Goal: Transaction & Acquisition: Purchase product/service

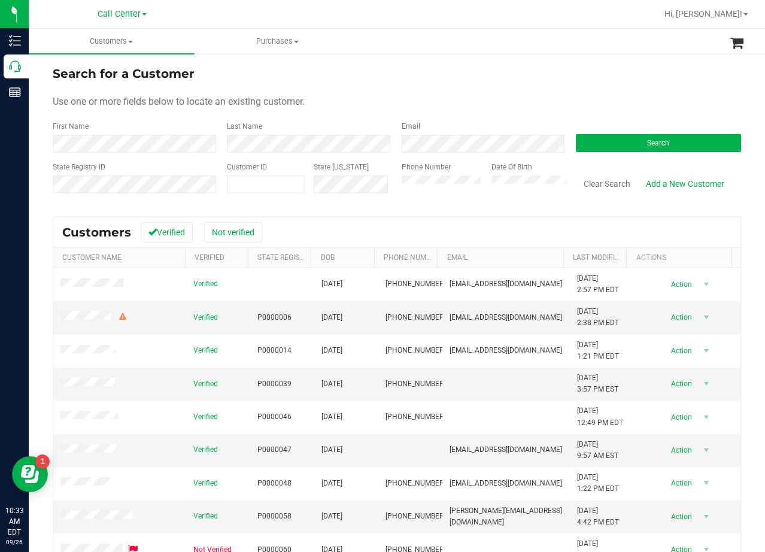
click at [465, 82] on div "Search for a Customer" at bounding box center [397, 74] width 688 height 18
click at [460, 101] on div "Use one or more fields below to locate an existing customer." at bounding box center [397, 102] width 688 height 14
click at [509, 83] on form "Search for a Customer Use one or more fields below to locate an existing custom…" at bounding box center [397, 134] width 688 height 139
click at [501, 73] on div "Search for a Customer" at bounding box center [397, 74] width 688 height 18
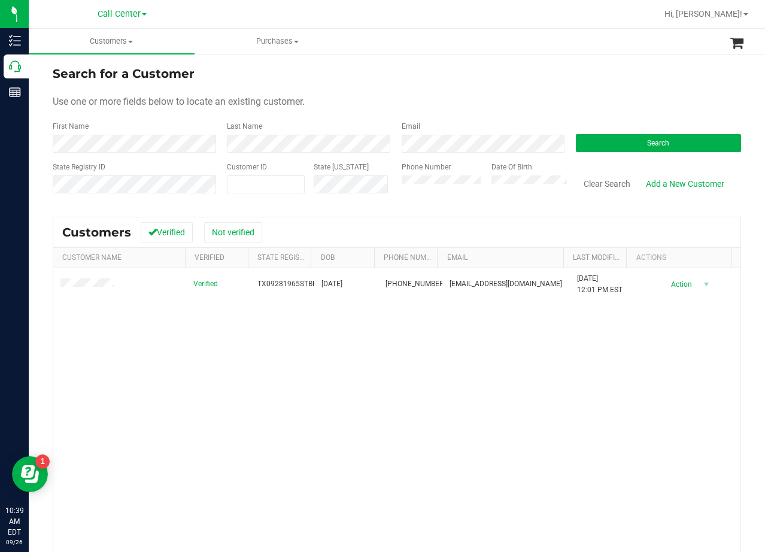
drag, startPoint x: 464, startPoint y: 54, endPoint x: 429, endPoint y: 101, distance: 58.2
click at [458, 68] on div "Search for a Customer Use one or more fields below to locate an existing custom…" at bounding box center [397, 355] width 736 height 604
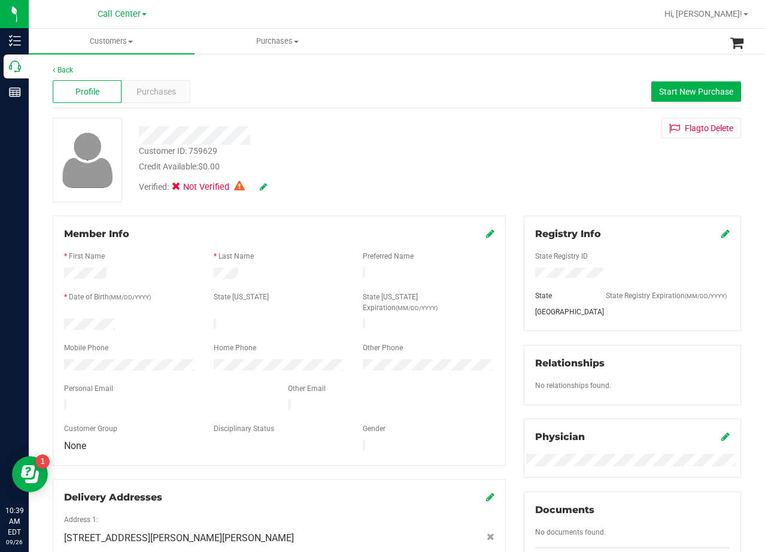
click at [405, 163] on div "Credit Available: $0.00" at bounding box center [306, 166] width 335 height 13
click at [155, 84] on div "Purchases" at bounding box center [156, 91] width 69 height 23
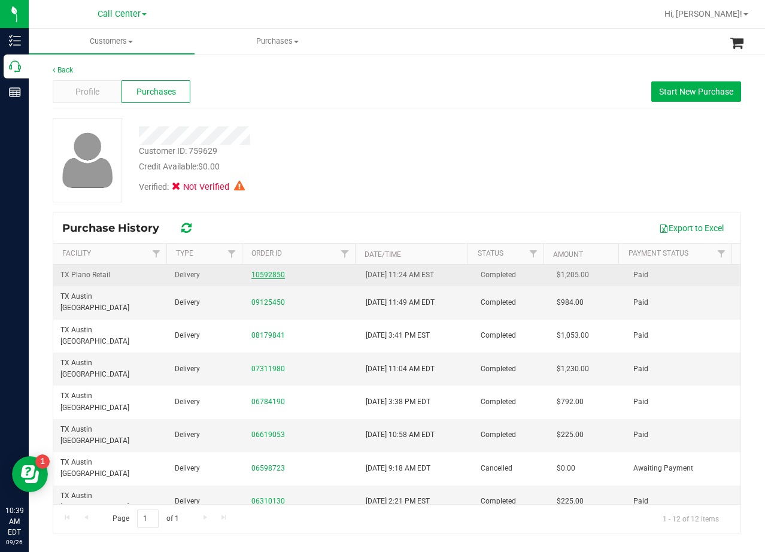
click at [256, 277] on link "10592850" at bounding box center [268, 275] width 34 height 8
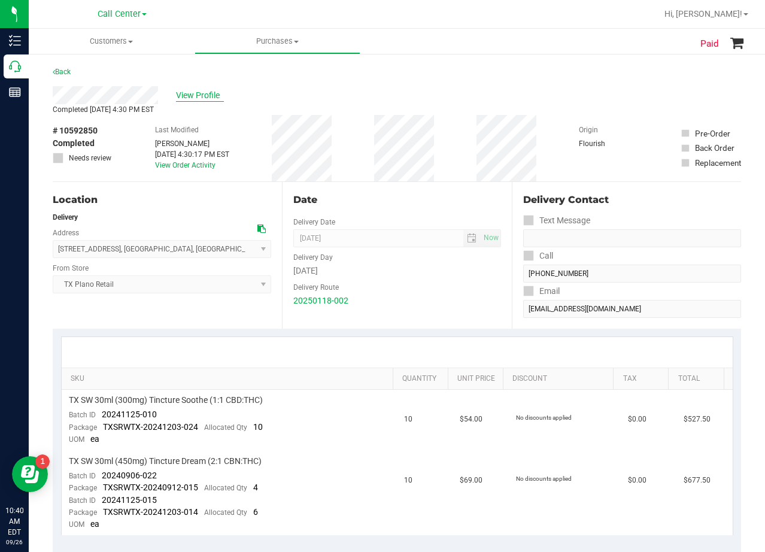
drag, startPoint x: 199, startPoint y: 85, endPoint x: 204, endPoint y: 95, distance: 10.7
click at [199, 89] on purchase-details "Back View Profile Completed Jan 20, 2025 4:30 PM EST # 10592850 Completed Needs…" at bounding box center [397, 521] width 688 height 913
click at [210, 102] on div "View Profile" at bounding box center [397, 95] width 688 height 18
click at [208, 99] on span "View Profile" at bounding box center [200, 95] width 48 height 13
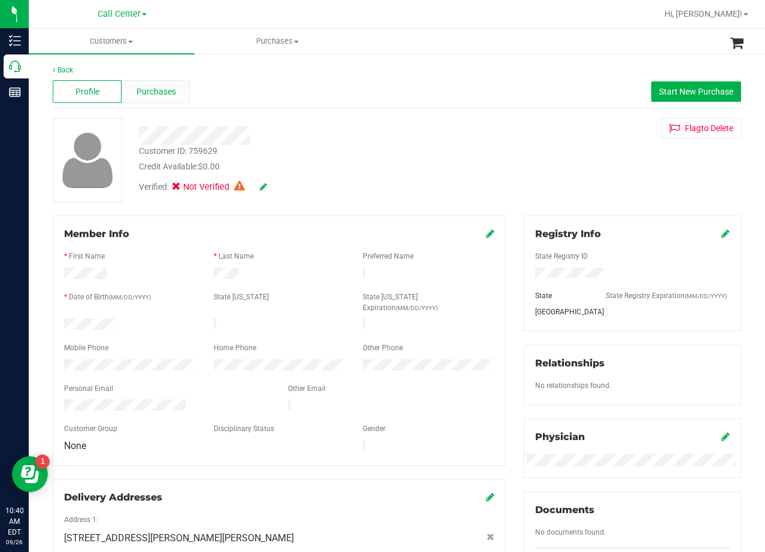
click at [159, 91] on span "Purchases" at bounding box center [156, 92] width 40 height 13
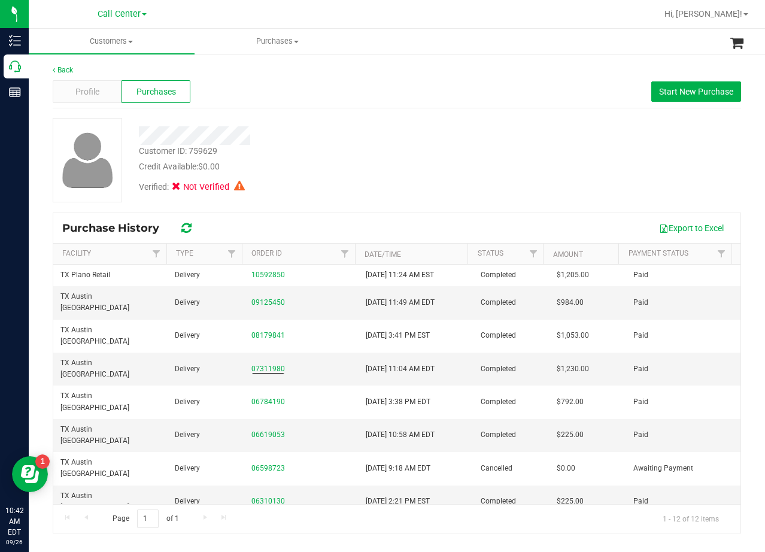
click at [346, 124] on div at bounding box center [306, 131] width 353 height 27
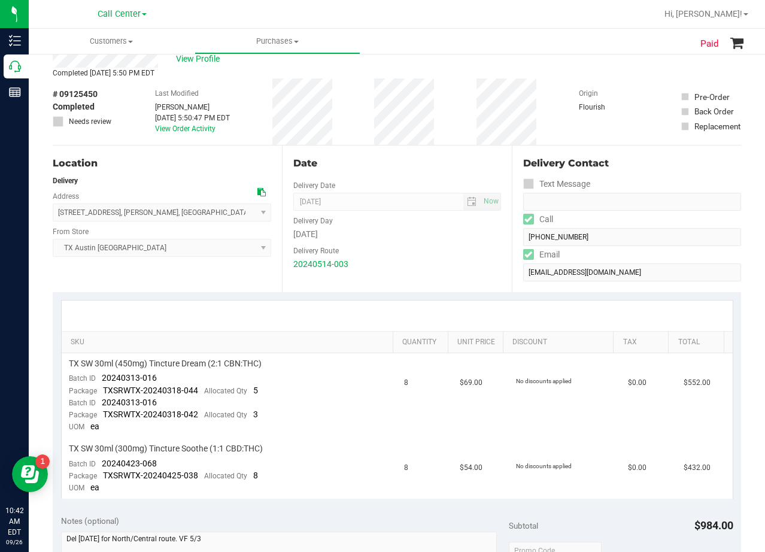
scroll to position [60, 0]
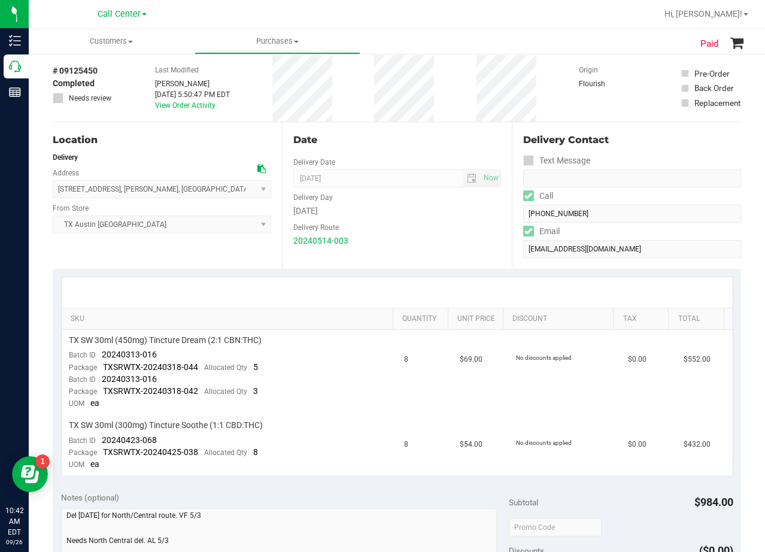
click at [378, 138] on div "Date" at bounding box center [396, 140] width 207 height 14
click at [469, 221] on div "Delivery Route" at bounding box center [396, 225] width 207 height 17
drag, startPoint x: 405, startPoint y: 195, endPoint x: 396, endPoint y: 296, distance: 101.0
click at [401, 201] on div "Delivery Day" at bounding box center [396, 195] width 207 height 17
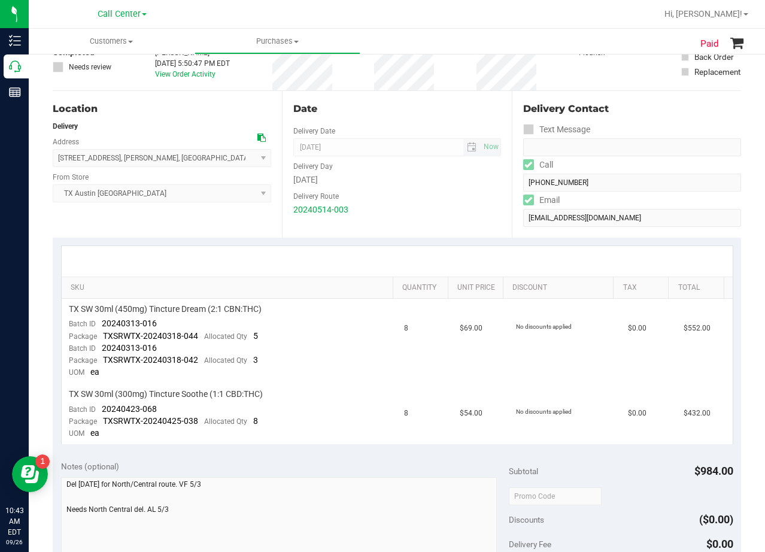
scroll to position [0, 0]
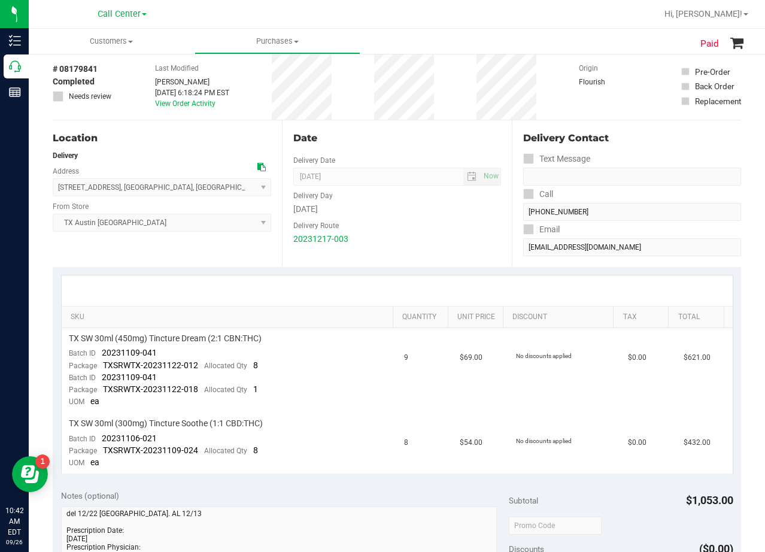
scroll to position [60, 0]
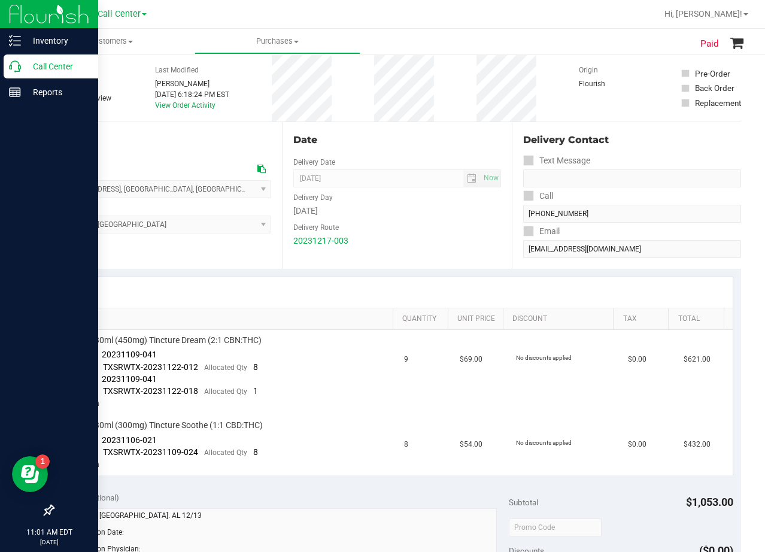
click at [7, 72] on div "Call Center" at bounding box center [51, 66] width 95 height 24
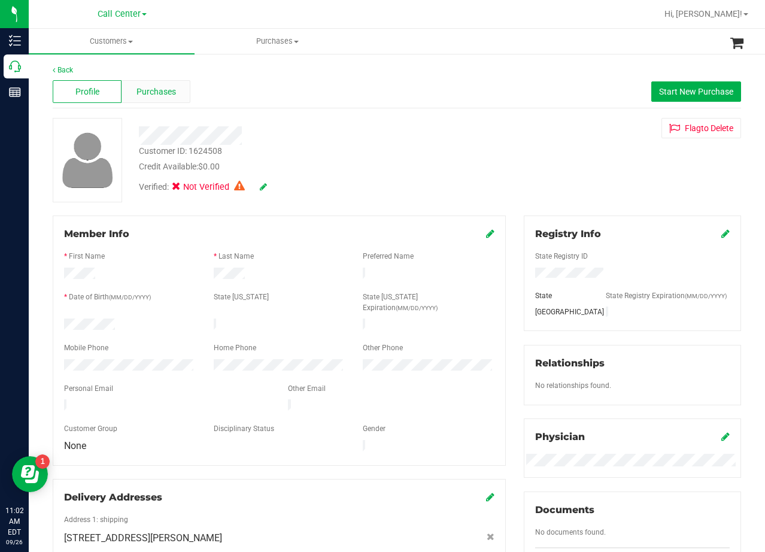
click at [140, 92] on span "Purchases" at bounding box center [156, 92] width 40 height 13
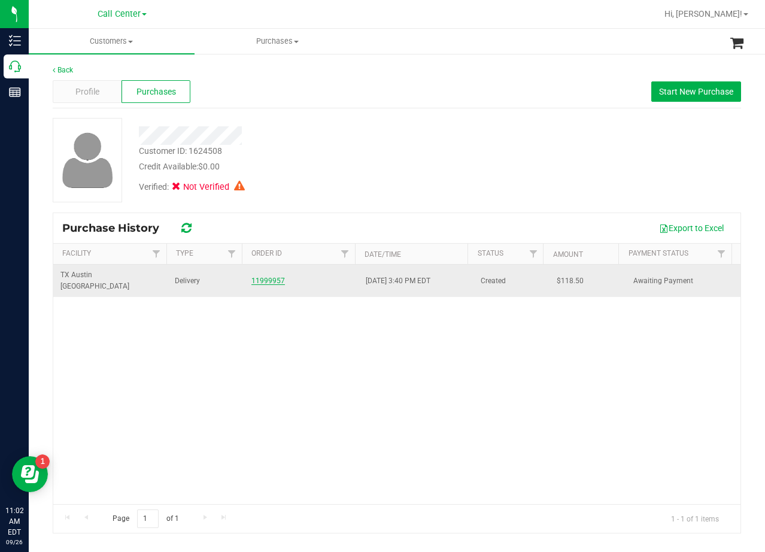
click at [264, 277] on link "11999957" at bounding box center [268, 281] width 34 height 8
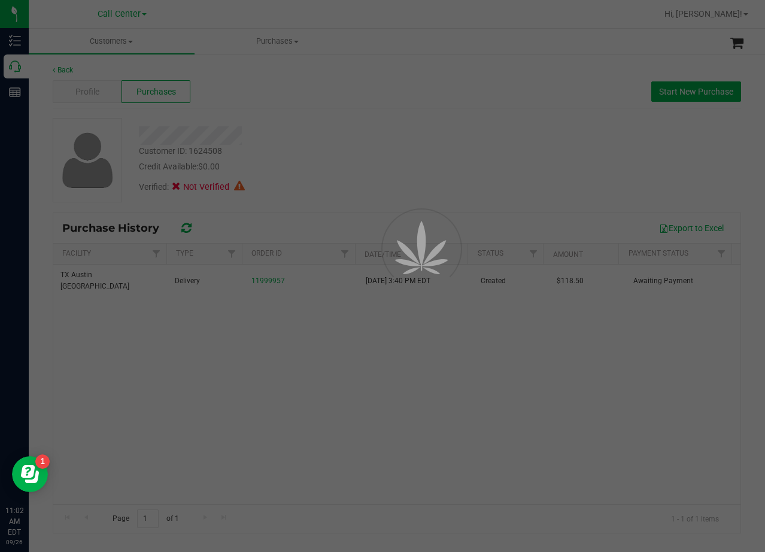
click at [324, 85] on div at bounding box center [382, 276] width 765 height 552
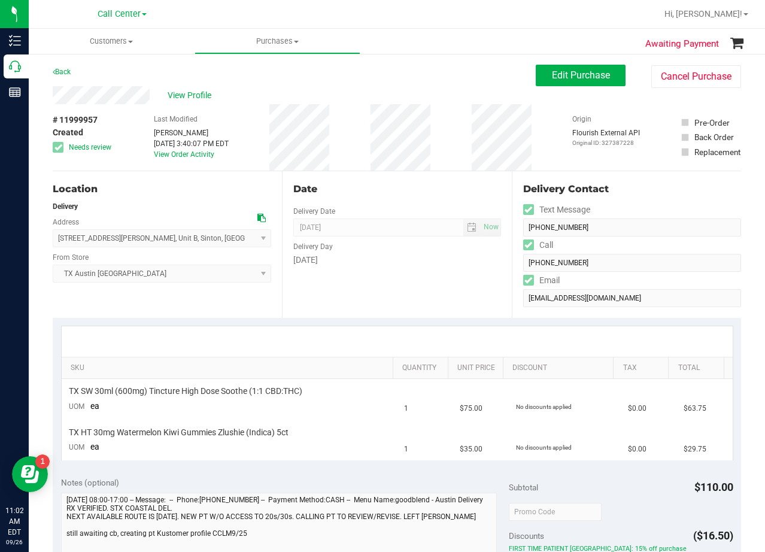
click at [391, 189] on div "Date" at bounding box center [396, 189] width 207 height 14
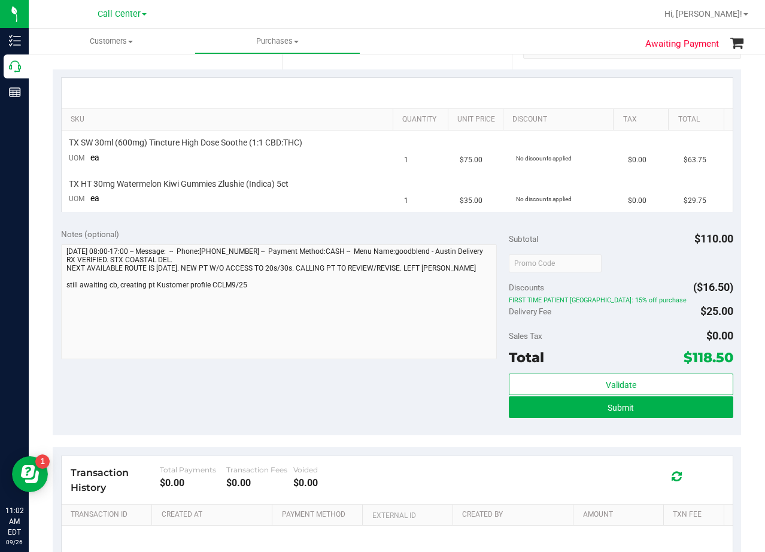
scroll to position [180, 0]
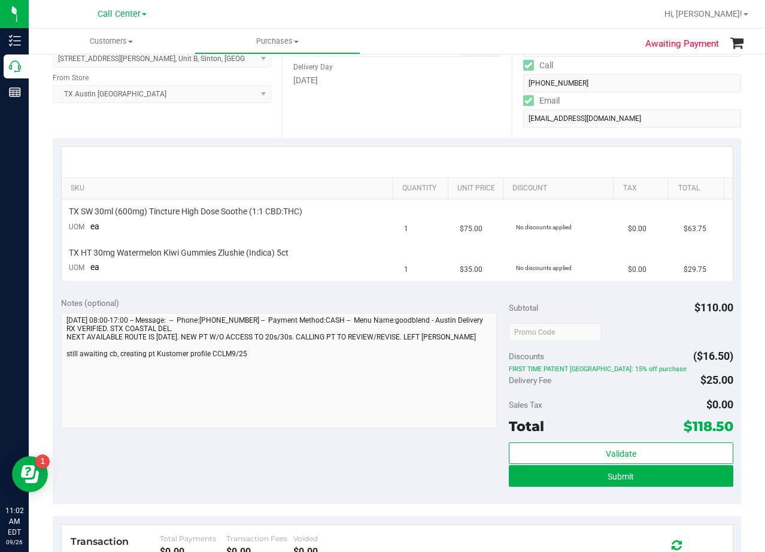
click at [376, 137] on div "Date Delivery Date 09/25/2025 Now 09/25/2025 08:00 AM Now Delivery Day Thursday" at bounding box center [396, 65] width 229 height 147
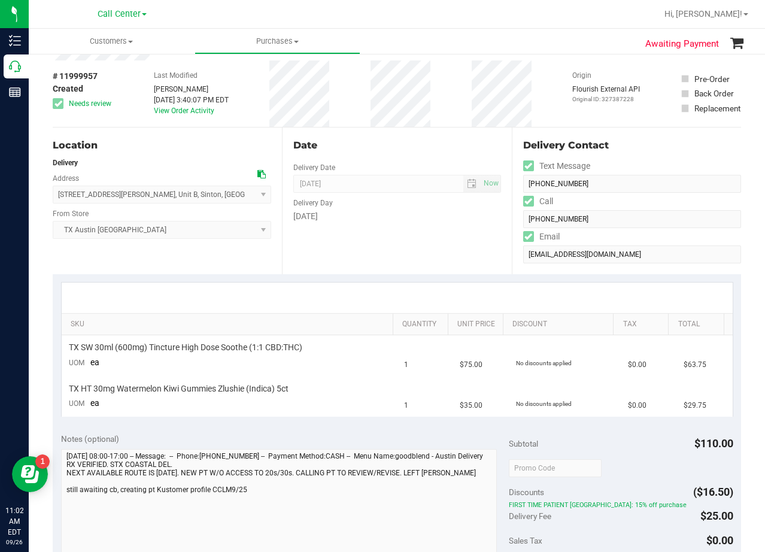
scroll to position [0, 0]
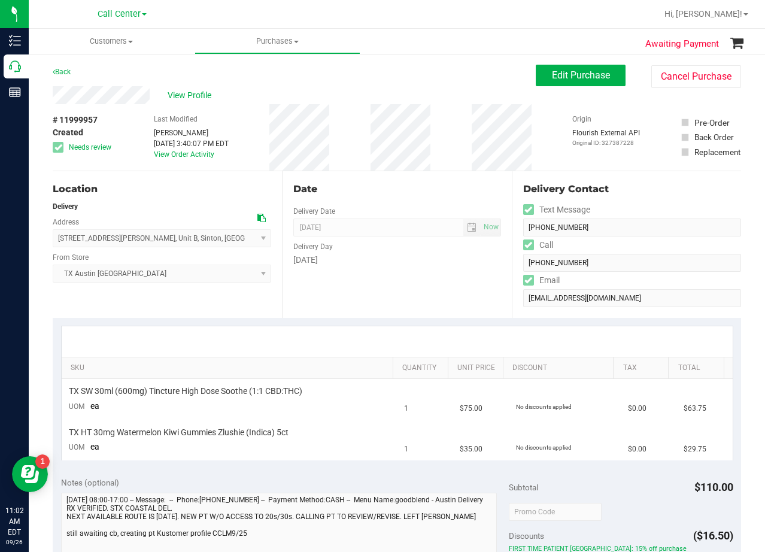
drag, startPoint x: 403, startPoint y: 86, endPoint x: 368, endPoint y: 103, distance: 39.1
click at [403, 86] on div "View Profile" at bounding box center [294, 95] width 483 height 18
click at [421, 175] on div "Date Delivery Date 09/25/2025 Now 09/25/2025 08:00 AM Now Delivery Day Thursday" at bounding box center [396, 244] width 229 height 147
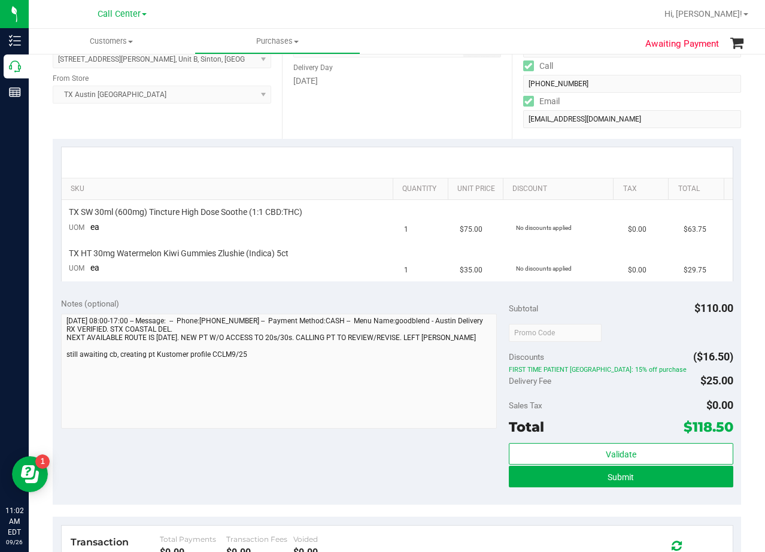
scroll to position [180, 0]
click at [403, 148] on div at bounding box center [397, 162] width 671 height 31
click at [400, 147] on div at bounding box center [397, 162] width 671 height 31
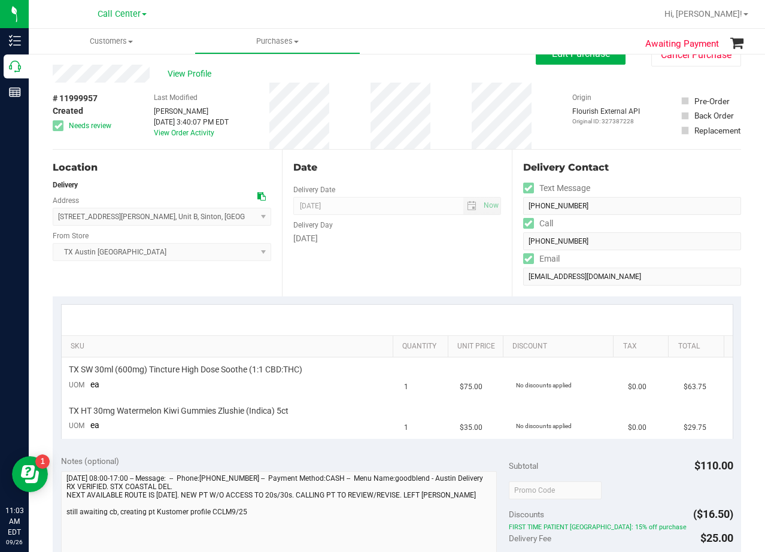
scroll to position [0, 0]
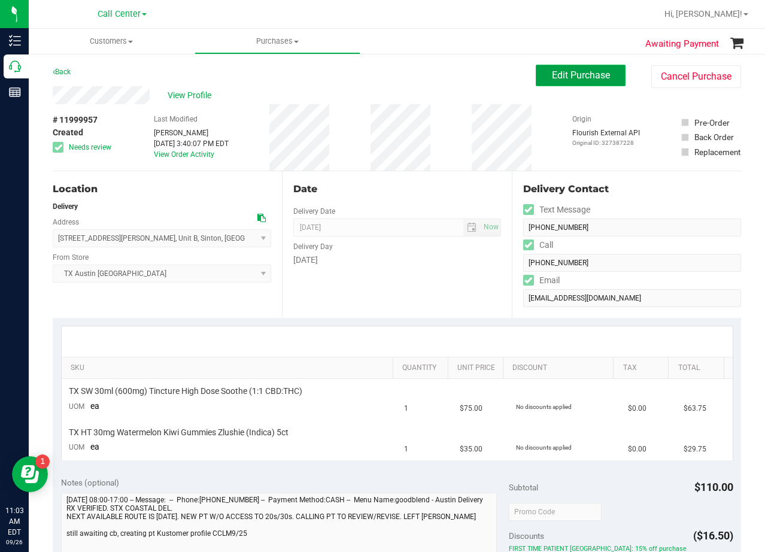
click at [552, 79] on span "Edit Purchase" at bounding box center [581, 74] width 58 height 11
drag, startPoint x: 335, startPoint y: 83, endPoint x: 344, endPoint y: 159, distance: 76.6
click at [334, 85] on div "Back Edit Purchase Cancel Purchase" at bounding box center [397, 76] width 688 height 22
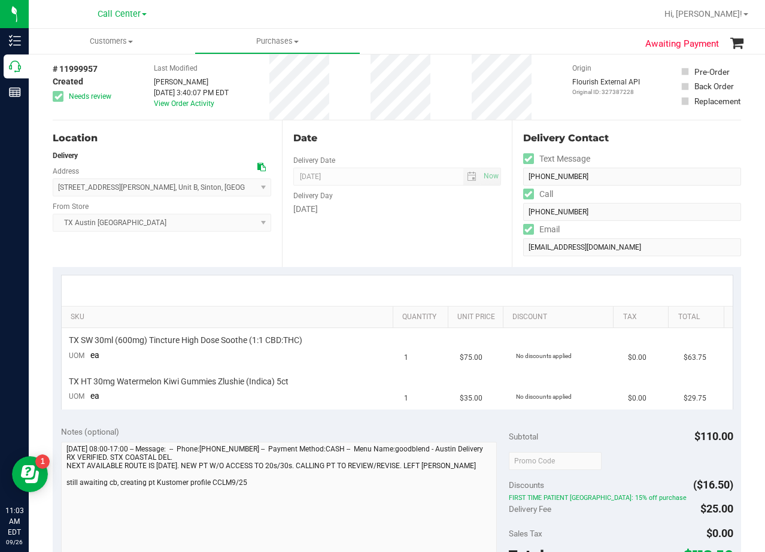
scroll to position [120, 0]
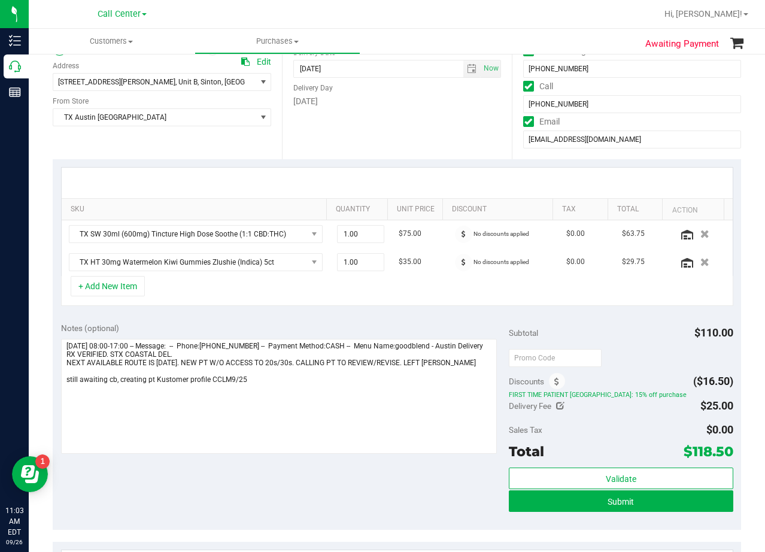
scroll to position [180, 0]
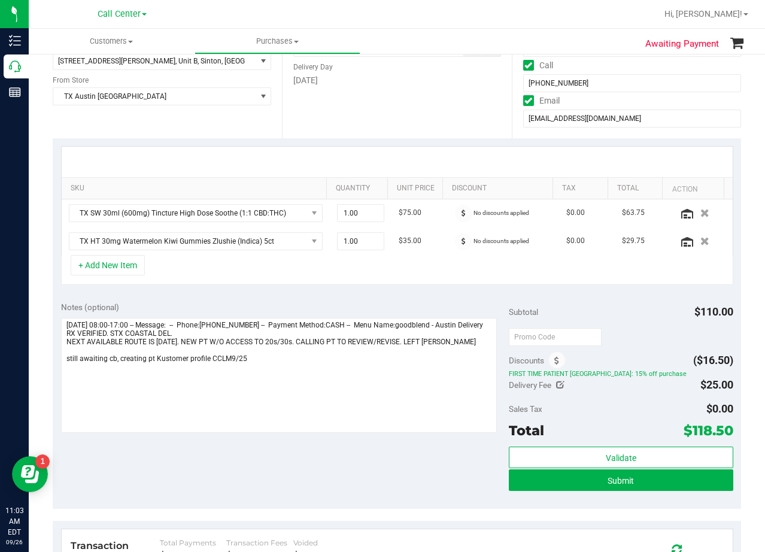
click at [414, 160] on div at bounding box center [397, 162] width 671 height 31
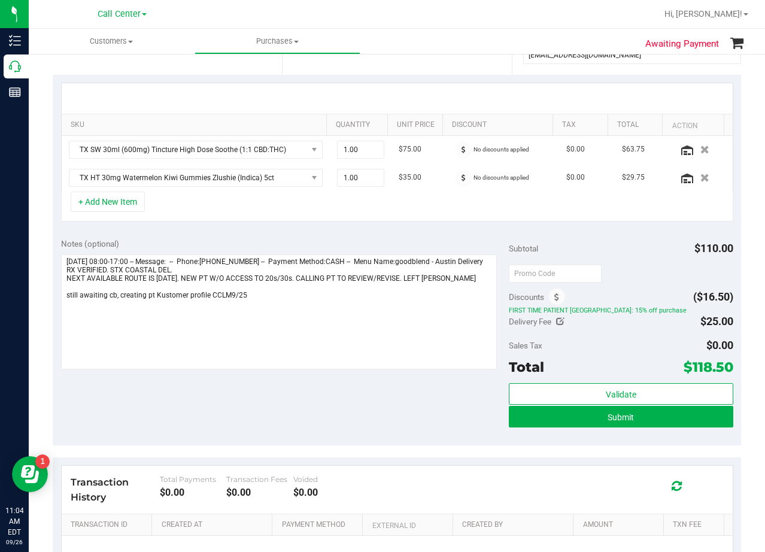
scroll to position [139, 0]
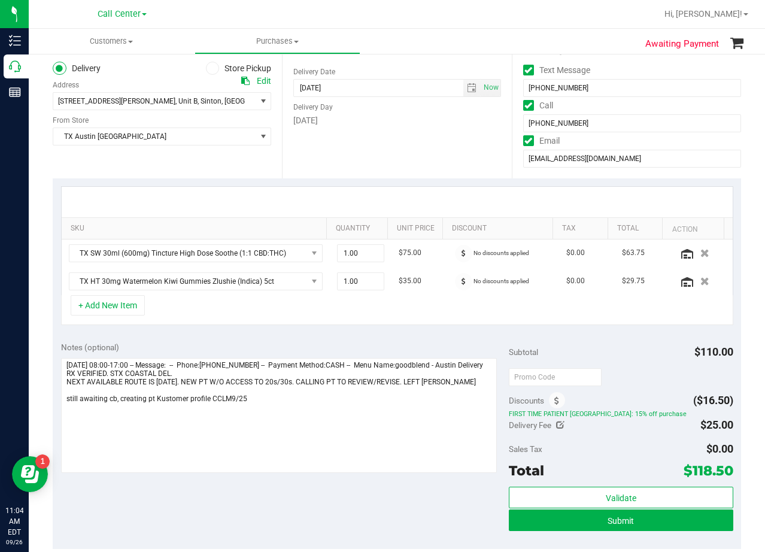
click at [412, 151] on div "Date Delivery Date 09/25/2025 Now 09/25/2025 08:00 AM Now Delivery Day Thursday" at bounding box center [396, 105] width 229 height 147
click at [403, 138] on div "Date Delivery Date 09/25/2025 Now 09/25/2025 08:00 AM Now Delivery Day Thursday" at bounding box center [396, 105] width 229 height 147
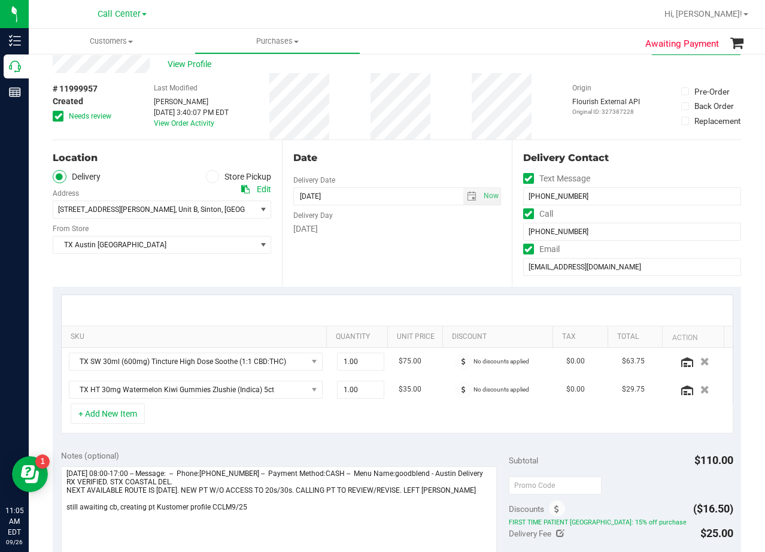
scroll to position [20, 0]
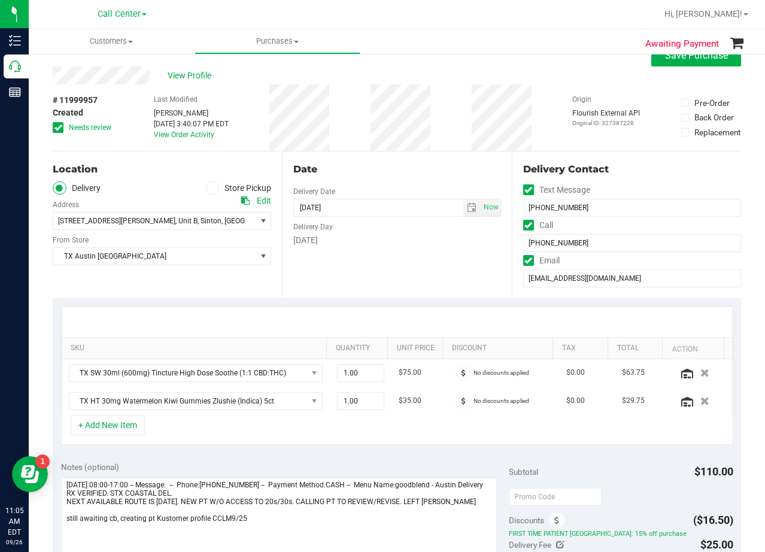
click at [395, 71] on div "View Profile" at bounding box center [397, 75] width 688 height 18
click at [395, 67] on div "View Profile" at bounding box center [397, 75] width 688 height 18
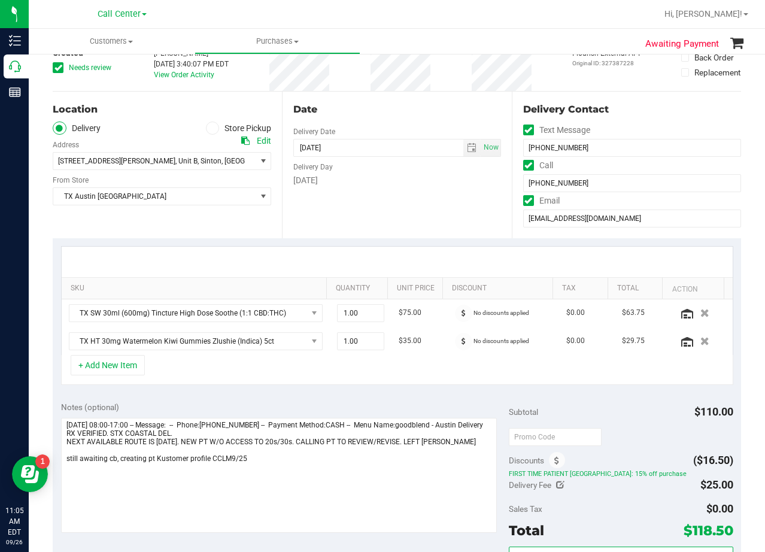
click at [415, 181] on div "[DATE]" at bounding box center [396, 180] width 207 height 13
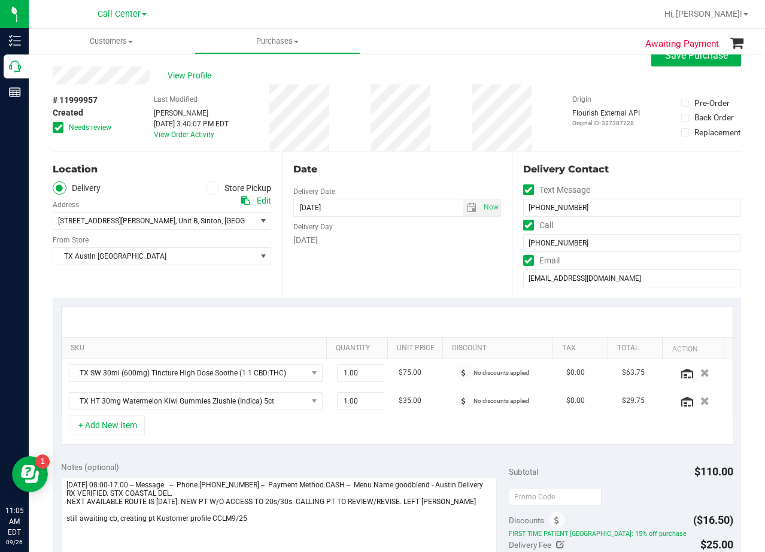
click at [391, 169] on div "Date" at bounding box center [396, 169] width 207 height 14
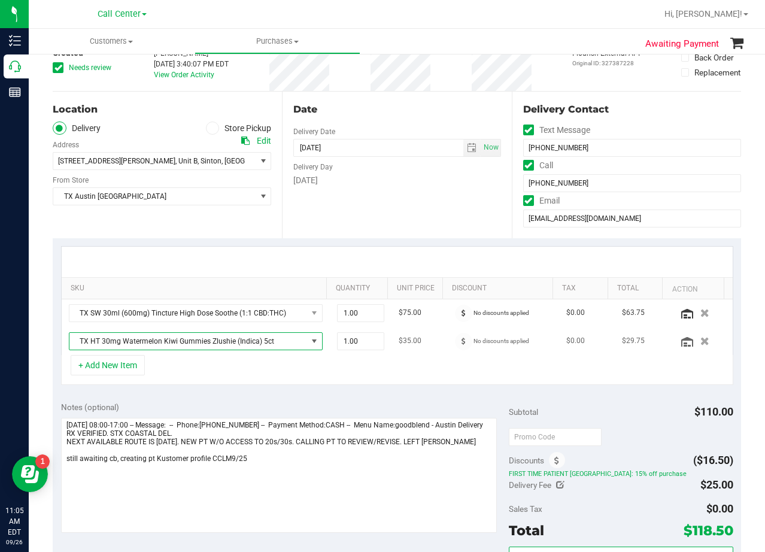
click at [205, 336] on span "TX HT 30mg Watermelon Kiwi Gummies Zlushie (Indica) 5ct" at bounding box center [188, 341] width 238 height 17
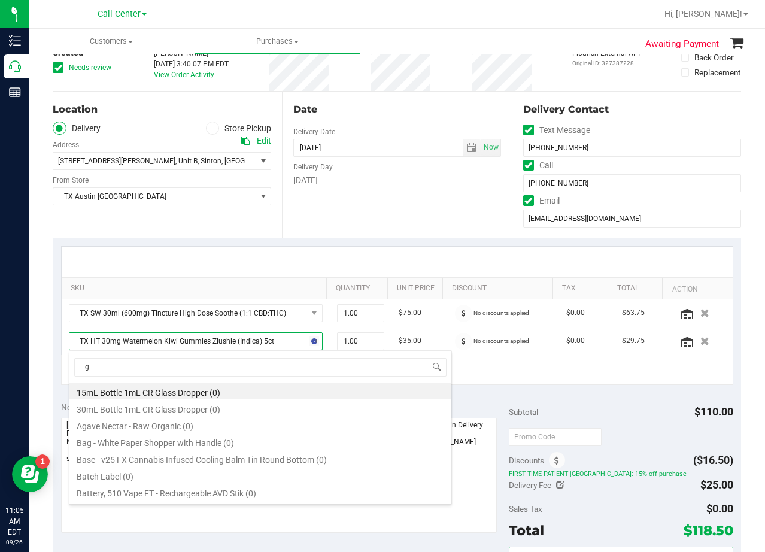
scroll to position [18, 241]
type input "green dream"
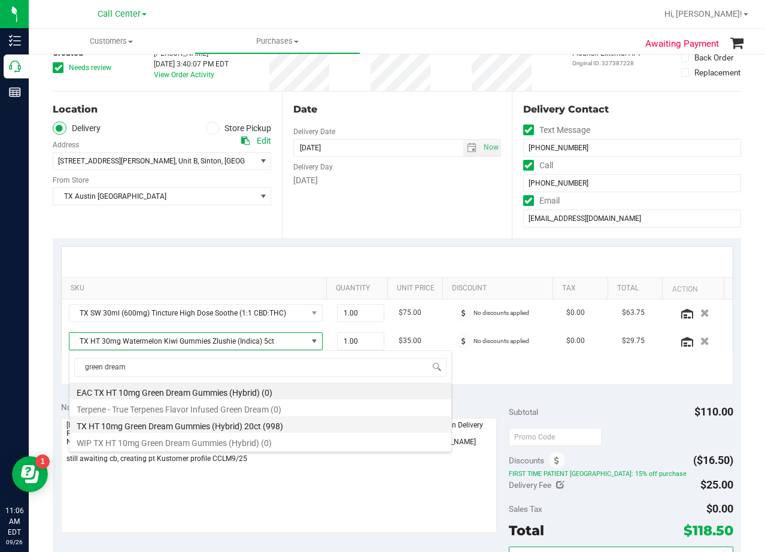
click at [292, 422] on li "TX HT 10mg Green Dream Gummies (Hybrid) 20ct (998)" at bounding box center [260, 424] width 382 height 17
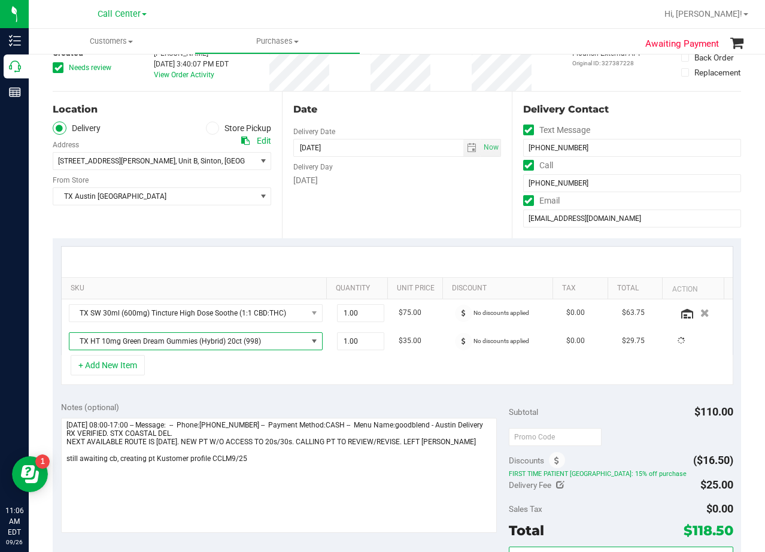
click at [314, 392] on div "SKU Quantity Unit Price Discount Tax Total Action TX SW 30ml (600mg) Tincture H…" at bounding box center [397, 315] width 688 height 155
click at [423, 194] on div "Date Delivery Date 09/25/2025 Now 09/25/2025 08:00 AM Now Delivery Day Thursday" at bounding box center [396, 165] width 229 height 147
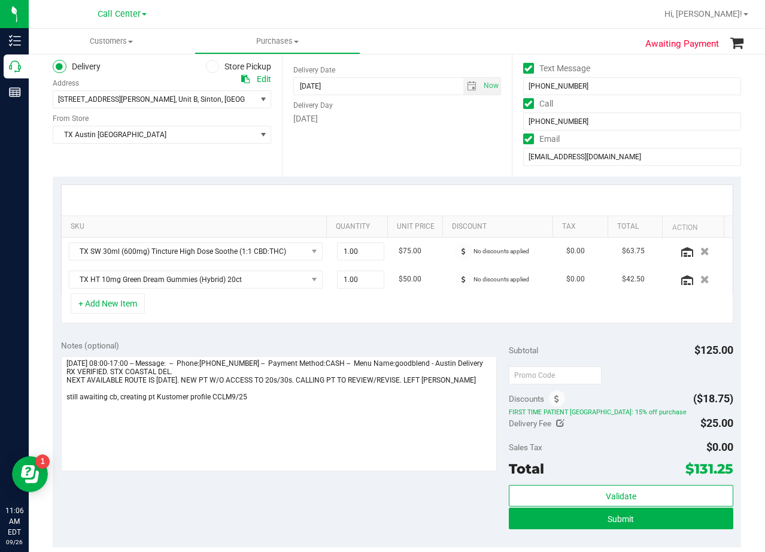
scroll to position [199, 0]
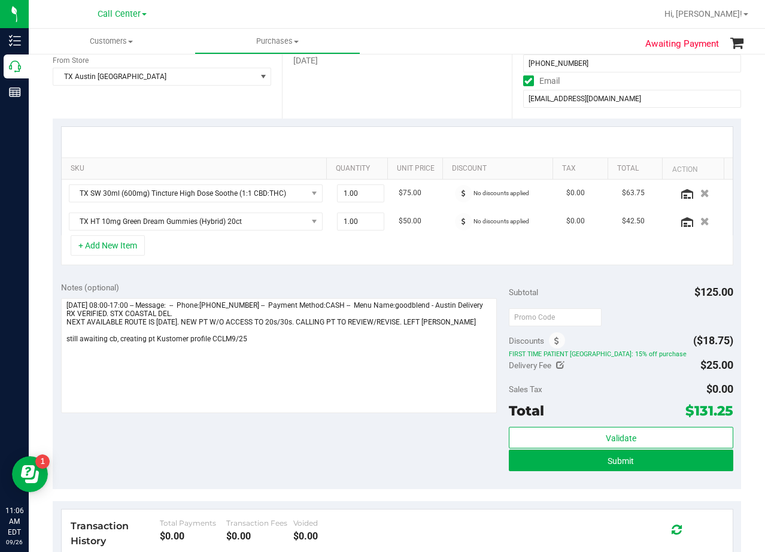
click at [465, 247] on div "+ Add New Item" at bounding box center [397, 250] width 672 height 30
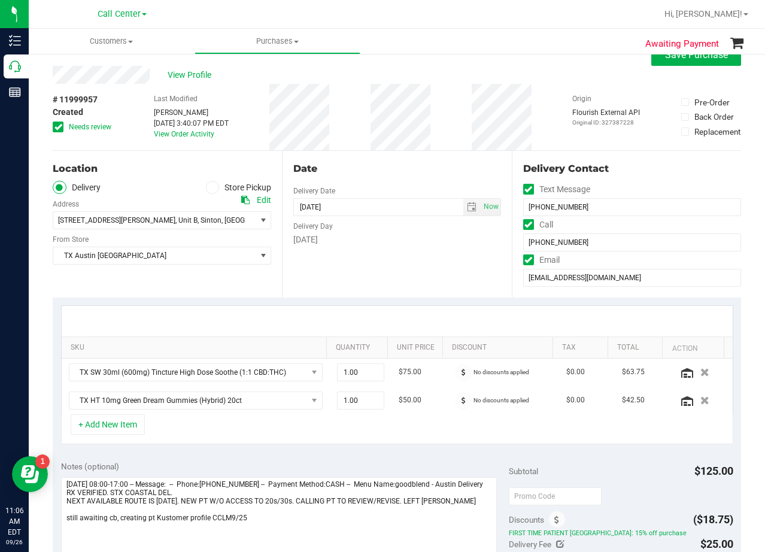
scroll to position [20, 0]
click at [354, 171] on div "Date" at bounding box center [396, 169] width 207 height 14
click at [241, 198] on icon at bounding box center [245, 200] width 8 height 8
click at [311, 176] on div "Date" at bounding box center [396, 169] width 207 height 14
click at [467, 162] on div "Date" at bounding box center [396, 169] width 207 height 14
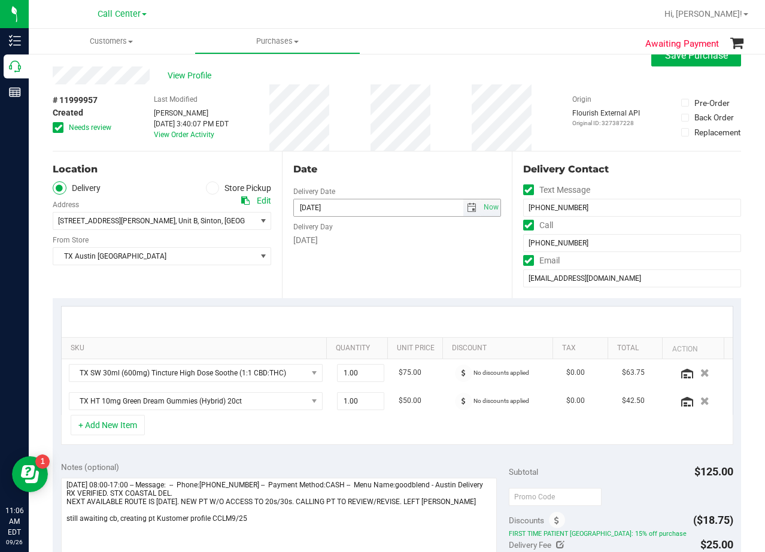
click at [464, 202] on span "select" at bounding box center [471, 207] width 17 height 17
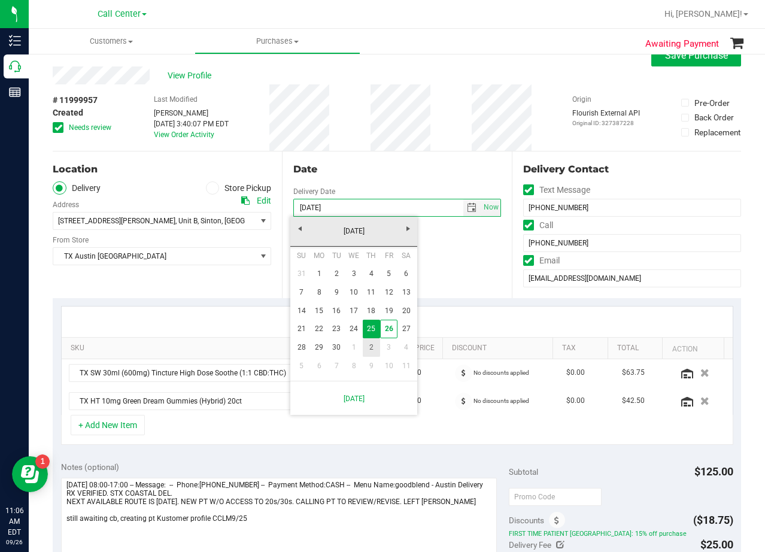
click at [374, 342] on link "2" at bounding box center [371, 347] width 17 height 19
type input "[DATE]"
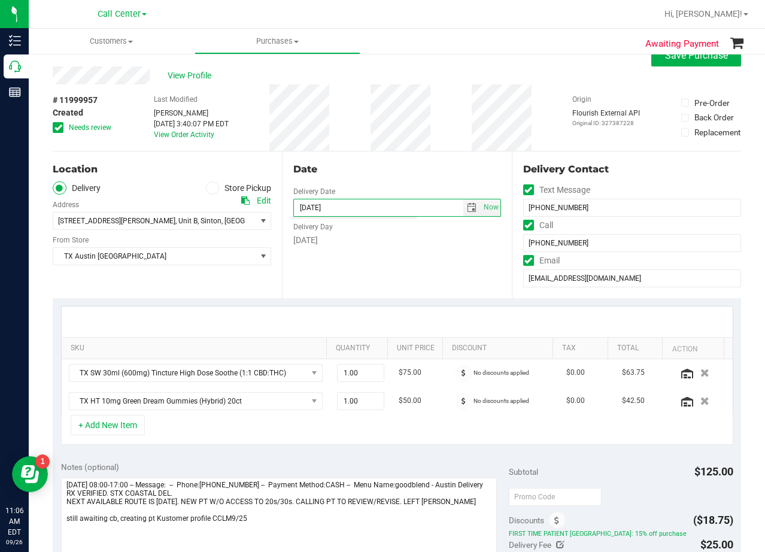
click at [376, 278] on div "Date Delivery Date 10/02/2025 Now 10/02/2025 08:00 AM Now Delivery Day Thursday" at bounding box center [396, 224] width 229 height 147
click at [339, 171] on div "Date" at bounding box center [396, 169] width 207 height 14
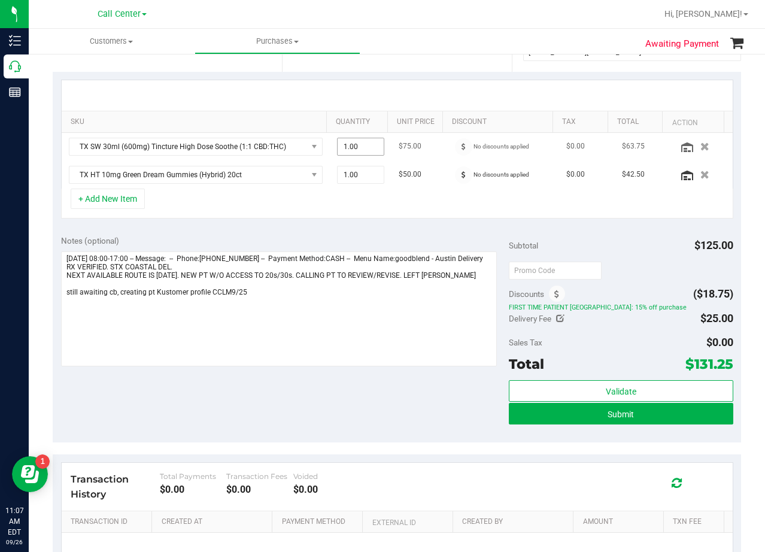
scroll to position [259, 0]
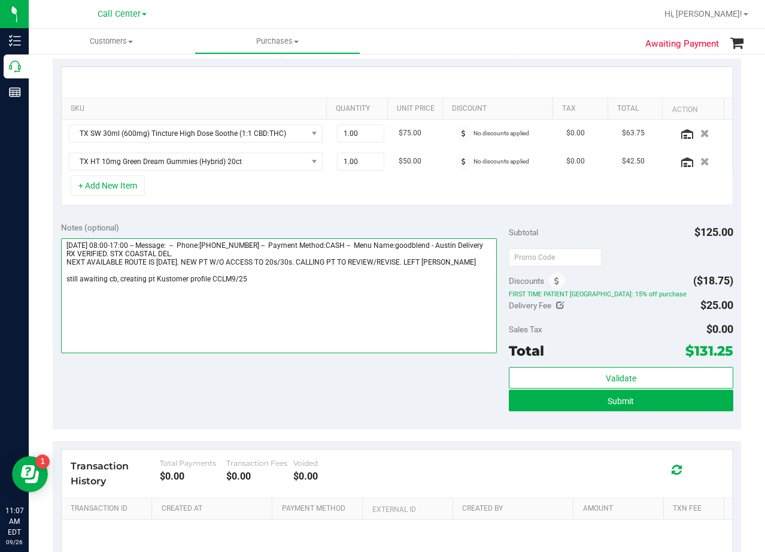
click at [305, 282] on textarea at bounding box center [279, 295] width 436 height 115
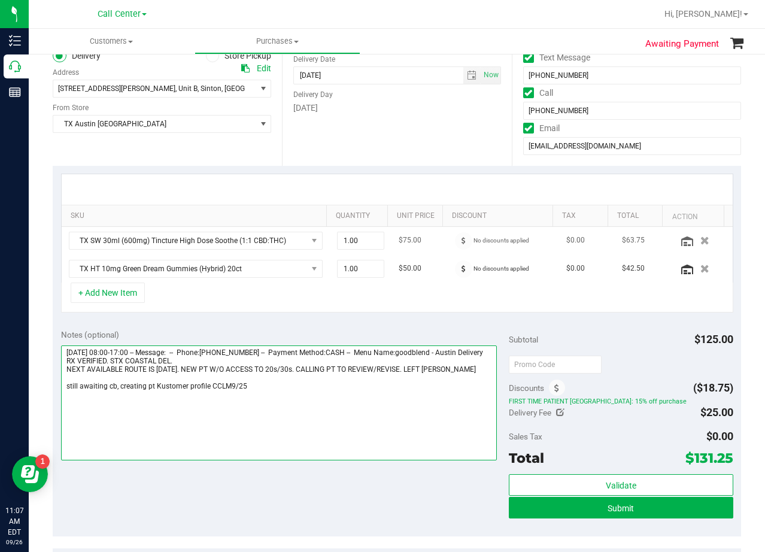
scroll to position [0, 0]
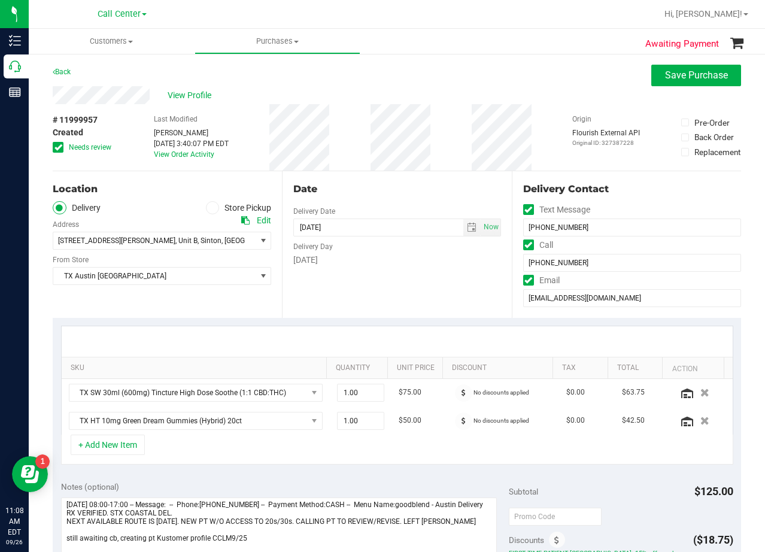
click at [58, 147] on icon at bounding box center [58, 147] width 8 height 0
click at [0, 0] on input "Needs review" at bounding box center [0, 0] width 0 height 0
click at [358, 115] on div "# 11999957 Created Needs review Last Modified Lauren Myers Sep 25, 2025 3:40:07…" at bounding box center [397, 137] width 688 height 66
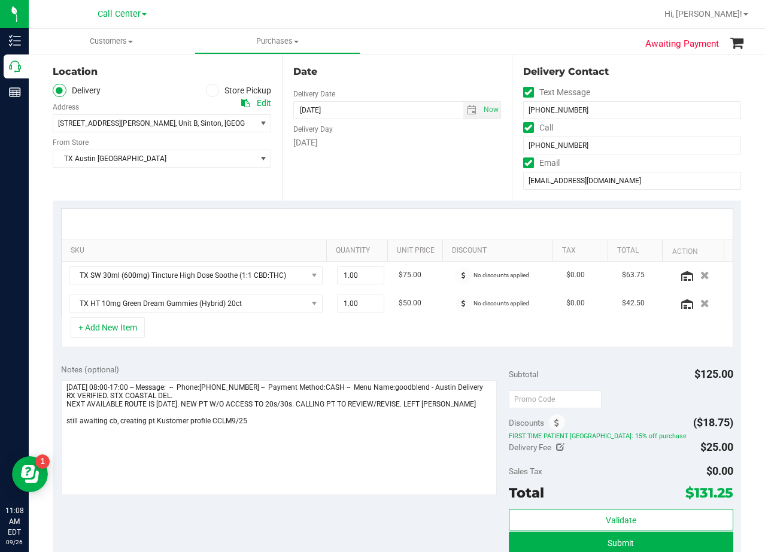
scroll to position [359, 0]
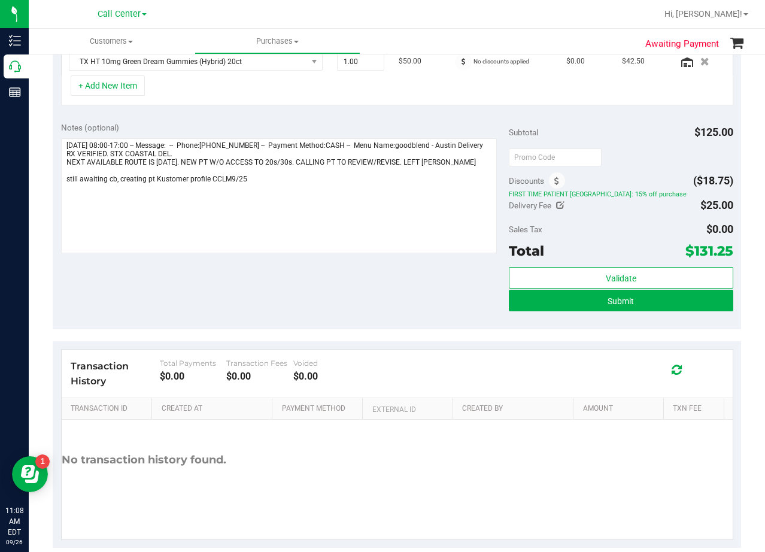
click at [415, 124] on div "Notes (optional)" at bounding box center [285, 128] width 448 height 12
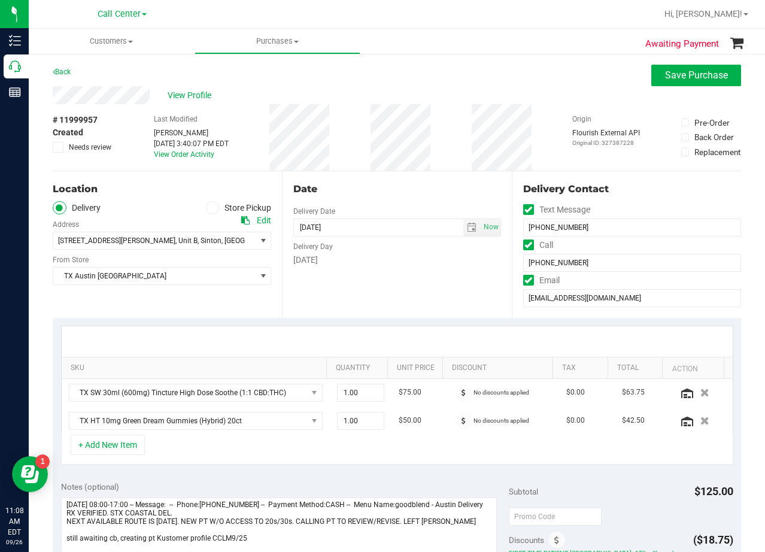
scroll to position [299, 0]
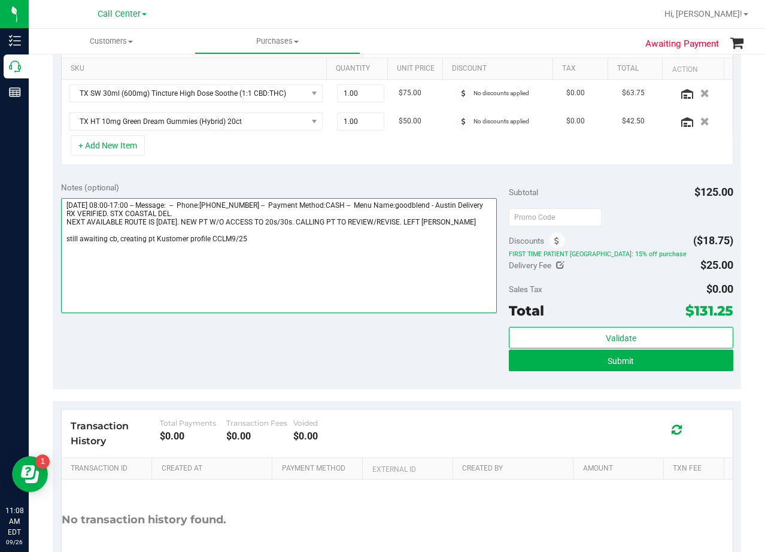
click at [338, 253] on textarea at bounding box center [279, 255] width 436 height 115
click at [331, 266] on textarea at bounding box center [279, 255] width 436 height 115
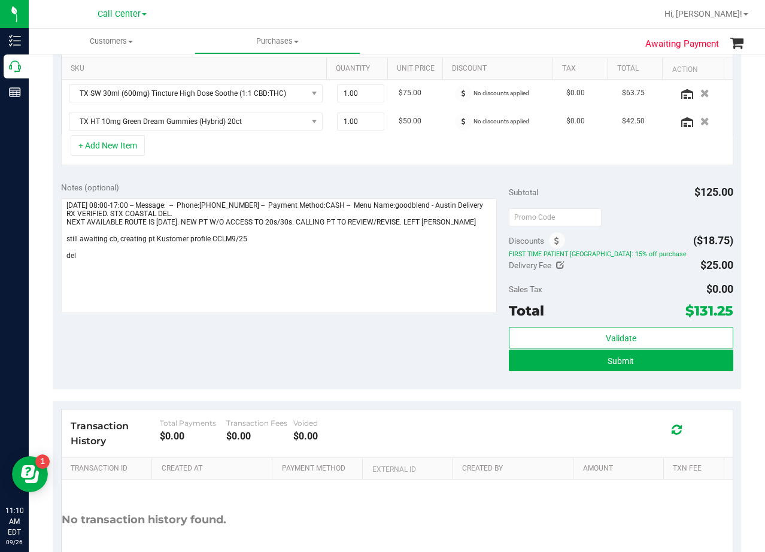
click at [453, 156] on div "+ Add New Item" at bounding box center [397, 150] width 672 height 30
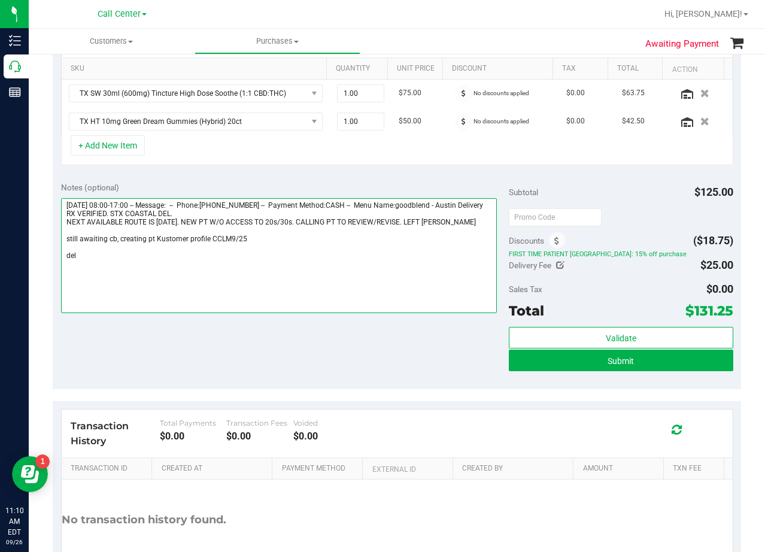
click at [181, 266] on textarea at bounding box center [279, 255] width 436 height 115
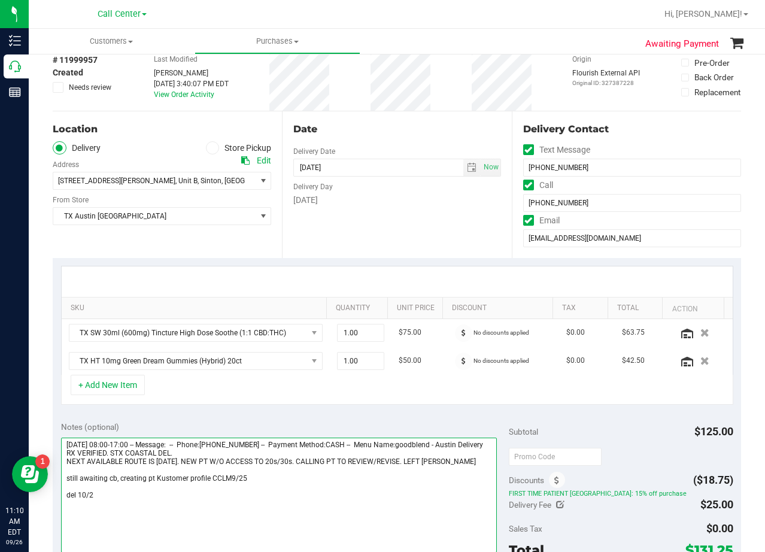
scroll to position [120, 0]
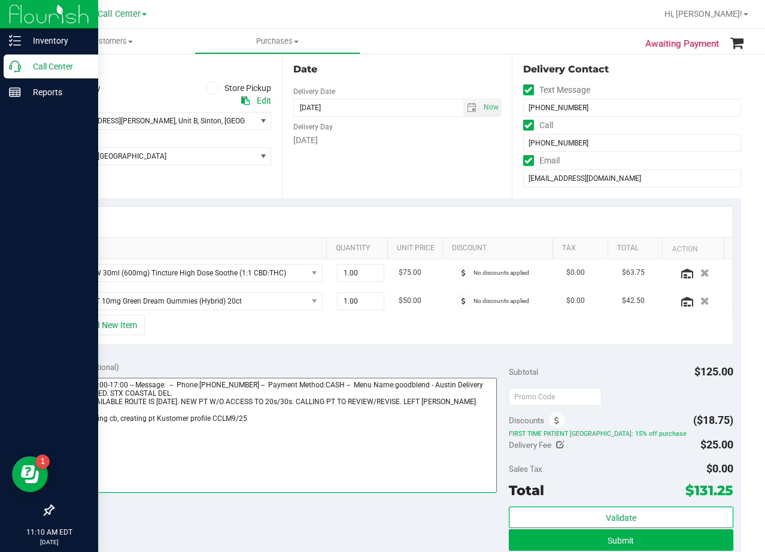
type textarea "Thursday 09/25/2025 08:00-17:00 -- Message: -- Phone:2103940268 -- Payment Meth…"
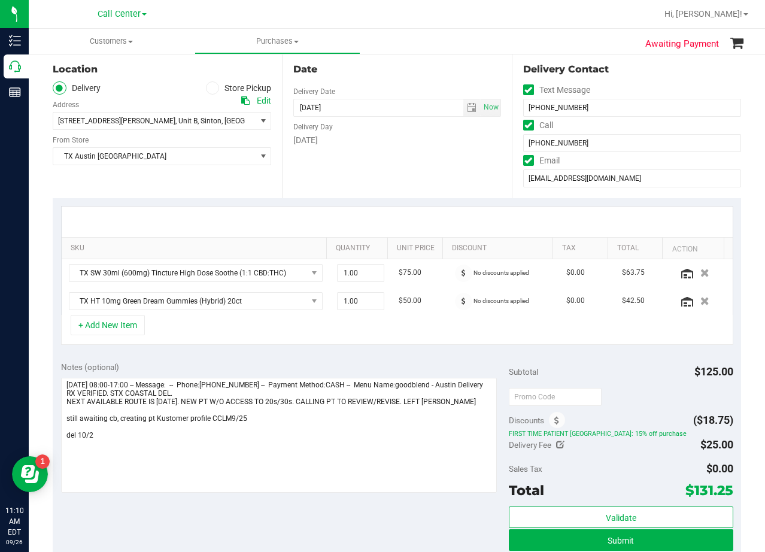
click at [444, 187] on div "Date Delivery Date 10/02/2025 Now 10/02/2025 08:00 AM Now Delivery Day Thursday" at bounding box center [396, 124] width 229 height 147
click at [187, 163] on span "TX Austin [GEOGRAPHIC_DATA]" at bounding box center [154, 156] width 202 height 17
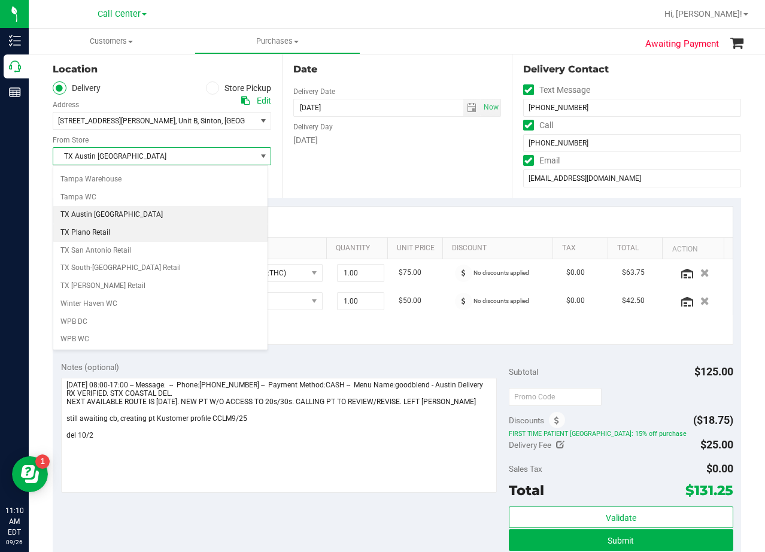
scroll to position [870, 0]
click at [154, 243] on li "TX San Antonio Retail" at bounding box center [160, 250] width 214 height 18
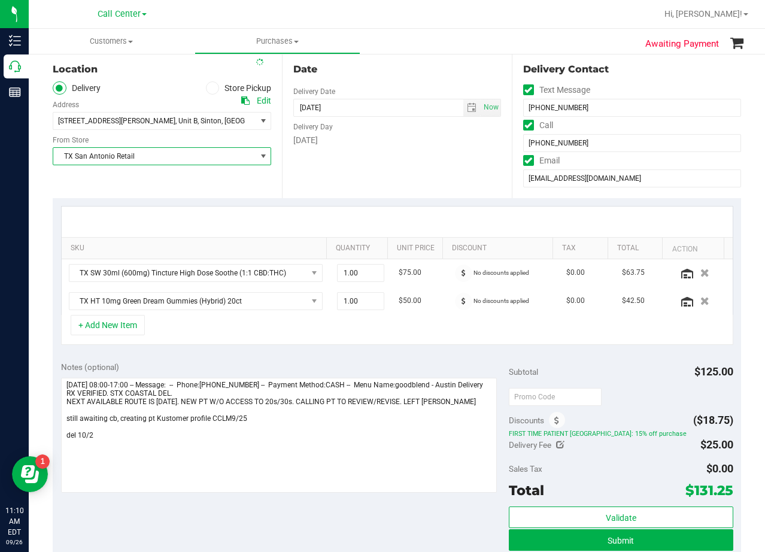
click at [354, 172] on div "Date Delivery Date 10/02/2025 Now 10/02/2025 08:00 AM Now Delivery Day Thursday" at bounding box center [396, 124] width 229 height 147
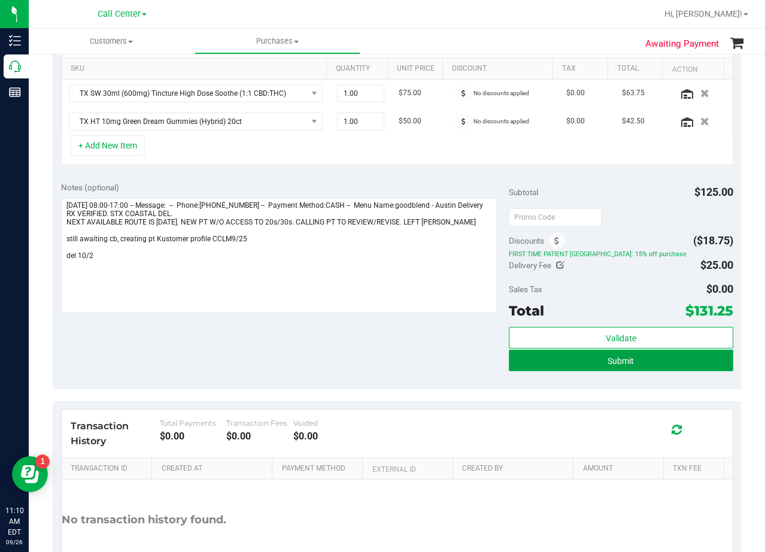
click at [538, 360] on button "Submit" at bounding box center [621, 361] width 224 height 22
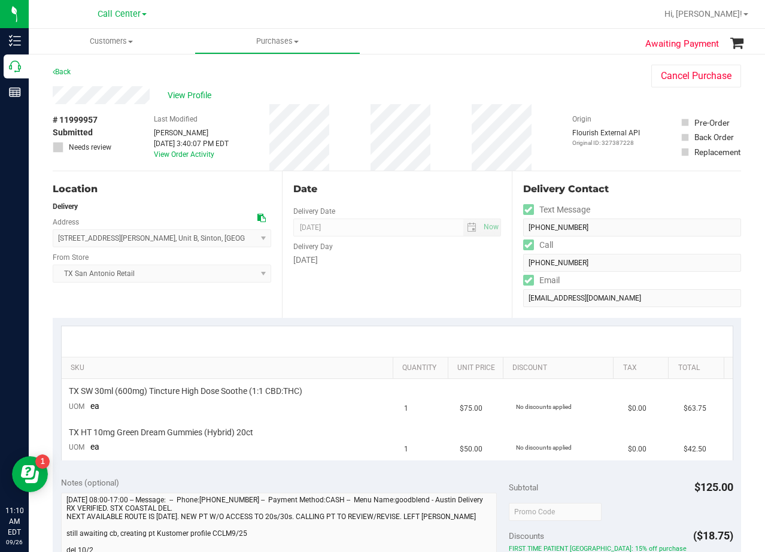
click at [417, 74] on div "Back Cancel Purchase" at bounding box center [397, 76] width 688 height 22
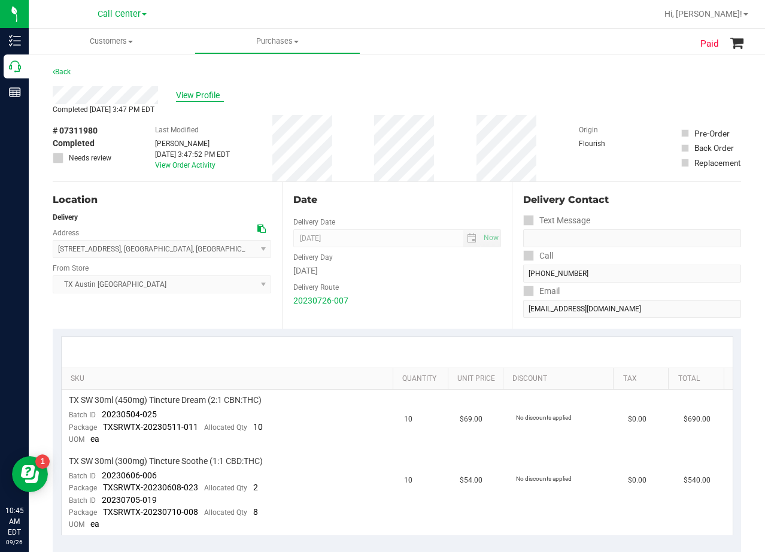
click at [207, 99] on span "View Profile" at bounding box center [200, 95] width 48 height 13
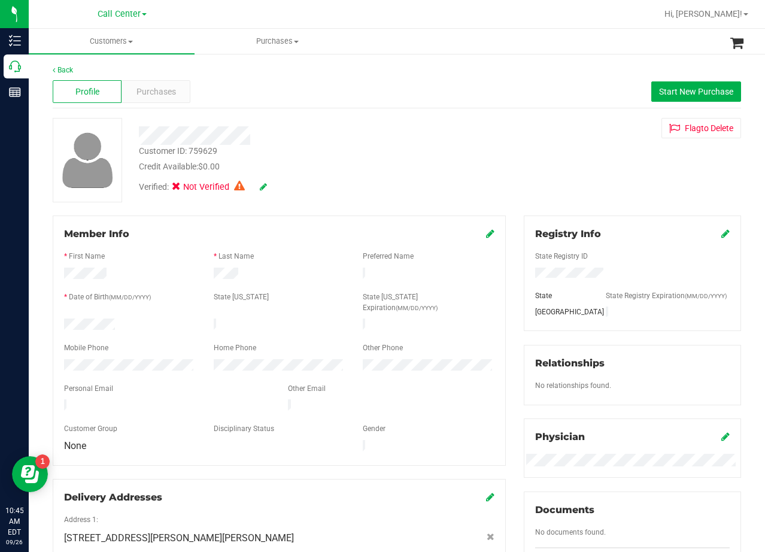
drag, startPoint x: 438, startPoint y: 138, endPoint x: 448, endPoint y: 141, distance: 11.0
click at [442, 141] on div at bounding box center [306, 135] width 353 height 19
click at [500, 153] on div "Customer ID: 759629 Credit Available: $0.00 Verified: Not Verified Flag to Dele…" at bounding box center [397, 160] width 706 height 84
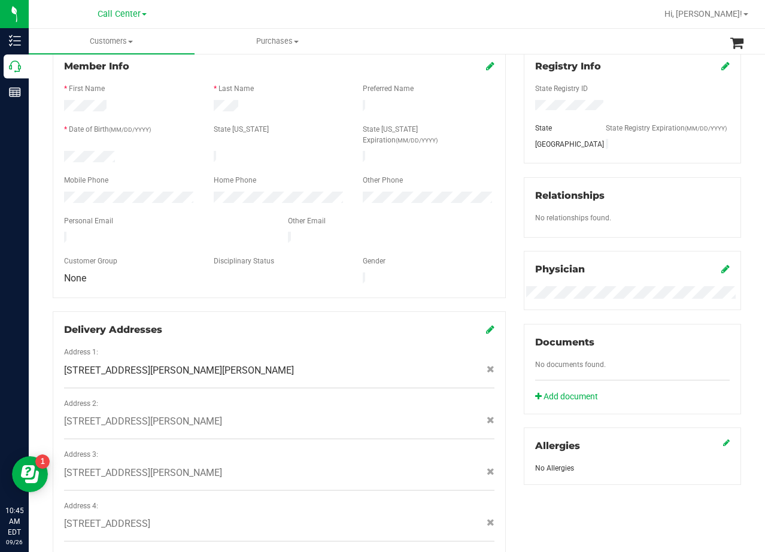
scroll to position [180, 0]
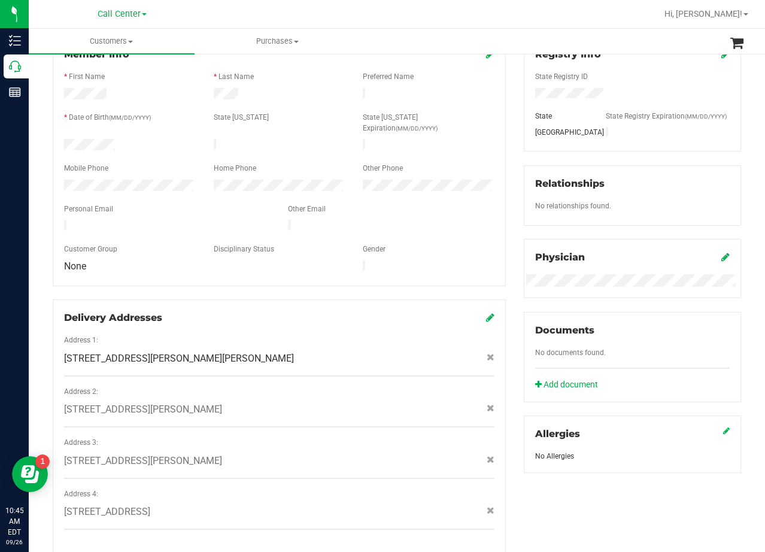
click at [508, 176] on div "Member Info * First Name * Last Name Preferred Name * Date of Birth (MM/DD/YYYY…" at bounding box center [279, 295] width 471 height 518
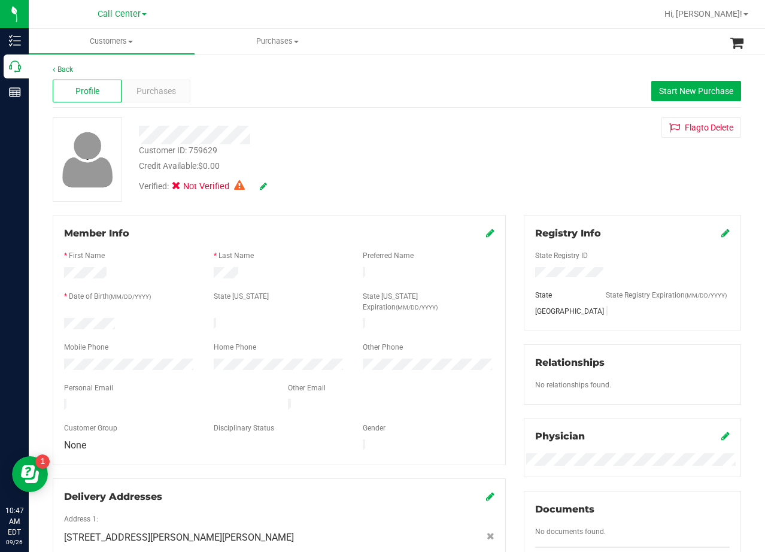
scroll to position [0, 0]
click at [317, 151] on div "Customer ID: 759629 Credit Available: $0.00" at bounding box center [306, 159] width 353 height 28
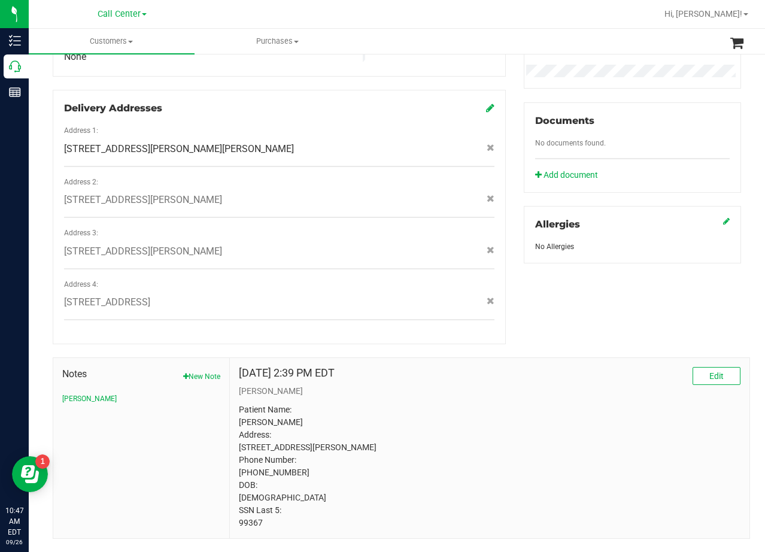
scroll to position [405, 0]
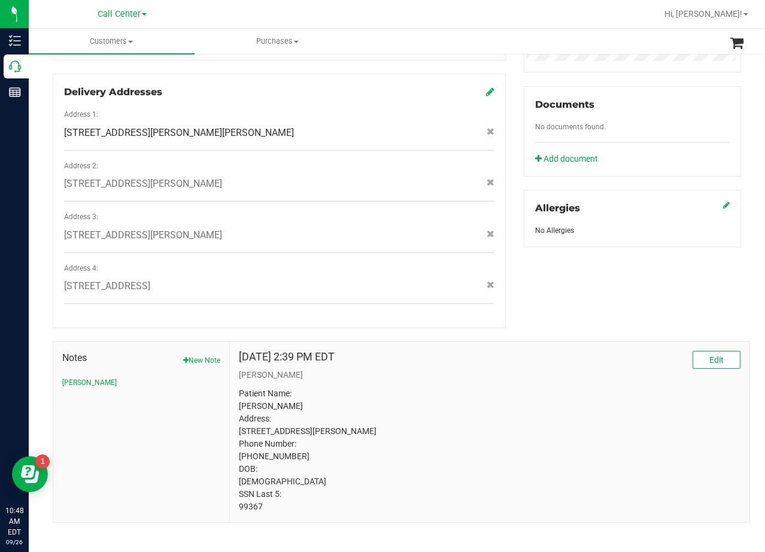
click at [174, 228] on span "[STREET_ADDRESS][PERSON_NAME]" at bounding box center [143, 235] width 158 height 14
copy div "[STREET_ADDRESS][PERSON_NAME]"
click at [512, 279] on div "Member Info * First Name * Last Name Preferred Name * Date of Birth (MM/DD/YYYY…" at bounding box center [397, 166] width 706 height 712
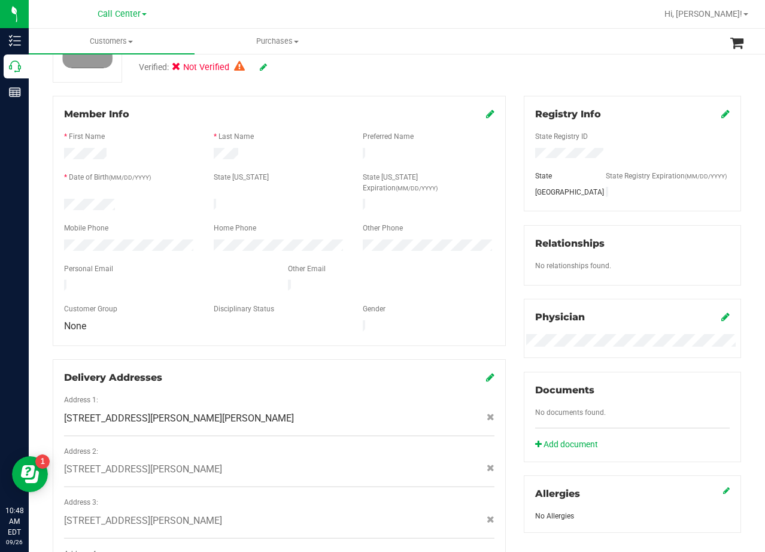
scroll to position [0, 0]
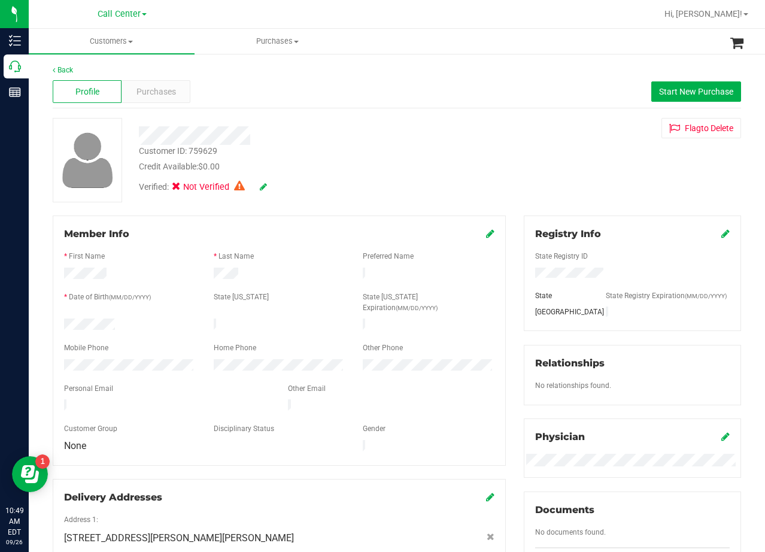
click at [506, 171] on div "Customer ID: 759629 Credit Available: $0.00 Verified: Not Verified Flag to Dele…" at bounding box center [397, 160] width 706 height 84
drag, startPoint x: 490, startPoint y: 160, endPoint x: 492, endPoint y: 73, distance: 86.8
click at [490, 160] on div "Customer ID: 759629 Credit Available: $0.00 Verified: Not Verified Flag to Dele…" at bounding box center [397, 160] width 706 height 84
click at [181, 99] on div "Purchases" at bounding box center [156, 91] width 69 height 23
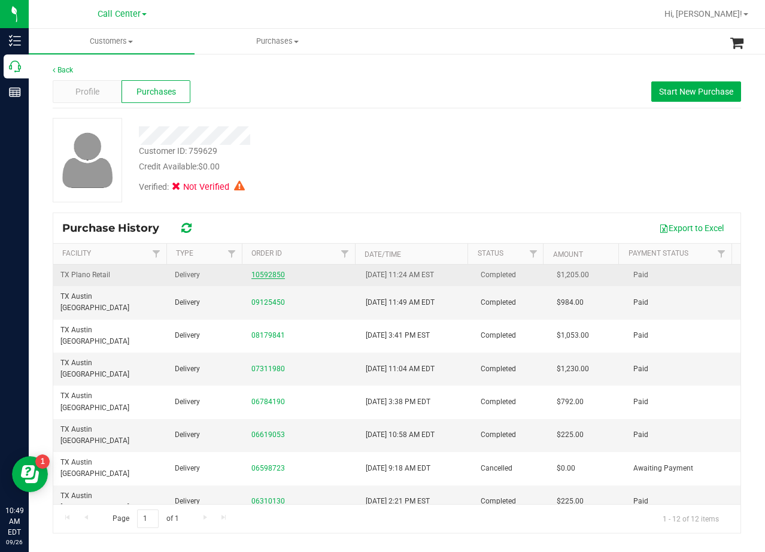
click at [263, 271] on link "10592850" at bounding box center [268, 275] width 34 height 8
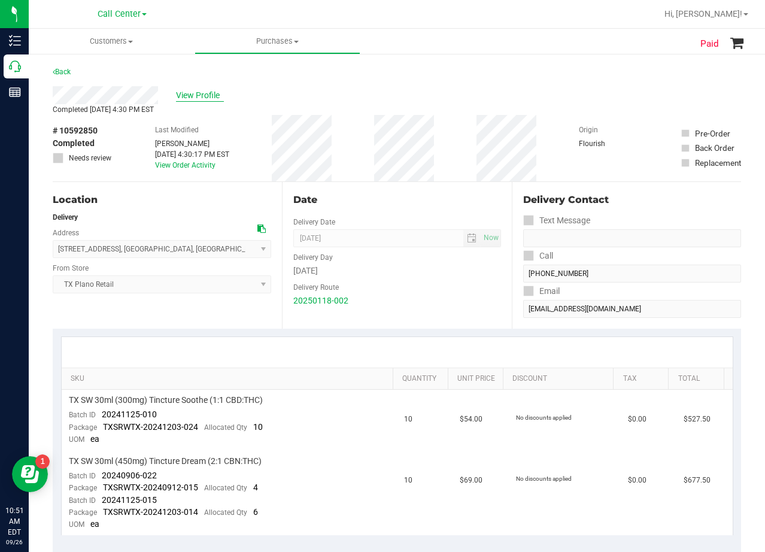
click at [191, 98] on span "View Profile" at bounding box center [200, 95] width 48 height 13
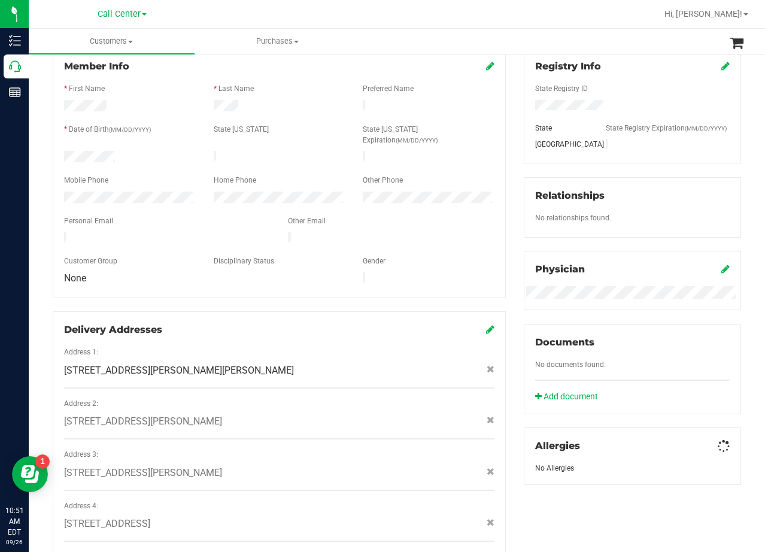
scroll to position [166, 0]
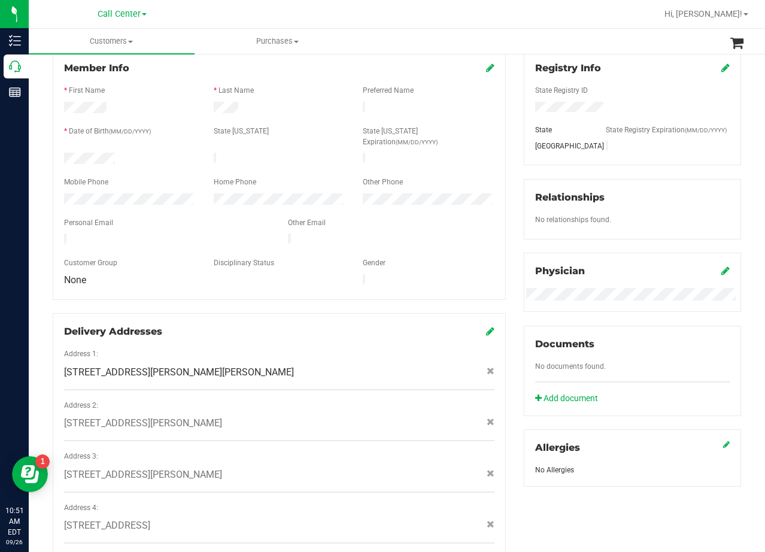
click at [475, 167] on div at bounding box center [279, 172] width 430 height 10
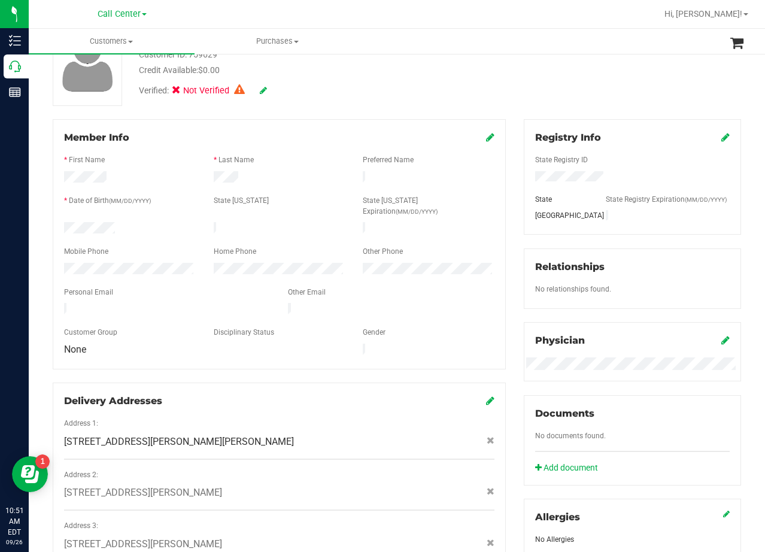
scroll to position [0, 0]
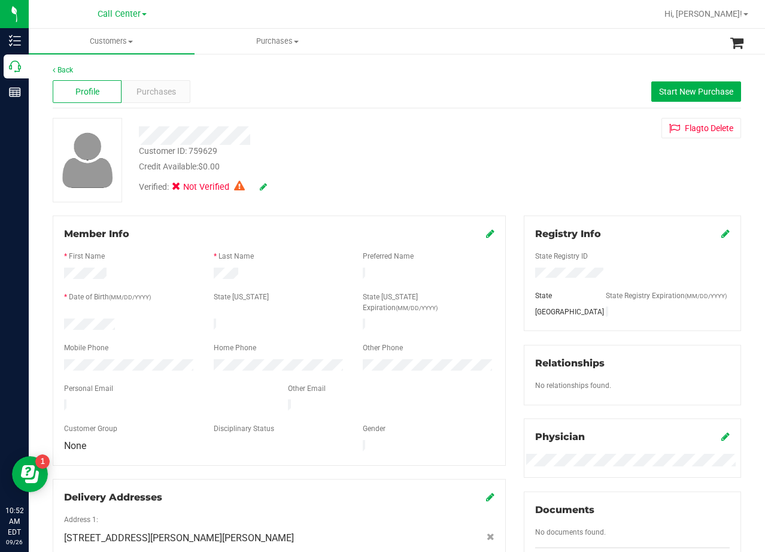
click at [418, 134] on div at bounding box center [306, 135] width 353 height 19
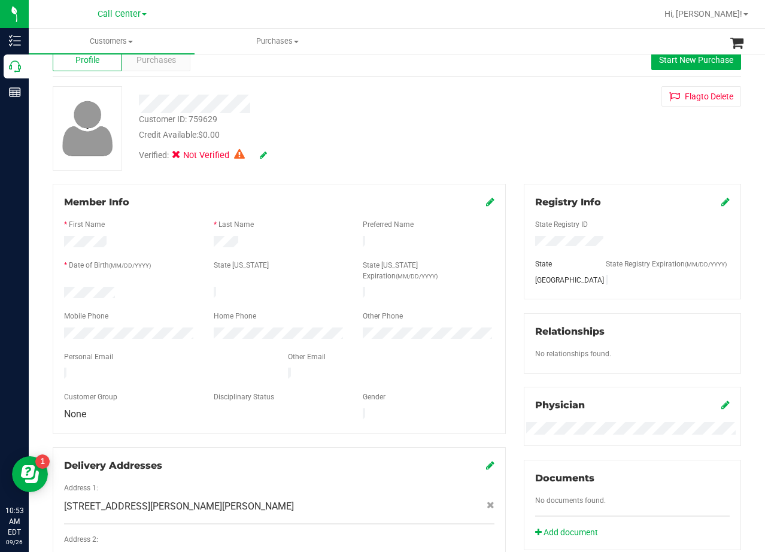
scroll to position [60, 0]
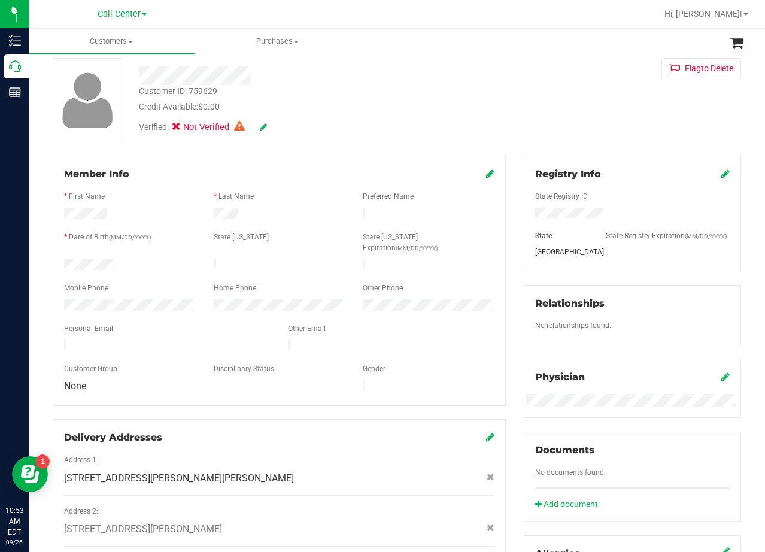
click at [550, 78] on div "Customer ID: 759629 Credit Available: $0.00 Verified: Not Verified Flag to Dele…" at bounding box center [397, 100] width 706 height 84
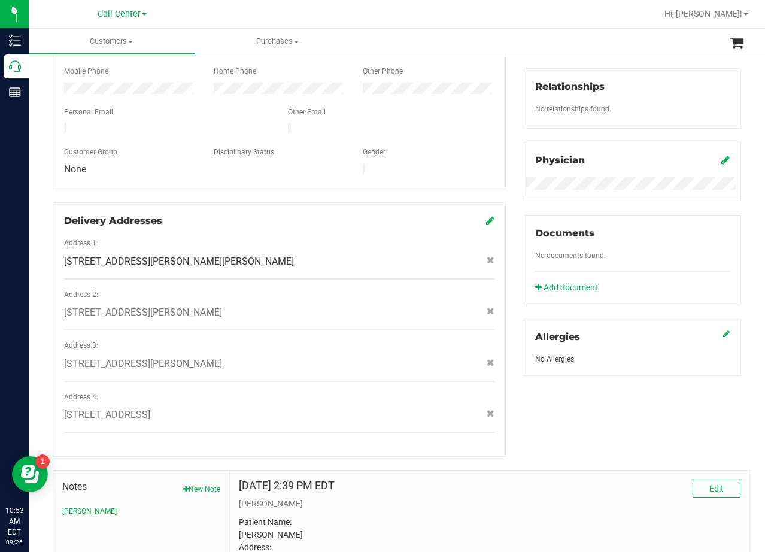
scroll to position [405, 0]
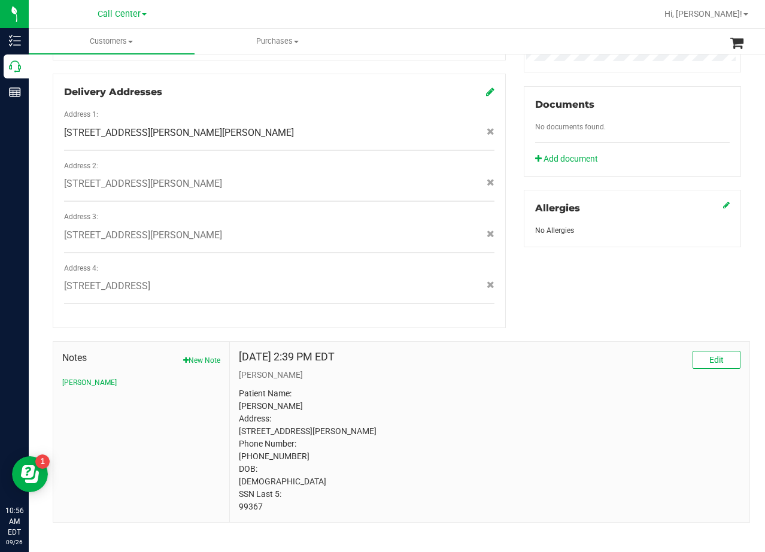
click at [530, 398] on p "Patient Name: Stephanie Bruce Address: 1175 County Road 601 Hamilton, TX, 76531…" at bounding box center [490, 450] width 502 height 126
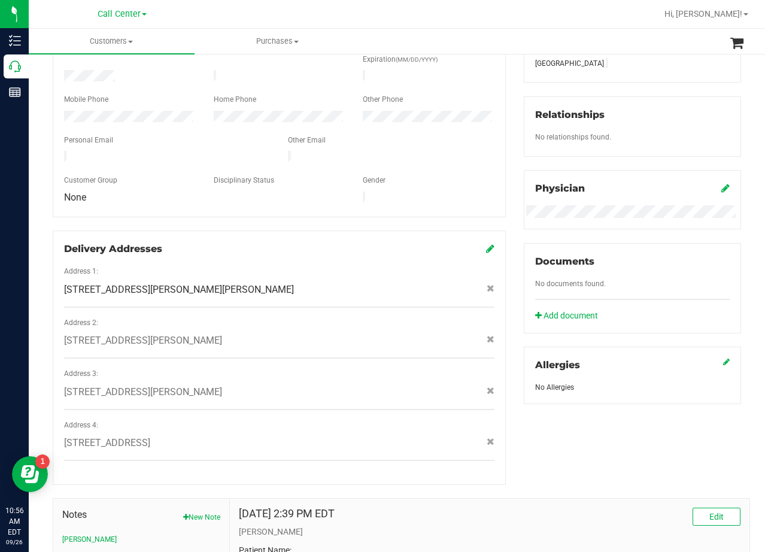
scroll to position [0, 0]
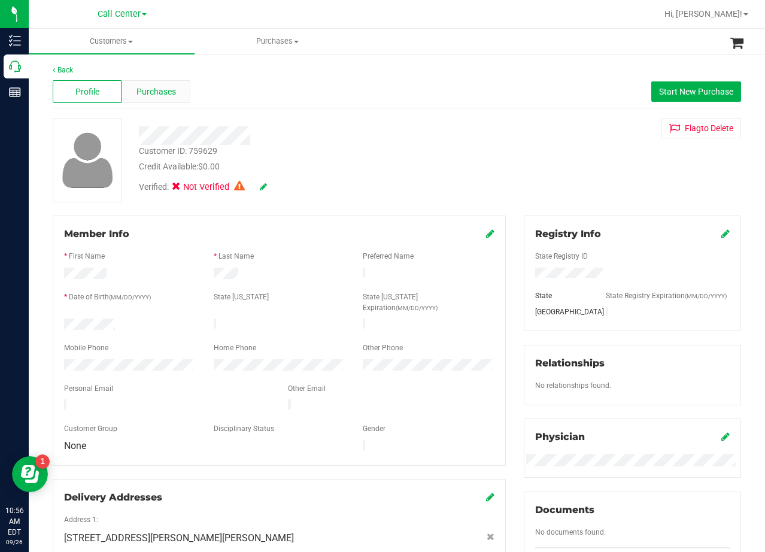
click at [147, 94] on span "Purchases" at bounding box center [156, 92] width 40 height 13
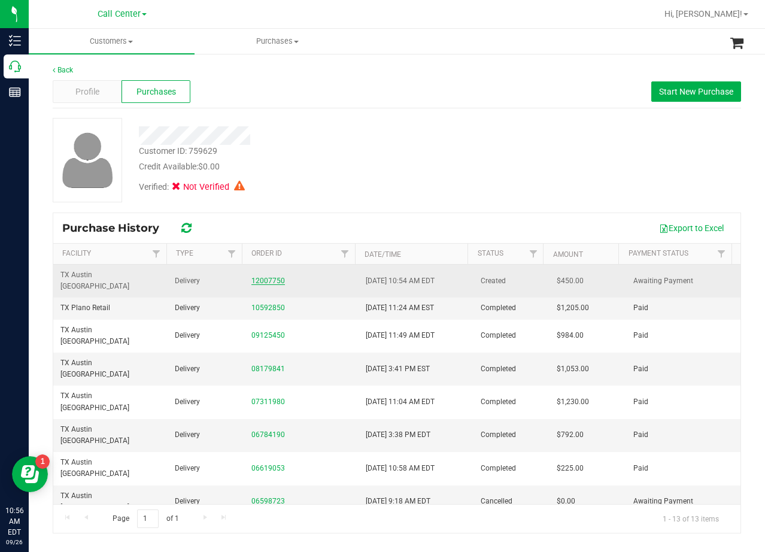
click at [261, 277] on link "12007750" at bounding box center [268, 281] width 34 height 8
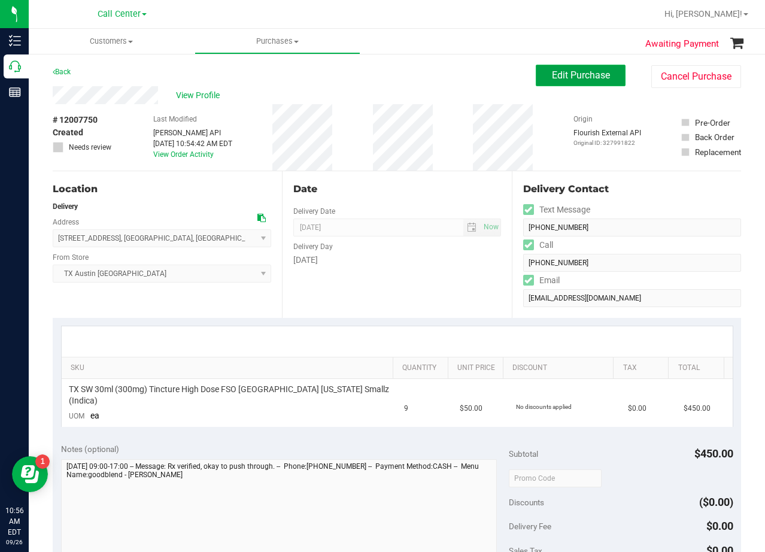
click at [569, 81] on button "Edit Purchase" at bounding box center [581, 76] width 90 height 22
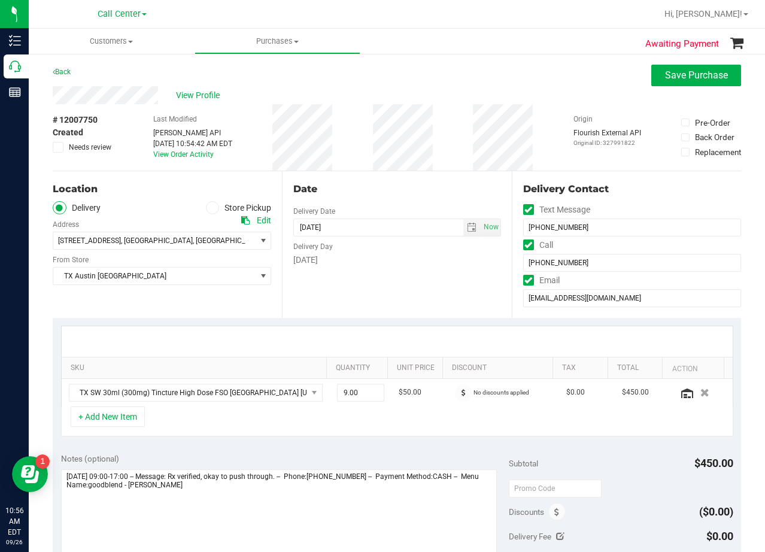
click at [59, 147] on icon at bounding box center [58, 147] width 8 height 0
click at [0, 0] on input "Needs review" at bounding box center [0, 0] width 0 height 0
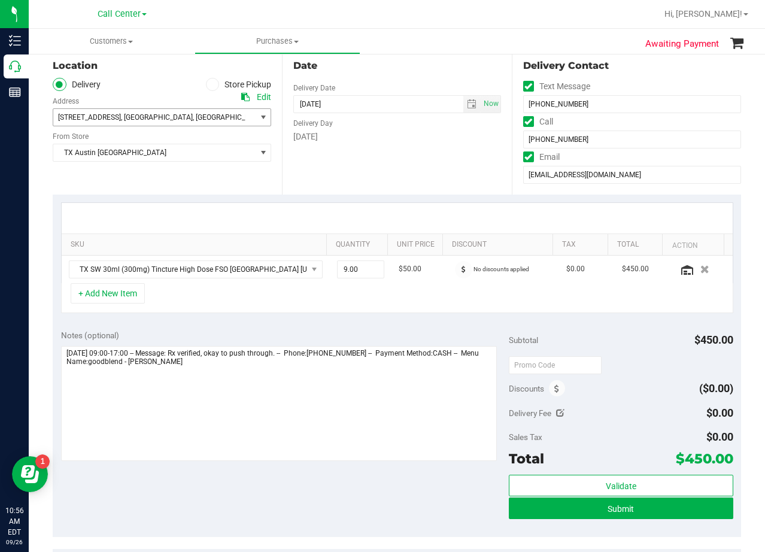
scroll to position [180, 0]
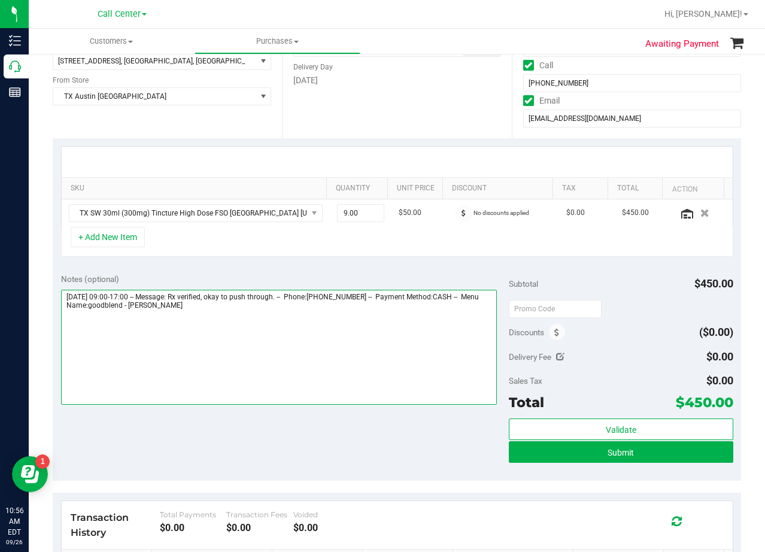
click at [244, 311] on textarea at bounding box center [279, 347] width 436 height 115
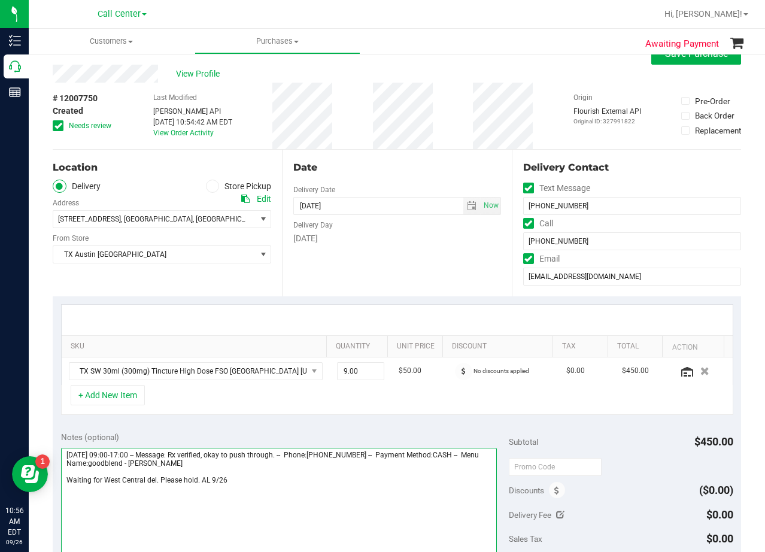
scroll to position [0, 0]
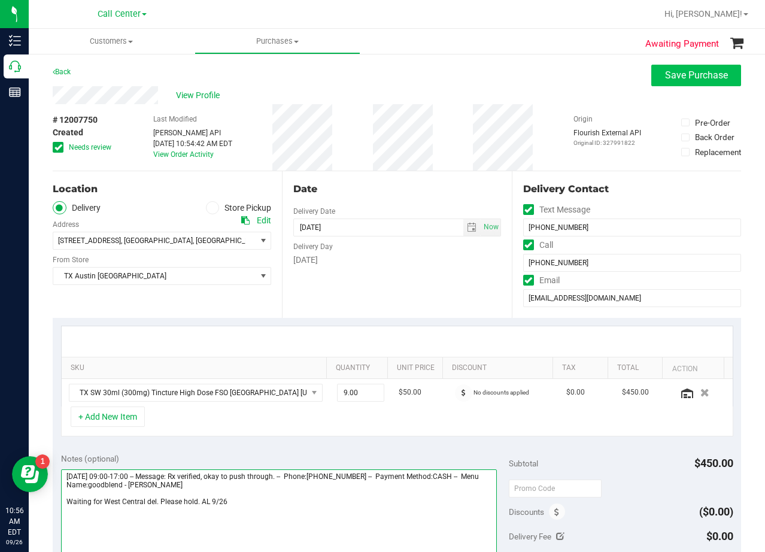
type textarea "Saturday 09/27/2025 09:00-17:00 -- Message: Rx verified, okay to push through. …"
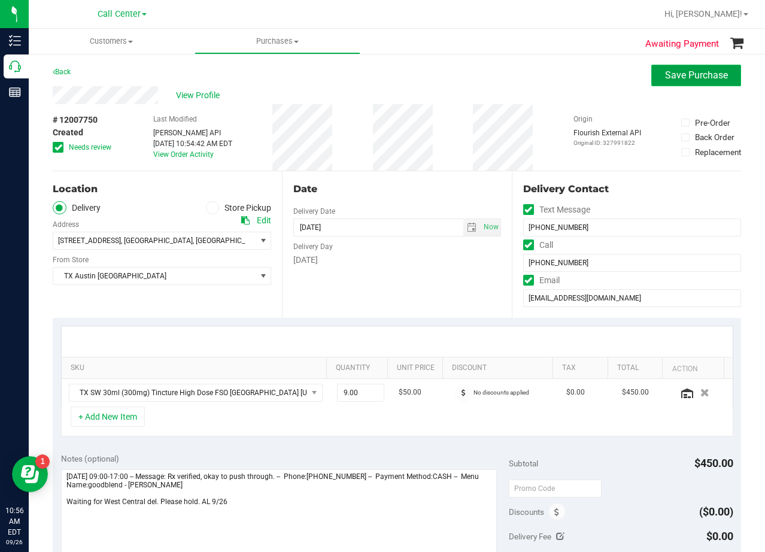
click at [670, 72] on span "Save Purchase" at bounding box center [696, 74] width 63 height 11
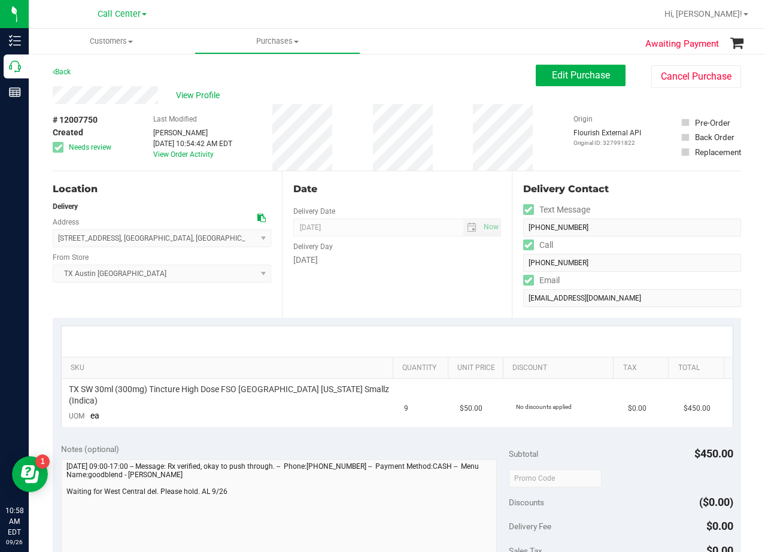
click at [442, 188] on div "Date" at bounding box center [396, 189] width 207 height 14
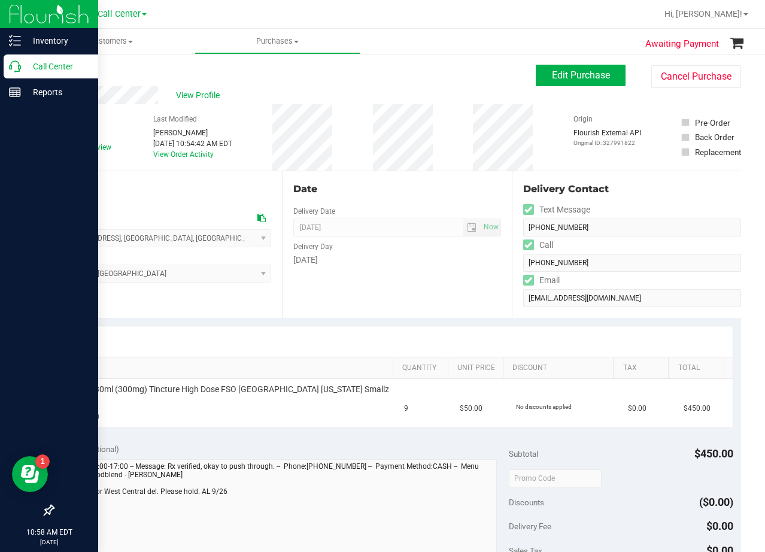
click at [18, 65] on icon at bounding box center [15, 66] width 12 height 12
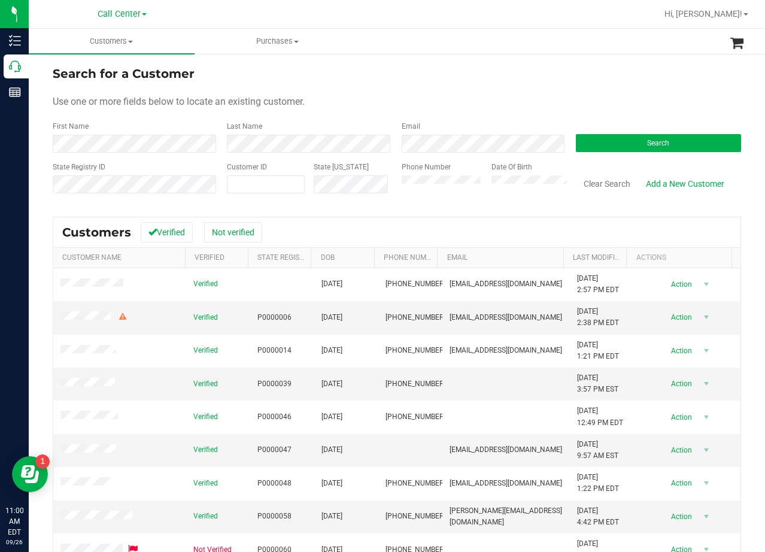
click at [440, 125] on div "Email" at bounding box center [480, 137] width 174 height 32
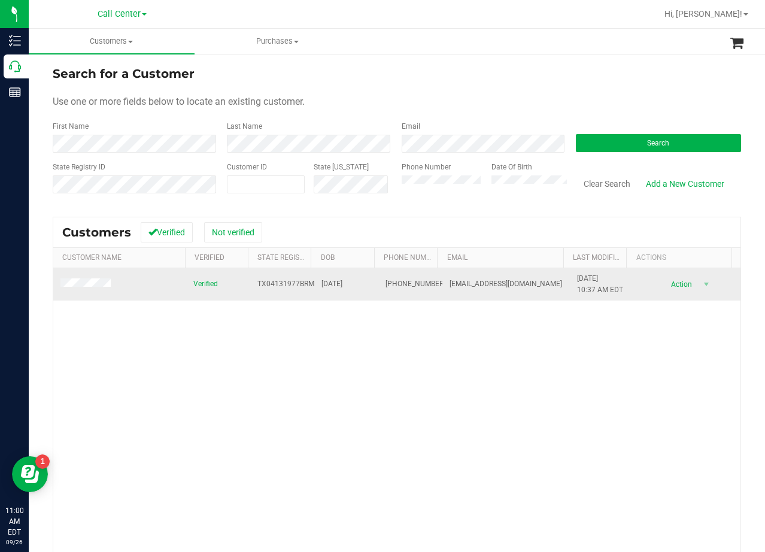
click at [78, 279] on span at bounding box center [87, 284] width 54 height 12
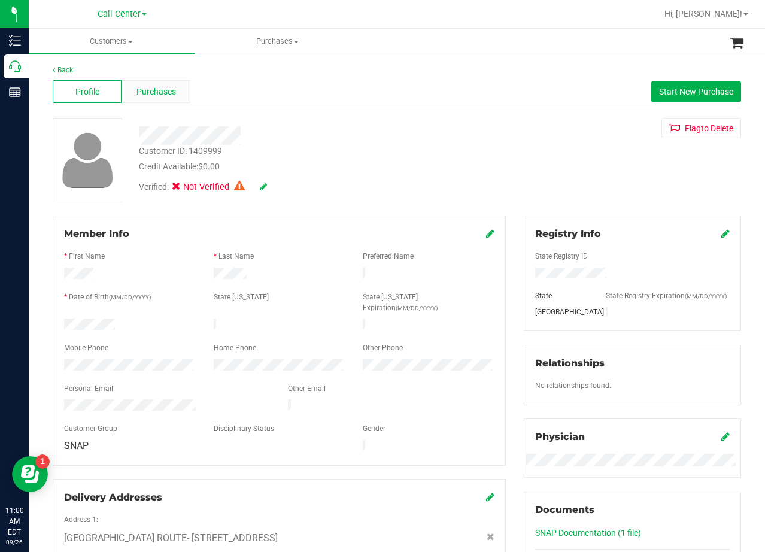
click at [143, 81] on div "Purchases" at bounding box center [156, 91] width 69 height 23
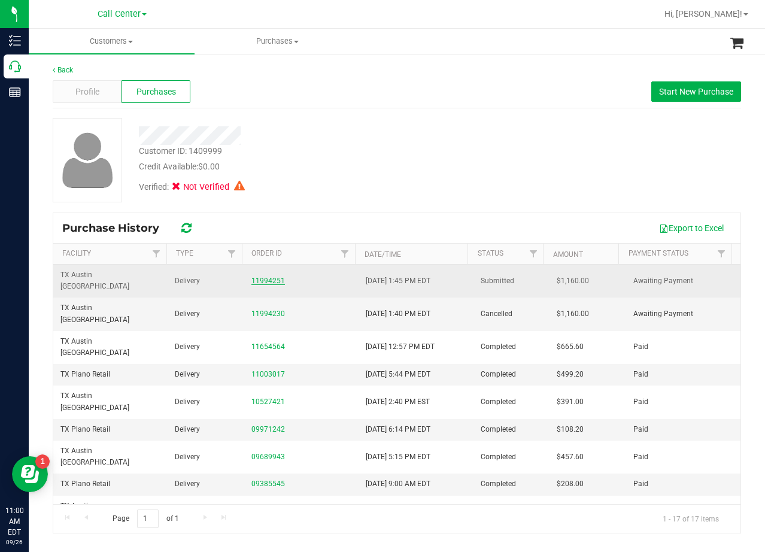
click at [261, 277] on link "11994251" at bounding box center [268, 281] width 34 height 8
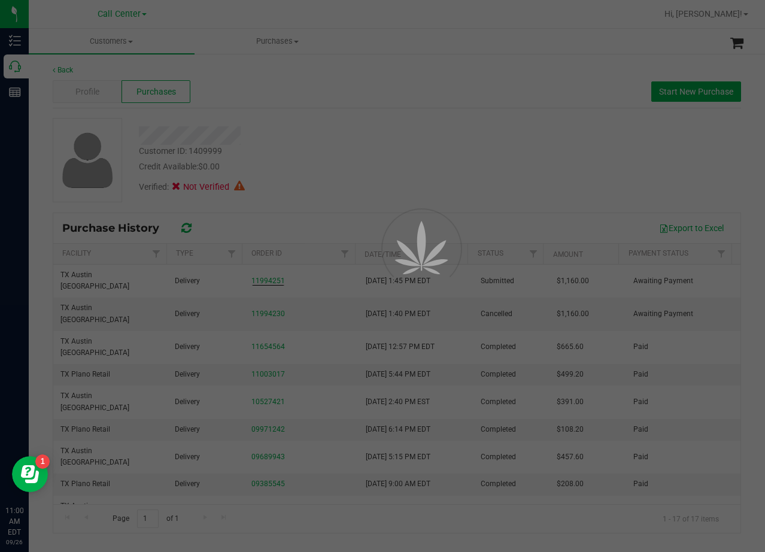
click at [303, 166] on div at bounding box center [382, 276] width 765 height 552
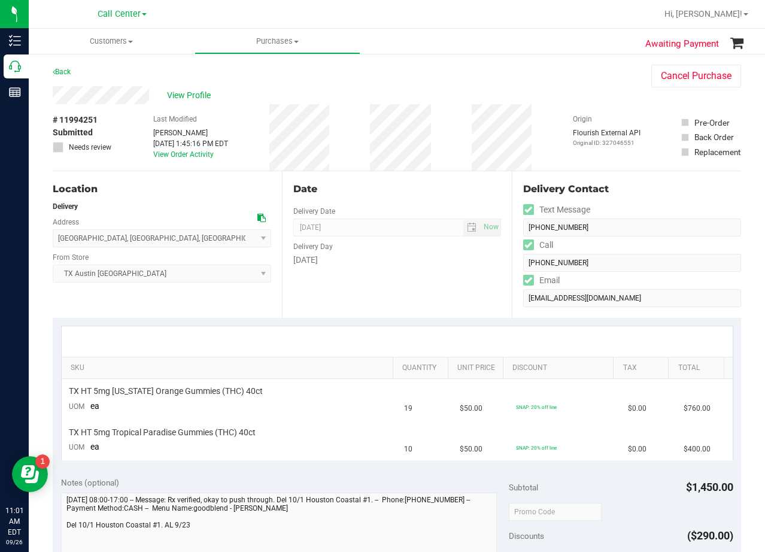
click at [436, 101] on div "View Profile" at bounding box center [340, 95] width 575 height 18
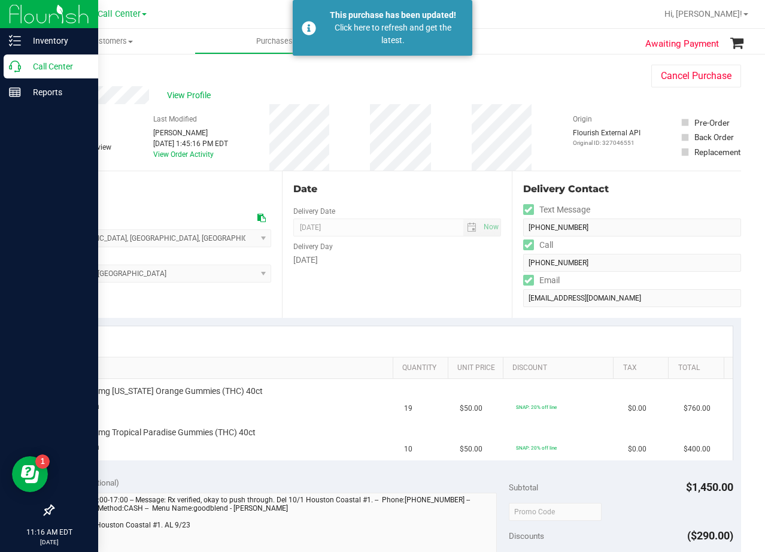
click at [16, 68] on icon at bounding box center [15, 66] width 12 height 12
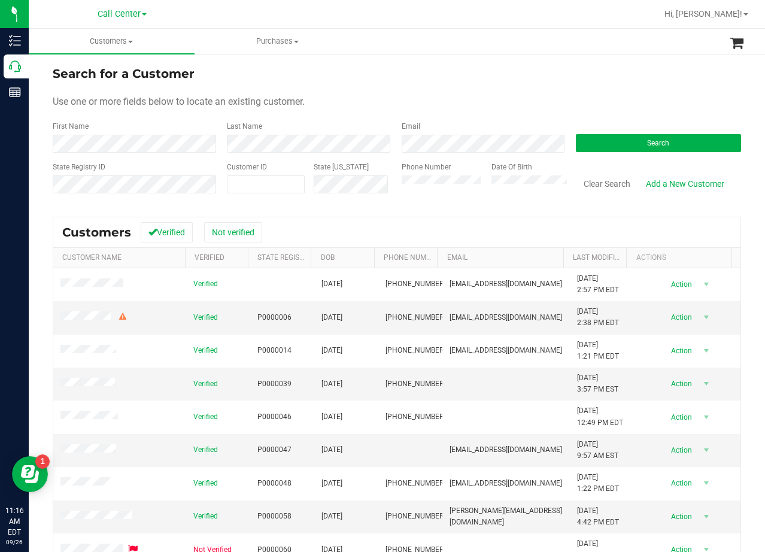
click at [663, 69] on div "Search for a Customer" at bounding box center [397, 74] width 688 height 18
click at [684, 139] on button "Search" at bounding box center [658, 143] width 165 height 18
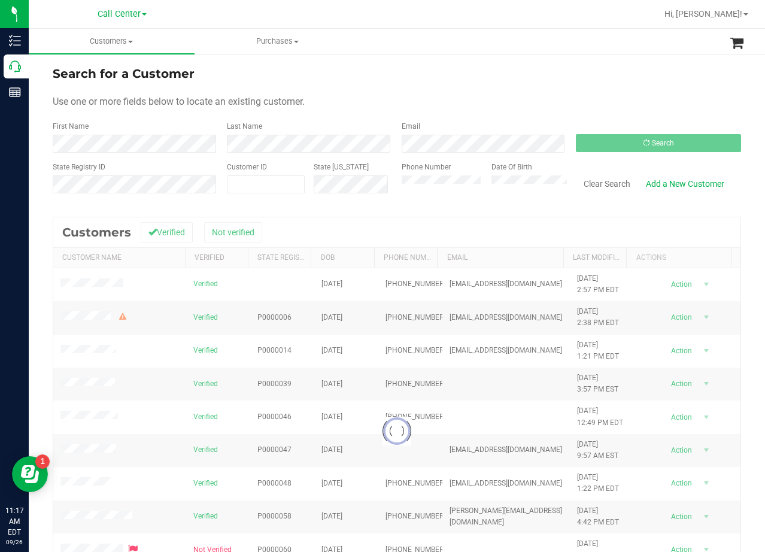
click at [582, 100] on div "Use one or more fields below to locate an existing customer." at bounding box center [397, 102] width 688 height 14
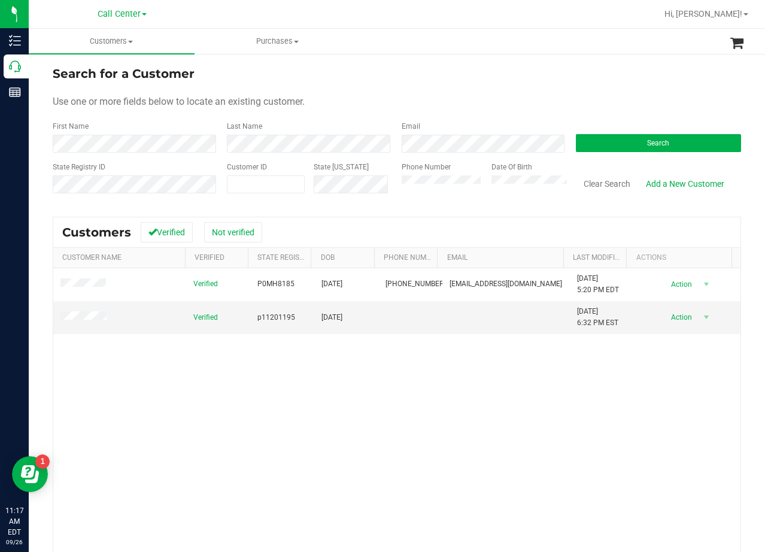
click at [563, 95] on div "Use one or more fields below to locate an existing customer." at bounding box center [397, 102] width 688 height 14
click at [469, 107] on div "Use one or more fields below to locate an existing customer." at bounding box center [397, 102] width 688 height 14
click at [672, 178] on link "Add a New Customer" at bounding box center [685, 184] width 94 height 20
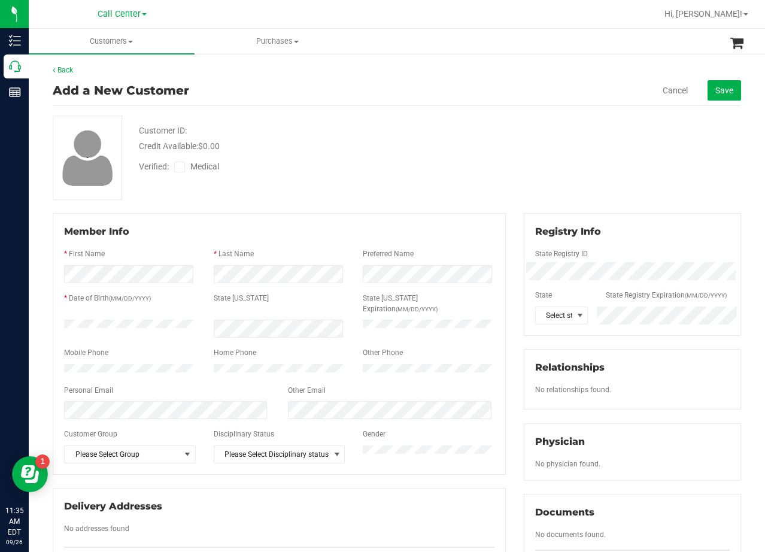
click at [477, 175] on div "Verified: Medical" at bounding box center [306, 166] width 353 height 26
click at [500, 189] on div "Customer ID: Credit Available: $0.00 Verified: Medical" at bounding box center [397, 158] width 706 height 84
click at [316, 208] on div "Back Add a New Customer Cancel Save Customer ID: Credit Available: $0.00 Verifi…" at bounding box center [397, 441] width 688 height 753
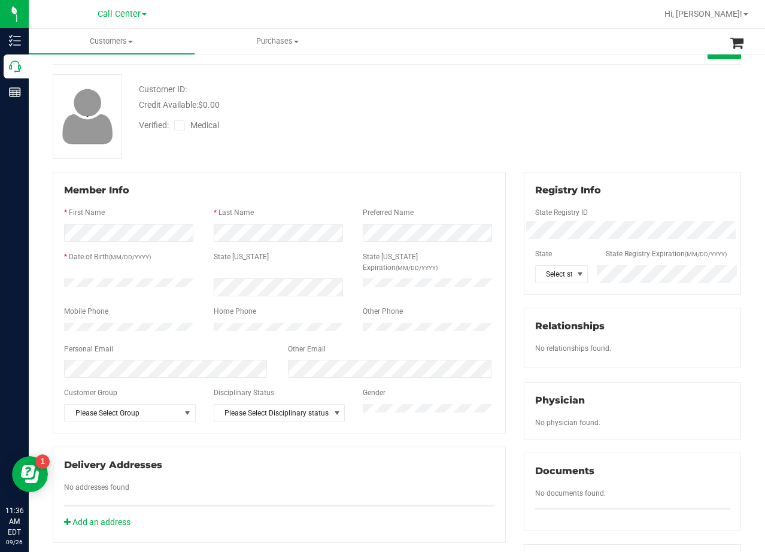
scroll to position [60, 0]
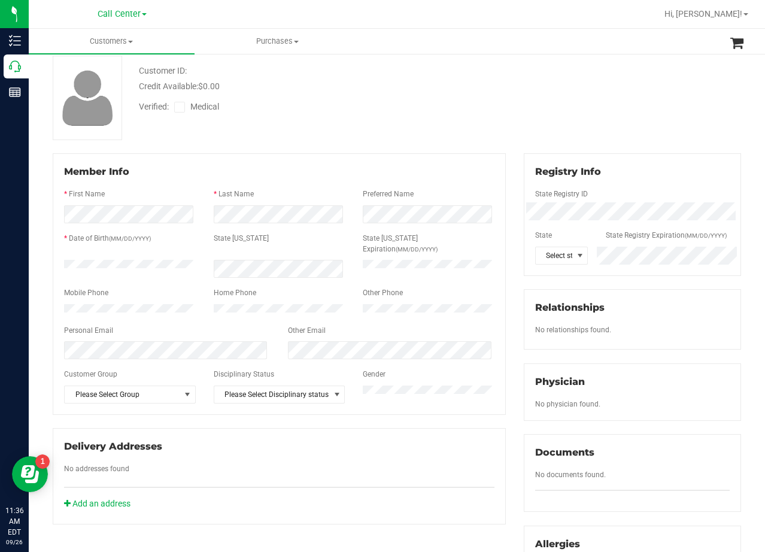
click at [614, 193] on div "State Registry ID" at bounding box center [632, 196] width 213 height 14
click at [184, 108] on span at bounding box center [179, 107] width 11 height 11
click at [0, 0] on input "Medical" at bounding box center [0, 0] width 0 height 0
click at [293, 93] on div "Verified: Medical" at bounding box center [306, 106] width 353 height 26
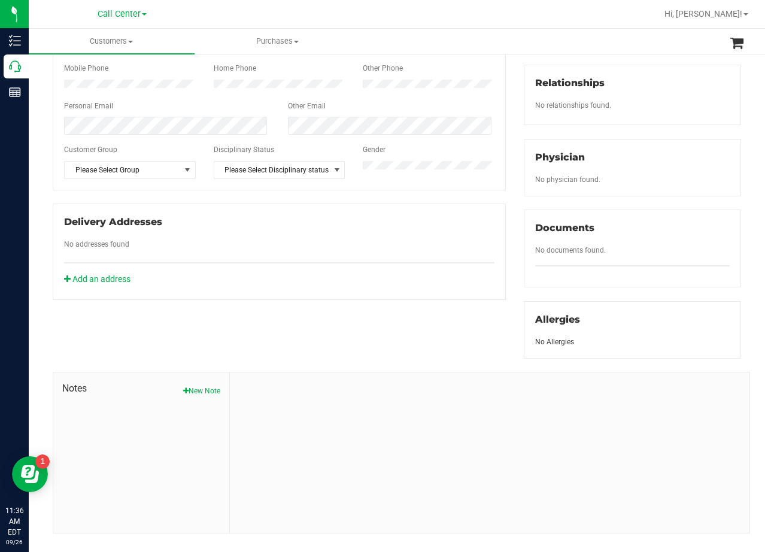
scroll to position [305, 0]
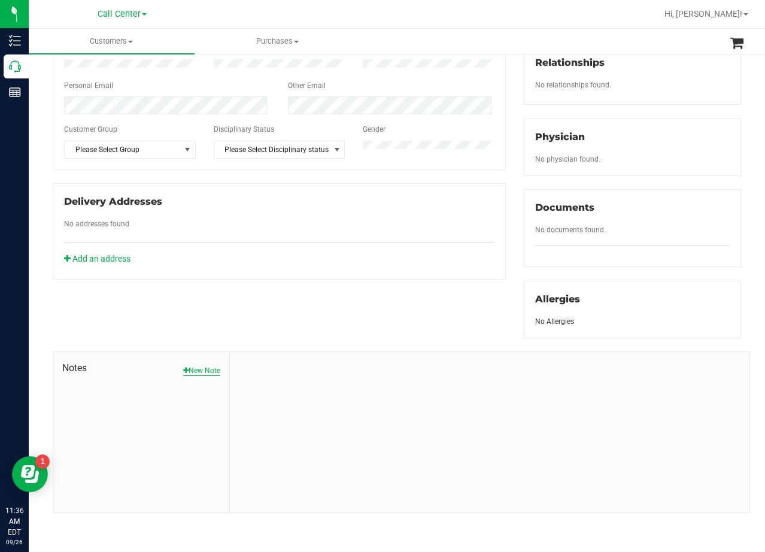
click at [204, 369] on button "New Note" at bounding box center [201, 370] width 37 height 11
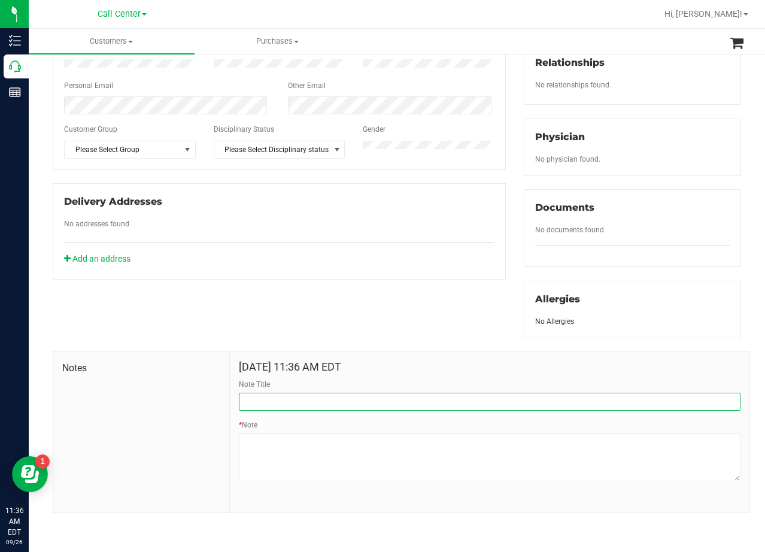
click at [318, 397] on input "Note Title" at bounding box center [490, 402] width 502 height 18
type input "CURT"
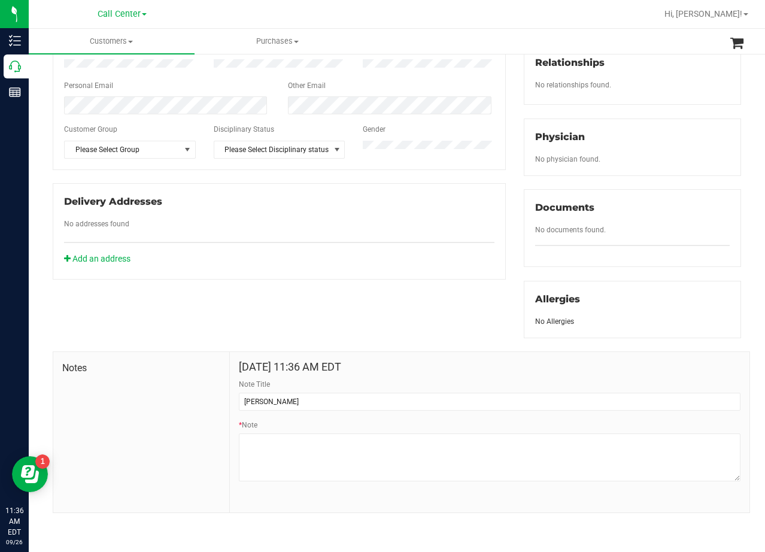
click at [292, 293] on div "Member Info * First Name * Last Name Preferred Name * Date of Birth (MM/DD/YYYY…" at bounding box center [397, 210] width 706 height 605
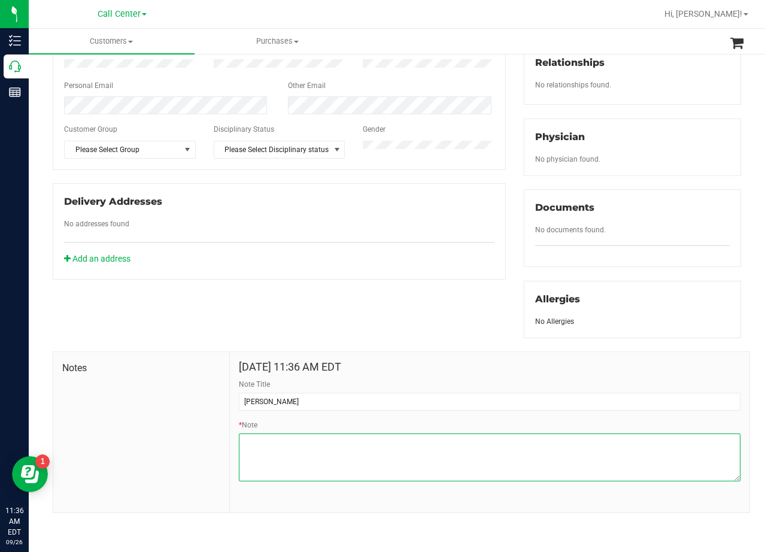
click at [519, 451] on textarea "* Note" at bounding box center [490, 457] width 502 height 48
paste textarea "Patient Name: Roy Freeman III Address: 965 Harper Ln Bryan, TX, 77803 Phone Num…"
type textarea "Patient Name: Roy Freeman III Address: 965 Harper Ln Bryan, TX, 77803 Phone Num…"
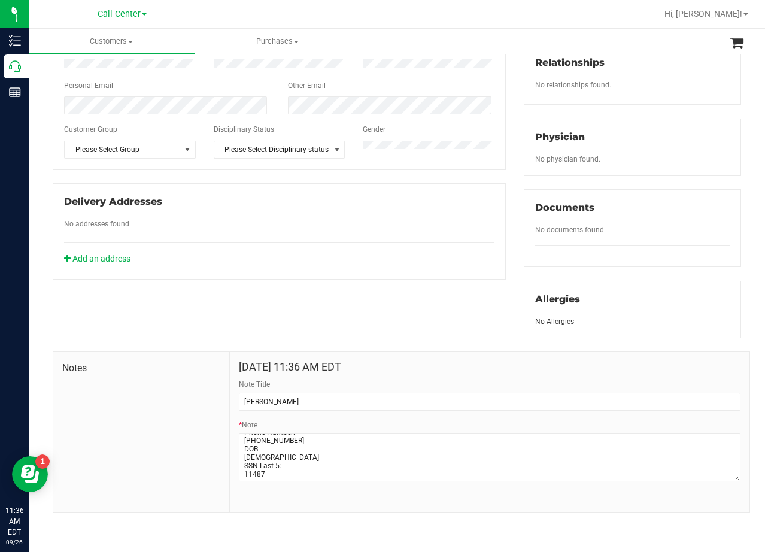
click at [478, 371] on h4 "Sep 26, 2025 11:36 AM EDT" at bounding box center [490, 367] width 502 height 12
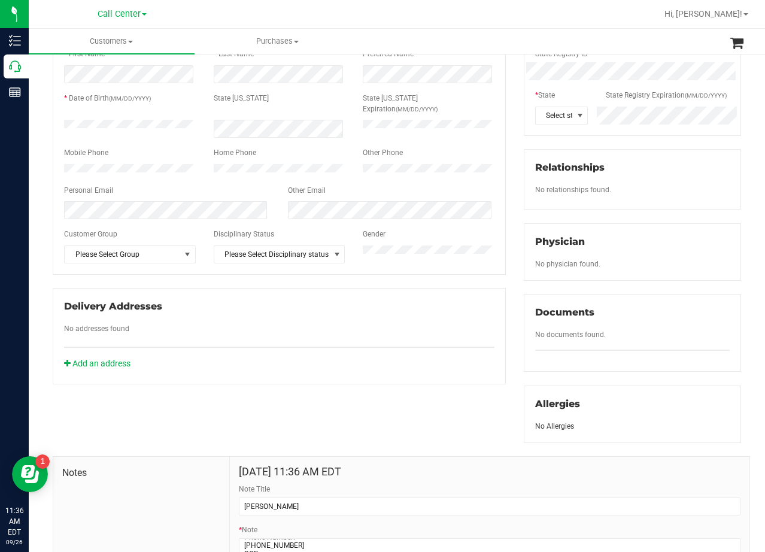
scroll to position [0, 0]
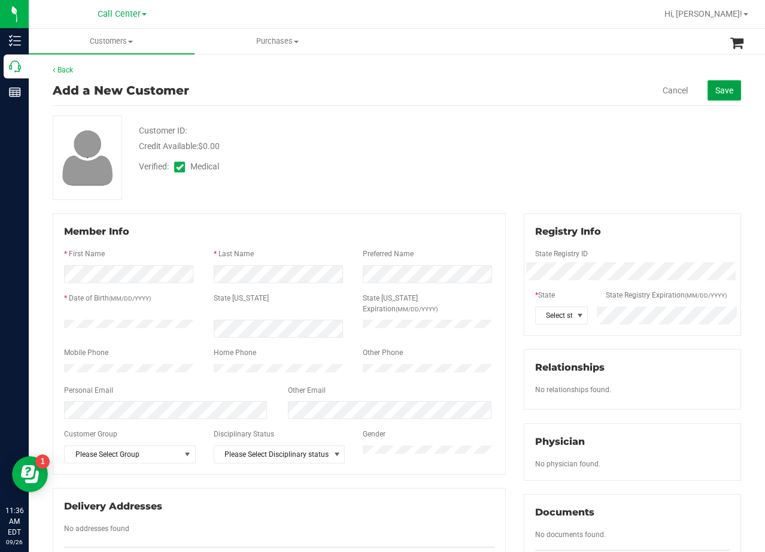
click at [712, 96] on button "Save" at bounding box center [725, 90] width 34 height 20
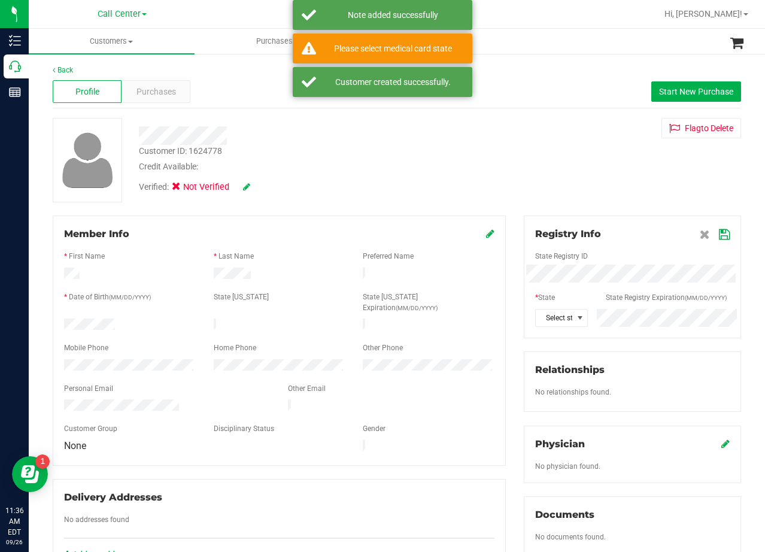
click at [719, 238] on icon at bounding box center [724, 235] width 11 height 10
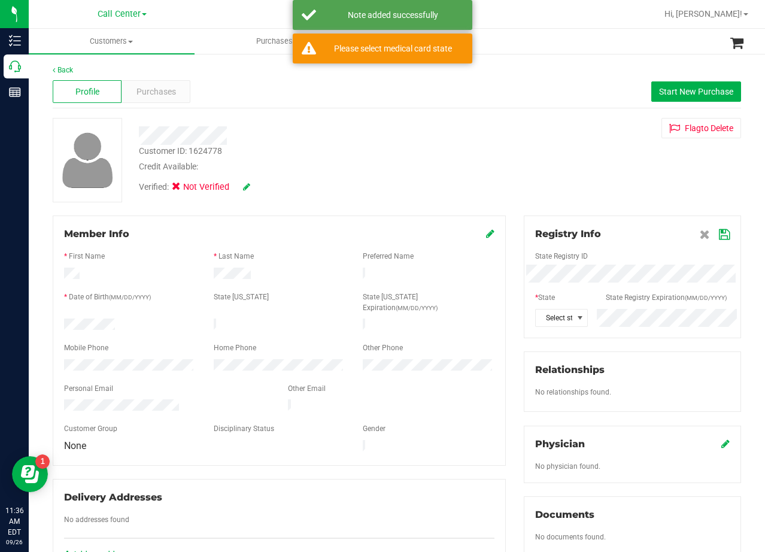
click at [719, 235] on icon at bounding box center [724, 235] width 11 height 10
click at [572, 120] on div "Flag to Delete" at bounding box center [632, 128] width 235 height 20
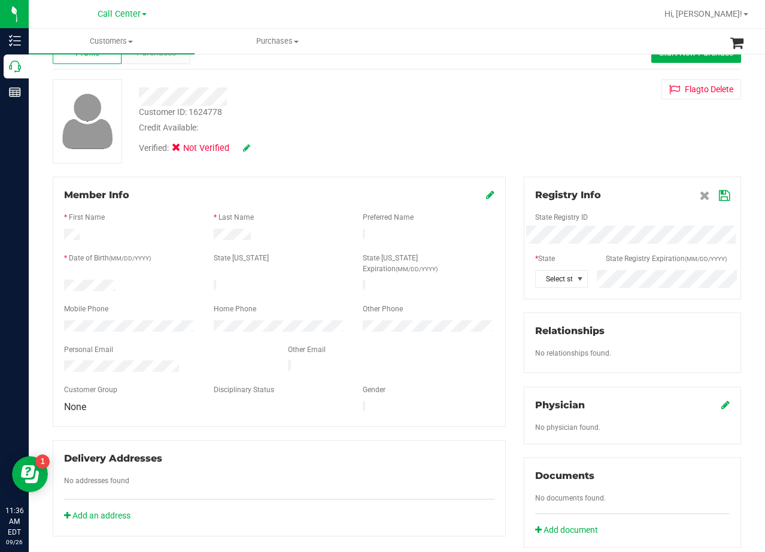
scroll to position [60, 0]
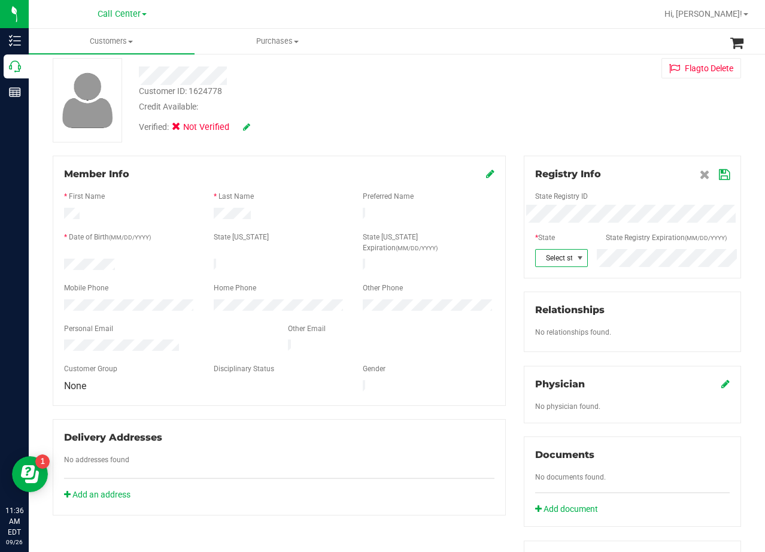
click at [557, 258] on span "Select state" at bounding box center [554, 258] width 37 height 17
click at [723, 174] on div "Registry Info State Registry ID * State State Registry Expiration (MM/DD/YYYY) …" at bounding box center [632, 217] width 217 height 123
drag, startPoint x: 718, startPoint y: 174, endPoint x: 566, endPoint y: 128, distance: 158.9
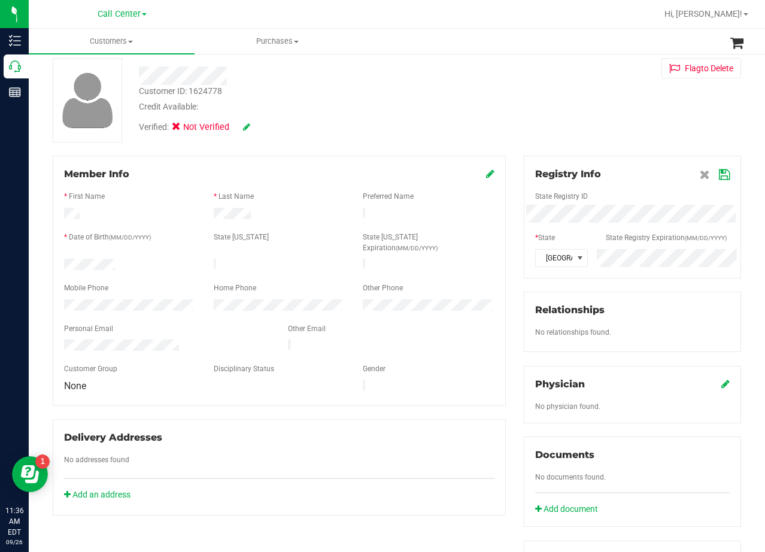
click at [700, 171] on span at bounding box center [715, 174] width 30 height 14
click at [719, 177] on icon at bounding box center [724, 175] width 11 height 10
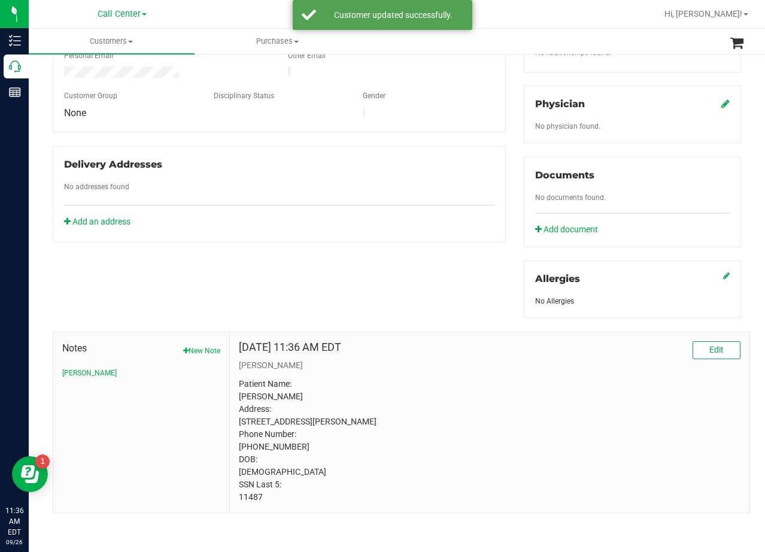
scroll to position [344, 0]
click at [721, 99] on icon at bounding box center [725, 104] width 8 height 10
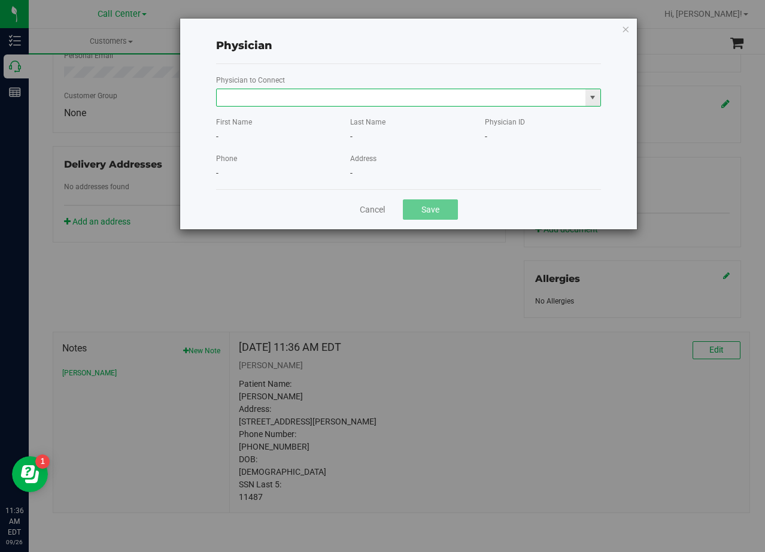
click at [326, 98] on input "text" at bounding box center [401, 97] width 369 height 17
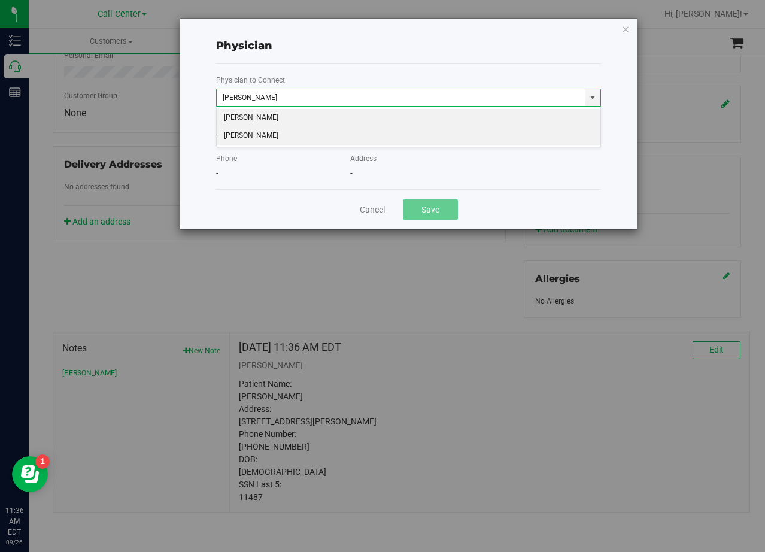
click at [317, 138] on li "Jonathan Hodor" at bounding box center [409, 136] width 384 height 18
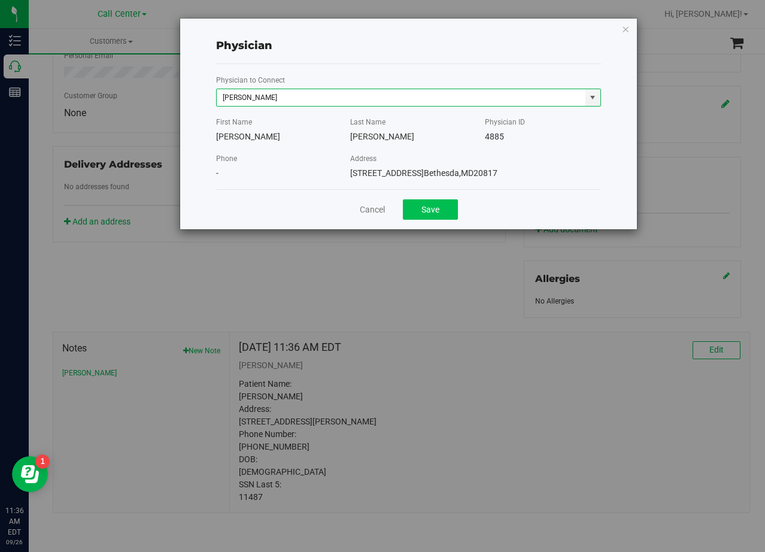
type input "Jonathan Hodor"
click at [444, 215] on button "Save" at bounding box center [430, 209] width 55 height 20
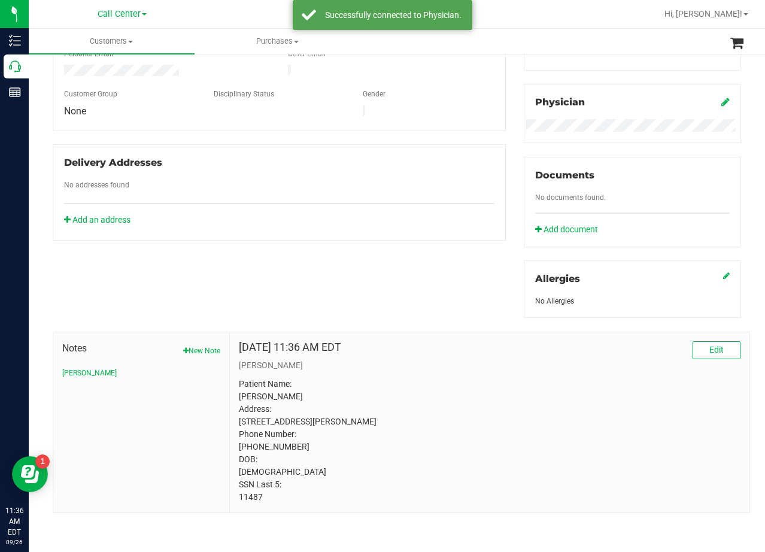
click at [462, 266] on div "Member Info * First Name * Last Name Preferred Name * Date of Birth (MM/DD/YYYY…" at bounding box center [397, 197] width 706 height 632
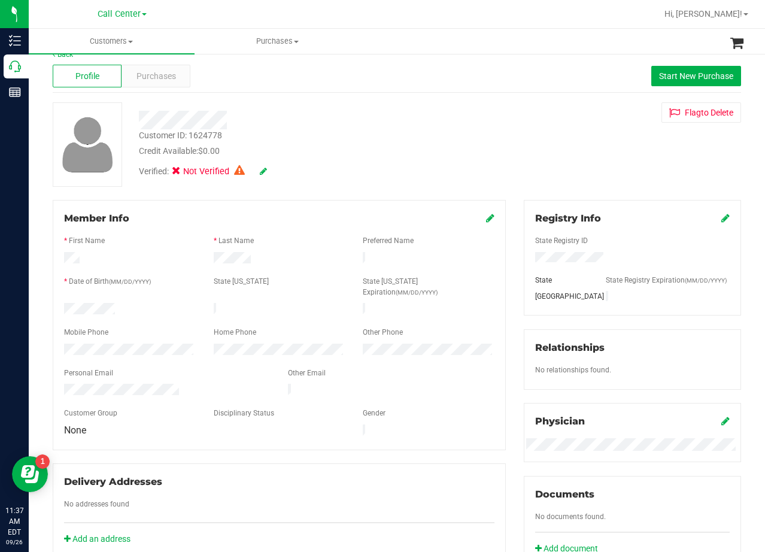
scroll to position [0, 0]
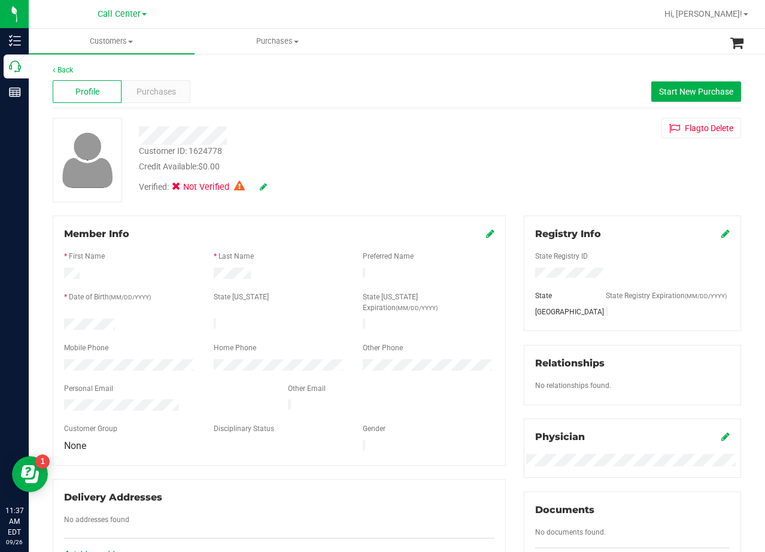
click at [266, 187] on icon at bounding box center [263, 187] width 7 height 8
click at [266, 187] on icon at bounding box center [263, 187] width 10 height 8
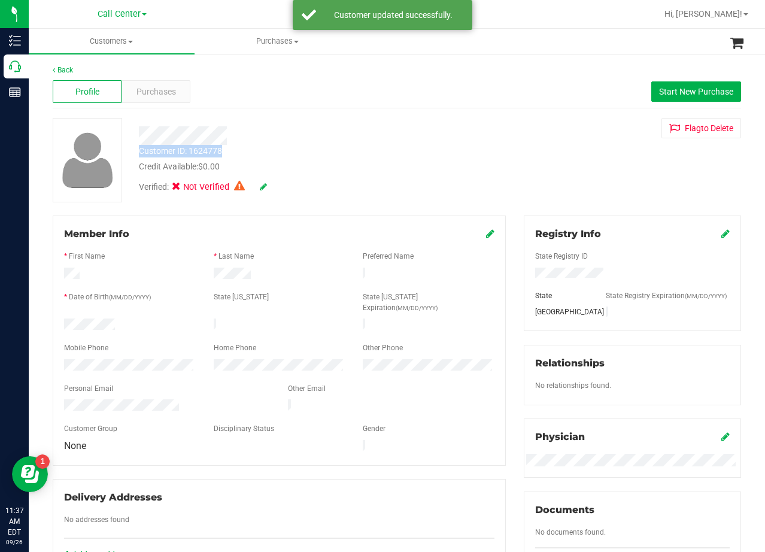
drag, startPoint x: 478, startPoint y: 144, endPoint x: 501, endPoint y: 151, distance: 24.3
click at [482, 145] on div "Customer ID: 1624778 Credit Available: $0.00 Verified: Not Verified Flag to Del…" at bounding box center [397, 160] width 706 height 84
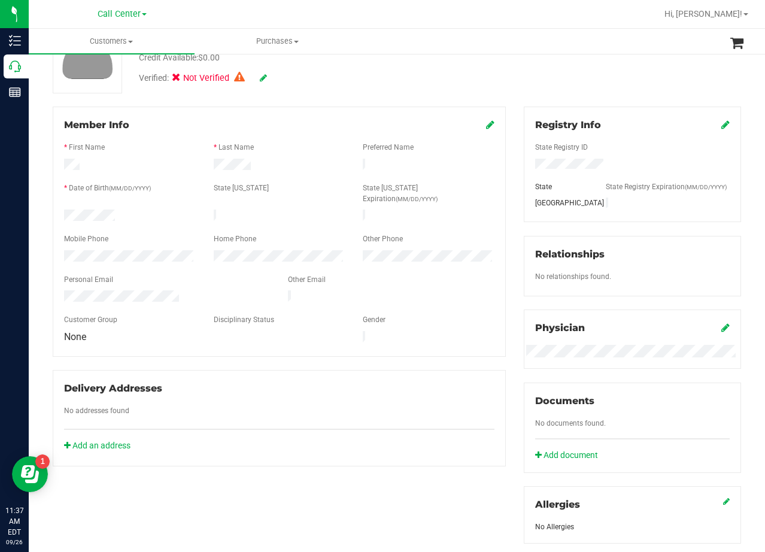
scroll to position [107, 0]
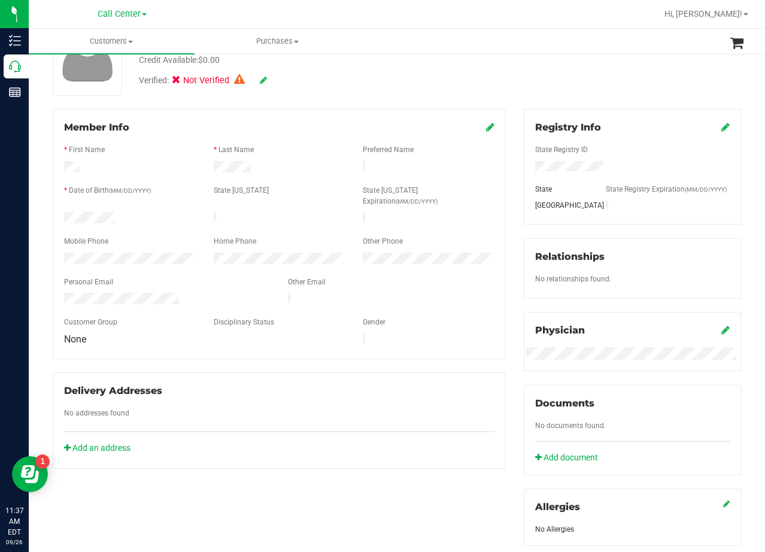
click at [505, 161] on div "Member Info * First Name * Last Name Preferred Name * Date of Birth (MM/DD/YYYY…" at bounding box center [279, 289] width 471 height 360
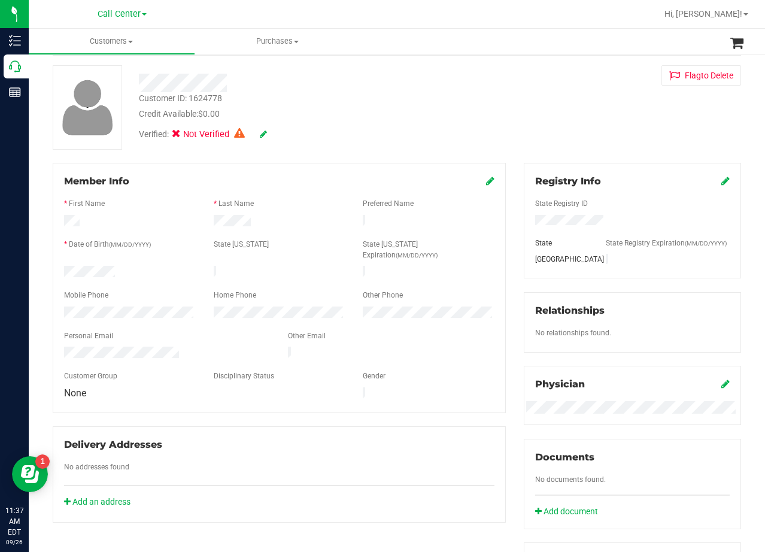
scroll to position [0, 0]
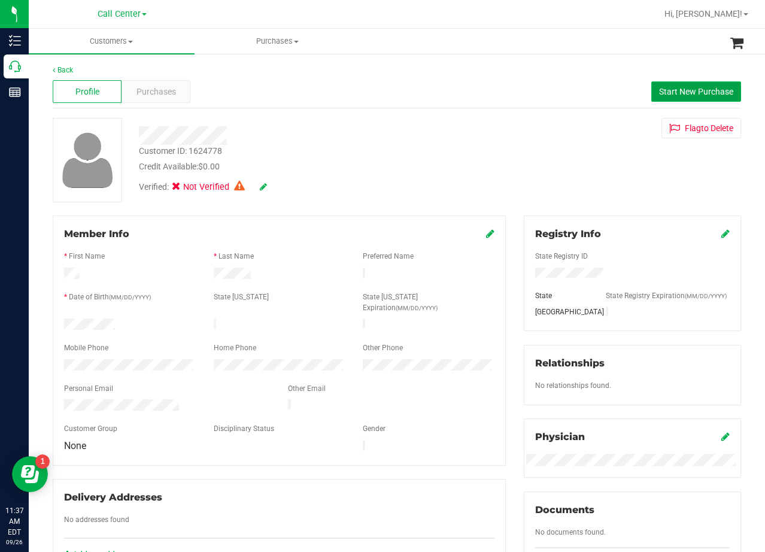
click at [669, 89] on span "Start New Purchase" at bounding box center [696, 92] width 74 height 10
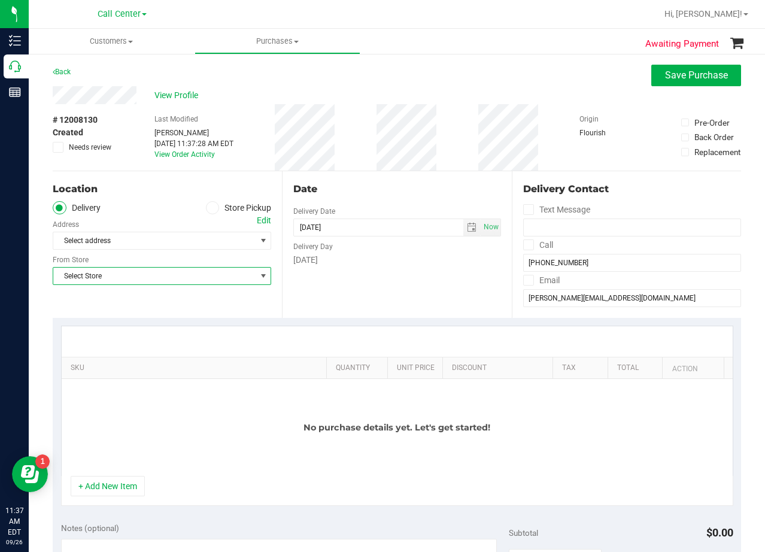
click at [185, 281] on span "Select Store" at bounding box center [154, 276] width 202 height 17
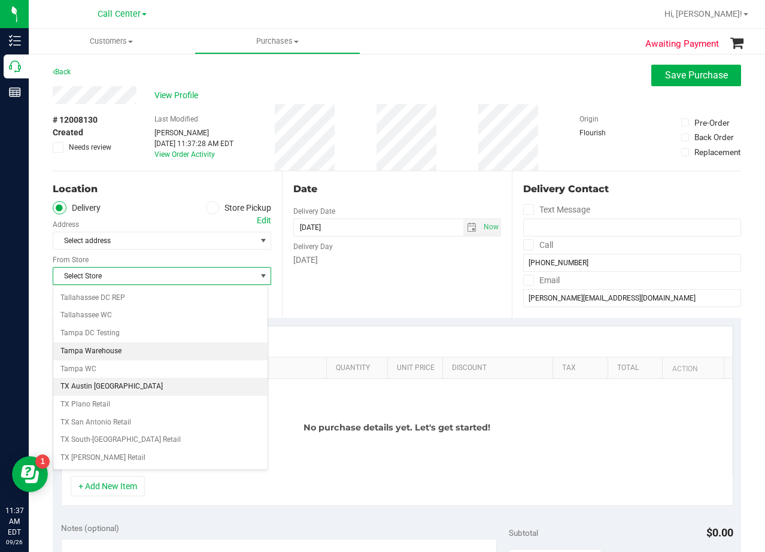
scroll to position [870, 0]
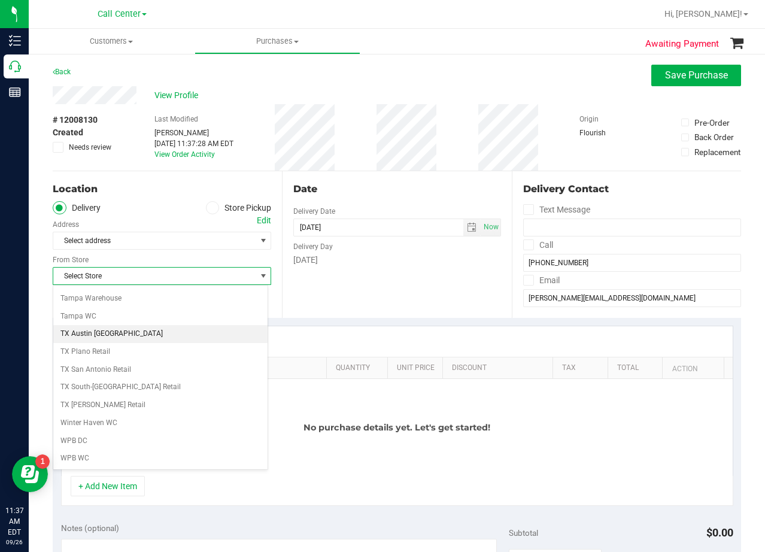
click at [159, 336] on li "TX Austin [GEOGRAPHIC_DATA]" at bounding box center [160, 334] width 214 height 18
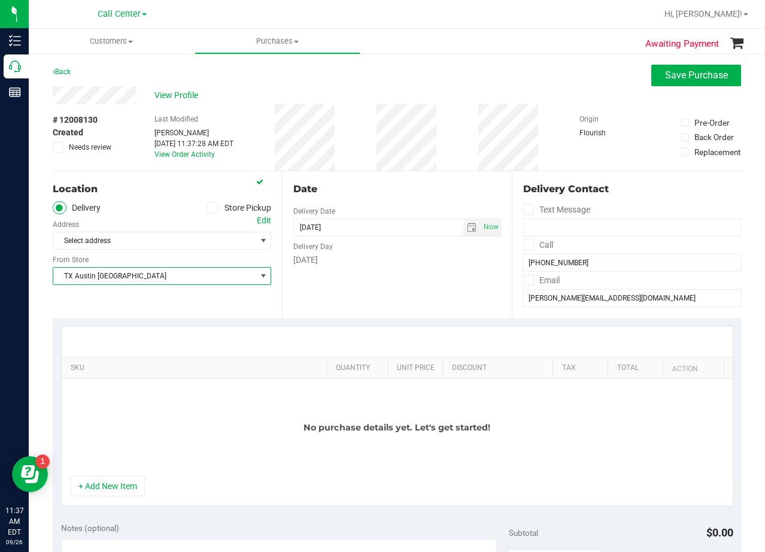
click at [215, 281] on span "TX Austin [GEOGRAPHIC_DATA]" at bounding box center [154, 276] width 202 height 17
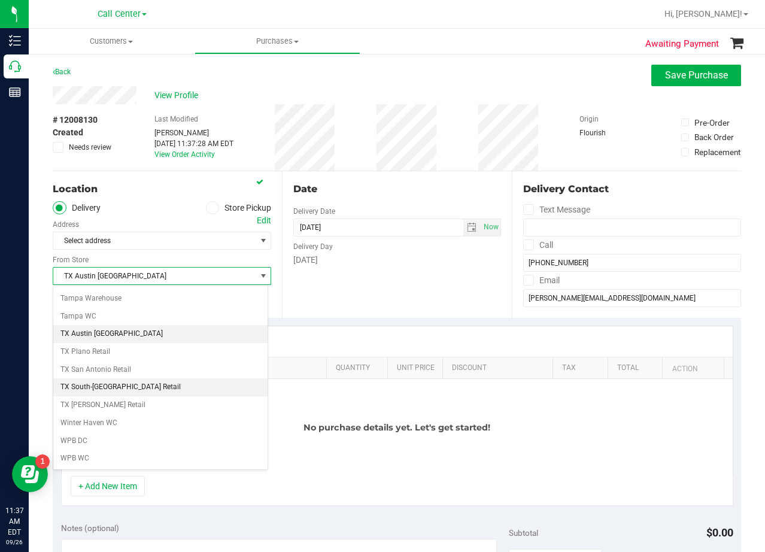
click at [188, 385] on li "TX South-[GEOGRAPHIC_DATA] Retail" at bounding box center [160, 387] width 214 height 18
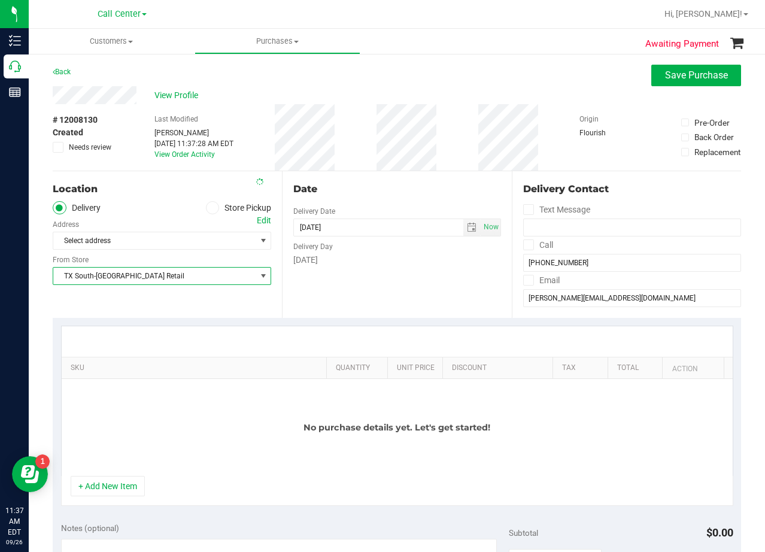
click at [329, 313] on div "Date Delivery Date 09/26/2025 Now 09/26/2025 11:37 AM Now Delivery Day Friday" at bounding box center [396, 244] width 229 height 147
click at [463, 221] on span "select" at bounding box center [471, 227] width 17 height 17
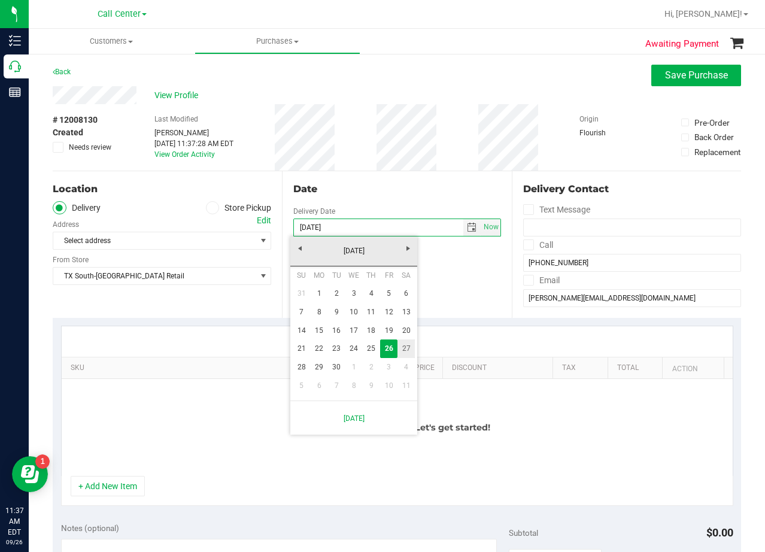
click at [409, 347] on link "27" at bounding box center [405, 348] width 17 height 19
type input "09/27/2025"
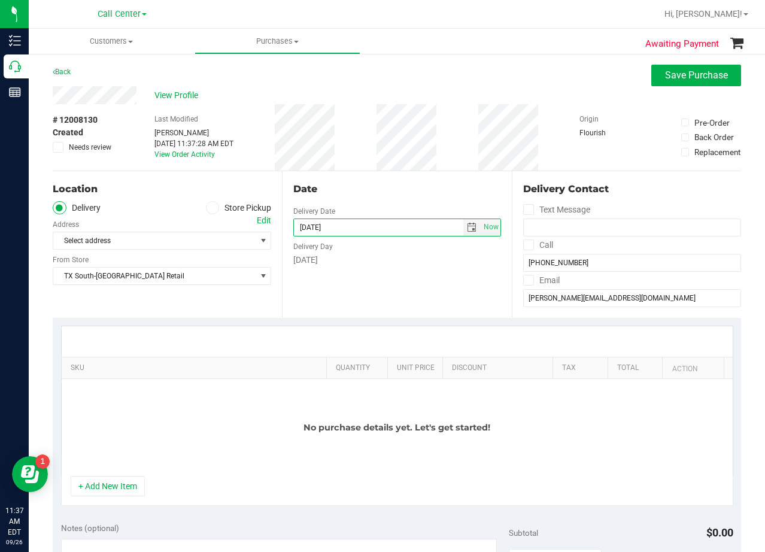
click at [404, 287] on div "Date Delivery Date 09/27/2025 Now 09/27/2025 11:37 AM Now Delivery Day Saturday" at bounding box center [396, 244] width 229 height 147
click at [390, 197] on div "Date Delivery Date 09/27/2025 Now 09/27/2025 11:37 AM Now Delivery Day Saturday" at bounding box center [396, 244] width 229 height 147
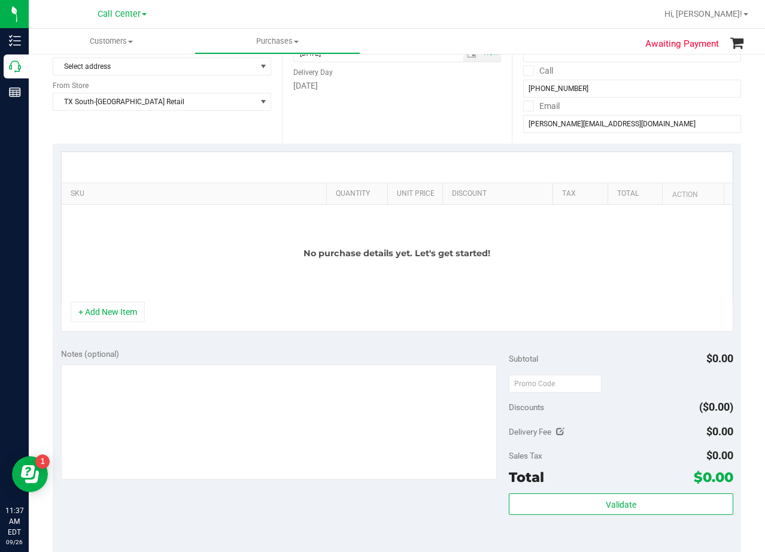
scroll to position [180, 0]
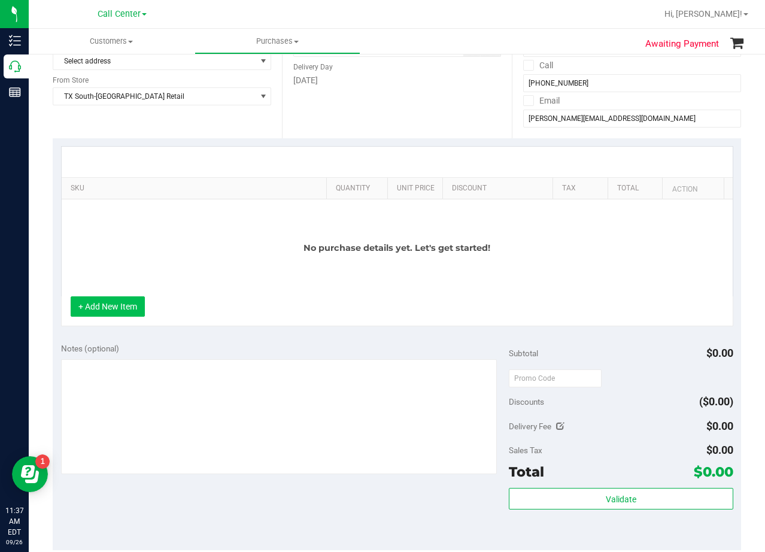
click at [117, 314] on button "+ Add New Item" at bounding box center [108, 306] width 74 height 20
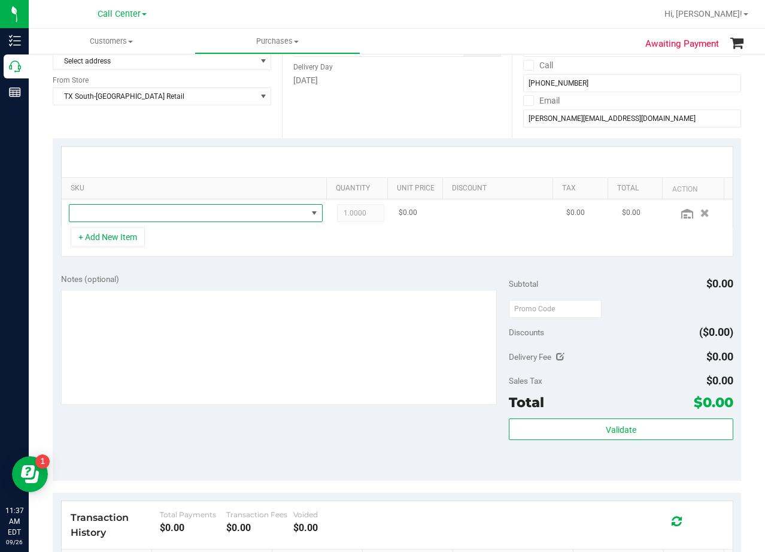
click at [186, 217] on span "NO DATA FOUND" at bounding box center [188, 213] width 238 height 17
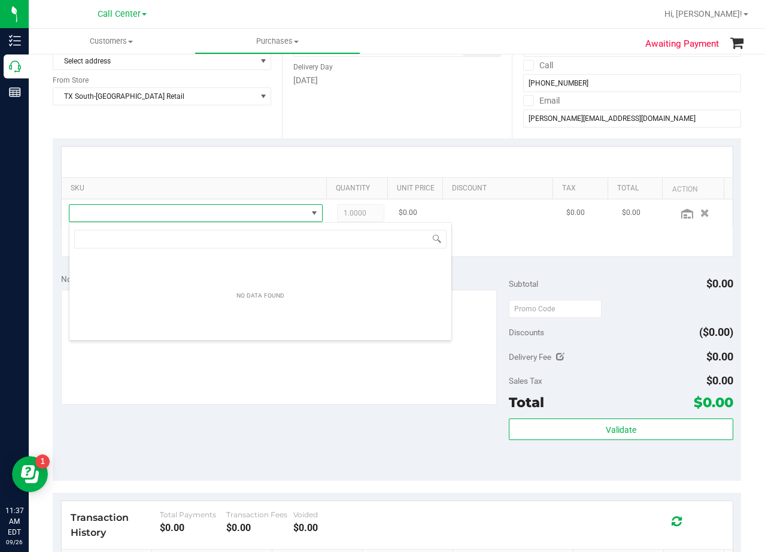
scroll to position [18, 247]
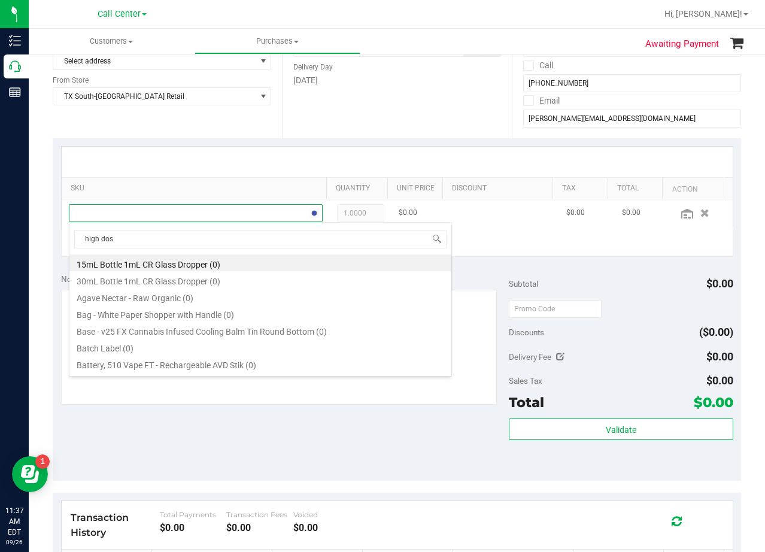
type input "high dose"
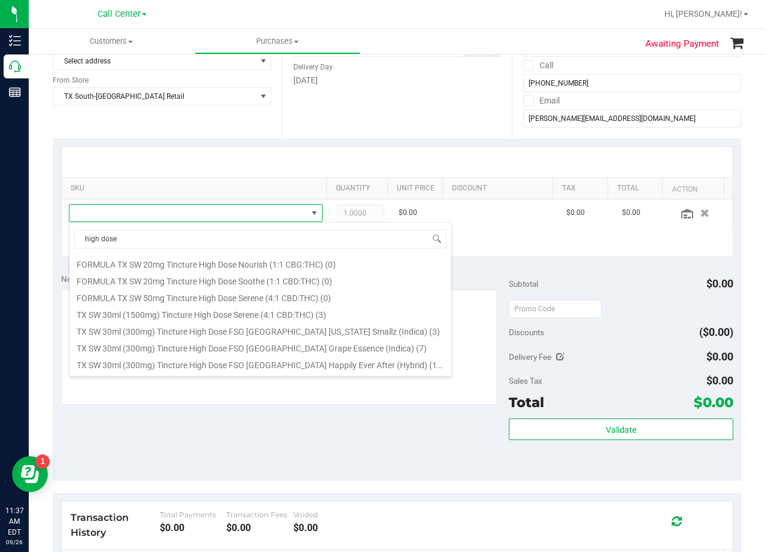
scroll to position [249, 0]
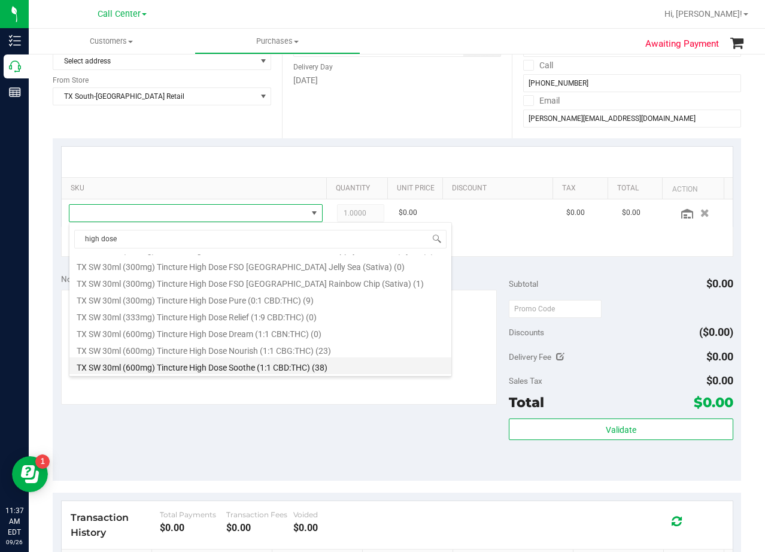
click at [233, 363] on li "TX SW 30ml (600mg) Tincture High Dose Soothe (1:1 CBD:THC) (38)" at bounding box center [260, 365] width 382 height 17
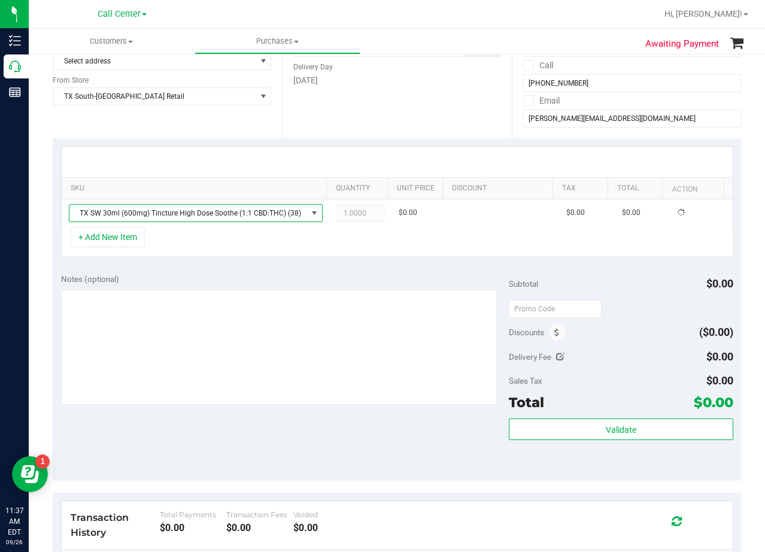
click at [221, 276] on div "Notes (optional)" at bounding box center [285, 279] width 448 height 12
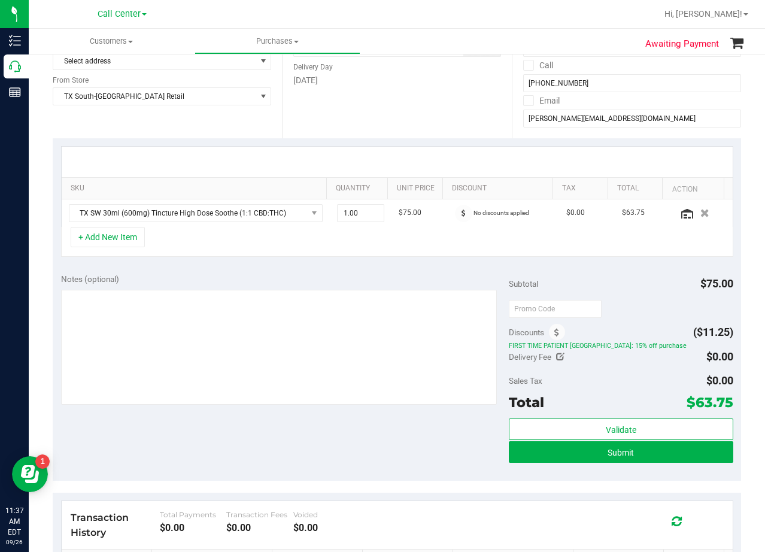
click at [411, 165] on div at bounding box center [397, 162] width 671 height 31
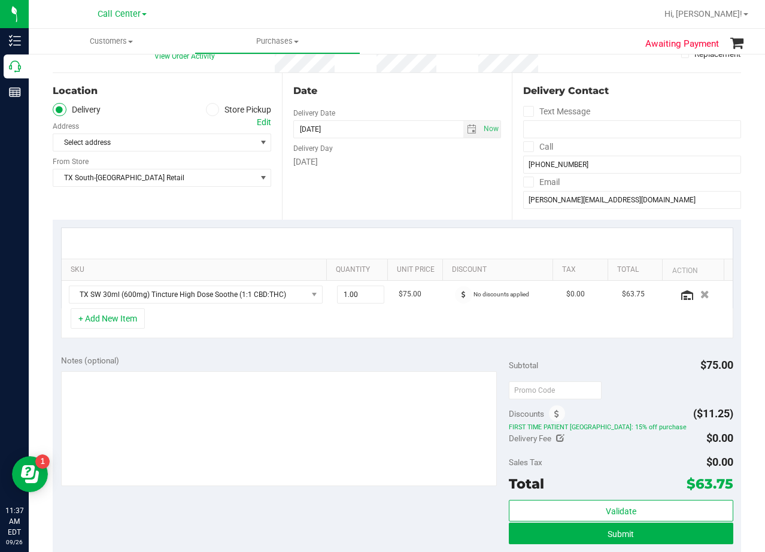
scroll to position [120, 0]
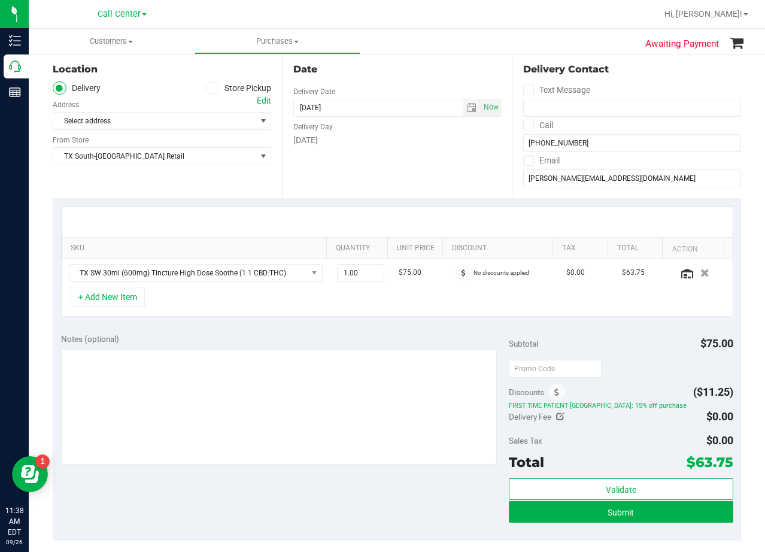
click at [417, 210] on div at bounding box center [397, 222] width 671 height 31
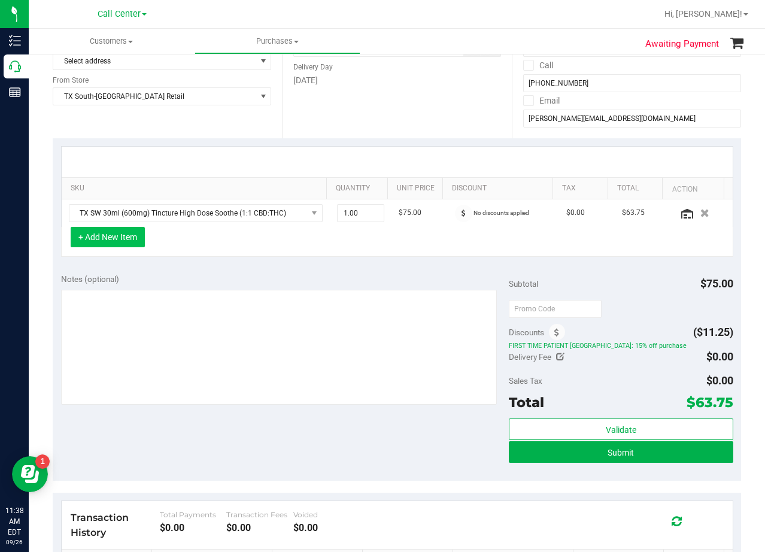
click at [137, 241] on button "+ Add New Item" at bounding box center [108, 237] width 74 height 20
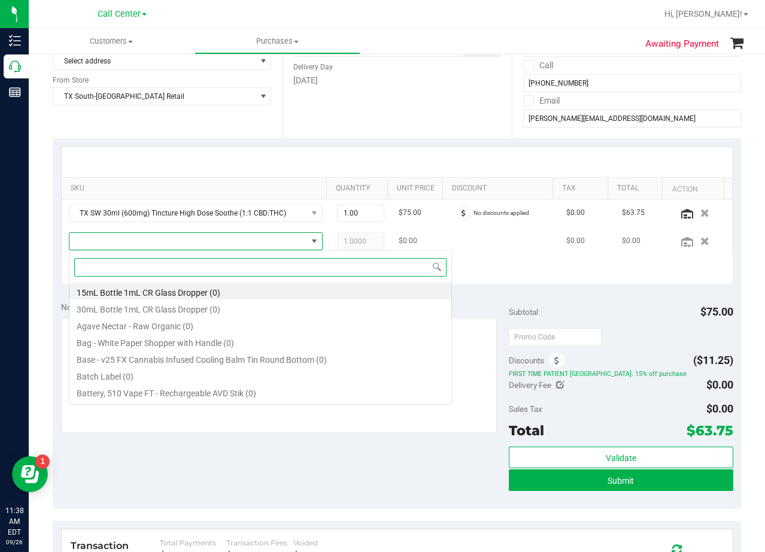
scroll to position [18, 247]
type input "orange dream"
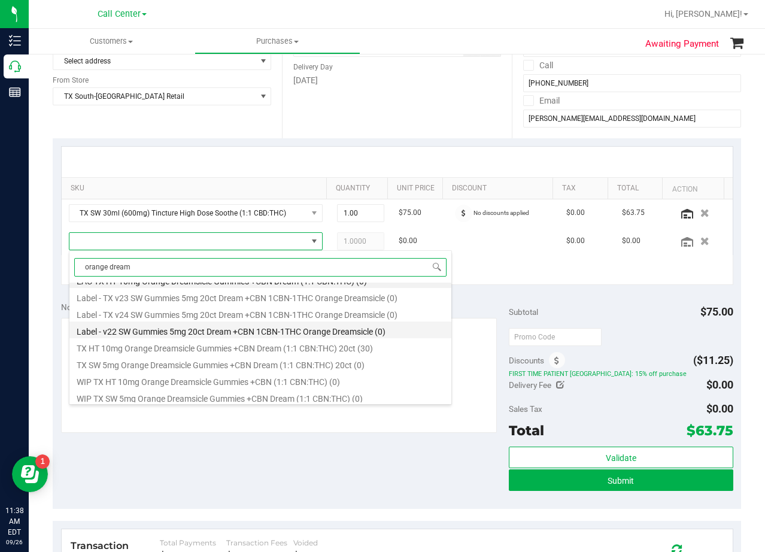
scroll to position [14, 0]
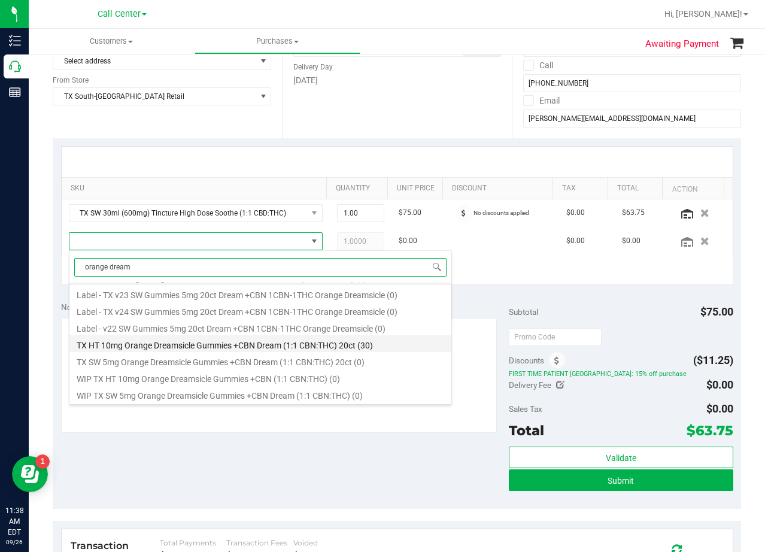
click at [186, 348] on li "TX HT 10mg Orange Dreamsicle Gummies +CBN Dream (1:1 CBN:THC) 20ct (30)" at bounding box center [260, 343] width 382 height 17
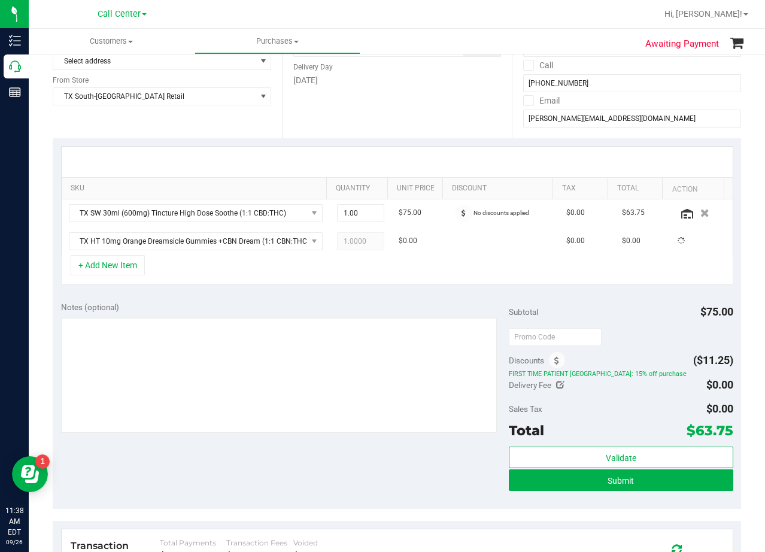
click at [201, 306] on div "Notes (optional)" at bounding box center [285, 307] width 448 height 12
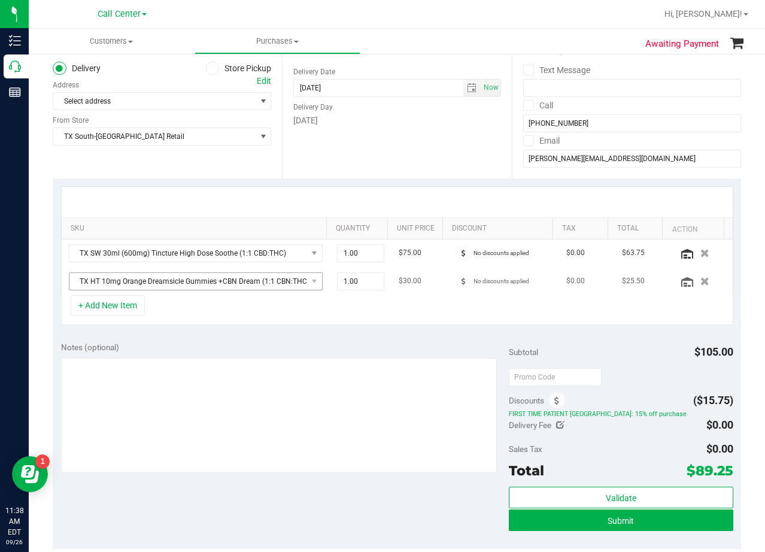
scroll to position [120, 0]
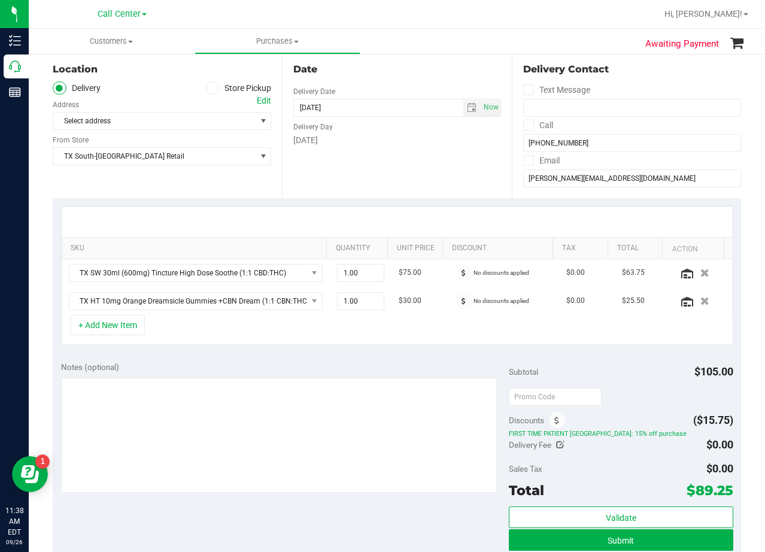
click at [260, 104] on div "Edit" at bounding box center [264, 101] width 14 height 13
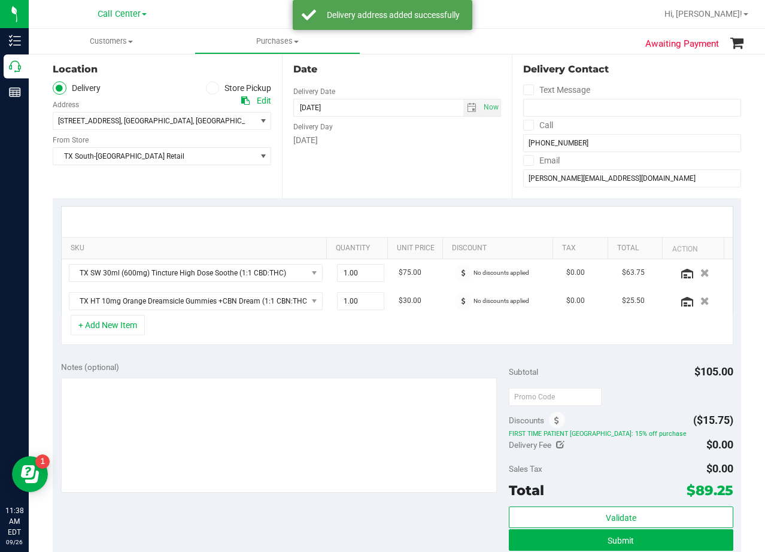
click at [411, 151] on div "Date Delivery Date 09/27/2025 Now 09/27/2025 08:00 AM Now Delivery Day Saturday" at bounding box center [396, 124] width 229 height 147
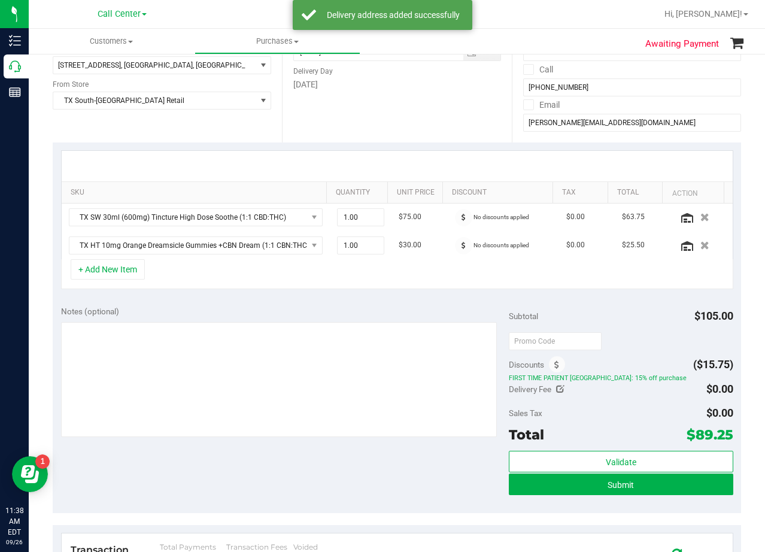
scroll to position [239, 0]
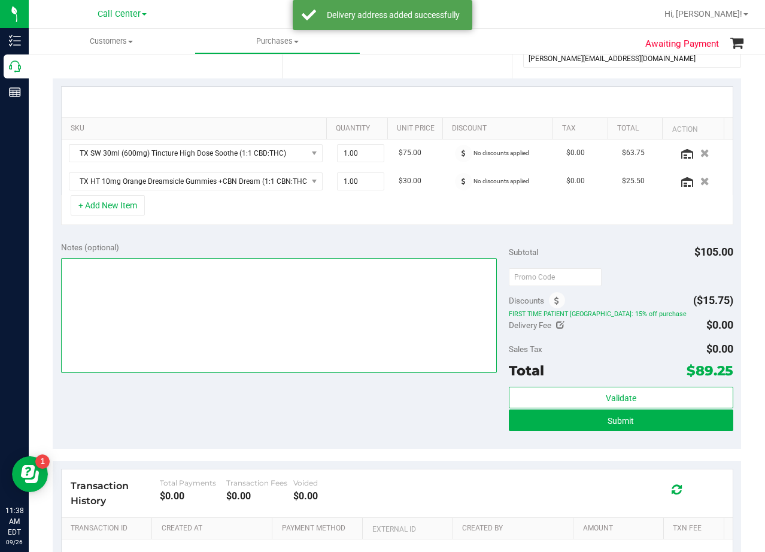
drag, startPoint x: 383, startPoint y: 358, endPoint x: 381, endPoint y: 352, distance: 6.1
click at [382, 353] on textarea at bounding box center [279, 315] width 436 height 115
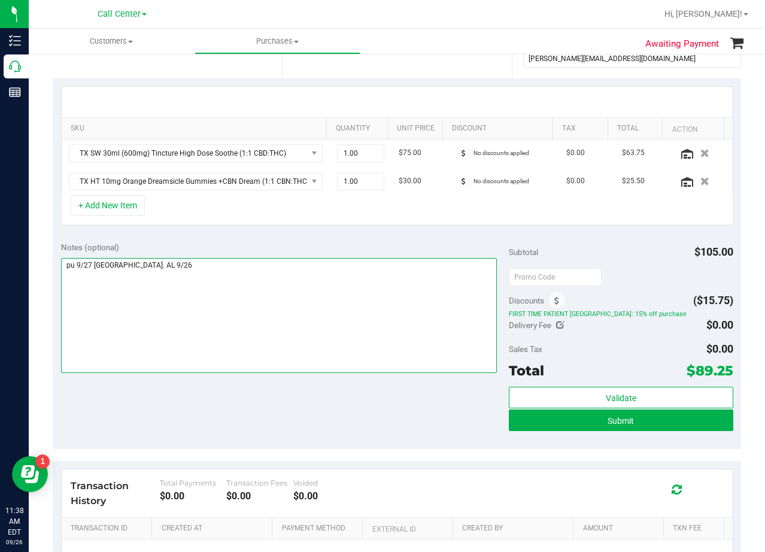
type textarea "pu 9/27 South Austin. AL 9/26"
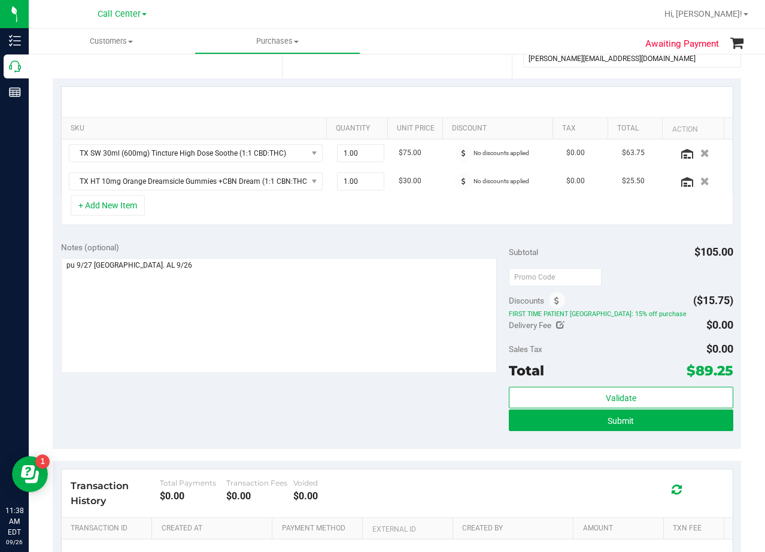
click at [424, 220] on div "+ Add New Item" at bounding box center [397, 210] width 672 height 30
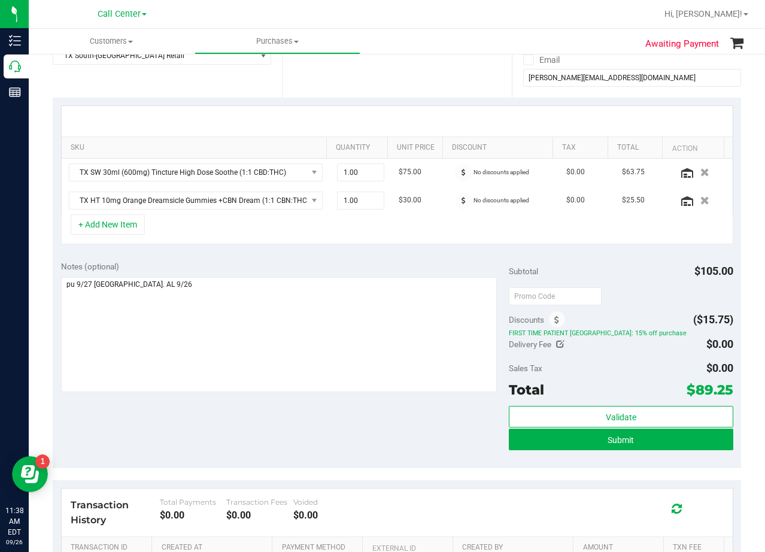
scroll to position [180, 0]
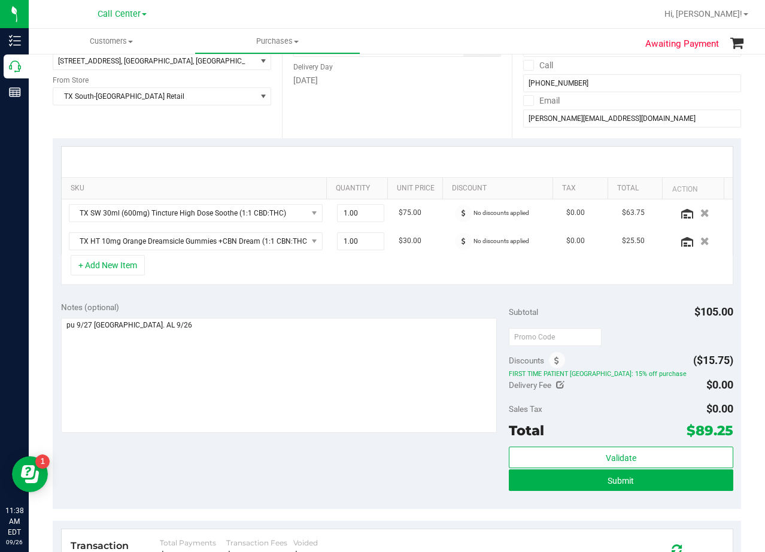
click at [405, 154] on div at bounding box center [397, 162] width 671 height 31
click at [421, 119] on div "Date Delivery Date [DATE] Now [DATE] 08:00 AM Now Delivery Day [DATE]" at bounding box center [396, 65] width 229 height 147
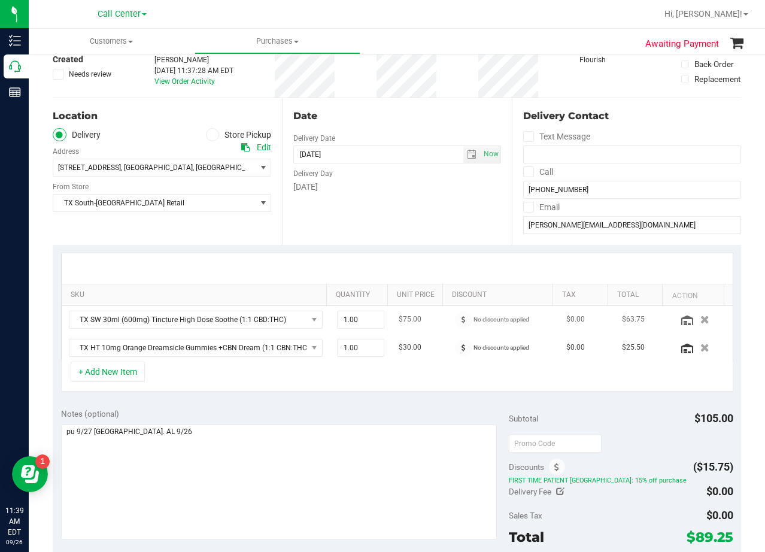
scroll to position [60, 0]
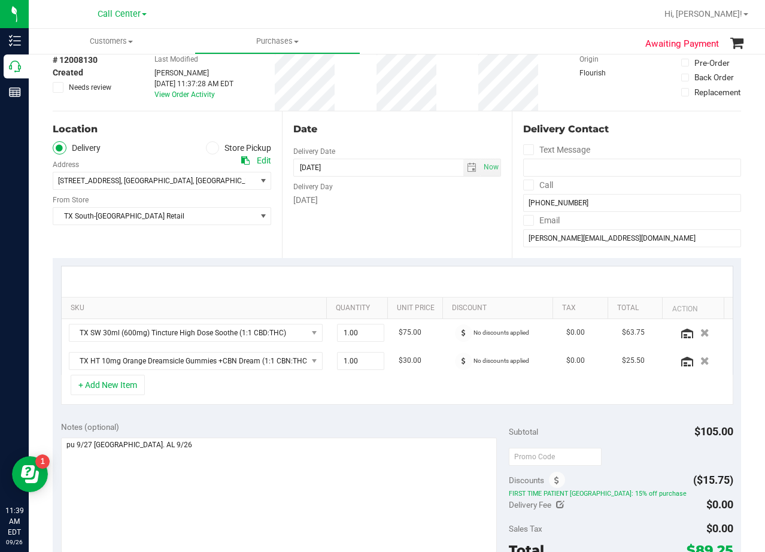
click at [414, 132] on div "Date" at bounding box center [396, 129] width 207 height 14
click at [376, 213] on div "Date Delivery Date [DATE] Now [DATE] 08:00 AM Now Delivery Day [DATE]" at bounding box center [396, 184] width 229 height 147
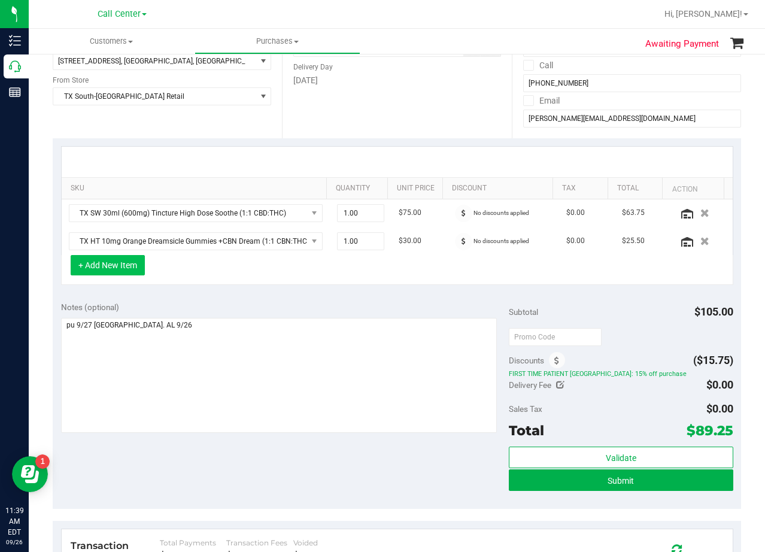
click at [119, 264] on button "+ Add New Item" at bounding box center [108, 265] width 74 height 20
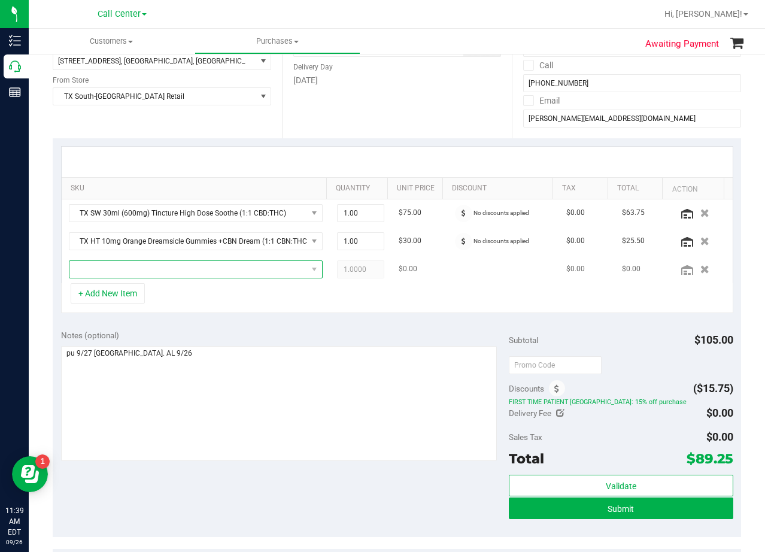
drag, startPoint x: 119, startPoint y: 264, endPoint x: 138, endPoint y: 263, distance: 19.2
click at [120, 264] on span "NO DATA FOUND" at bounding box center [188, 269] width 238 height 17
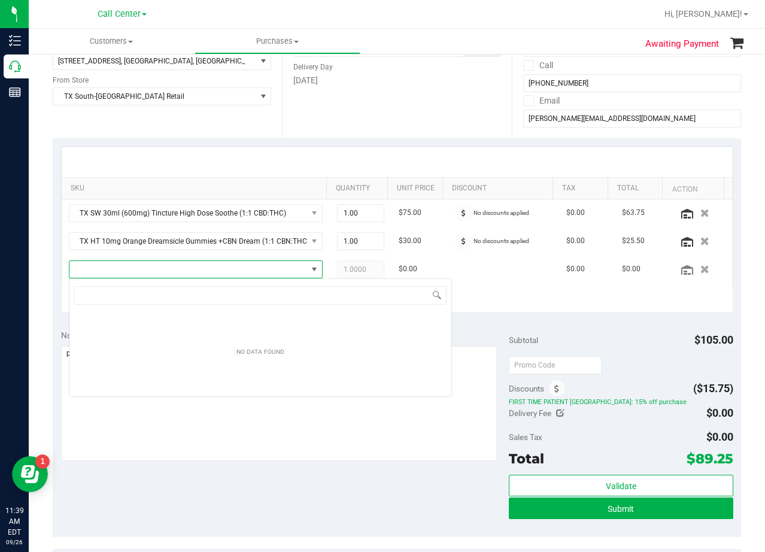
scroll to position [18, 247]
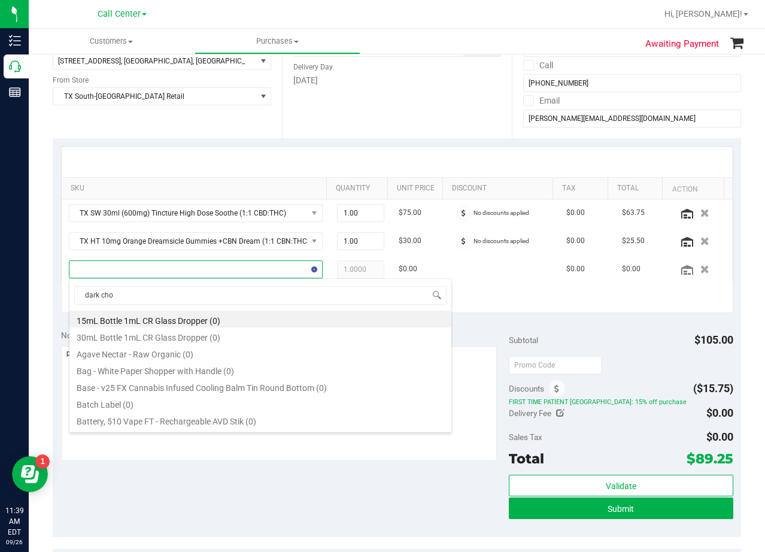
type input "dark choc"
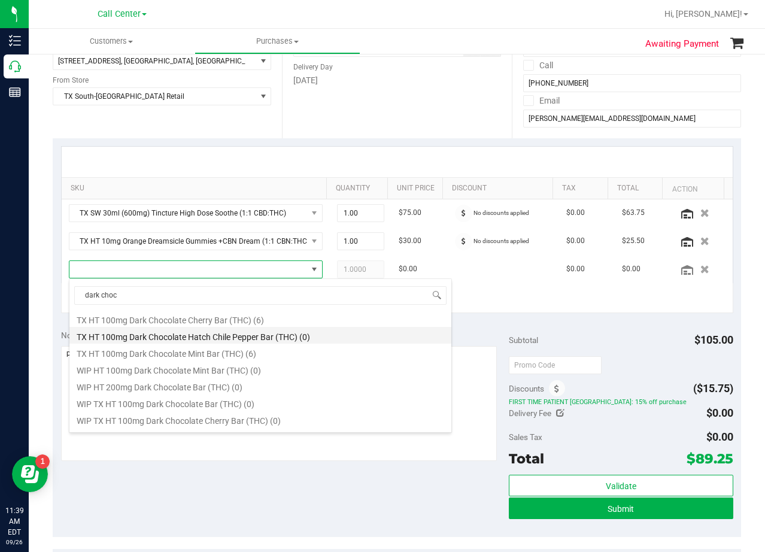
scroll to position [575, 0]
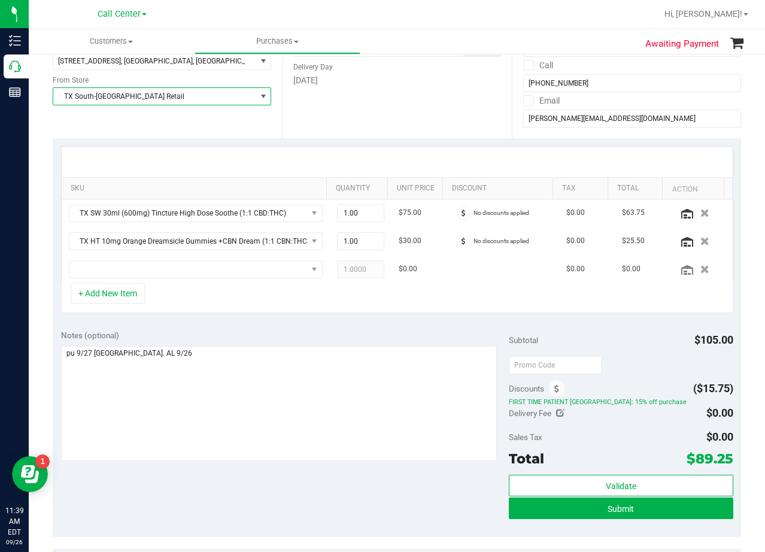
click at [204, 98] on span "TX South-[GEOGRAPHIC_DATA] Retail" at bounding box center [154, 96] width 202 height 17
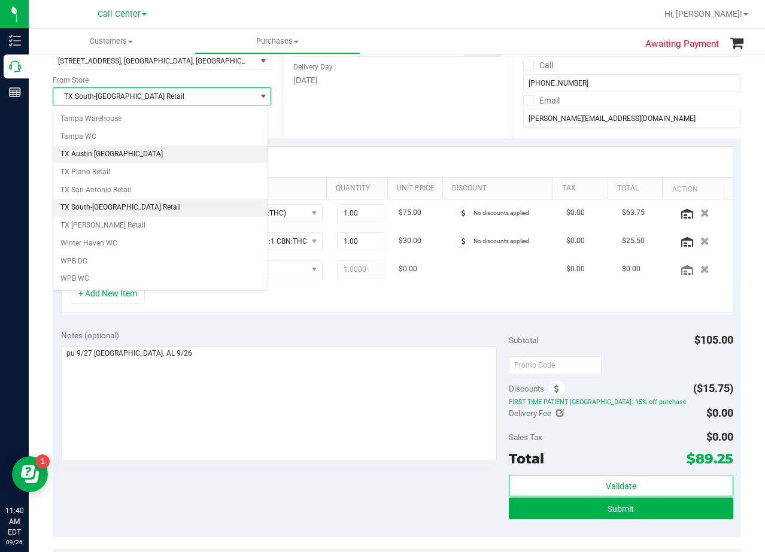
click at [160, 159] on li "TX Austin [GEOGRAPHIC_DATA]" at bounding box center [160, 154] width 214 height 18
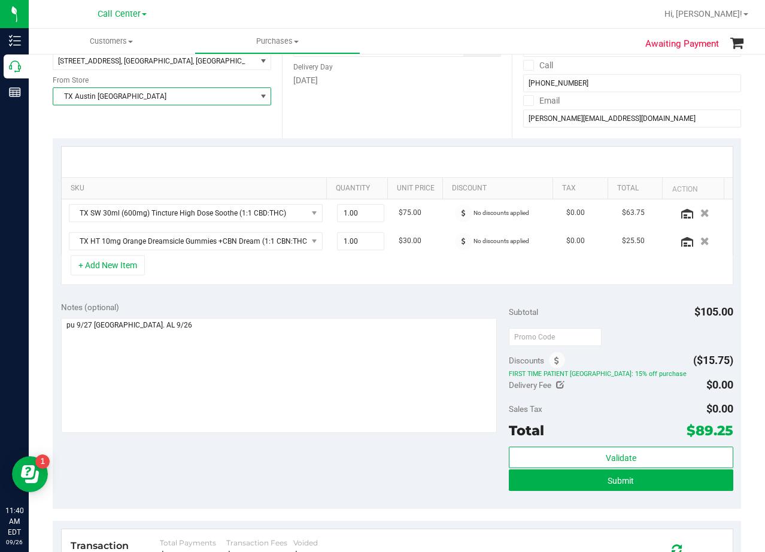
click at [361, 138] on div "SKU Quantity Unit Price Discount Tax Total Action TX SW 30ml (600mg) Tincture H…" at bounding box center [397, 215] width 688 height 155
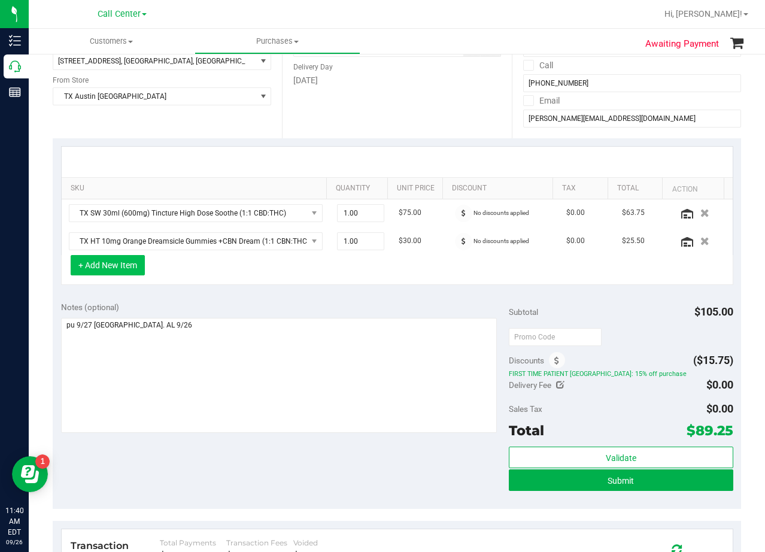
click at [133, 260] on button "+ Add New Item" at bounding box center [108, 265] width 74 height 20
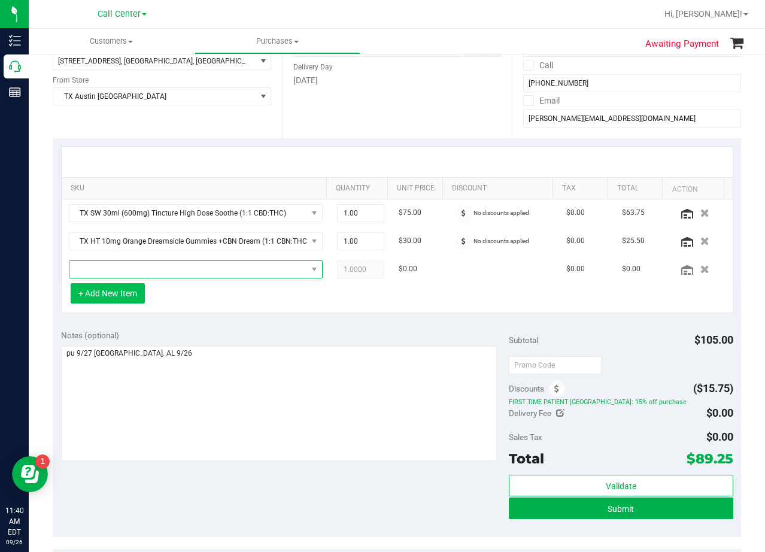
click at [137, 274] on span "NO DATA FOUND" at bounding box center [188, 269] width 238 height 17
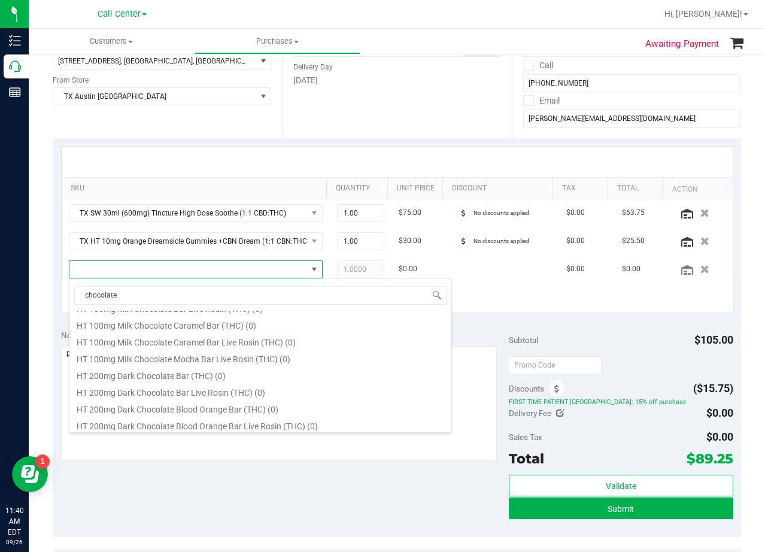
scroll to position [718, 0]
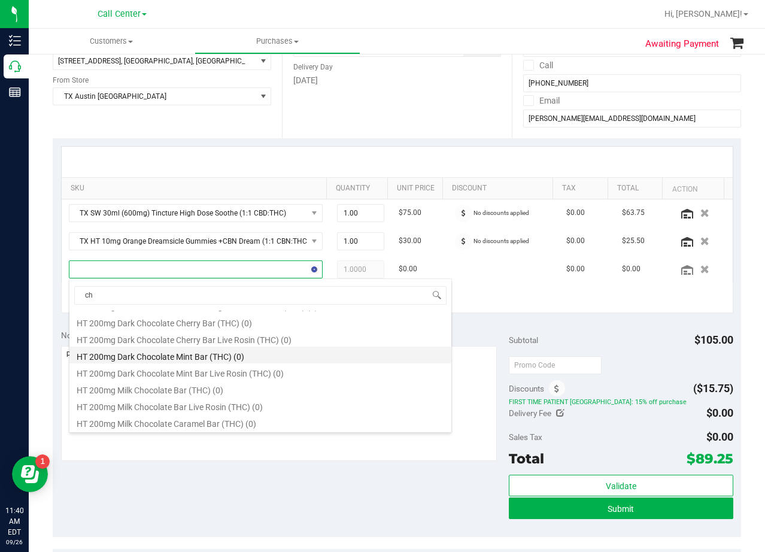
type input "c"
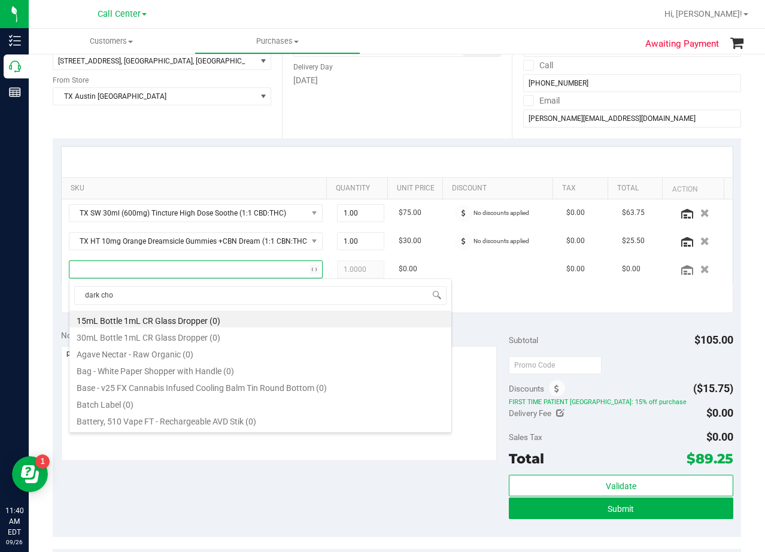
type input "dark choc"
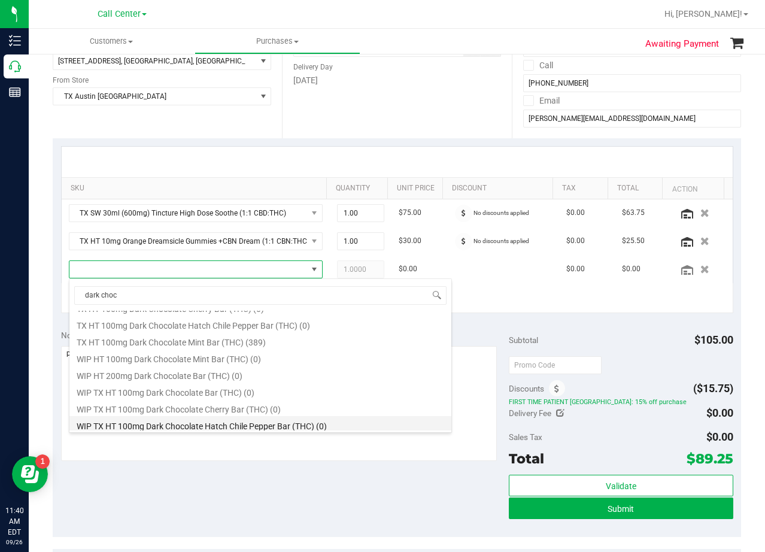
scroll to position [635, 0]
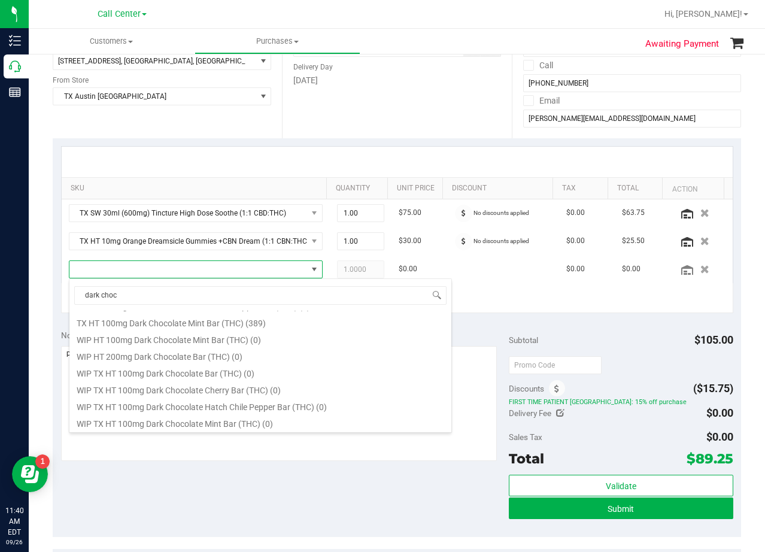
click at [279, 162] on div at bounding box center [396, 162] width 649 height 1
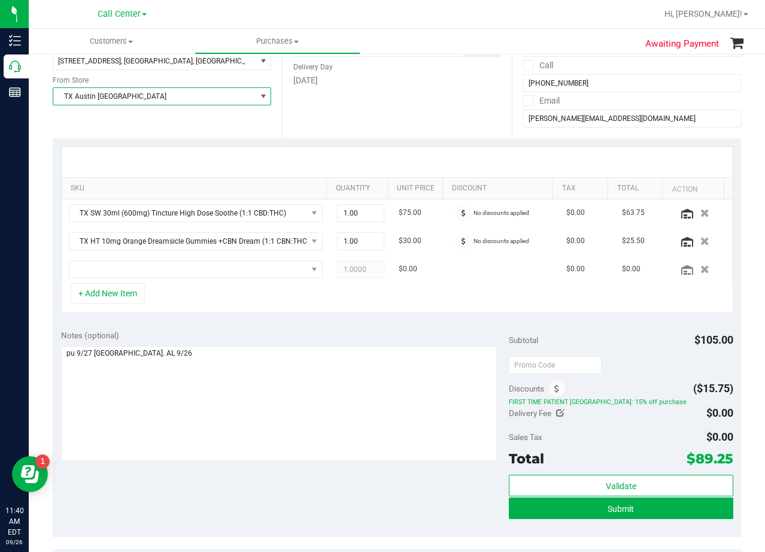
click at [147, 92] on span "TX Austin [GEOGRAPHIC_DATA]" at bounding box center [154, 96] width 202 height 17
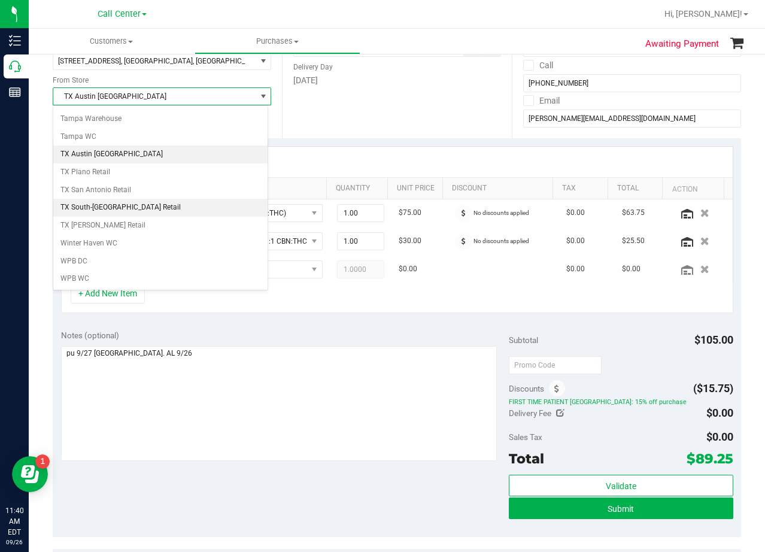
click at [126, 210] on li "TX South-[GEOGRAPHIC_DATA] Retail" at bounding box center [160, 208] width 214 height 18
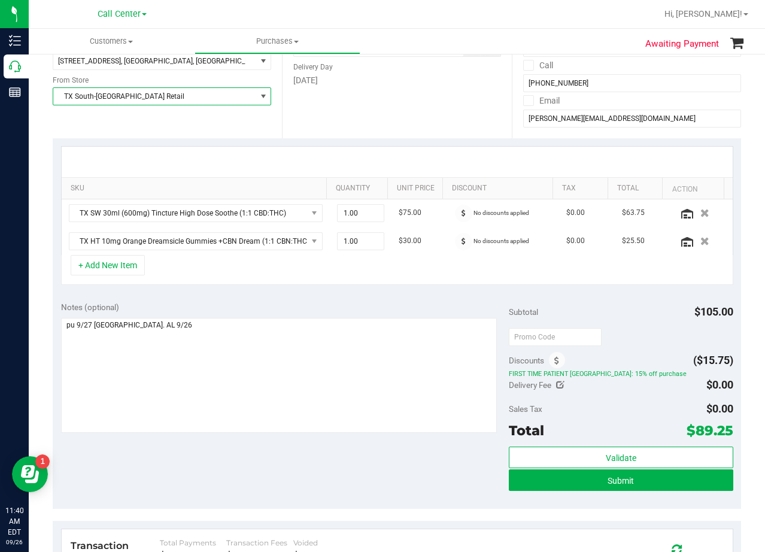
drag, startPoint x: 275, startPoint y: 281, endPoint x: 157, endPoint y: 277, distance: 118.0
click at [268, 282] on div "+ Add New Item" at bounding box center [397, 270] width 672 height 30
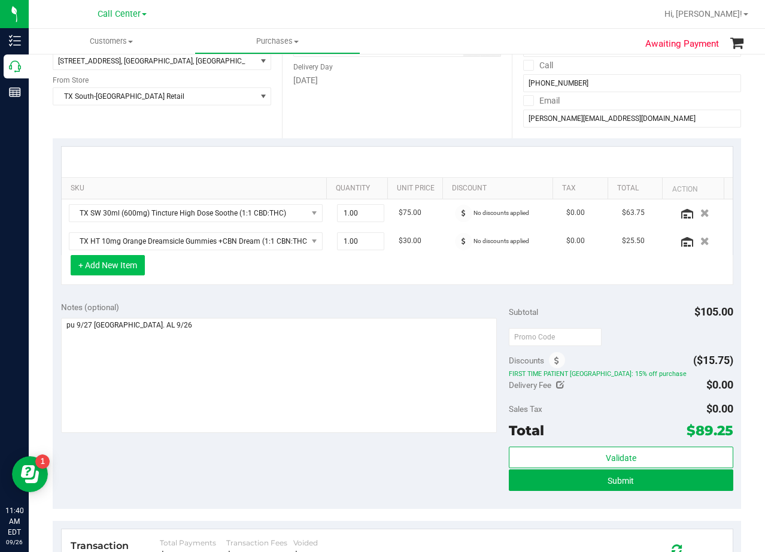
click at [130, 266] on button "+ Add New Item" at bounding box center [108, 265] width 74 height 20
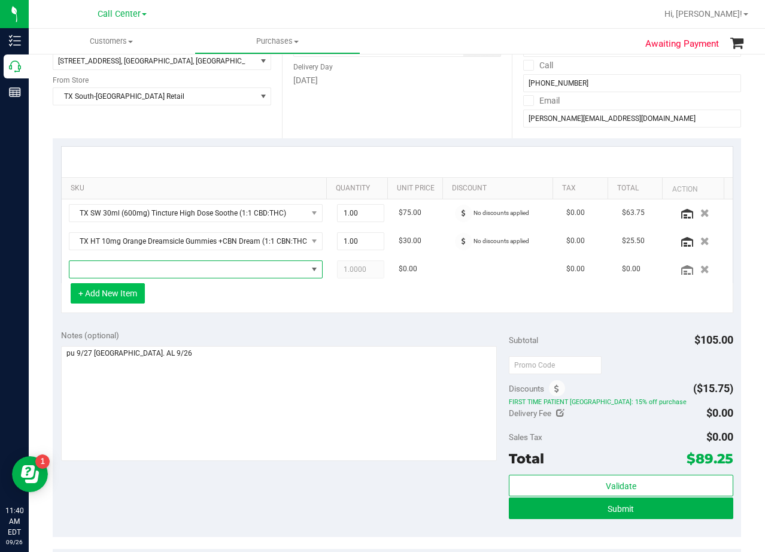
click at [129, 266] on span "NO DATA FOUND" at bounding box center [188, 269] width 238 height 17
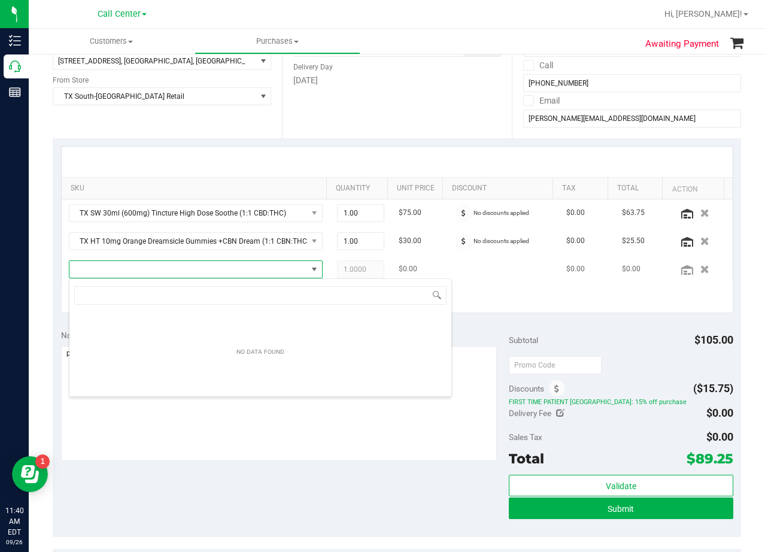
scroll to position [18, 247]
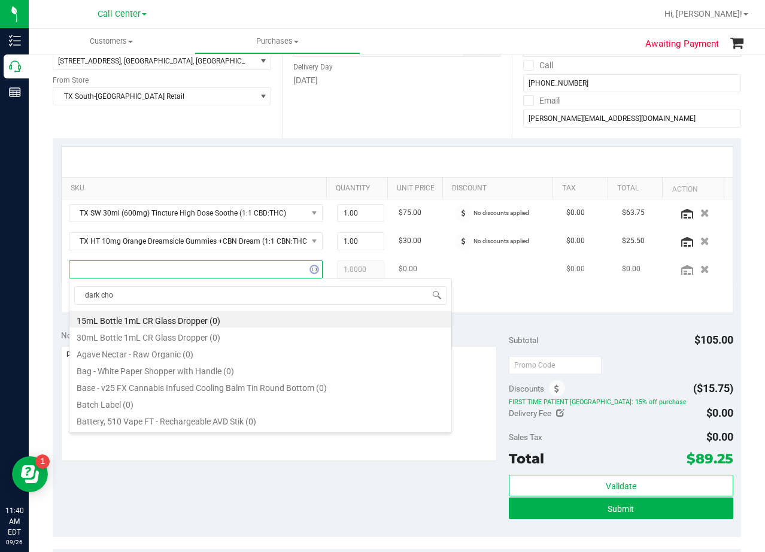
type input "dark choc"
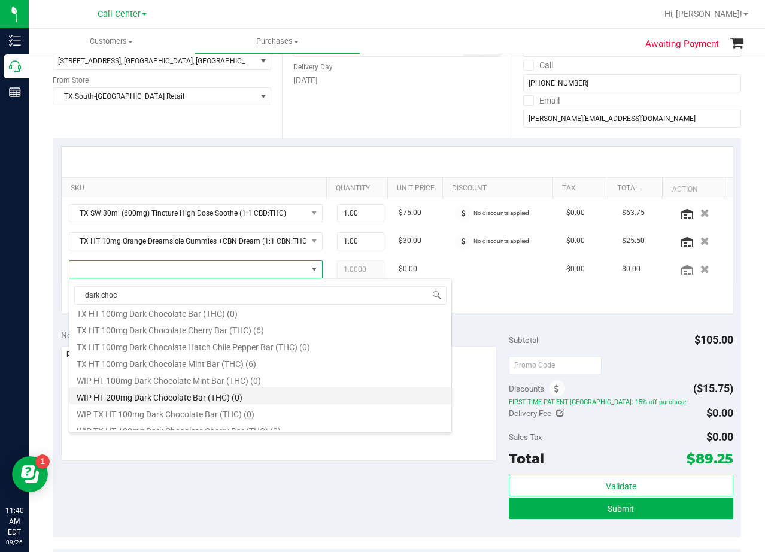
scroll to position [575, 0]
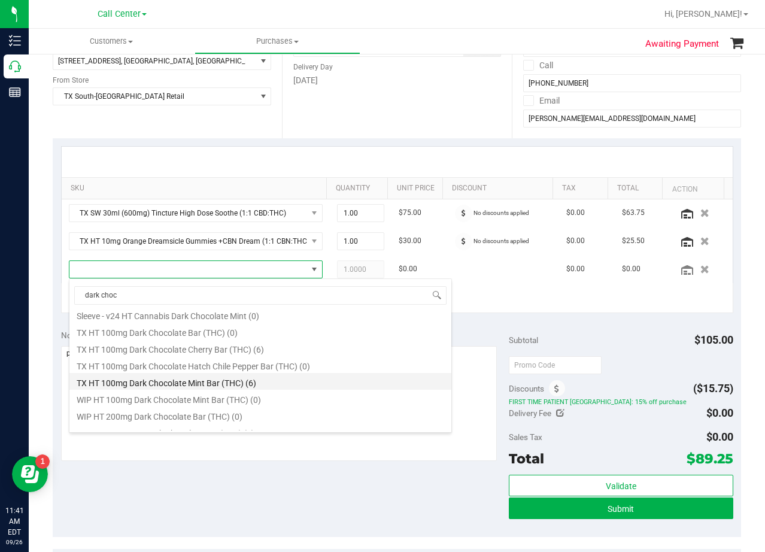
click at [344, 383] on li "TX HT 100mg Dark Chocolate Mint Bar (THC) (6)" at bounding box center [260, 381] width 382 height 17
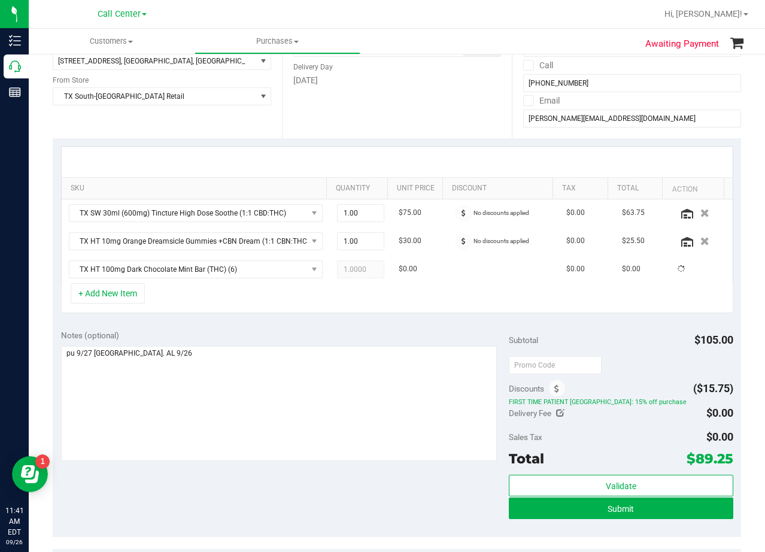
click at [351, 332] on div "Notes (optional)" at bounding box center [285, 335] width 448 height 12
click at [248, 272] on span "TX HT 100mg Dark Chocolate Mint Bar (THC)" at bounding box center [188, 269] width 238 height 17
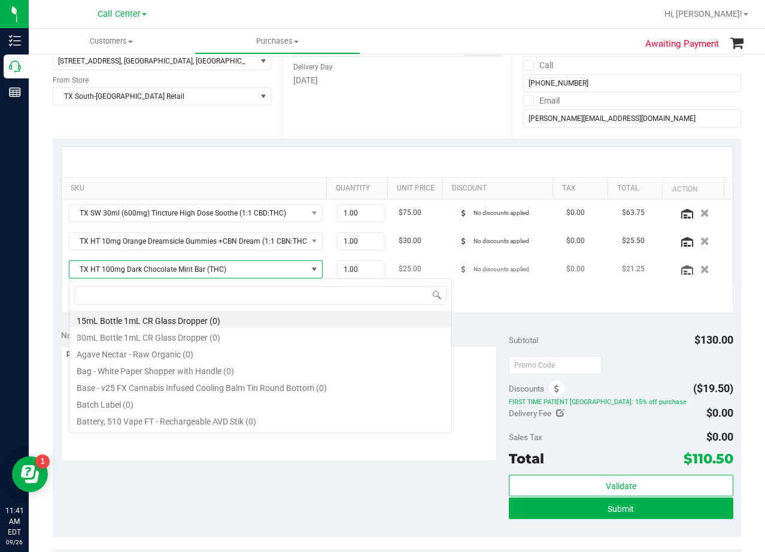
scroll to position [18, 247]
type input "liquid rest"
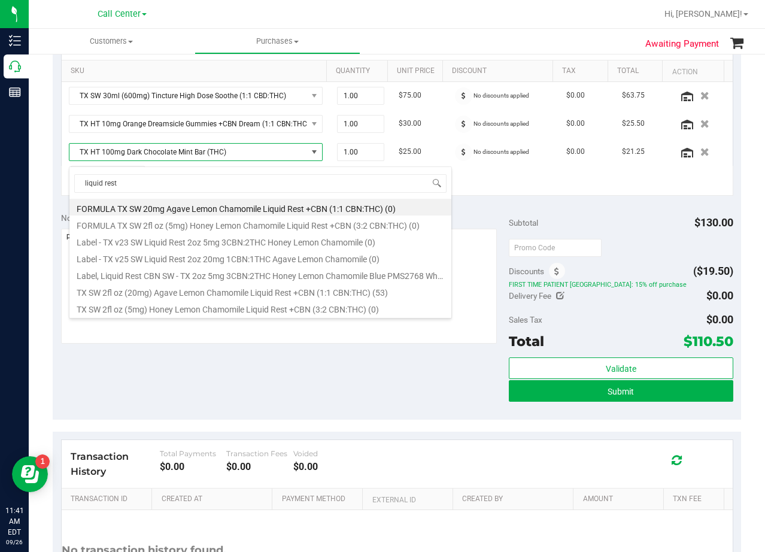
scroll to position [299, 0]
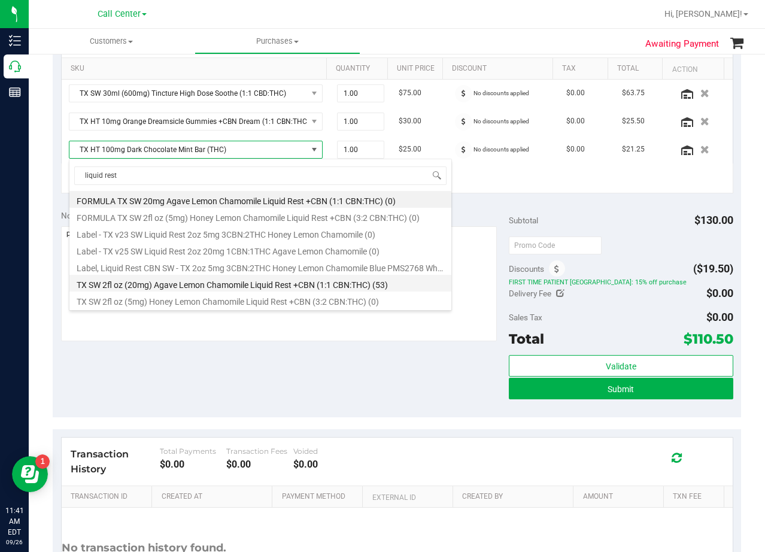
click at [250, 280] on li "TX SW 2fl oz (20mg) Agave Lemon Chamomile Liquid Rest +CBN (1:1 CBN:THC) (53)" at bounding box center [260, 283] width 382 height 17
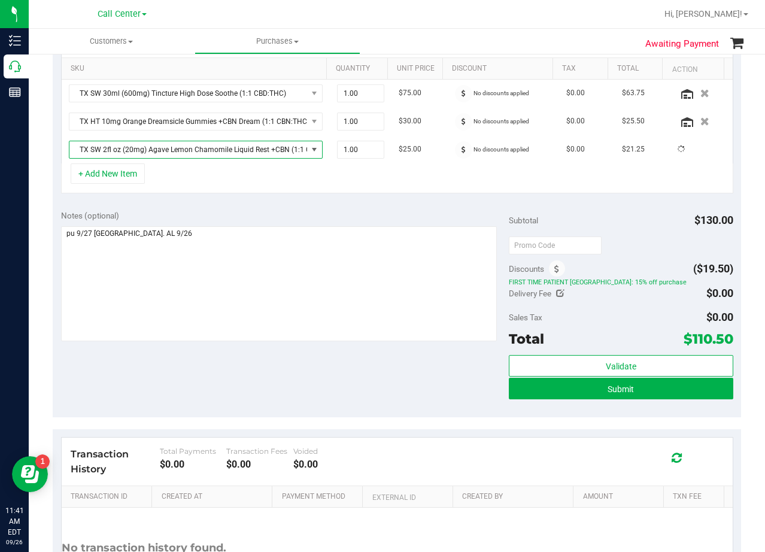
click at [245, 216] on div "Notes (optional)" at bounding box center [285, 216] width 448 height 12
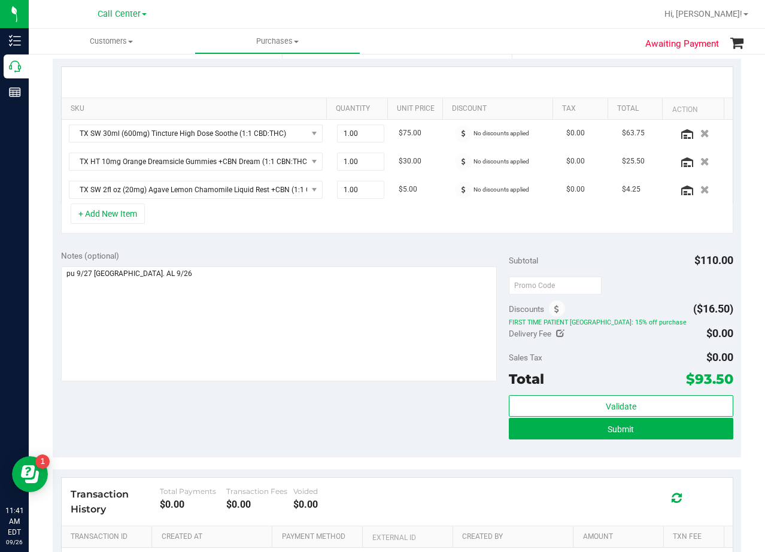
scroll to position [239, 0]
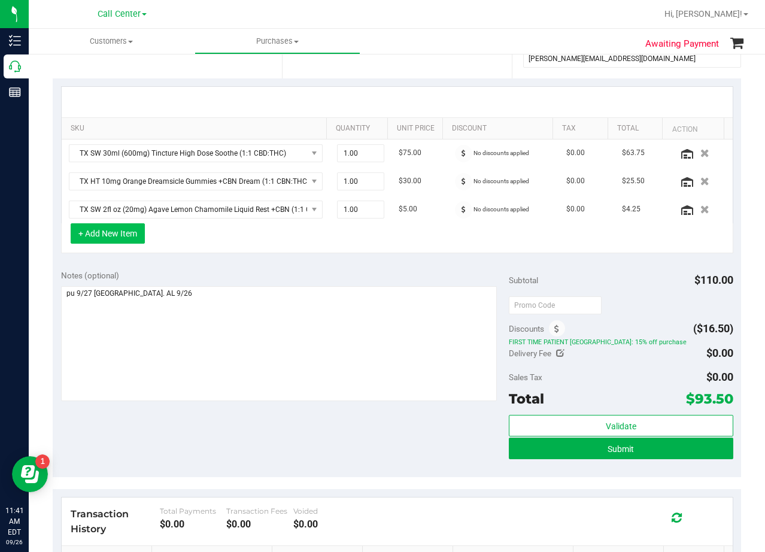
click at [111, 230] on button "+ Add New Item" at bounding box center [108, 233] width 74 height 20
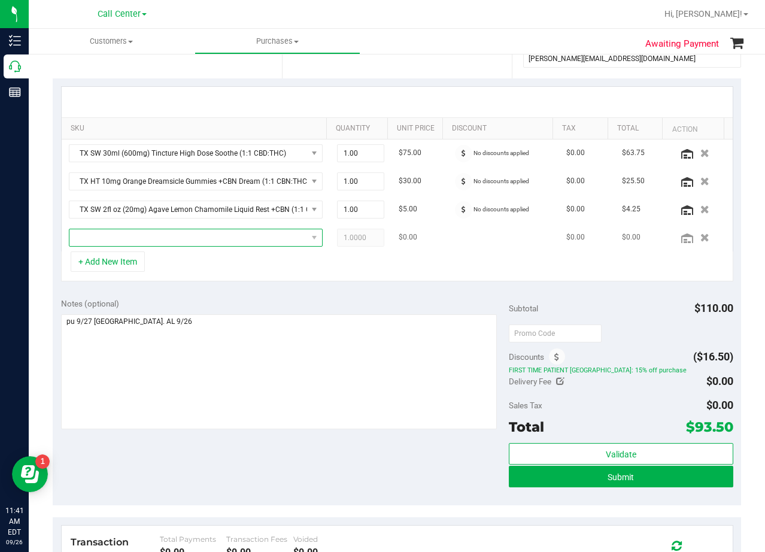
click at [112, 230] on span "NO DATA FOUND" at bounding box center [188, 237] width 238 height 17
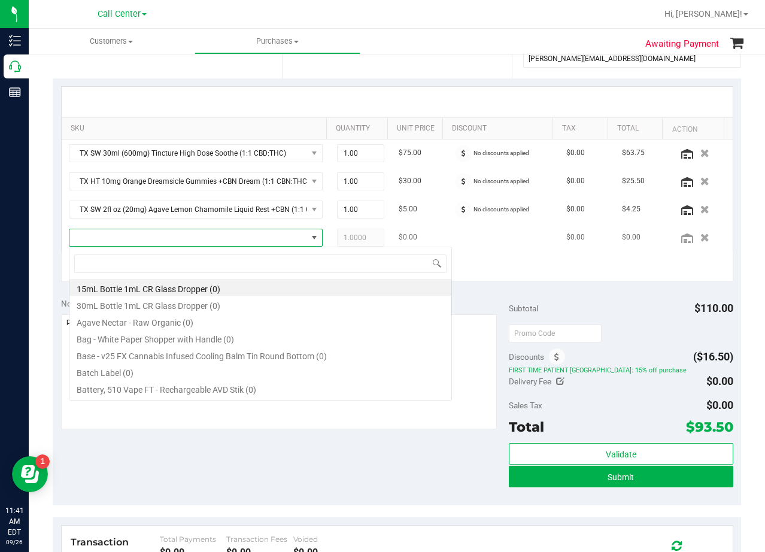
scroll to position [18, 247]
type input "fruit punch"
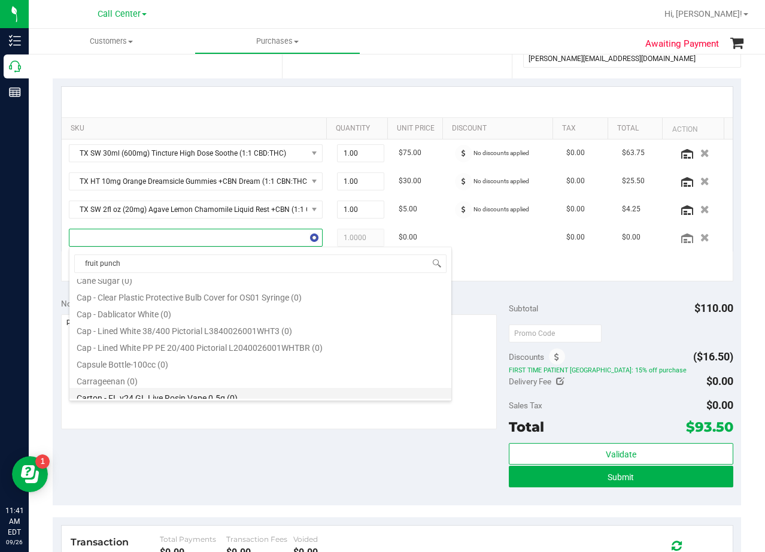
scroll to position [0, 0]
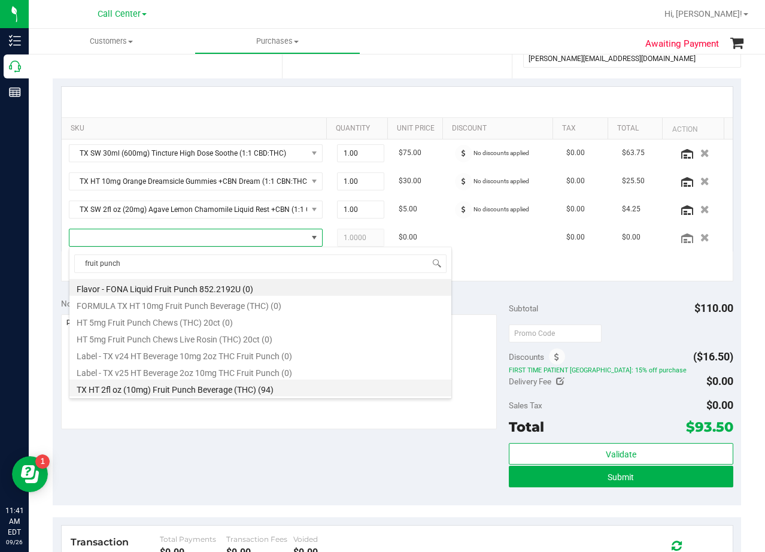
click at [226, 388] on li "TX HT 2fl oz (10mg) Fruit Punch Beverage (THC) (94)" at bounding box center [260, 388] width 382 height 17
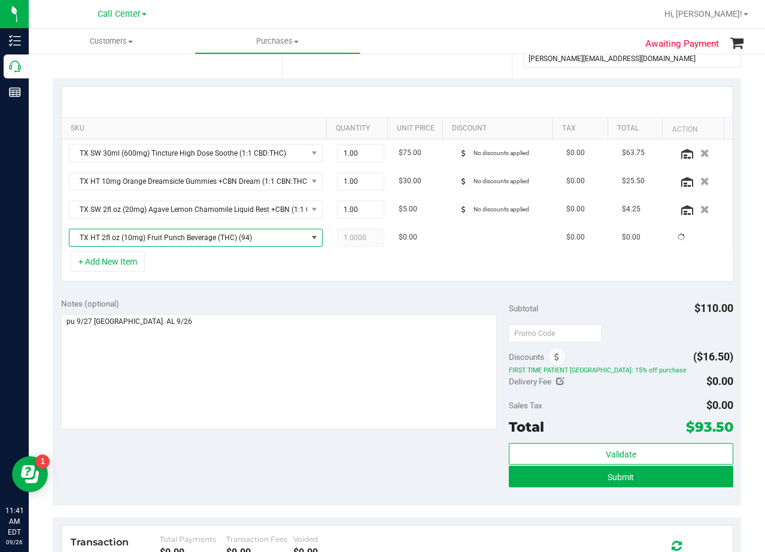
click at [215, 298] on div "Notes (optional)" at bounding box center [285, 304] width 448 height 12
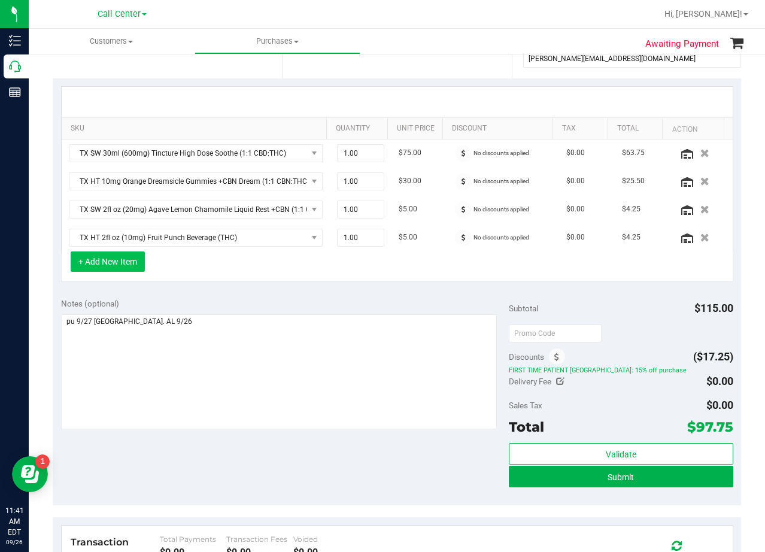
click at [126, 260] on button "+ Add New Item" at bounding box center [108, 261] width 74 height 20
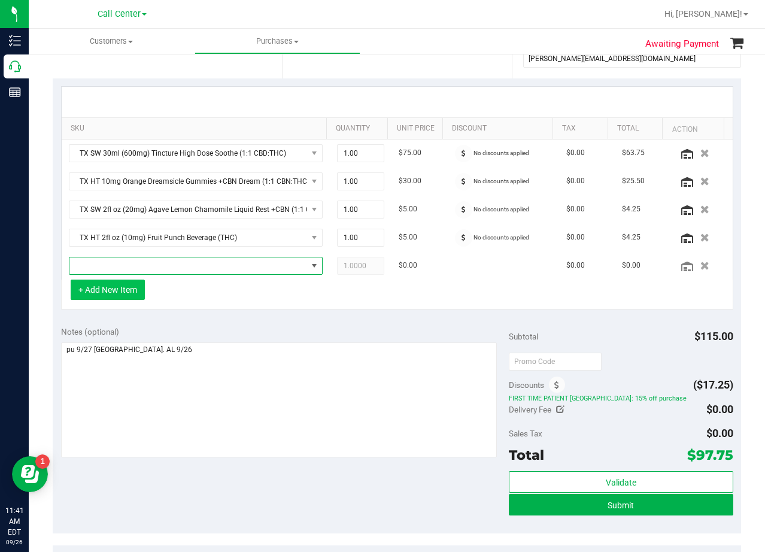
click at [126, 260] on span "NO DATA FOUND" at bounding box center [188, 265] width 238 height 17
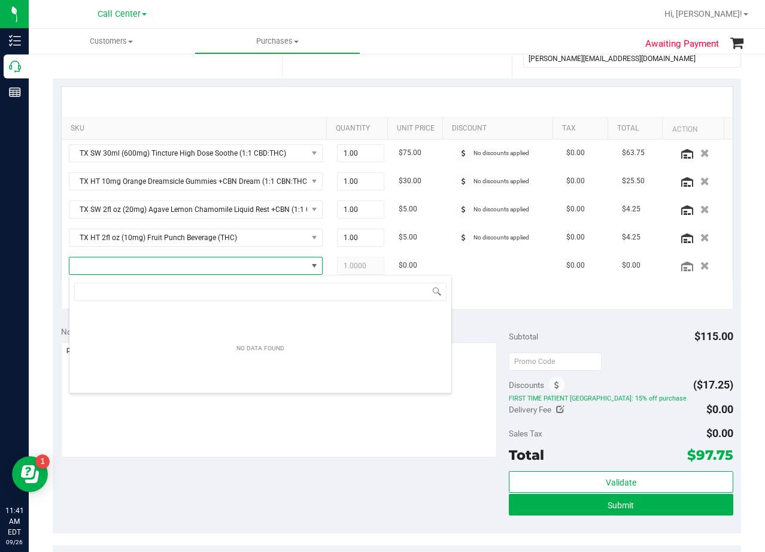
scroll to position [18, 247]
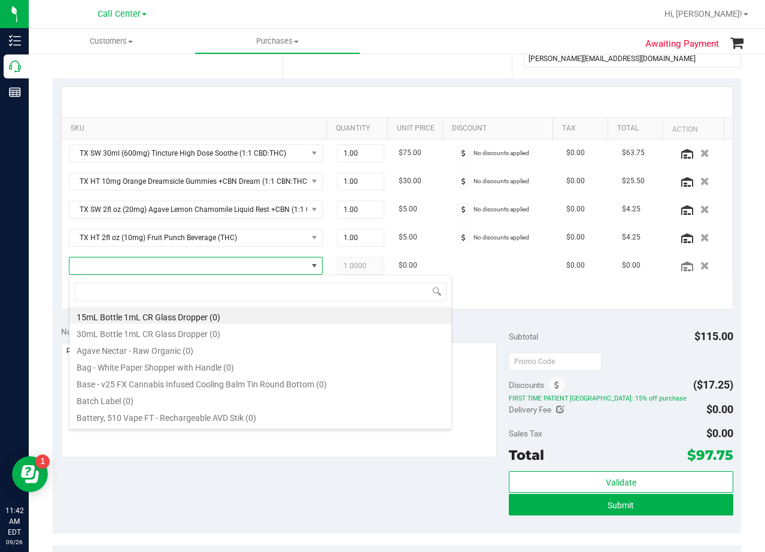
click at [543, 287] on div "+ Add New Item" at bounding box center [397, 295] width 672 height 30
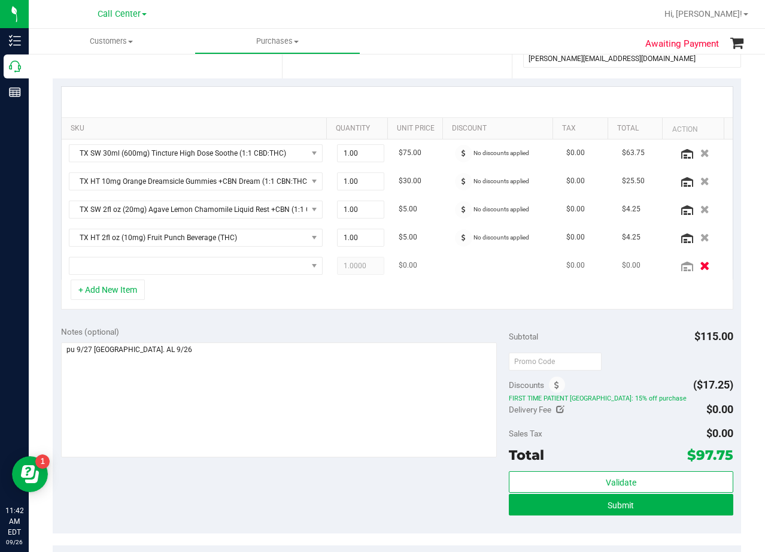
click at [700, 265] on icon "button" at bounding box center [705, 265] width 10 height 9
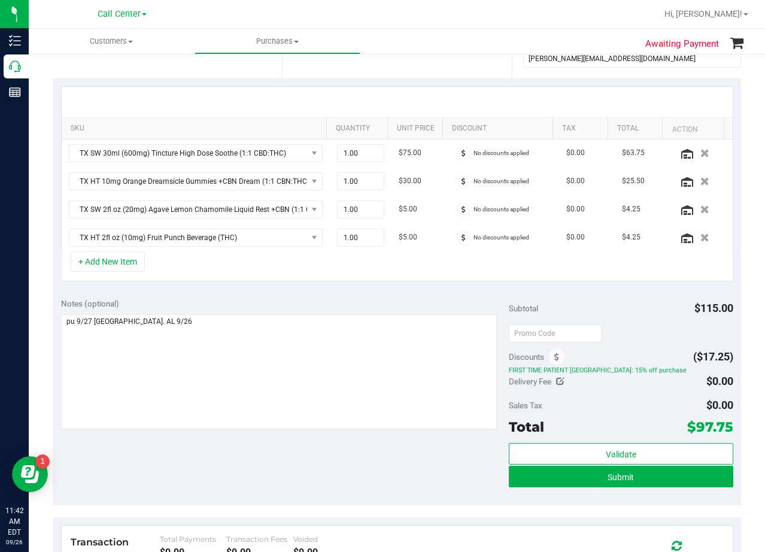
click at [388, 274] on div "+ Add New Item" at bounding box center [397, 266] width 672 height 30
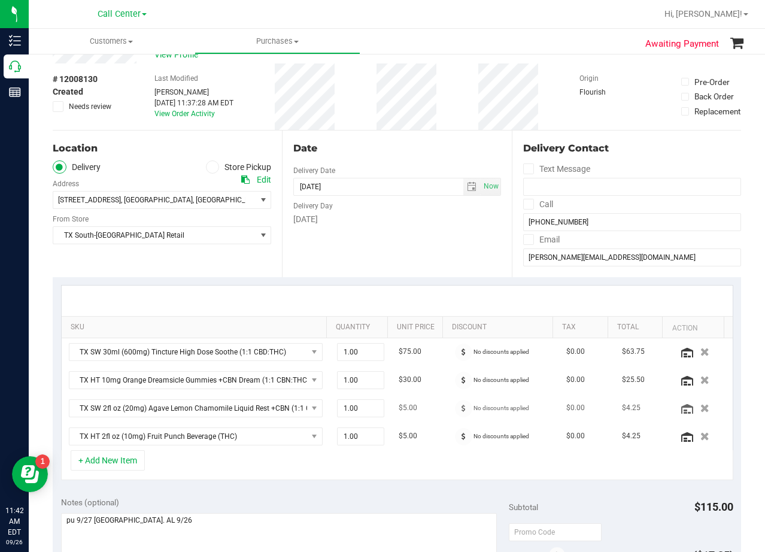
scroll to position [0, 0]
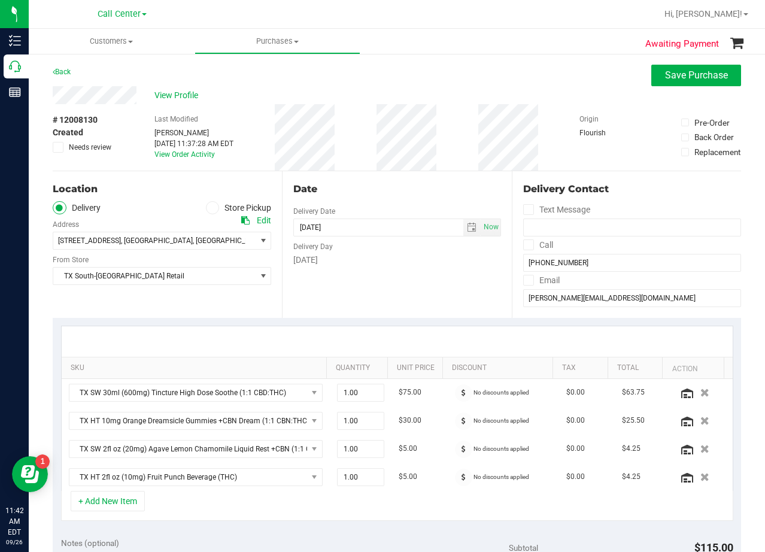
click at [388, 275] on div "Date Delivery Date [DATE] Now [DATE] 08:00 AM Now Delivery Day [DATE]" at bounding box center [396, 244] width 229 height 147
click at [369, 192] on div "Date" at bounding box center [396, 189] width 207 height 14
click at [420, 187] on div "Date" at bounding box center [396, 189] width 207 height 14
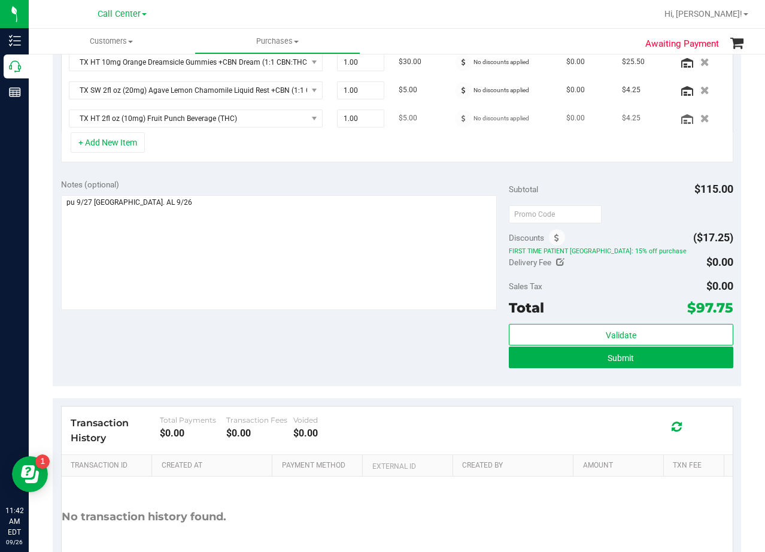
scroll to position [419, 0]
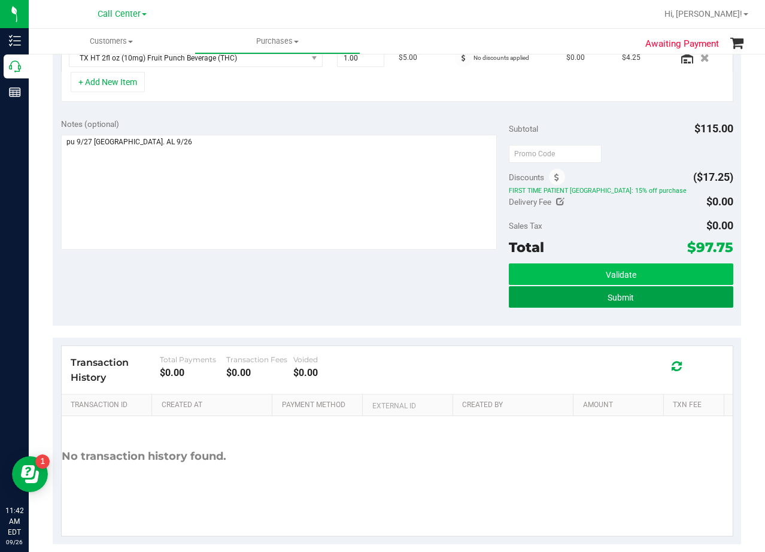
click at [509, 296] on button "Submit" at bounding box center [621, 297] width 224 height 22
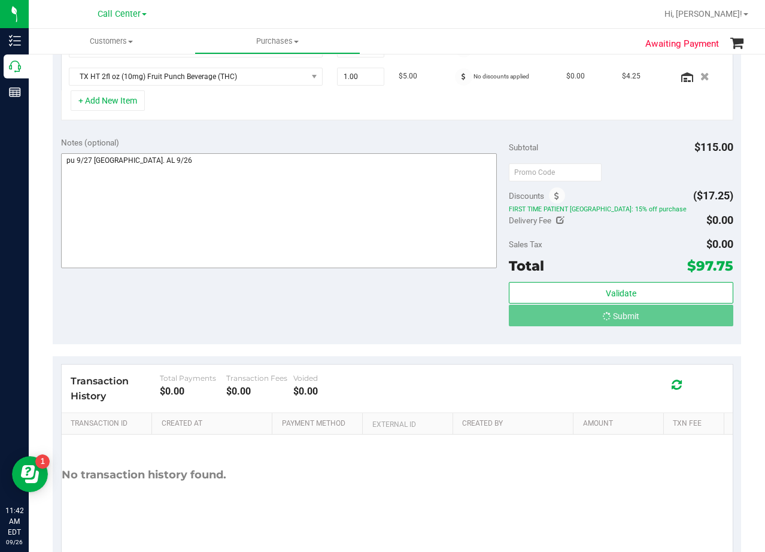
scroll to position [382, 0]
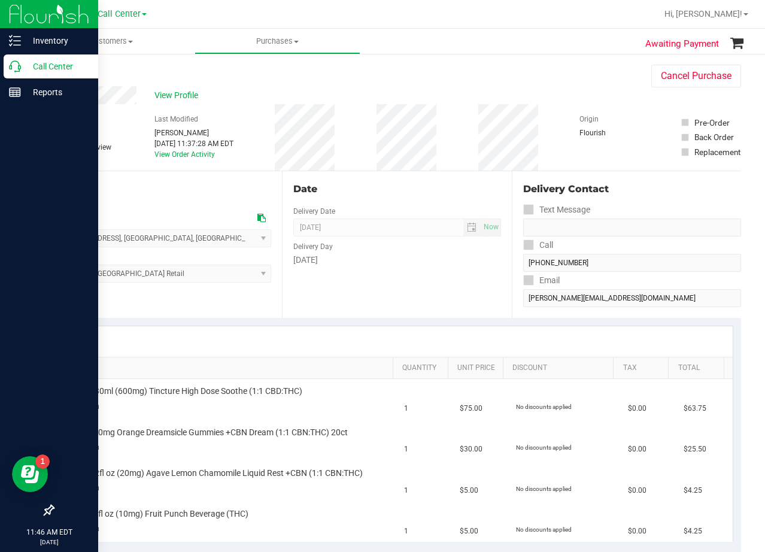
click at [26, 69] on p "Call Center" at bounding box center [57, 66] width 72 height 14
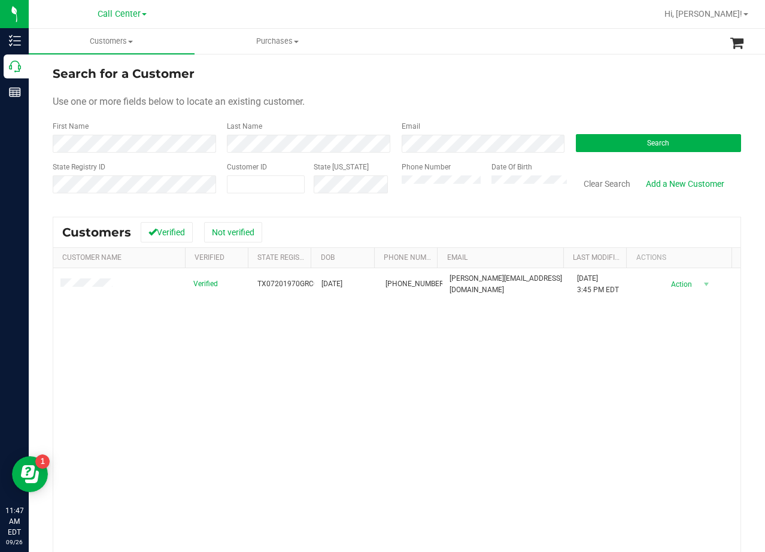
drag, startPoint x: 426, startPoint y: 95, endPoint x: 395, endPoint y: 122, distance: 41.2
click at [426, 95] on div "Use one or more fields below to locate an existing customer." at bounding box center [397, 102] width 688 height 14
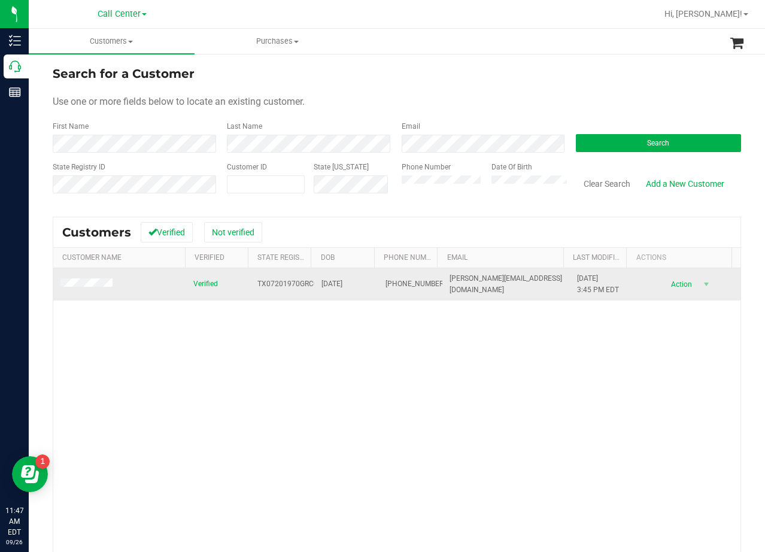
click at [115, 285] on td at bounding box center [119, 284] width 133 height 32
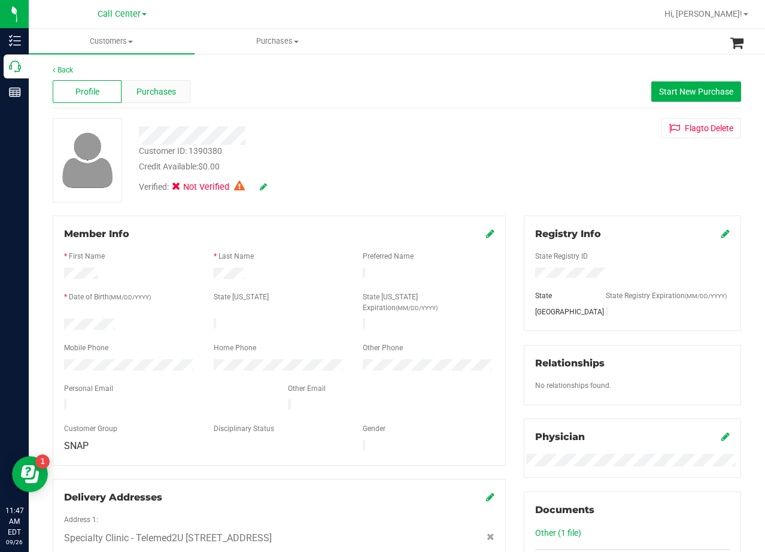
click at [166, 102] on div "Purchases" at bounding box center [156, 91] width 69 height 23
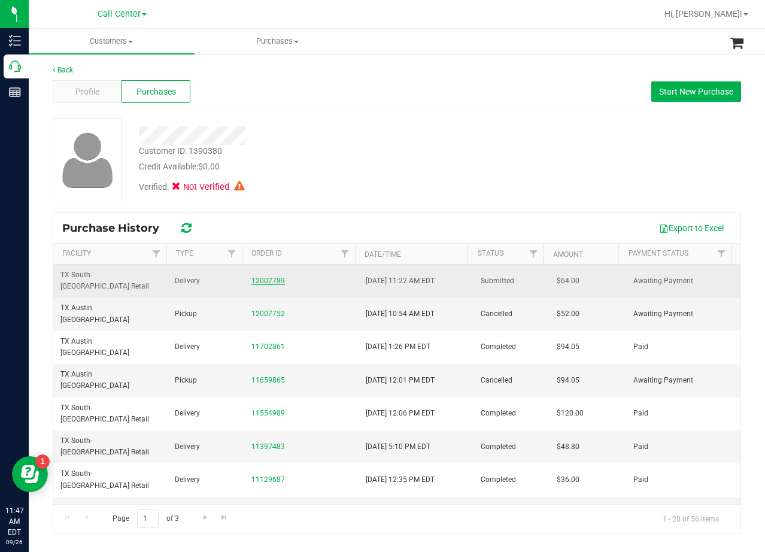
click at [255, 277] on link "12007789" at bounding box center [268, 281] width 34 height 8
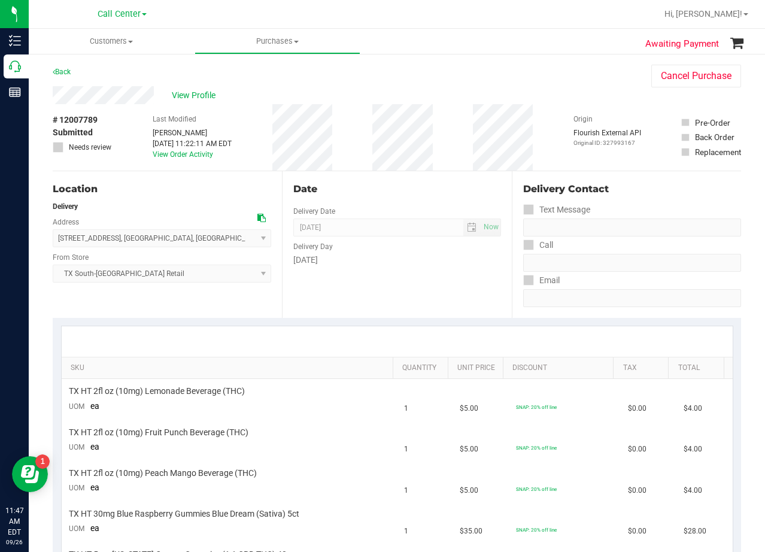
click at [441, 189] on div "Date" at bounding box center [396, 189] width 207 height 14
click at [424, 184] on div "Date" at bounding box center [396, 189] width 207 height 14
click at [177, 154] on link "View Order Activity" at bounding box center [183, 154] width 60 height 8
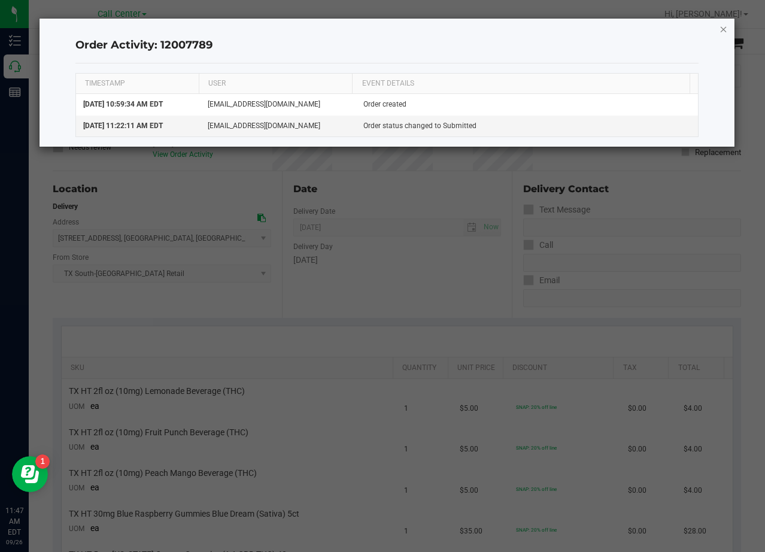
click at [723, 30] on icon "button" at bounding box center [724, 29] width 8 height 14
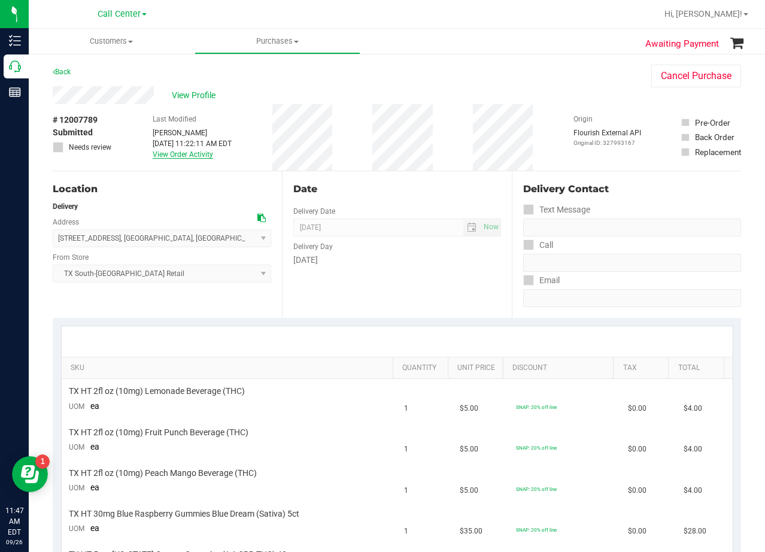
click at [174, 154] on link "View Order Activity" at bounding box center [183, 154] width 60 height 8
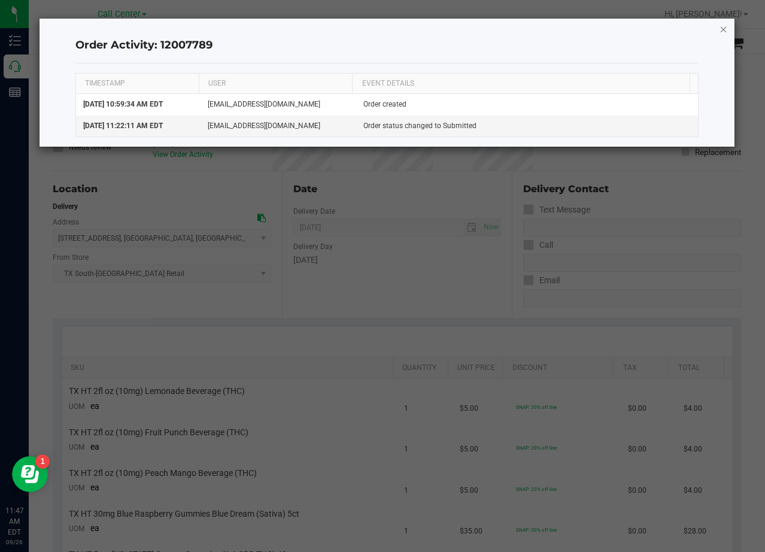
click at [724, 29] on icon "button" at bounding box center [724, 29] width 8 height 14
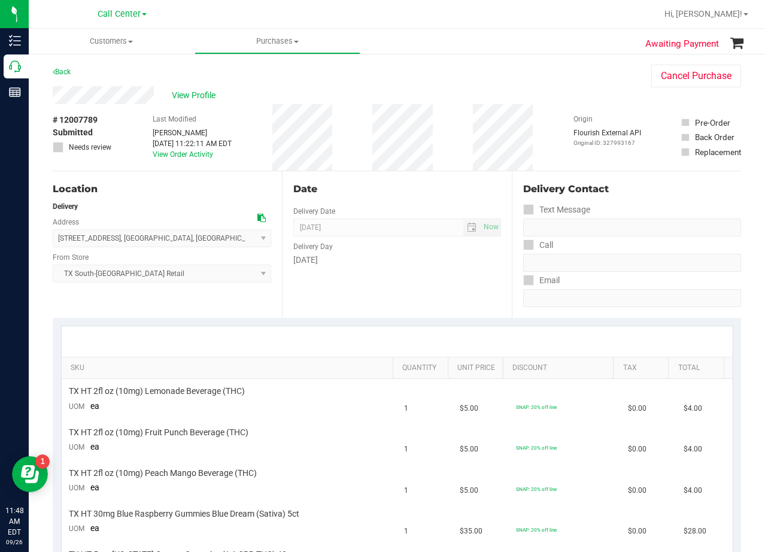
click at [421, 183] on div "Date" at bounding box center [396, 189] width 207 height 14
click at [207, 90] on span "View Profile" at bounding box center [196, 95] width 48 height 13
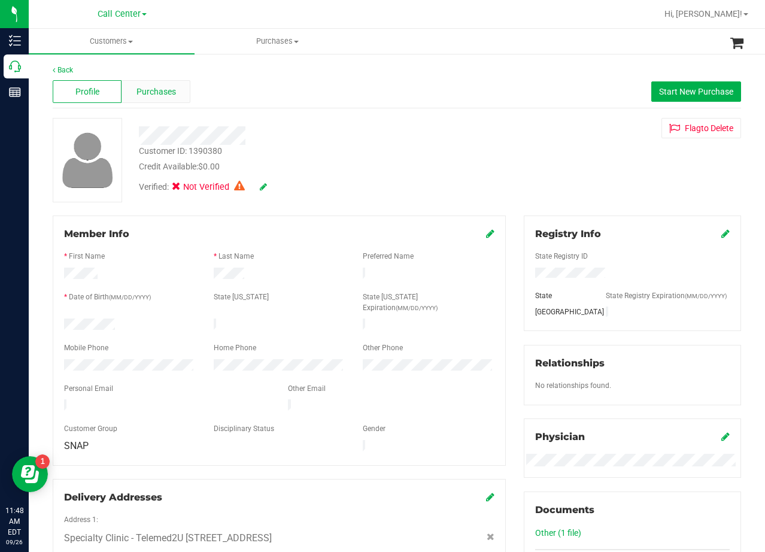
click at [172, 89] on span "Purchases" at bounding box center [156, 92] width 40 height 13
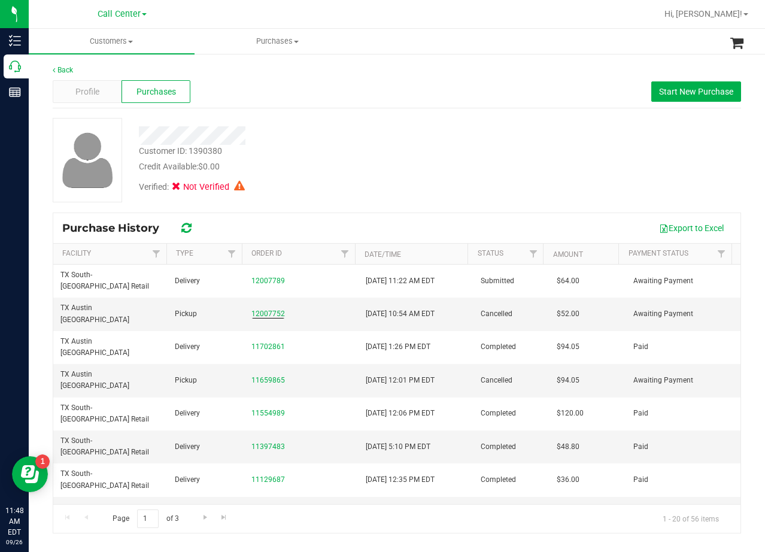
click at [333, 208] on div "Customer ID: 1390380 Credit Available: $0.00 Verified: Not Verified" at bounding box center [397, 165] width 688 height 94
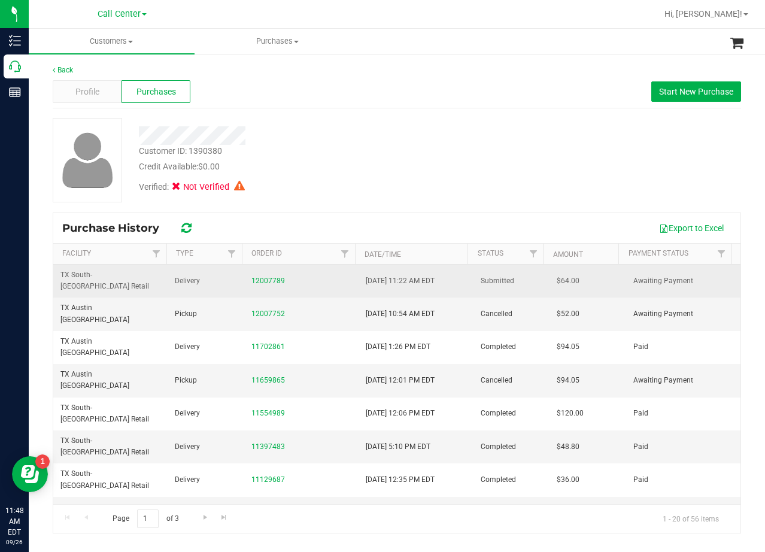
click at [272, 275] on div "12007789" at bounding box center [301, 280] width 100 height 11
click at [272, 277] on link "12007789" at bounding box center [268, 281] width 34 height 8
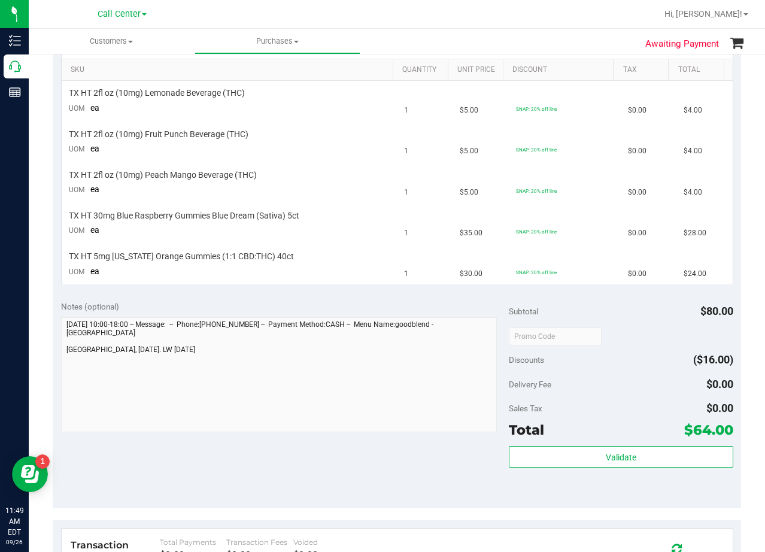
scroll to position [299, 0]
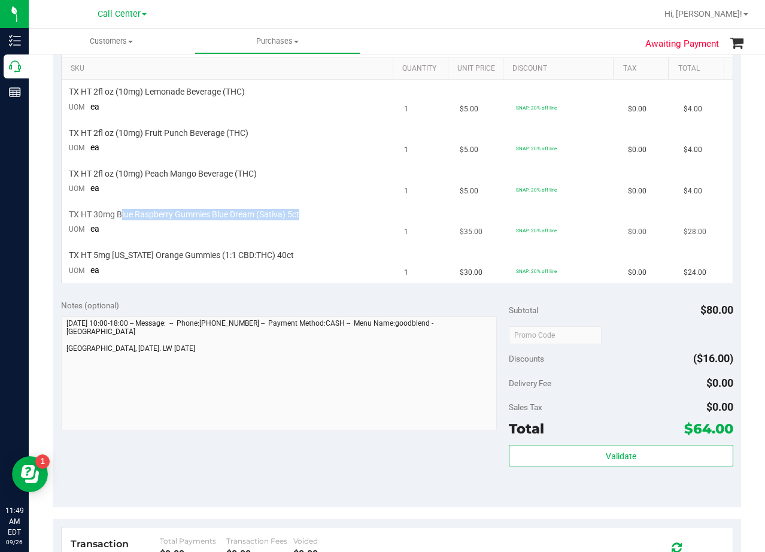
drag, startPoint x: 123, startPoint y: 215, endPoint x: 306, endPoint y: 208, distance: 183.3
click at [306, 208] on td "TX HT 30mg Blue Raspberry Gummies Blue Dream (Sativa) 5ct UOM ea" at bounding box center [230, 222] width 336 height 41
click at [307, 208] on td "TX HT 30mg Blue Raspberry Gummies Blue Dream (Sativa) 5ct UOM ea" at bounding box center [230, 222] width 336 height 41
drag, startPoint x: 295, startPoint y: 260, endPoint x: 113, endPoint y: 259, distance: 182.0
click at [113, 259] on div "TX HT 5mg Texas Orange Gummies (1:1 CBD:THC) 40ct" at bounding box center [229, 255] width 321 height 11
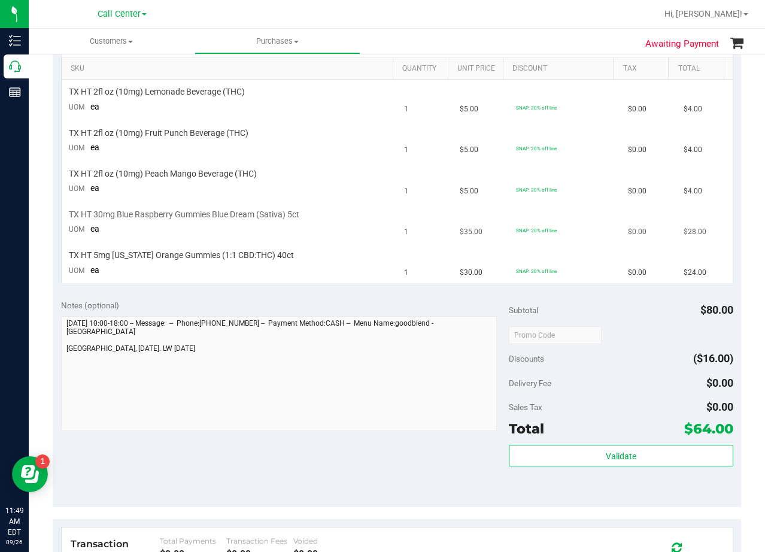
click at [301, 224] on td "TX HT 30mg Blue Raspberry Gummies Blue Dream (Sativa) 5ct UOM ea" at bounding box center [230, 222] width 336 height 41
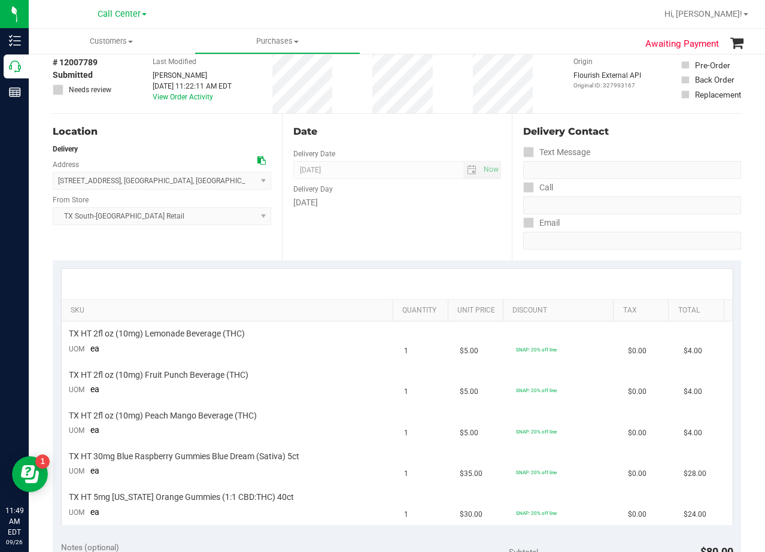
scroll to position [0, 0]
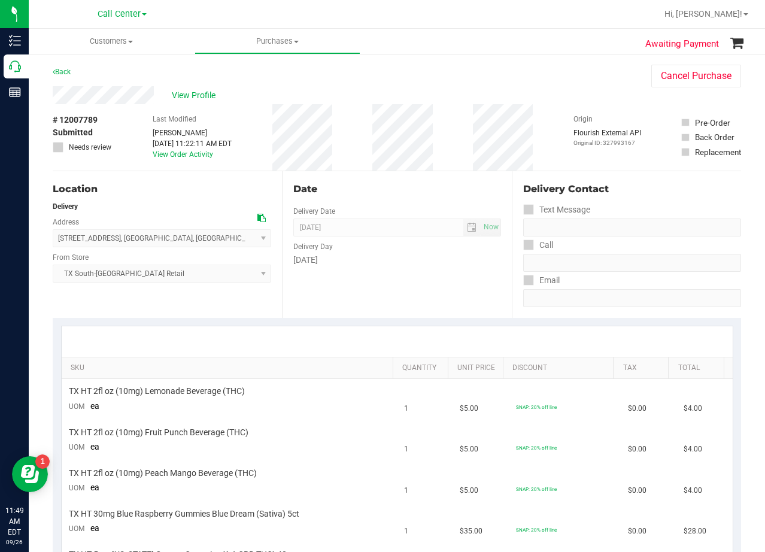
click at [410, 190] on div "Date" at bounding box center [396, 189] width 207 height 14
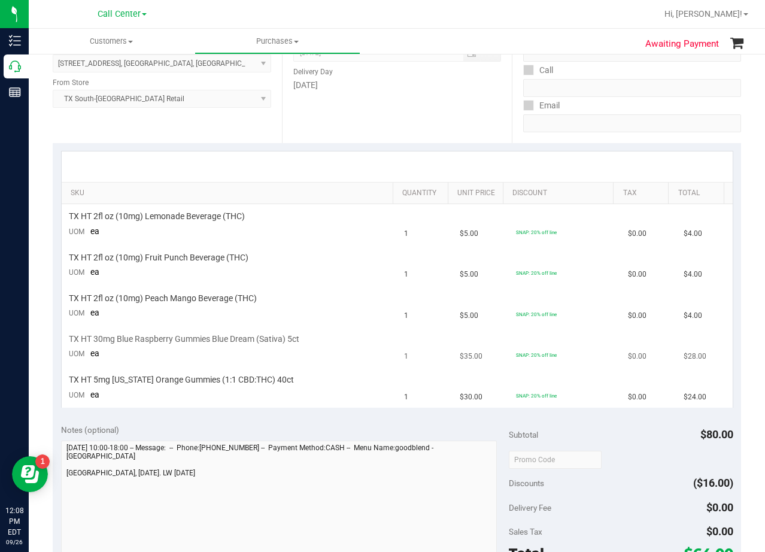
scroll to position [180, 0]
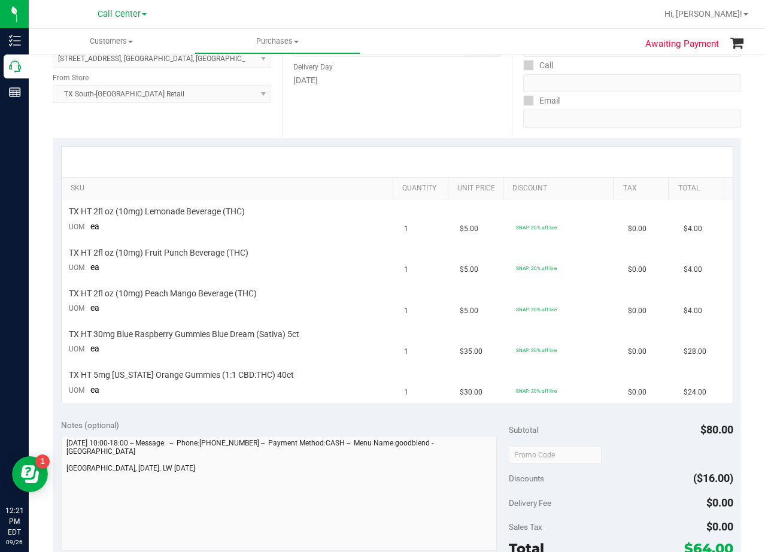
drag, startPoint x: 468, startPoint y: 102, endPoint x: 450, endPoint y: 113, distance: 20.6
click at [467, 103] on div "Date Delivery Date 09/26/2025 Now 09/26/2025 08:00 AM Now Delivery Day Friday" at bounding box center [396, 65] width 229 height 147
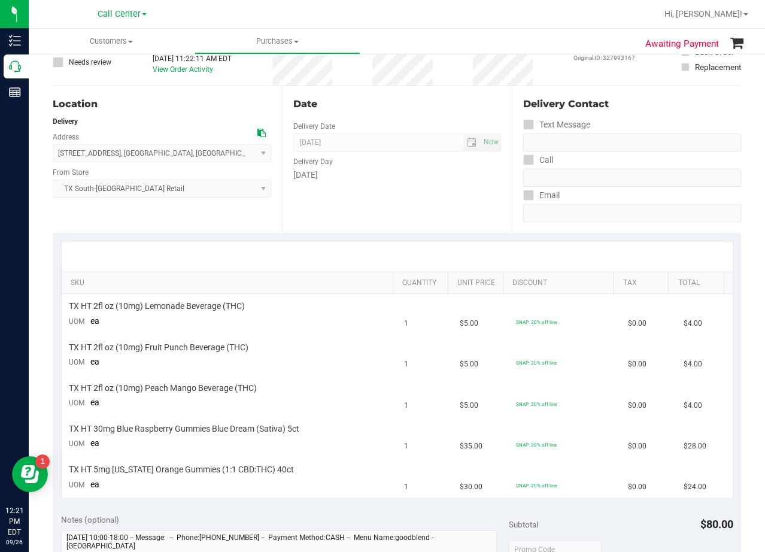
scroll to position [0, 0]
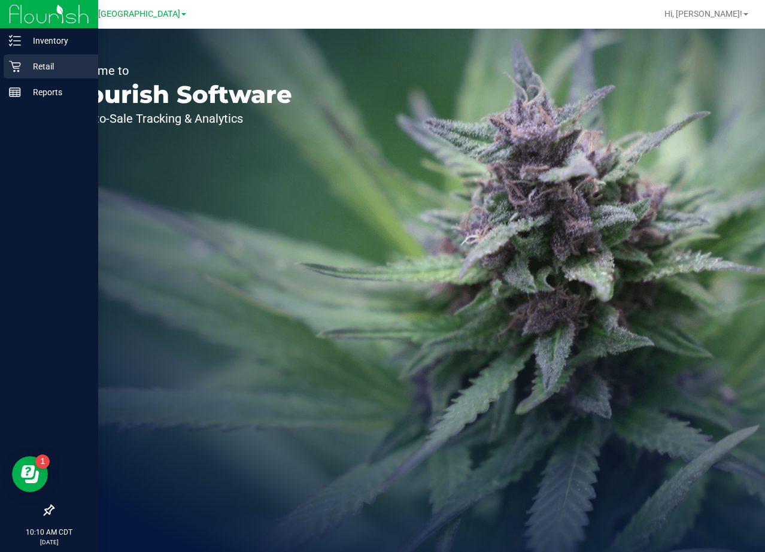
click at [23, 65] on p "Retail" at bounding box center [57, 66] width 72 height 14
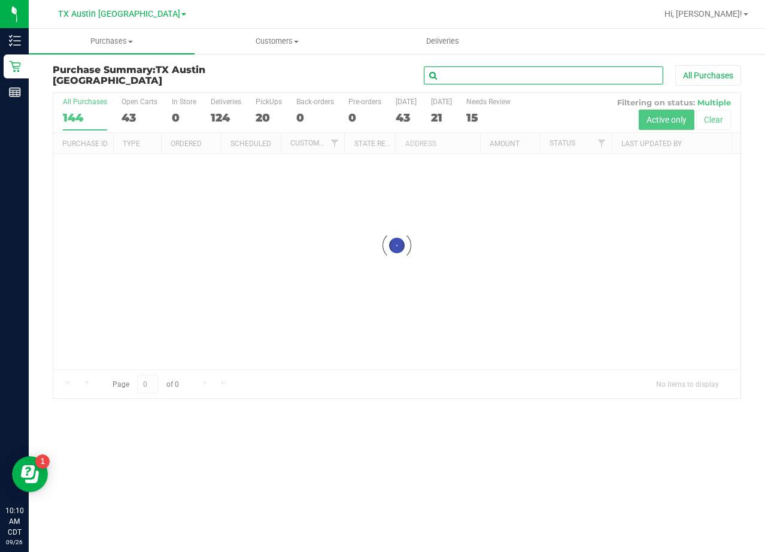
click at [485, 76] on input "text" at bounding box center [543, 75] width 239 height 18
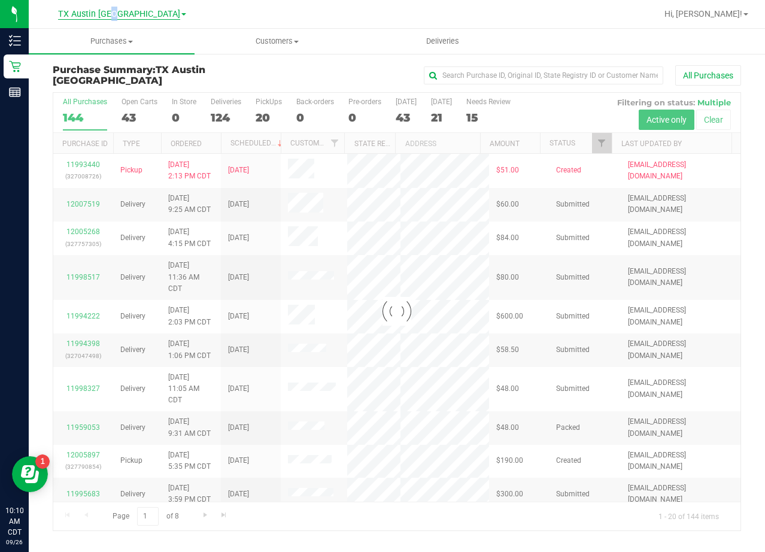
click at [144, 15] on span "TX Austin [GEOGRAPHIC_DATA]" at bounding box center [119, 14] width 122 height 11
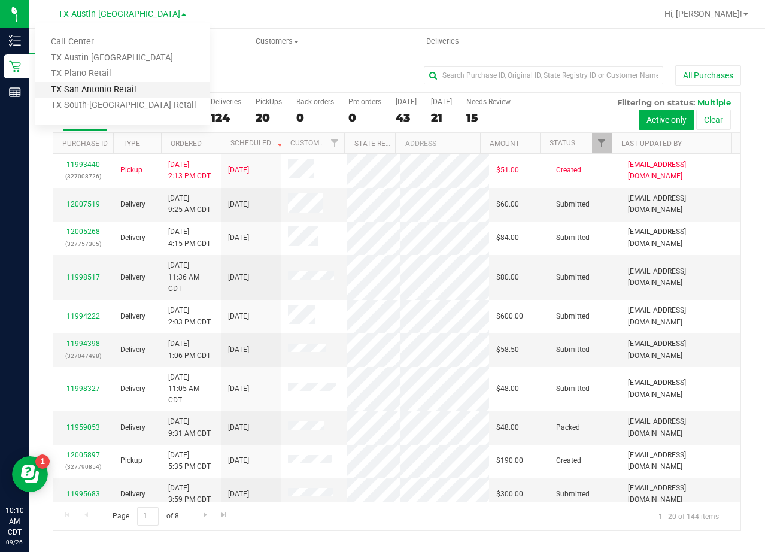
click at [125, 84] on link "TX San Antonio Retail" at bounding box center [122, 90] width 175 height 16
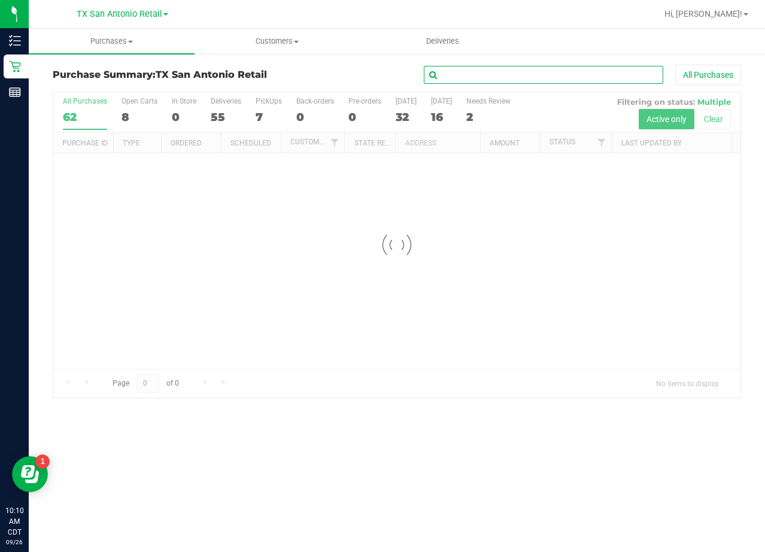
click at [467, 74] on input "text" at bounding box center [543, 75] width 239 height 18
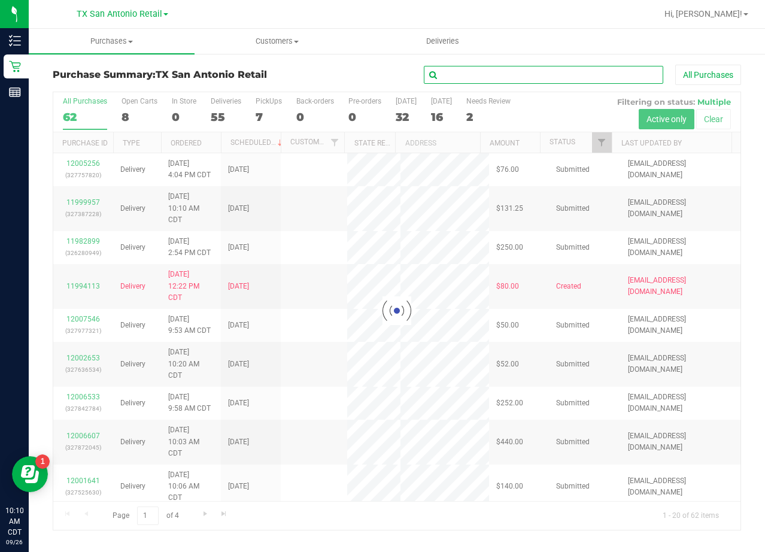
paste input "[PERSON_NAME]"
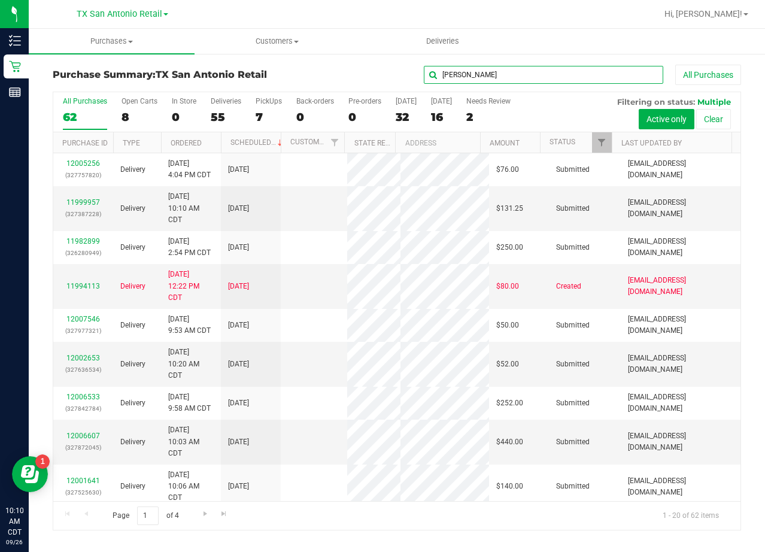
type input "[PERSON_NAME]"
click at [360, 73] on div "[PERSON_NAME] All Purchases" at bounding box center [511, 75] width 459 height 20
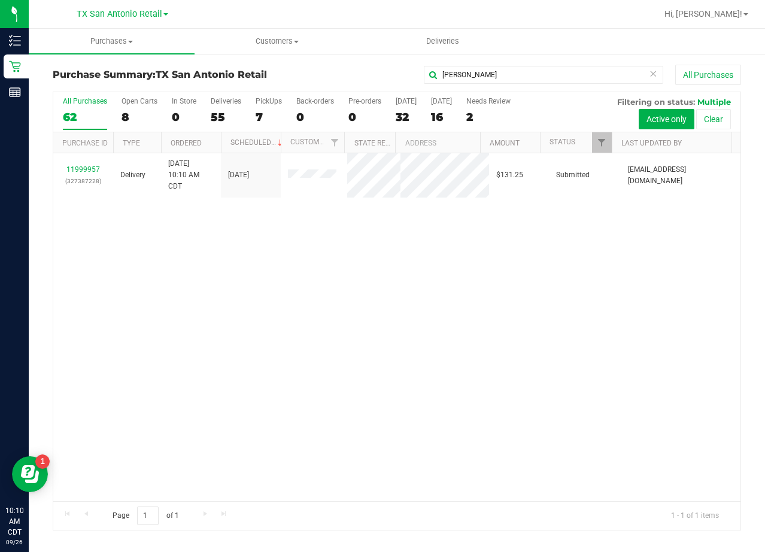
click at [512, 221] on div "11999957 (327387228) Delivery [DATE] 10:10 AM CDT 10/2/2025 $131.25 Submitted […" at bounding box center [396, 327] width 687 height 348
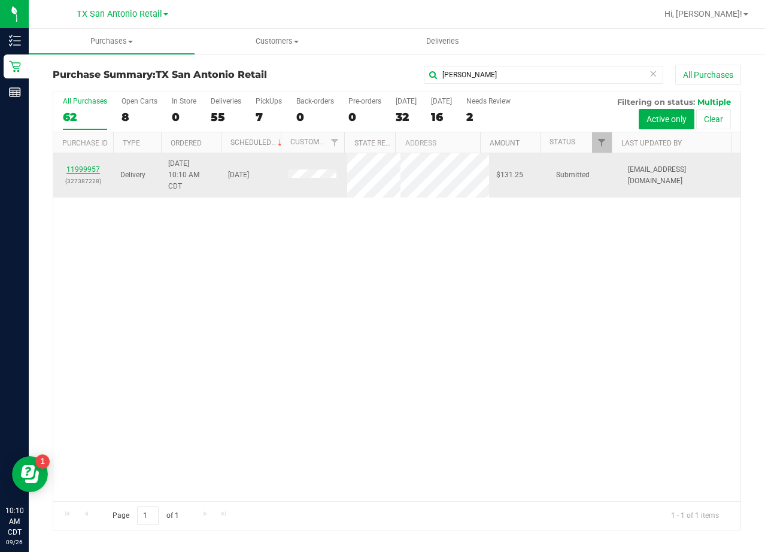
click at [78, 167] on link "11999957" at bounding box center [83, 169] width 34 height 8
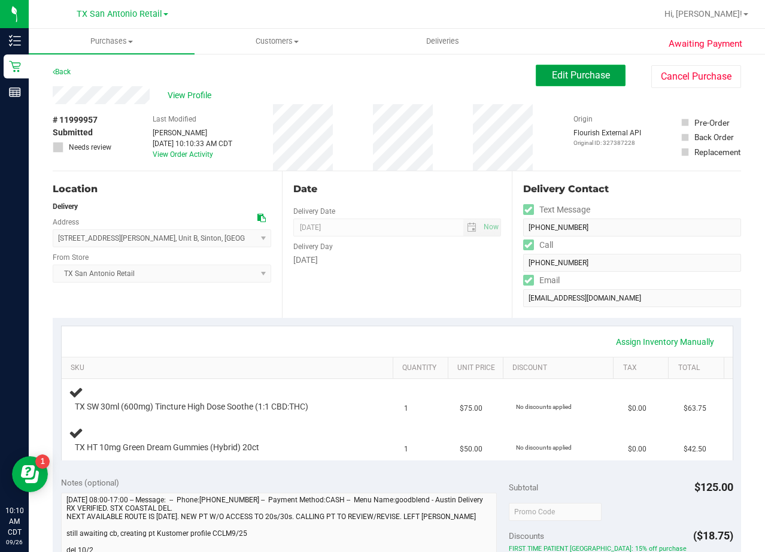
click at [553, 77] on span "Edit Purchase" at bounding box center [581, 74] width 58 height 11
click at [498, 78] on div "Back Edit Purchase Cancel Purchase" at bounding box center [397, 76] width 688 height 22
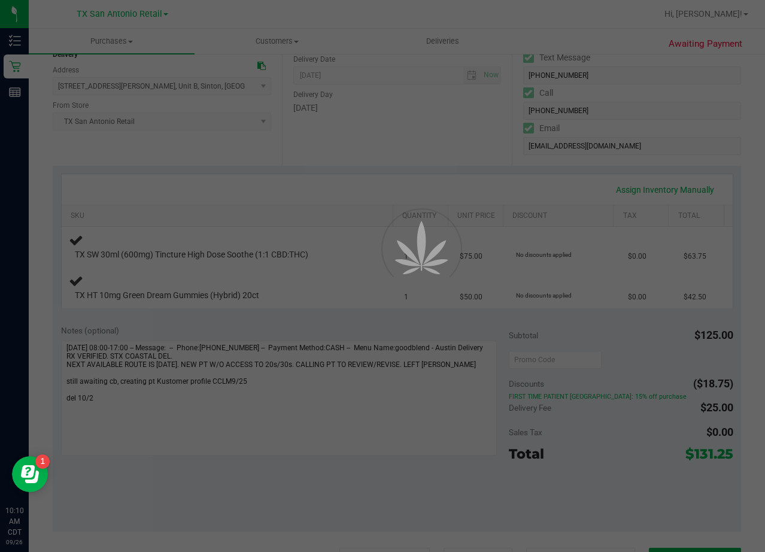
scroll to position [180, 0]
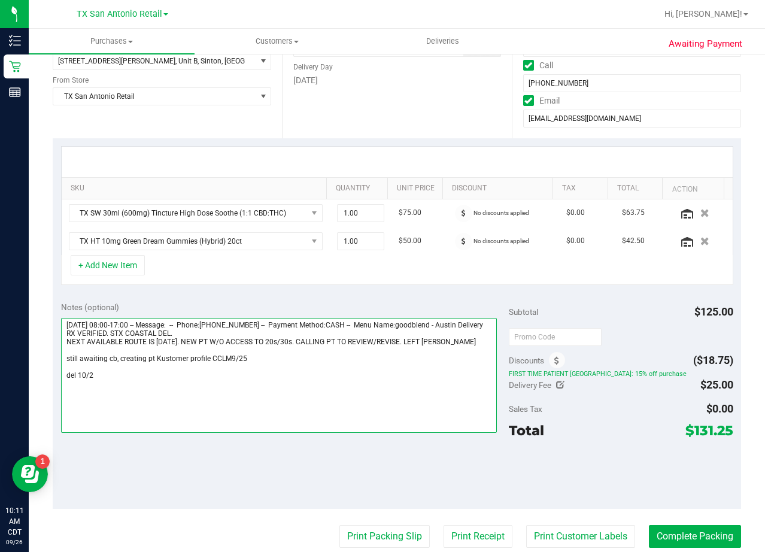
click at [174, 387] on textarea at bounding box center [279, 375] width 436 height 115
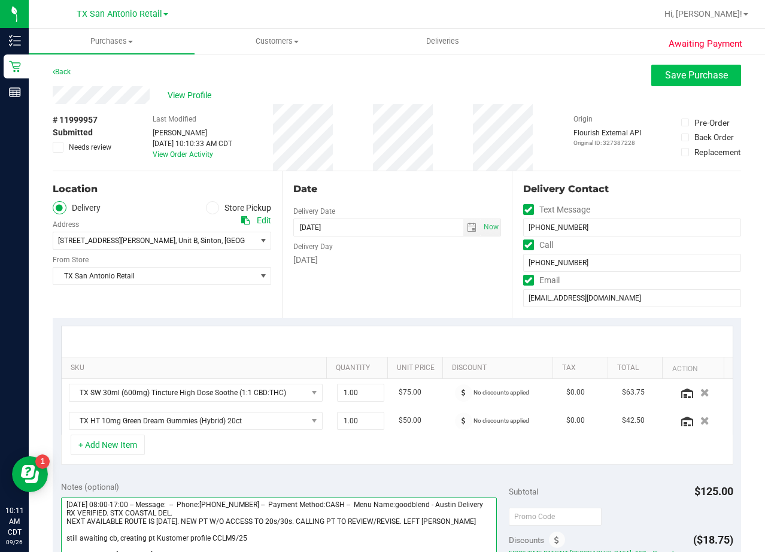
type textarea "[DATE] 08:00-17:00 -- Message: -- Phone:[PHONE_NUMBER] -- Payment Method:CASH -…"
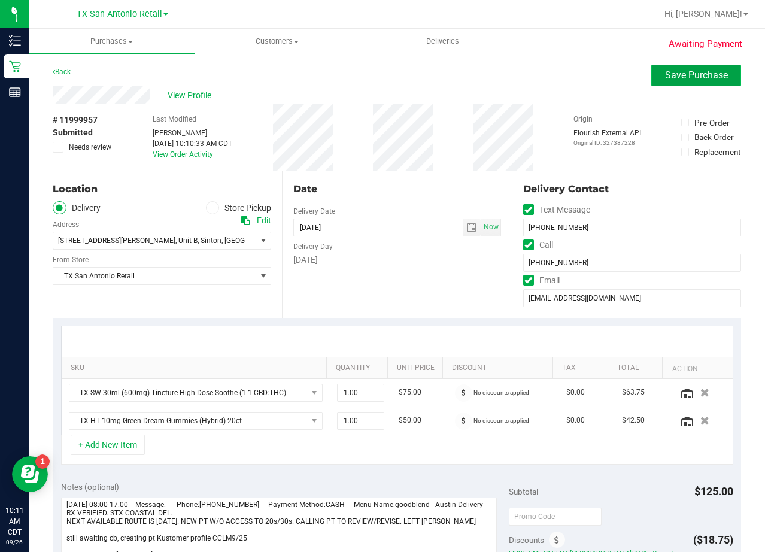
click at [658, 82] on button "Save Purchase" at bounding box center [696, 76] width 90 height 22
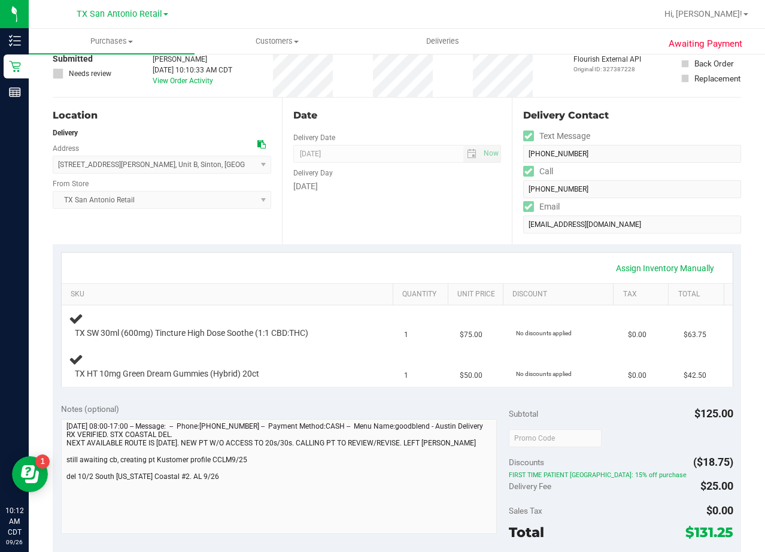
scroll to position [180, 0]
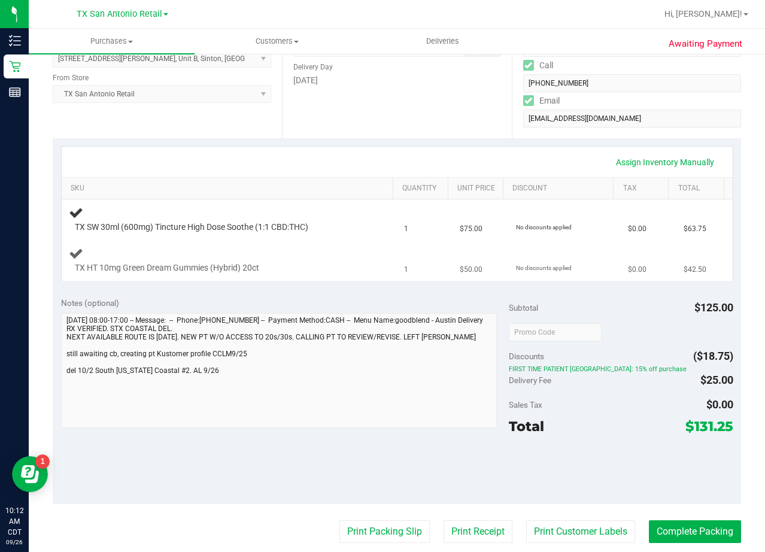
click at [435, 277] on td "1" at bounding box center [425, 260] width 56 height 40
click at [457, 142] on div "Assign Inventory Manually SKU Quantity Unit Price Discount Tax Total TX SW 30ml…" at bounding box center [397, 213] width 688 height 150
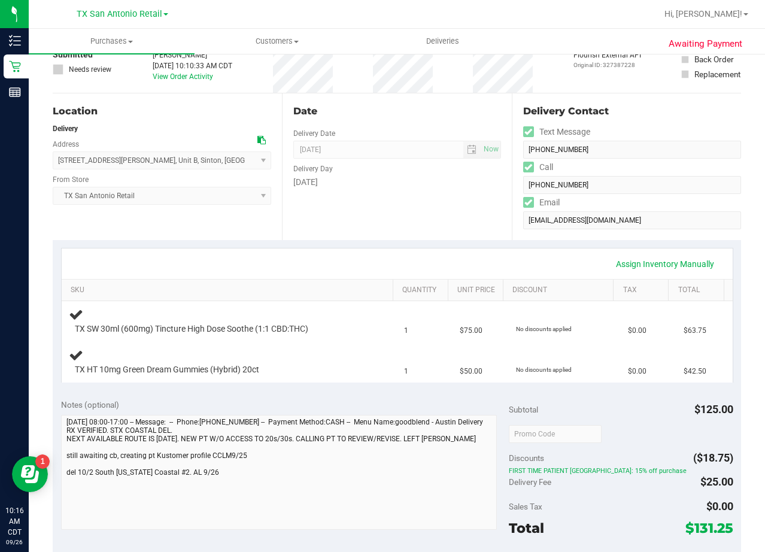
scroll to position [0, 0]
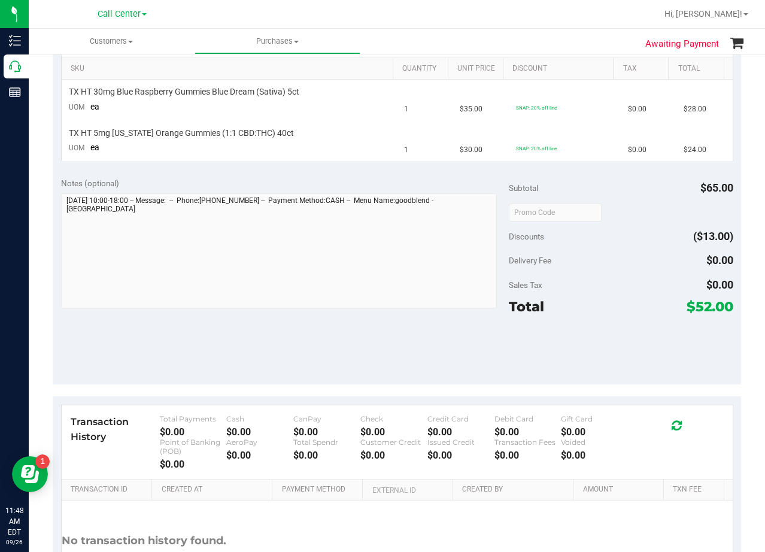
scroll to position [239, 0]
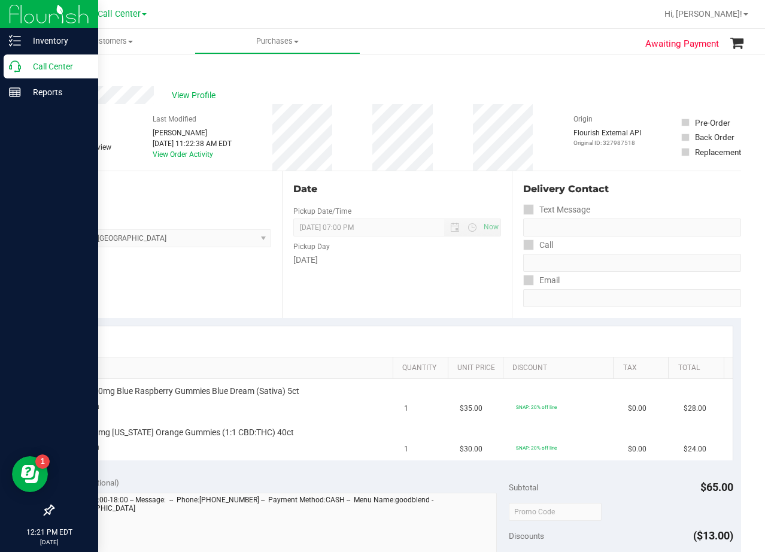
scroll to position [239, 0]
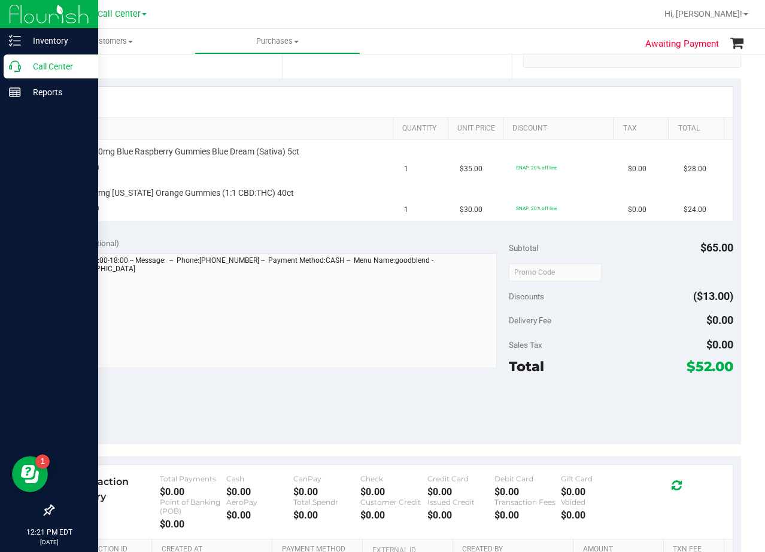
click at [34, 63] on p "Call Center" at bounding box center [57, 66] width 72 height 14
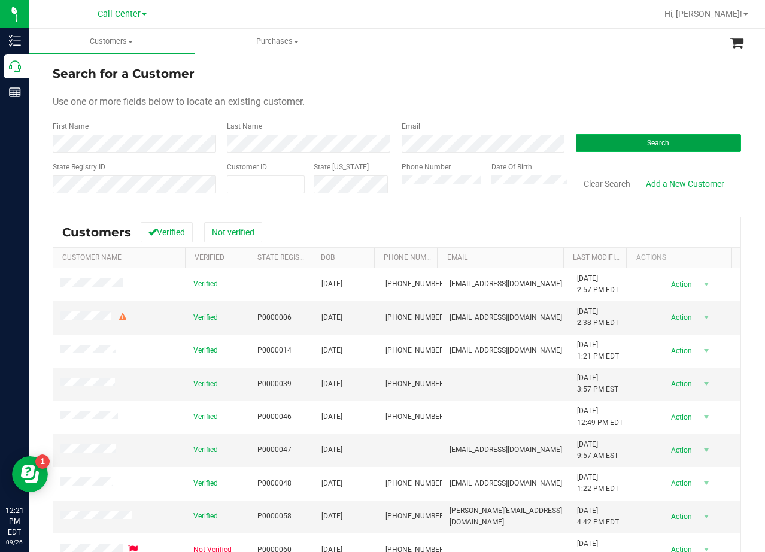
click at [610, 144] on button "Search" at bounding box center [658, 143] width 165 height 18
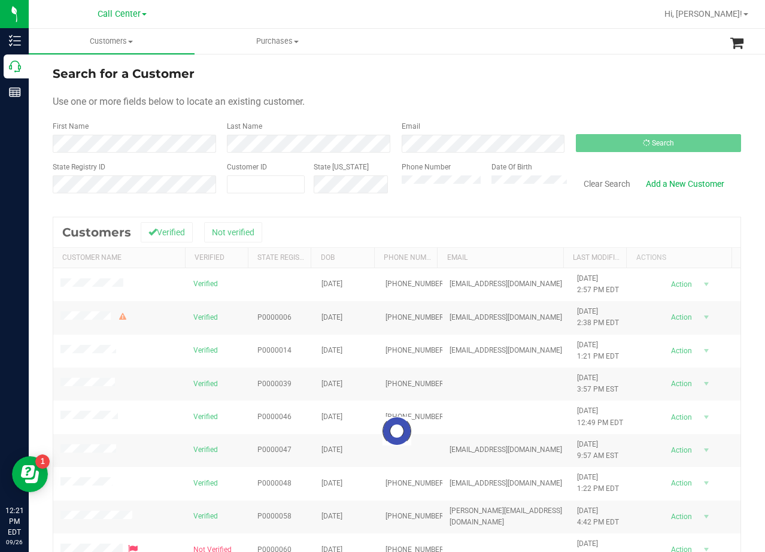
click at [484, 75] on div "Search for a Customer" at bounding box center [397, 74] width 688 height 18
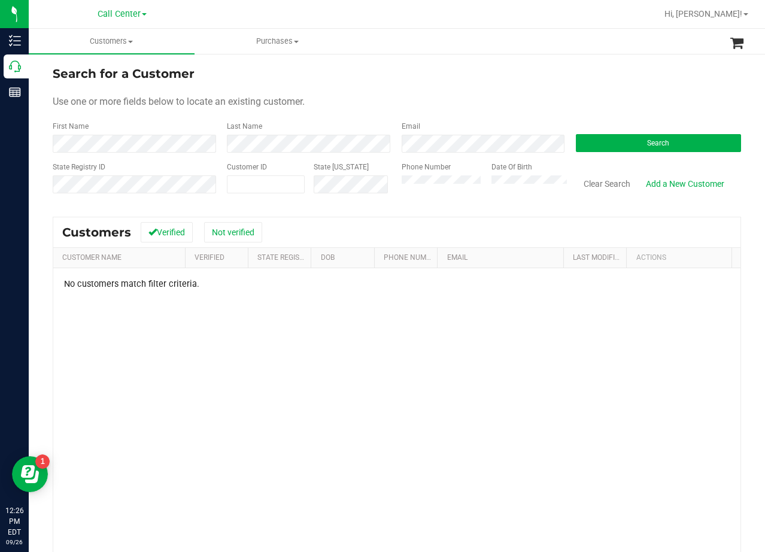
drag, startPoint x: 520, startPoint y: 73, endPoint x: 521, endPoint y: 94, distance: 21.0
click at [520, 73] on div "Search for a Customer" at bounding box center [397, 74] width 688 height 18
click at [597, 183] on button "Clear Search" at bounding box center [607, 184] width 62 height 20
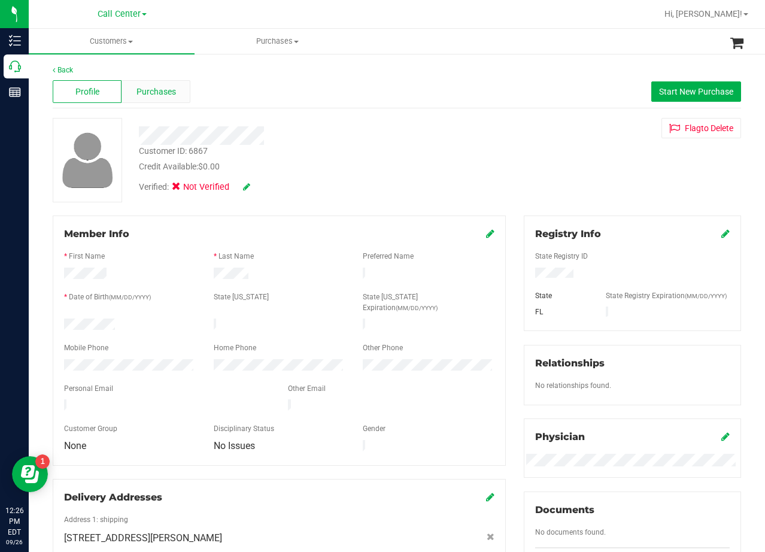
click at [142, 92] on span "Purchases" at bounding box center [156, 92] width 40 height 13
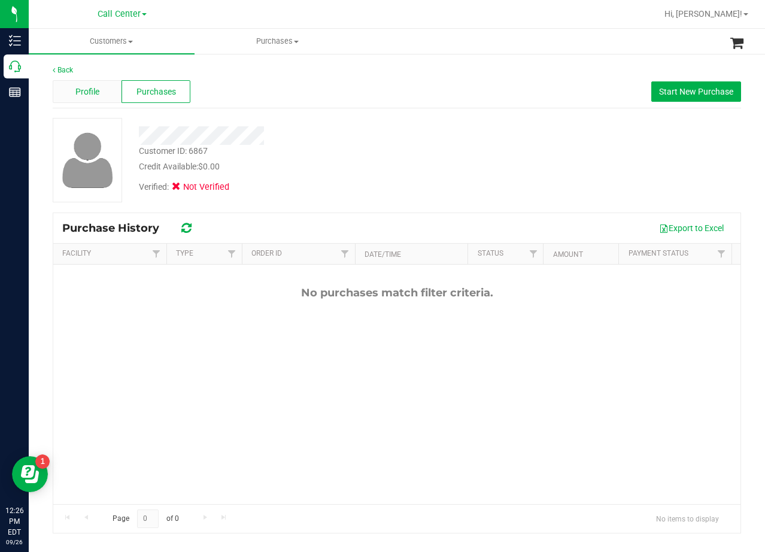
click at [96, 104] on div "Profile Purchases Start New Purchase" at bounding box center [397, 91] width 688 height 33
click at [93, 96] on span "Profile" at bounding box center [87, 92] width 24 height 13
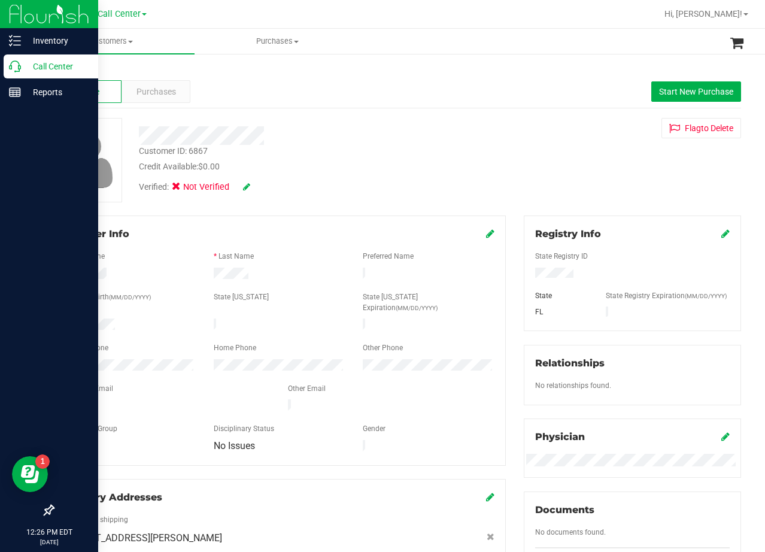
click at [16, 73] on div "Call Center" at bounding box center [51, 66] width 95 height 24
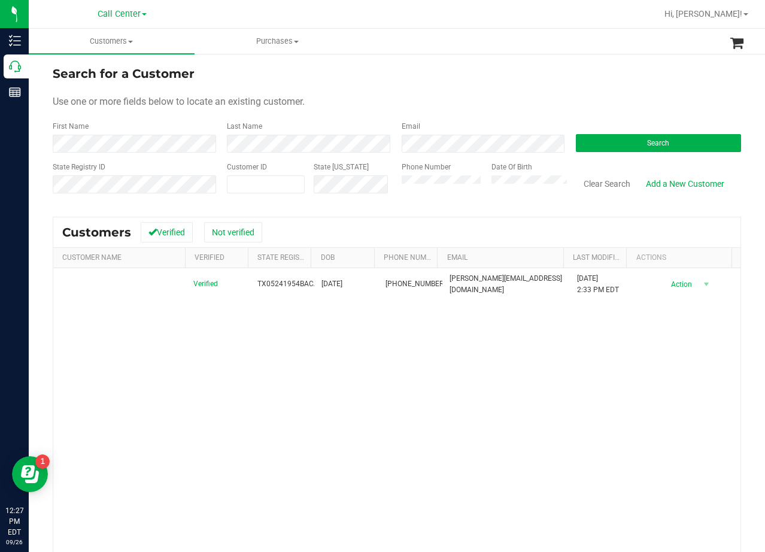
click at [503, 101] on div "Use one or more fields below to locate an existing customer." at bounding box center [397, 102] width 688 height 14
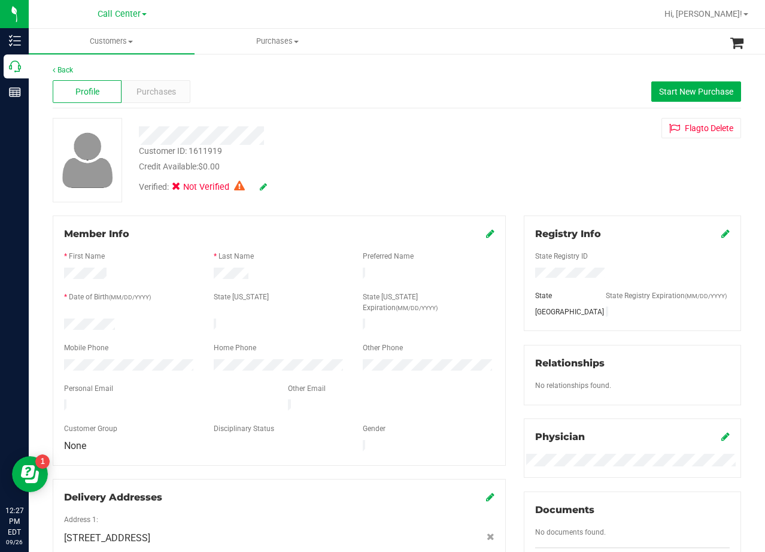
click at [469, 123] on div at bounding box center [306, 131] width 353 height 27
click at [611, 62] on div "Back Profile Purchases Start New Purchase Customer ID: 1611919 Credit Available…" at bounding box center [397, 470] width 736 height 834
click at [159, 92] on span "Purchases" at bounding box center [156, 92] width 40 height 13
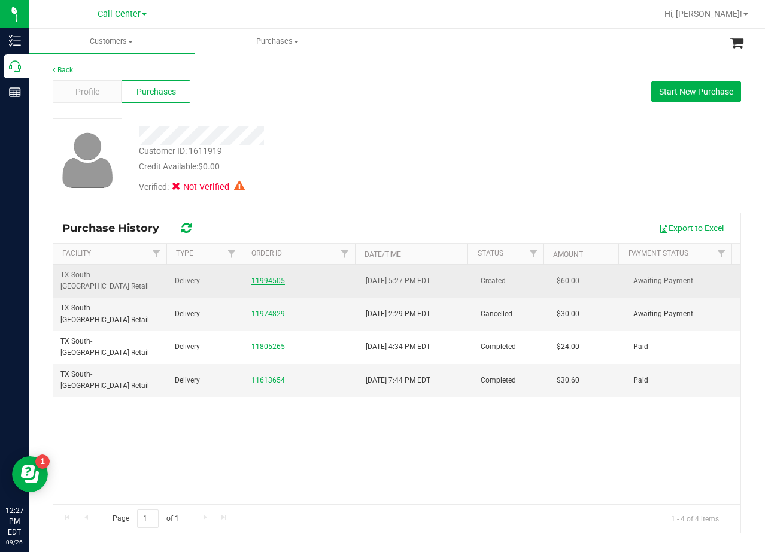
click at [259, 277] on link "11994505" at bounding box center [268, 281] width 34 height 8
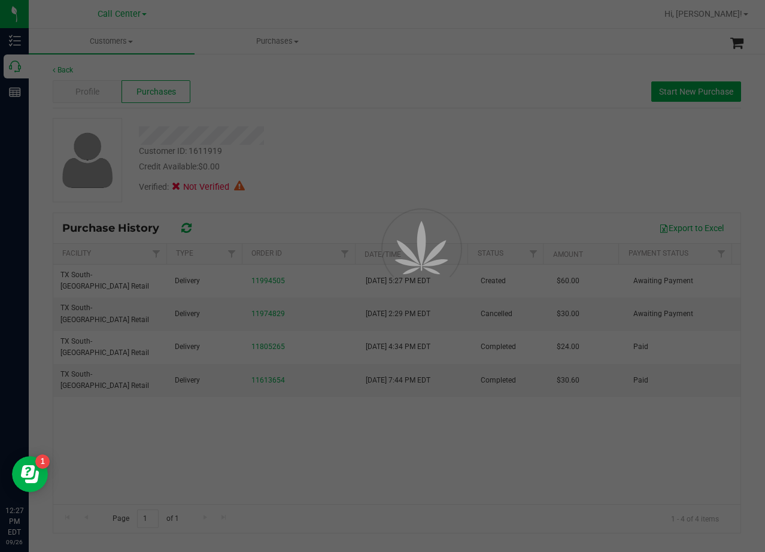
click at [338, 175] on div at bounding box center [382, 276] width 765 height 552
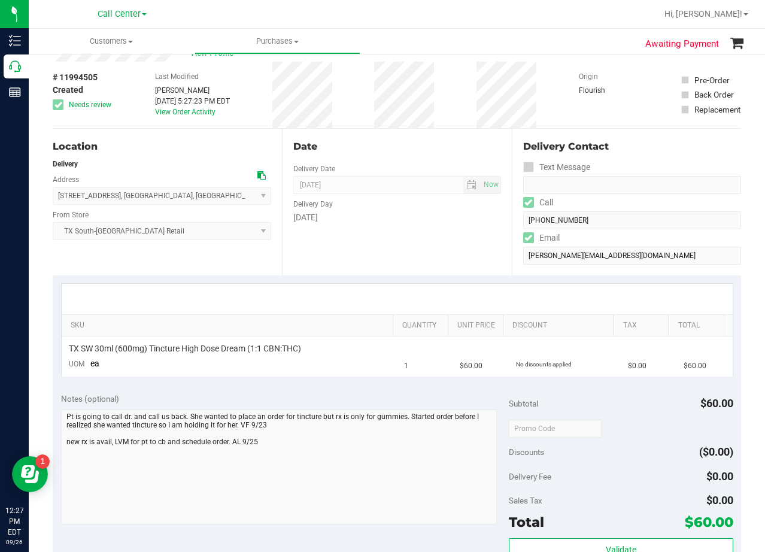
scroll to position [120, 0]
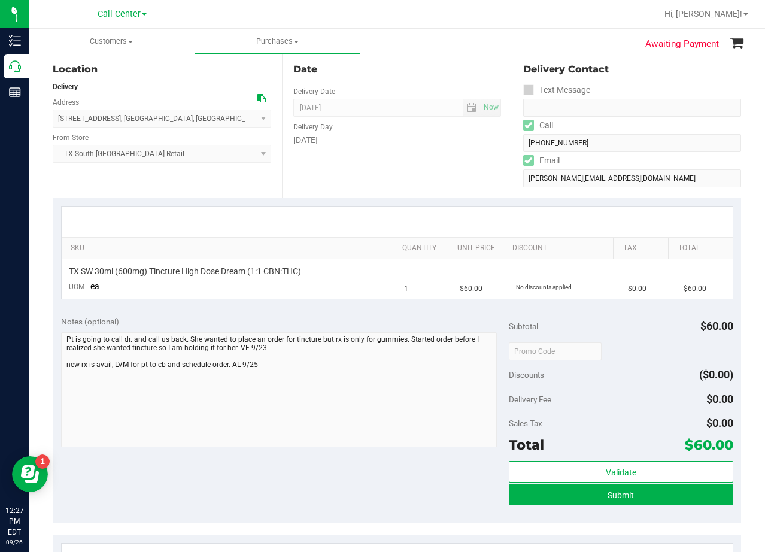
click at [354, 166] on div "Date Delivery Date [DATE] Now [DATE] 08:00 AM Now Delivery Day [DATE]" at bounding box center [396, 124] width 229 height 147
click at [279, 270] on span "TX SW 30ml (600mg) Tincture High Dose Dream (1:1 CBN:THC)" at bounding box center [185, 271] width 232 height 11
click at [362, 198] on div "SKU Quantity Unit Price Discount Tax Total TX SW 30ml (600mg) Tincture High Dos…" at bounding box center [397, 253] width 688 height 110
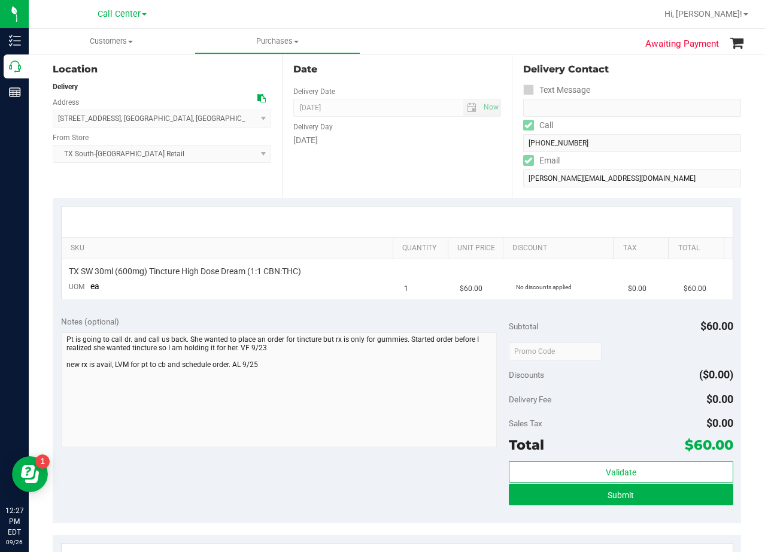
click at [388, 184] on div "Date Delivery Date [DATE] Now [DATE] 08:00 AM Now Delivery Day [DATE]" at bounding box center [396, 124] width 229 height 147
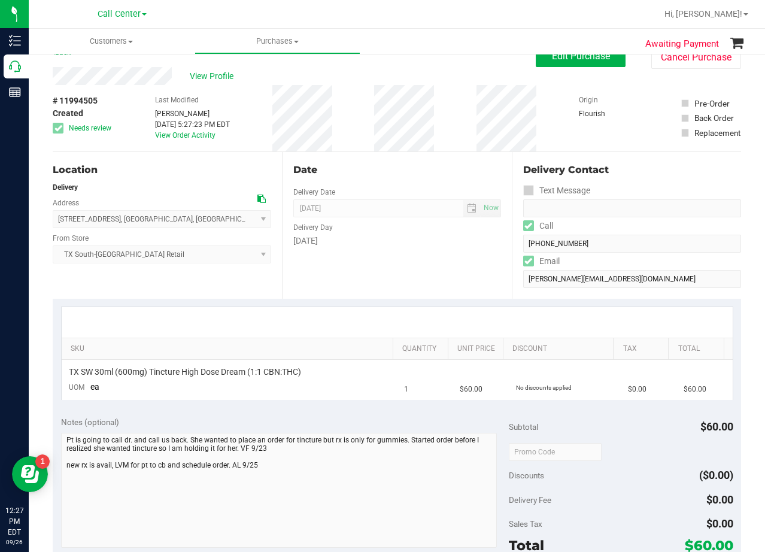
scroll to position [0, 0]
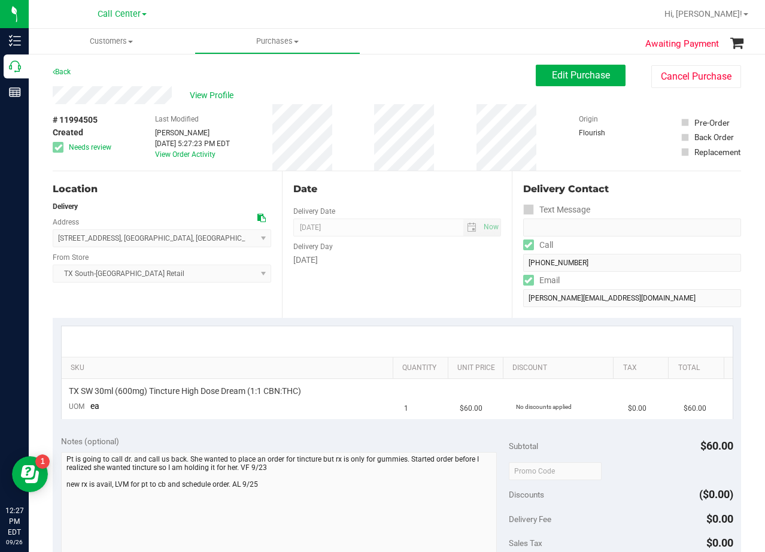
drag, startPoint x: 398, startPoint y: 179, endPoint x: 469, endPoint y: 126, distance: 88.6
click at [400, 178] on div "Date Delivery Date [DATE] Now [DATE] 08:00 AM Now Delivery Day [DATE]" at bounding box center [396, 244] width 229 height 147
click at [556, 79] on span "Edit Purchase" at bounding box center [581, 74] width 58 height 11
click at [417, 74] on div "Back Edit Purchase Cancel Purchase" at bounding box center [397, 76] width 688 height 22
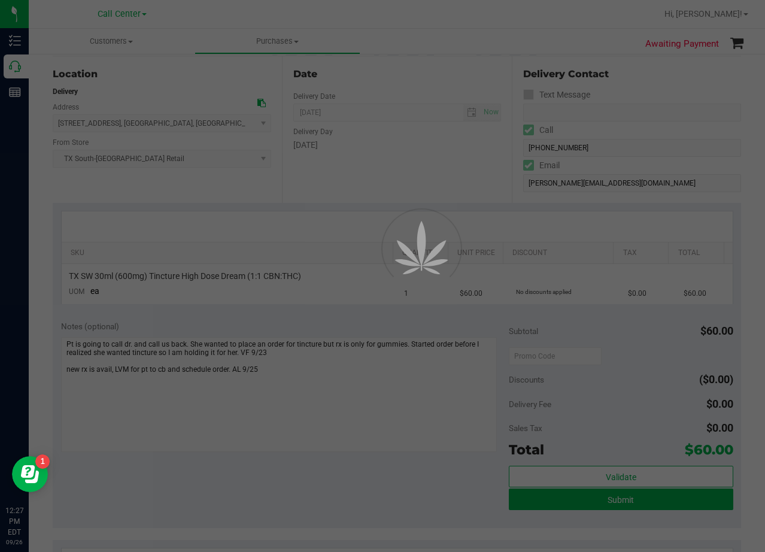
scroll to position [120, 0]
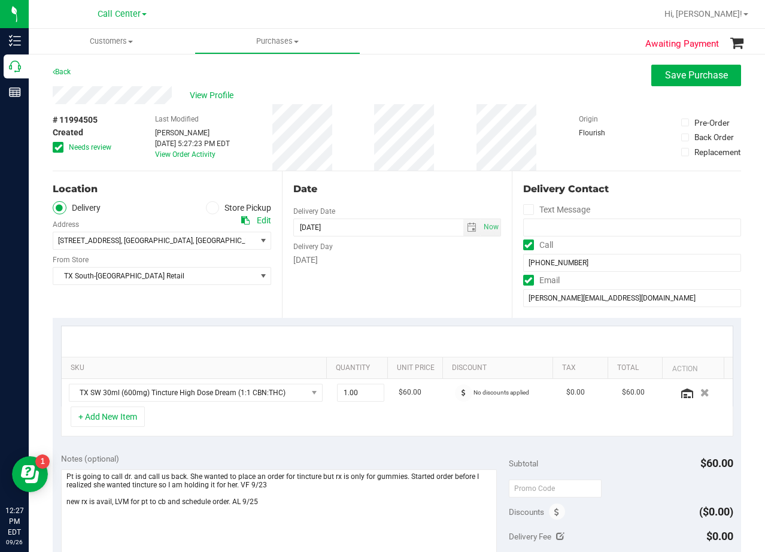
click at [60, 147] on icon at bounding box center [58, 147] width 8 height 0
click at [0, 0] on input "Needs review" at bounding box center [0, 0] width 0 height 0
click at [175, 390] on span "TX SW 30ml (600mg) Tincture High Dose Dream (1:1 CBN:THC)" at bounding box center [188, 392] width 238 height 17
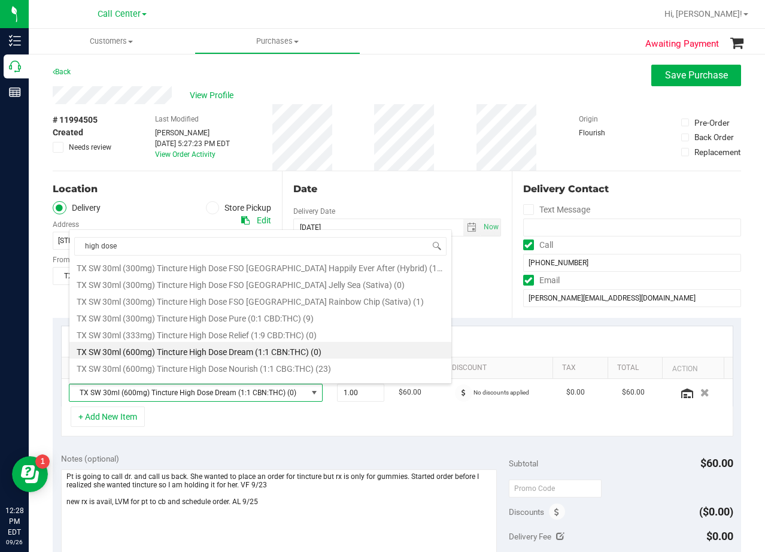
scroll to position [249, 0]
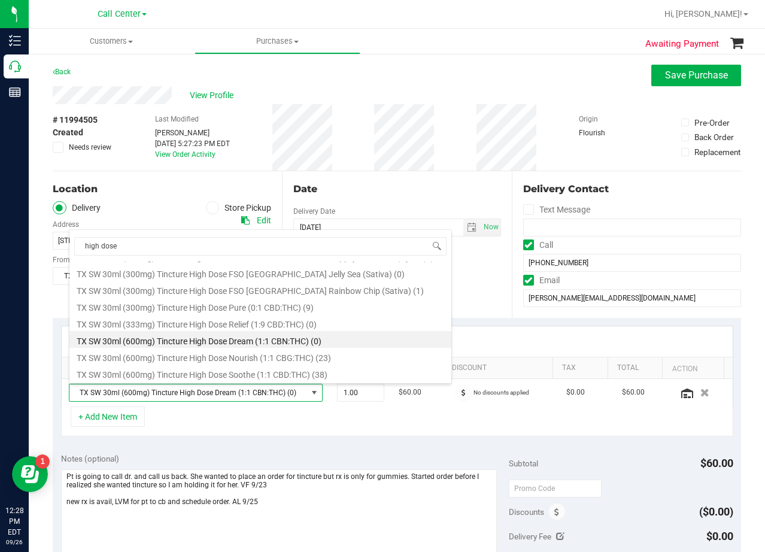
type input "high dose"
click at [384, 188] on div "Date" at bounding box center [396, 189] width 207 height 14
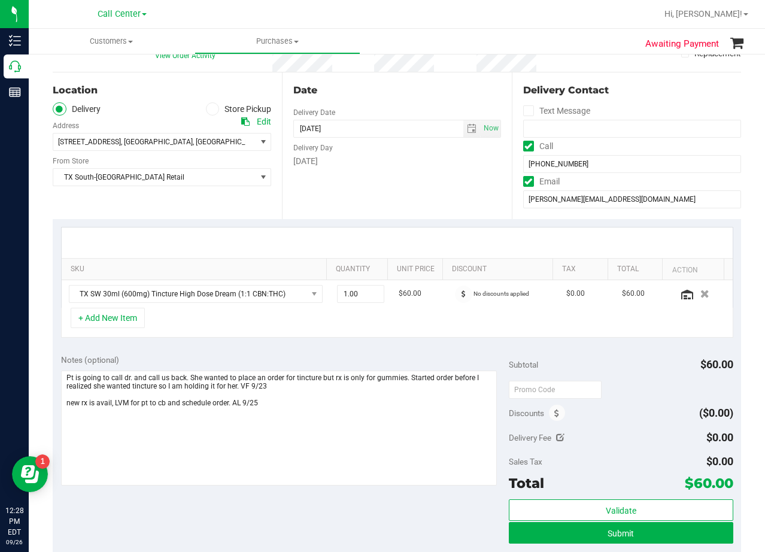
scroll to position [120, 0]
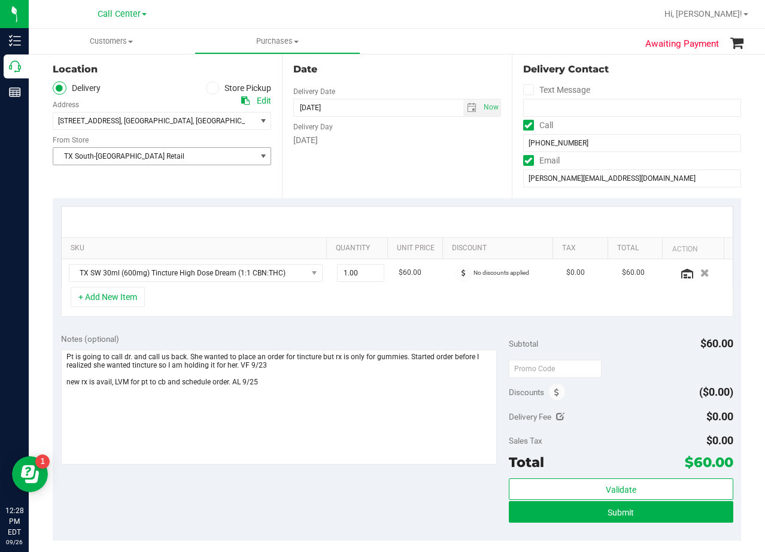
click at [174, 160] on span "TX South-[GEOGRAPHIC_DATA] Retail" at bounding box center [154, 156] width 202 height 17
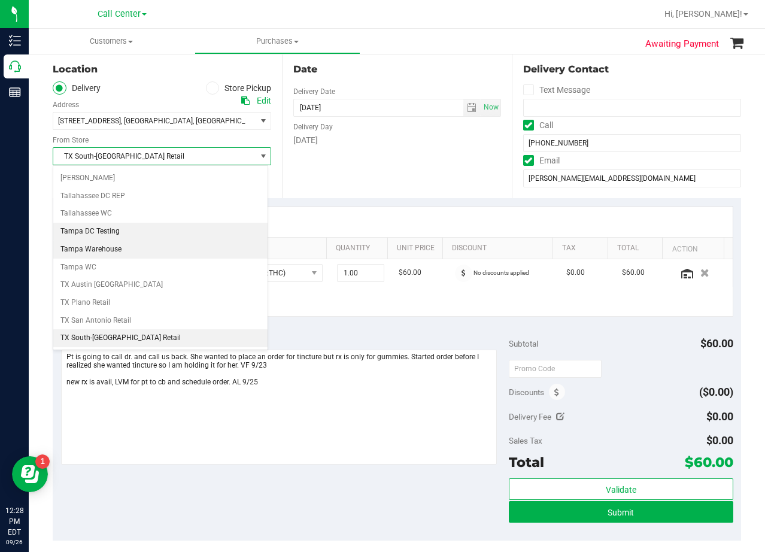
scroll to position [870, 0]
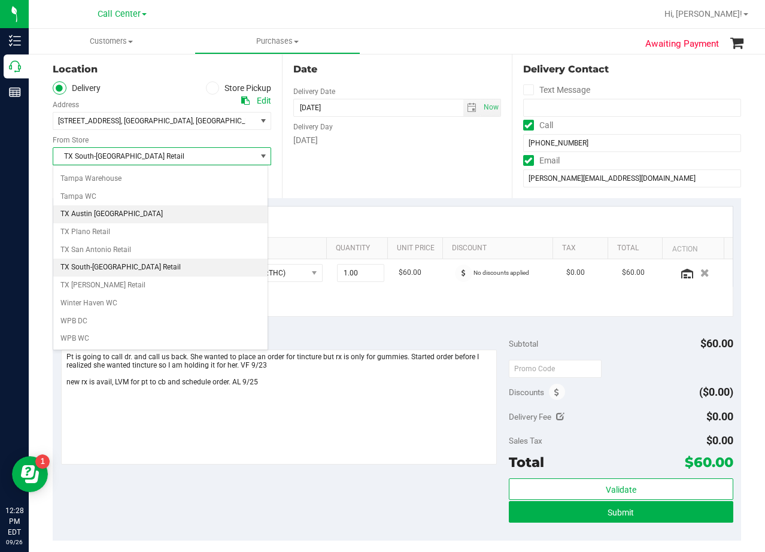
click at [122, 215] on li "TX Austin [GEOGRAPHIC_DATA]" at bounding box center [160, 214] width 214 height 18
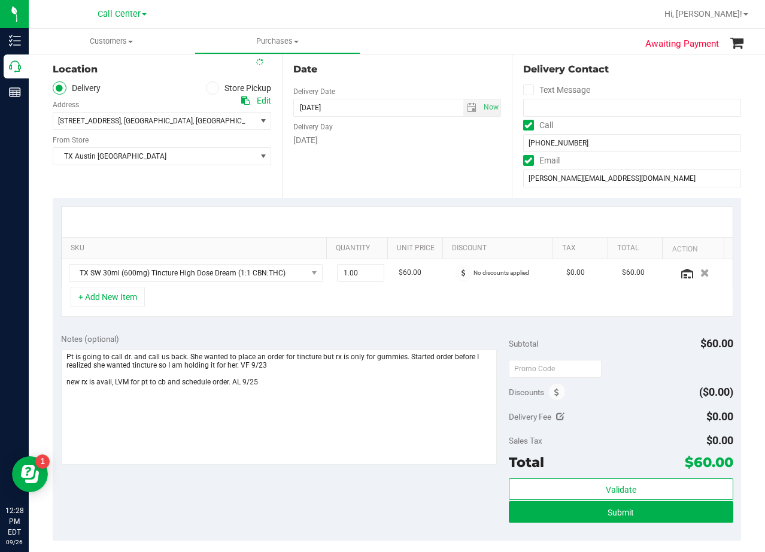
click at [273, 179] on div "Location Delivery Store Pickup Address Edit [STREET_ADDRESS] , [GEOGRAPHIC_DATA…" at bounding box center [167, 124] width 229 height 147
click at [440, 181] on div "Date Delivery Date [DATE] Now [DATE] 08:00 AM Now Delivery Day [DATE]" at bounding box center [396, 124] width 229 height 147
click at [192, 118] on span "[STREET_ADDRESS] , [GEOGRAPHIC_DATA] , [GEOGRAPHIC_DATA] 7874" at bounding box center [149, 121] width 192 height 17
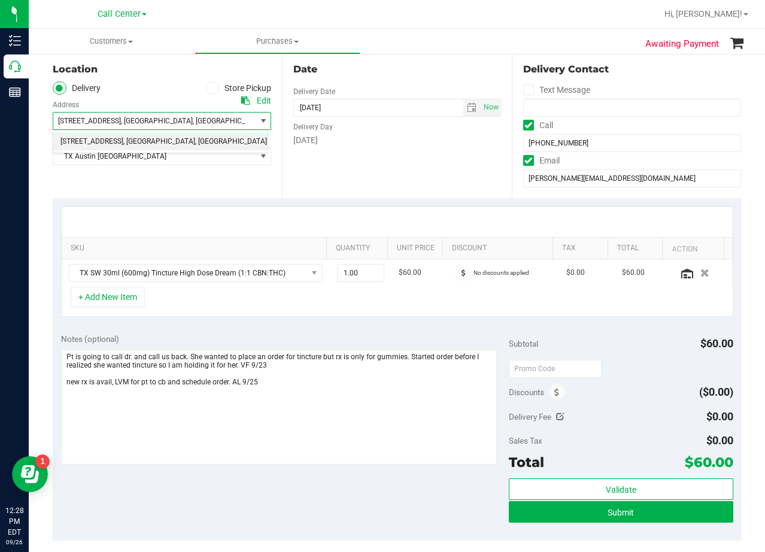
click at [192, 118] on span "[STREET_ADDRESS] , [GEOGRAPHIC_DATA] , [GEOGRAPHIC_DATA] 7874" at bounding box center [149, 121] width 192 height 17
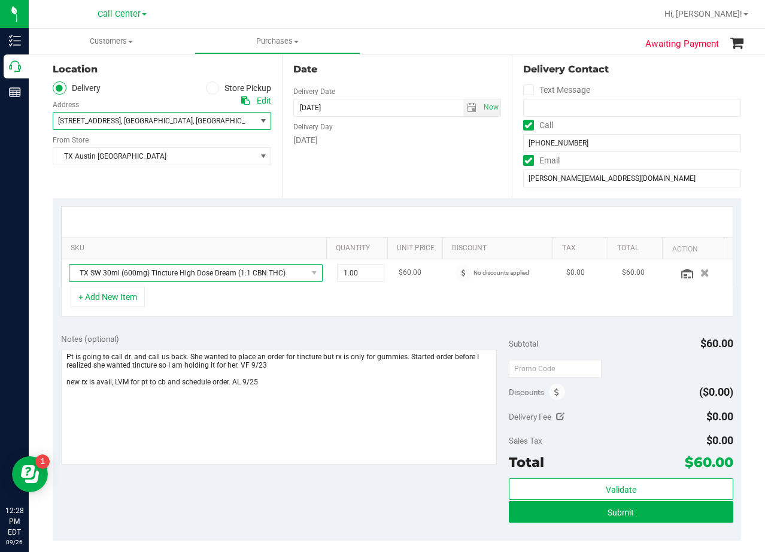
click at [213, 272] on span "TX SW 30ml (600mg) Tincture High Dose Dream (1:1 CBN:THC)" at bounding box center [188, 273] width 238 height 17
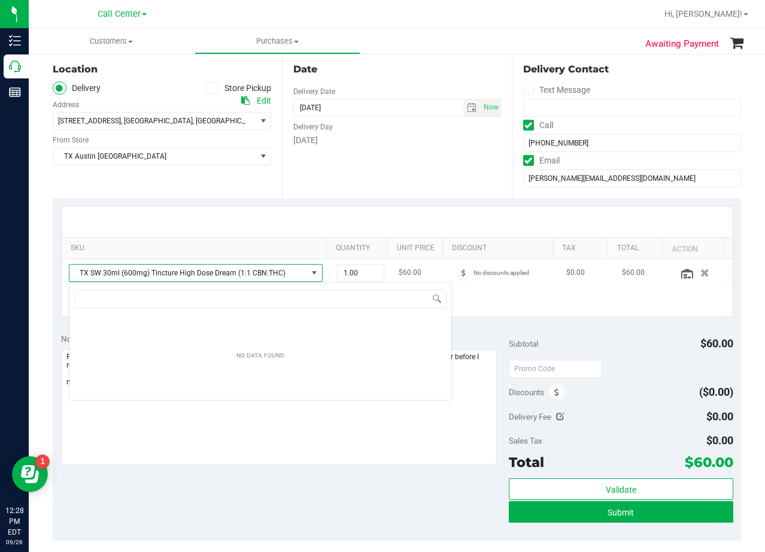
scroll to position [18, 247]
click at [213, 272] on span "TX SW 30ml (600mg) Tincture High Dose Dream (1:1 CBN:THC)" at bounding box center [188, 273] width 238 height 17
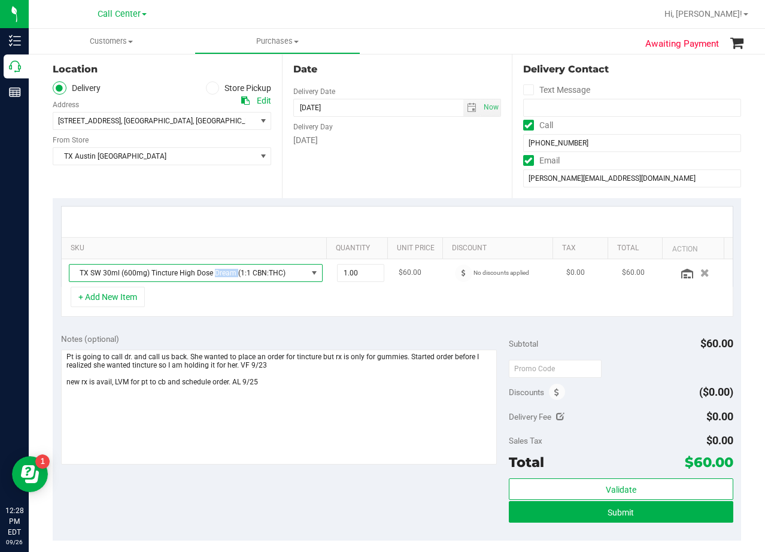
click at [211, 272] on span "TX SW 30ml (600mg) Tincture High Dose Dream (1:1 CBN:THC)" at bounding box center [188, 273] width 238 height 17
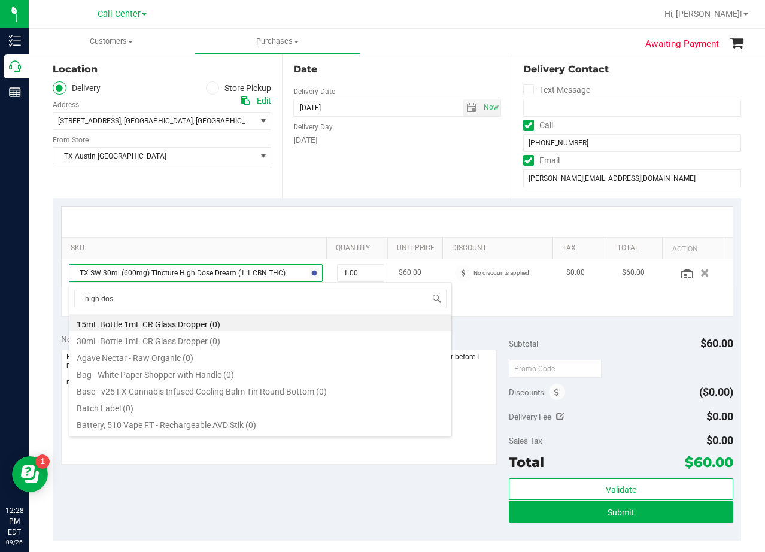
type input "high dose"
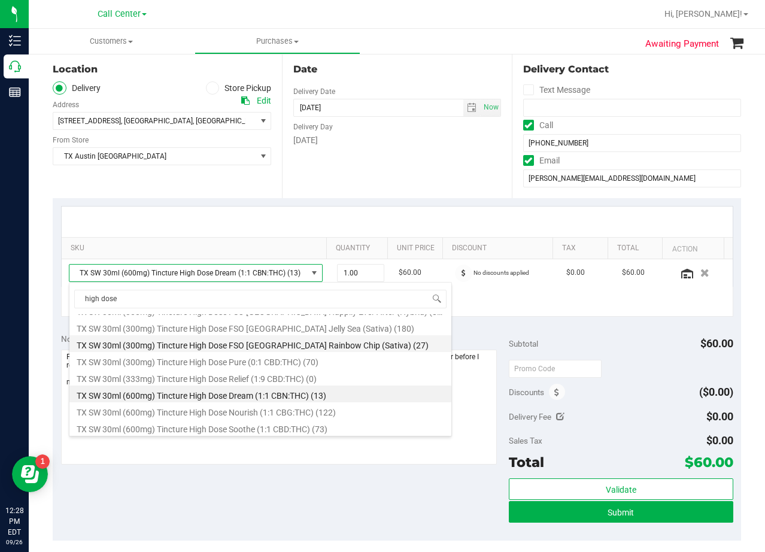
scroll to position [249, 0]
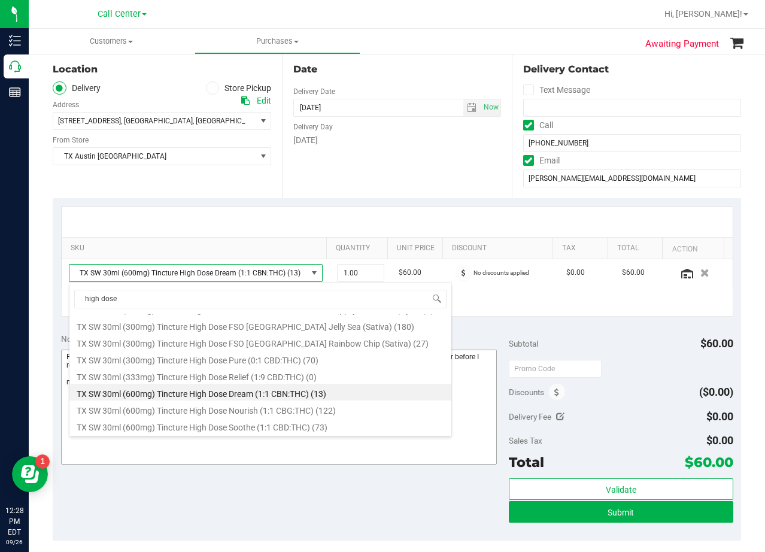
click at [266, 388] on li "TX SW 30ml (600mg) Tincture High Dose Dream (1:1 CBN:THC) (13)" at bounding box center [260, 392] width 382 height 17
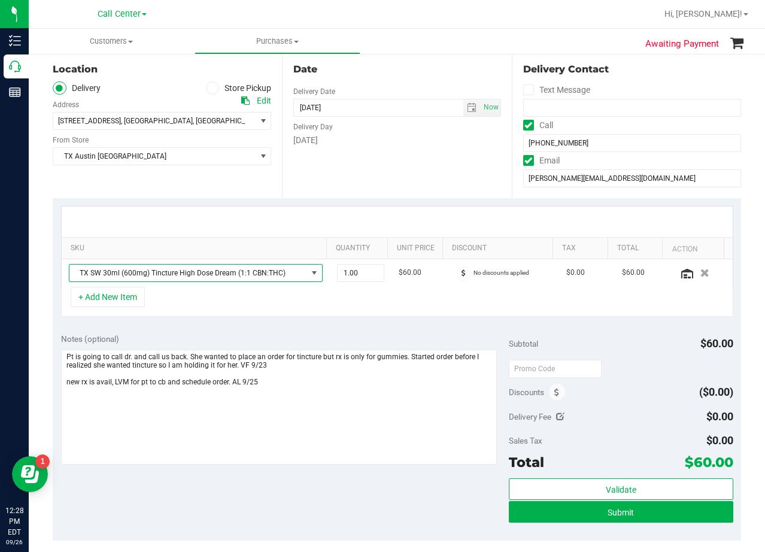
click at [267, 340] on div "Notes (optional)" at bounding box center [285, 339] width 448 height 12
click at [258, 202] on div "SKU Quantity Unit Price Discount Tax Total Action TX SW 30ml (600mg) Tincture H…" at bounding box center [397, 261] width 688 height 127
click at [420, 202] on div "SKU Quantity Unit Price Discount Tax Total Action TX SW 30ml (600mg) Tincture H…" at bounding box center [397, 261] width 688 height 127
click at [390, 326] on div "Notes (optional) Subtotal $60.00 Discounts ($0.00) Delivery Fee $0.00 Sales Tax…" at bounding box center [397, 432] width 688 height 215
click at [398, 149] on div "Date Delivery Date 09/25/2025 Now 09/25/2025 08:00 AM Now Delivery Day Thursday" at bounding box center [396, 124] width 229 height 147
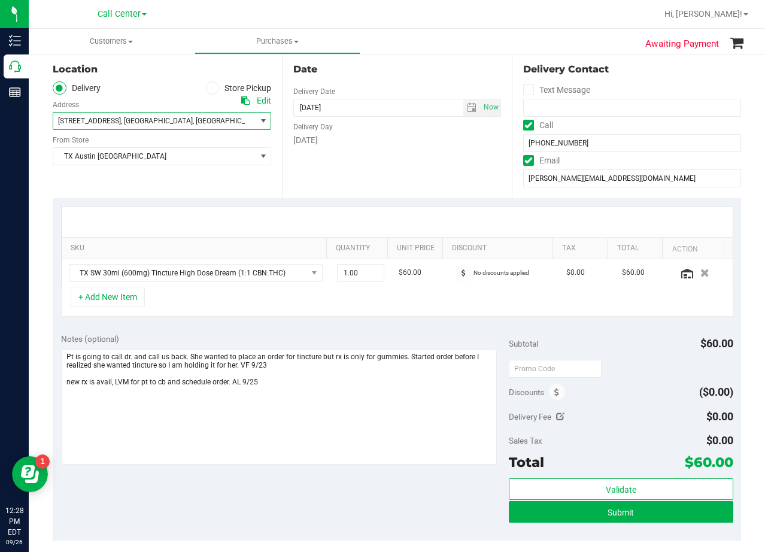
click at [265, 123] on span "7874" at bounding box center [273, 121] width 17 height 8
drag, startPoint x: 450, startPoint y: 152, endPoint x: 441, endPoint y: 152, distance: 9.0
click at [448, 152] on div "Date Delivery Date 09/25/2025 Now 09/25/2025 08:00 AM Now Delivery Day Thursday" at bounding box center [396, 124] width 229 height 147
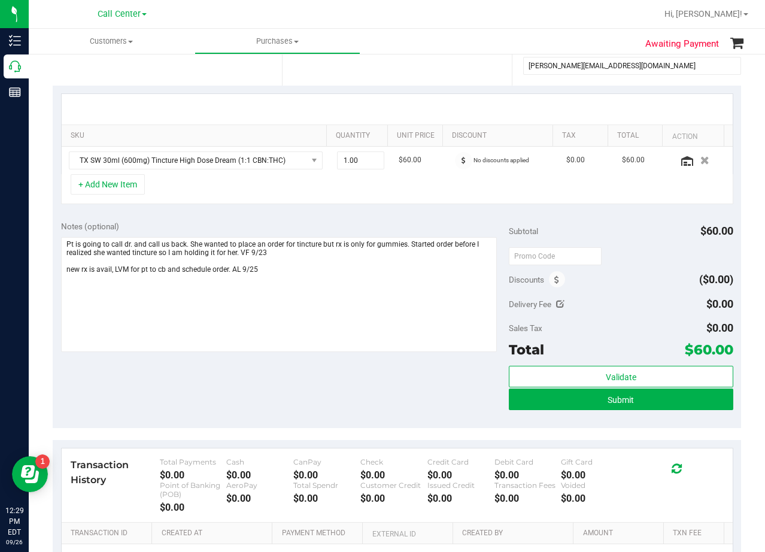
scroll to position [239, 0]
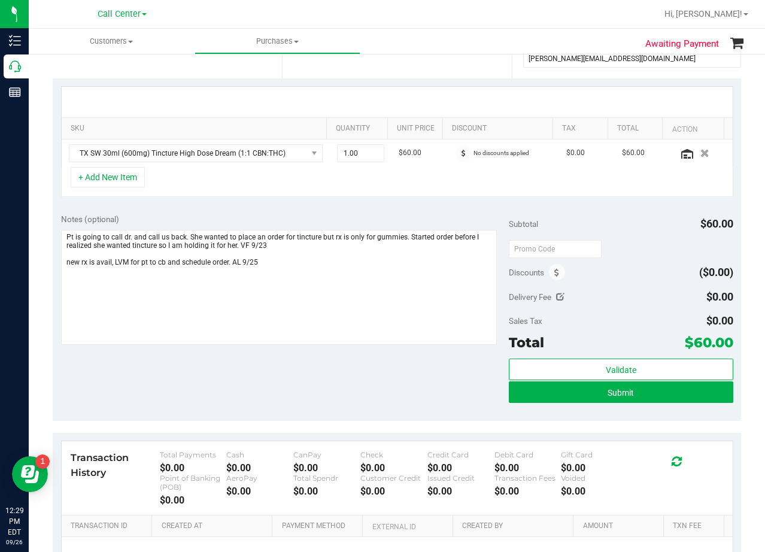
click at [418, 212] on div "Notes (optional) Subtotal $60.00 Discounts ($0.00) Delivery Fee $0.00 Sales Tax…" at bounding box center [397, 312] width 688 height 215
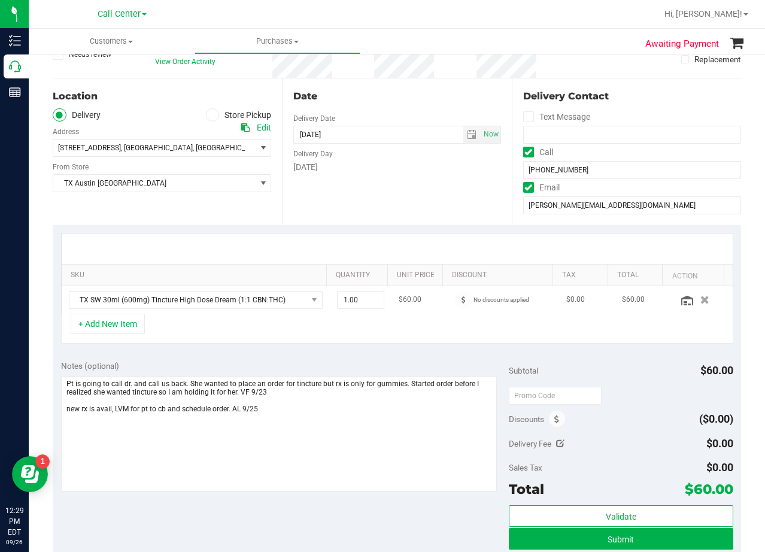
scroll to position [120, 0]
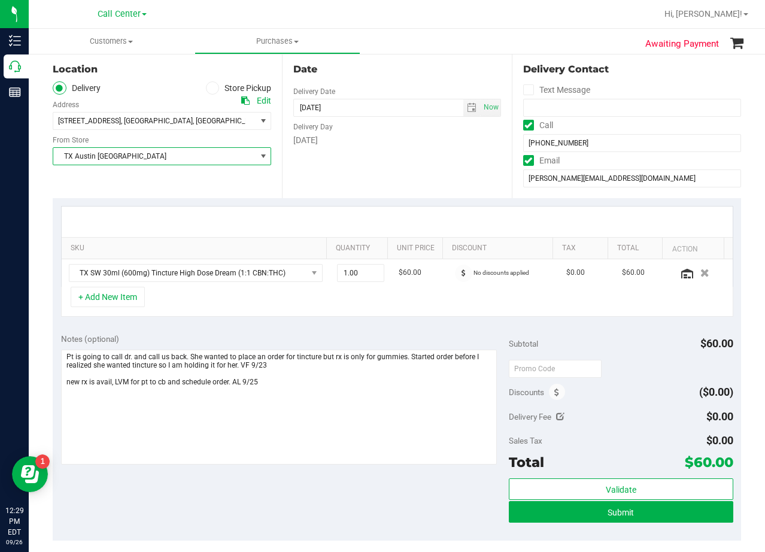
click at [170, 157] on span "TX Austin [GEOGRAPHIC_DATA]" at bounding box center [154, 156] width 202 height 17
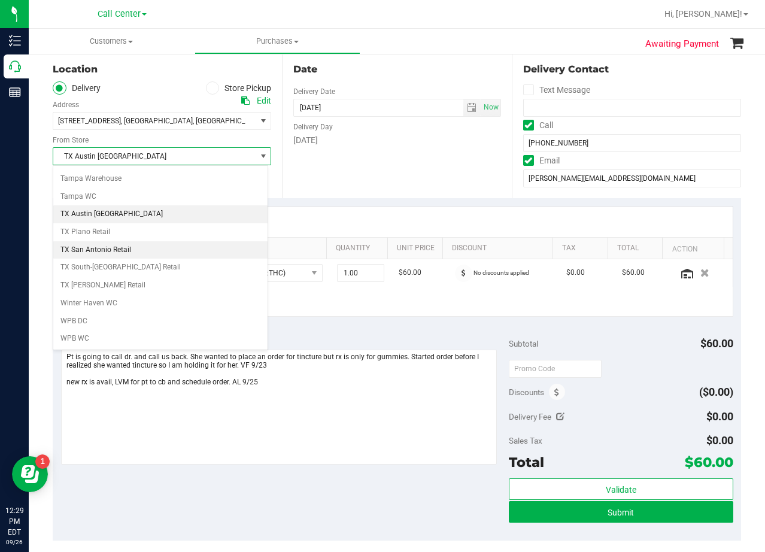
click at [152, 255] on li "TX San Antonio Retail" at bounding box center [160, 250] width 214 height 18
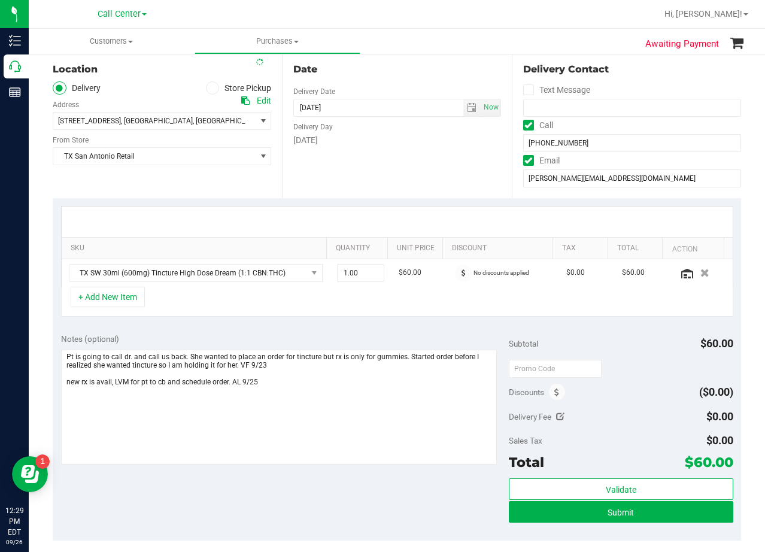
click at [345, 187] on div "Date Delivery Date 09/25/2025 Now 09/25/2025 08:00 AM Now Delivery Day Thursday" at bounding box center [396, 124] width 229 height 147
click at [265, 122] on span "7874" at bounding box center [273, 121] width 17 height 8
click at [460, 142] on div "Thursday" at bounding box center [396, 140] width 207 height 13
click at [217, 266] on span "TX SW 30ml (600mg) Tincture High Dose Dream (1:1 CBN:THC)" at bounding box center [188, 273] width 238 height 17
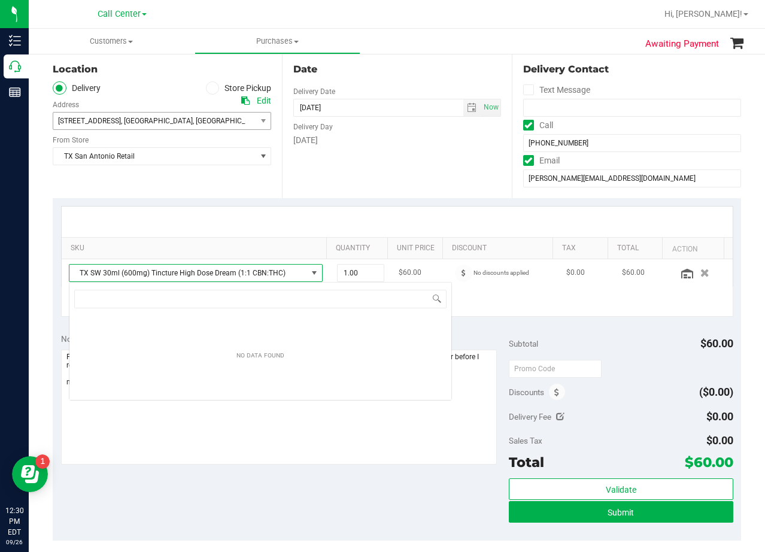
scroll to position [18, 247]
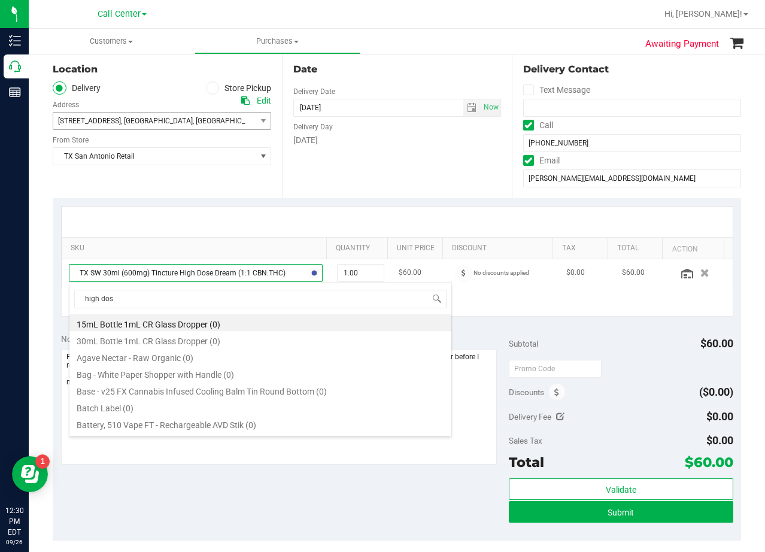
type input "high dose"
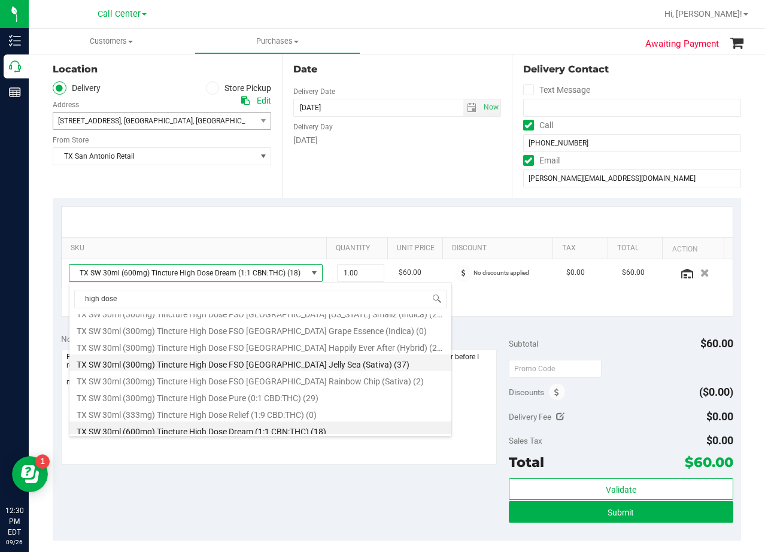
scroll to position [249, 0]
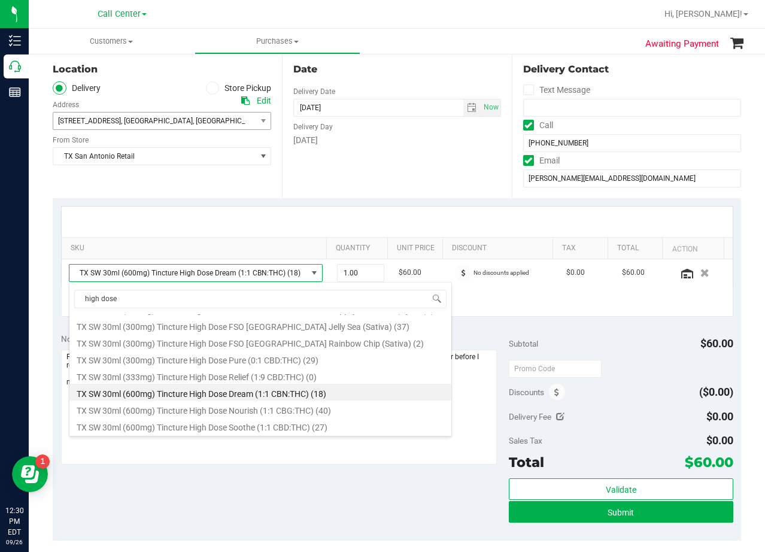
click at [310, 393] on li "TX SW 30ml (600mg) Tincture High Dose Dream (1:1 CBN:THC) (18)" at bounding box center [260, 392] width 382 height 17
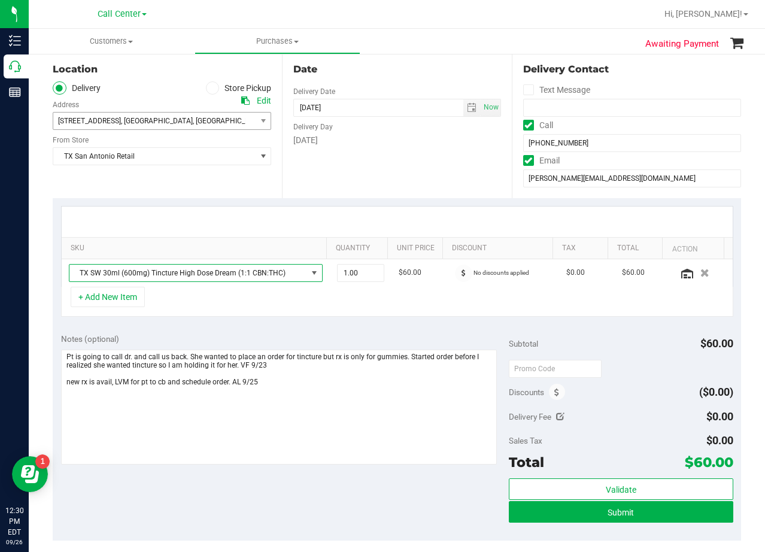
click at [286, 323] on div "SKU Quantity Unit Price Discount Tax Total Action TX SW 30ml (600mg) Tincture H…" at bounding box center [397, 261] width 688 height 127
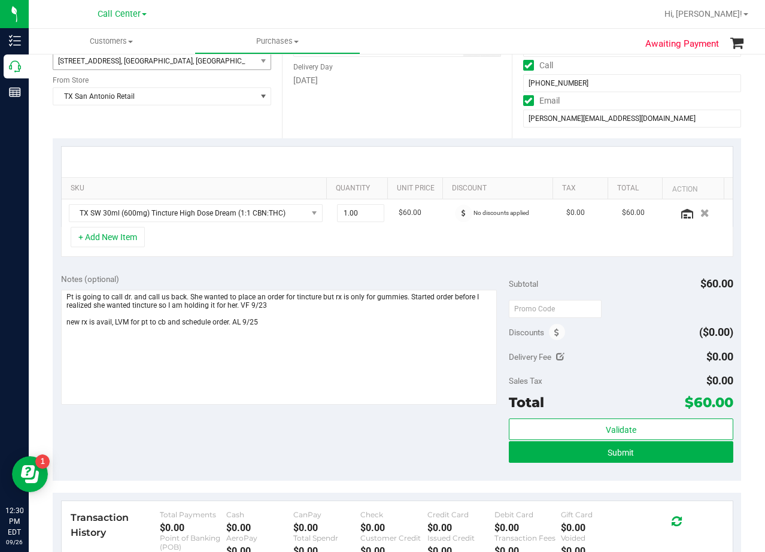
click at [556, 354] on icon at bounding box center [560, 357] width 8 height 8
type input "$0.00"
click at [654, 359] on span at bounding box center [688, 358] width 89 height 21
click at [655, 359] on input "text" at bounding box center [689, 360] width 88 height 17
type input "25"
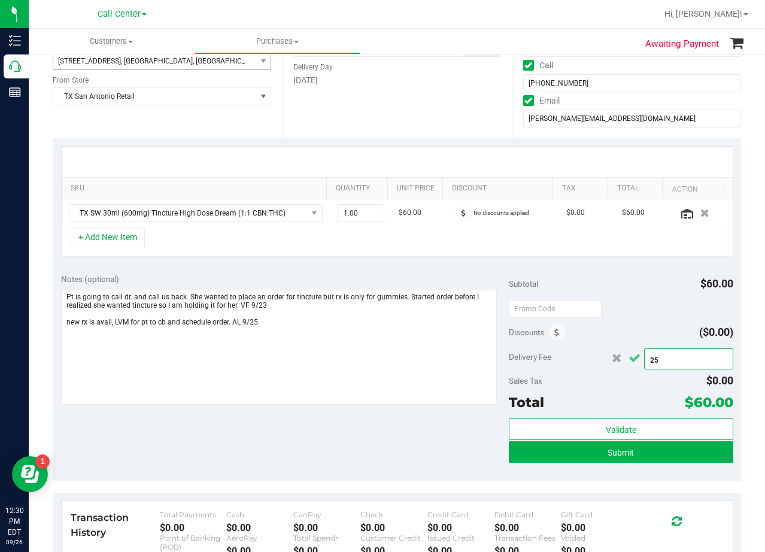
type input "$25.00"
click at [629, 357] on icon "Cancel button" at bounding box center [635, 358] width 12 height 9
click at [617, 295] on div "Subtotal $60.00 Discounts ($0.00) Delivery Fee $25.00 25 Sales Tax $0.00 Total …" at bounding box center [621, 372] width 224 height 199
click at [417, 275] on div "Notes (optional)" at bounding box center [285, 279] width 448 height 12
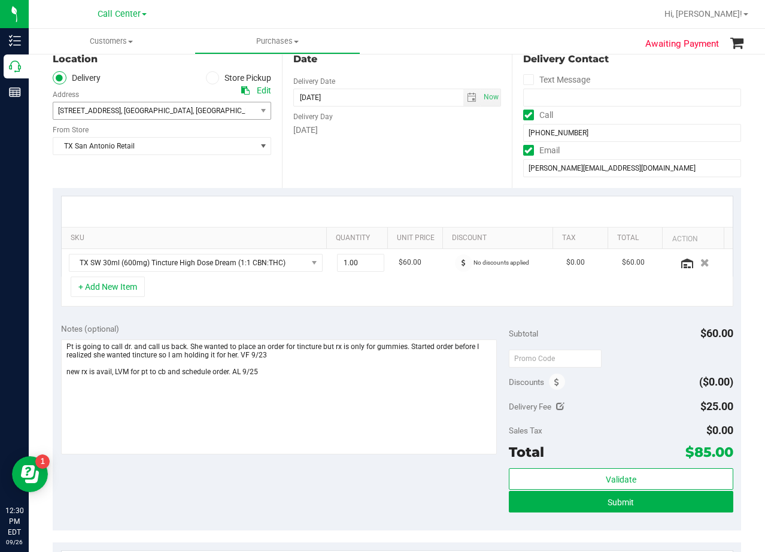
scroll to position [60, 0]
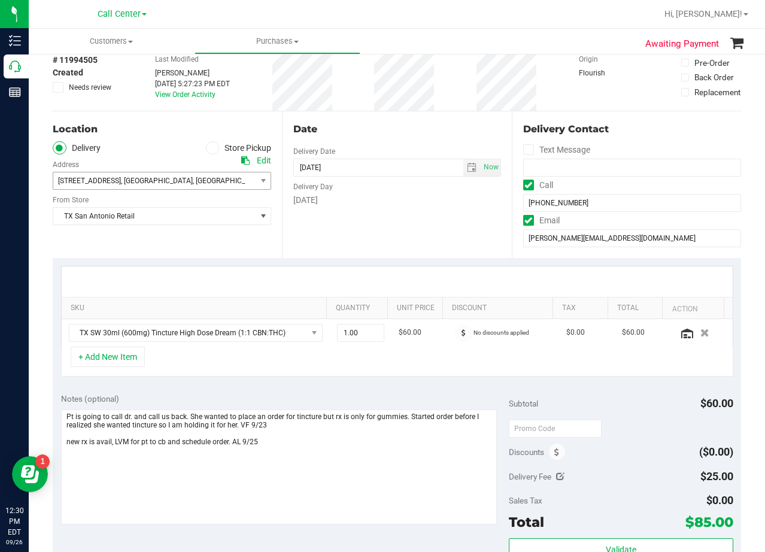
click at [409, 120] on div "Date Delivery Date 09/25/2025 Now 09/25/2025 08:00 AM Now Delivery Day Thursday" at bounding box center [396, 184] width 229 height 147
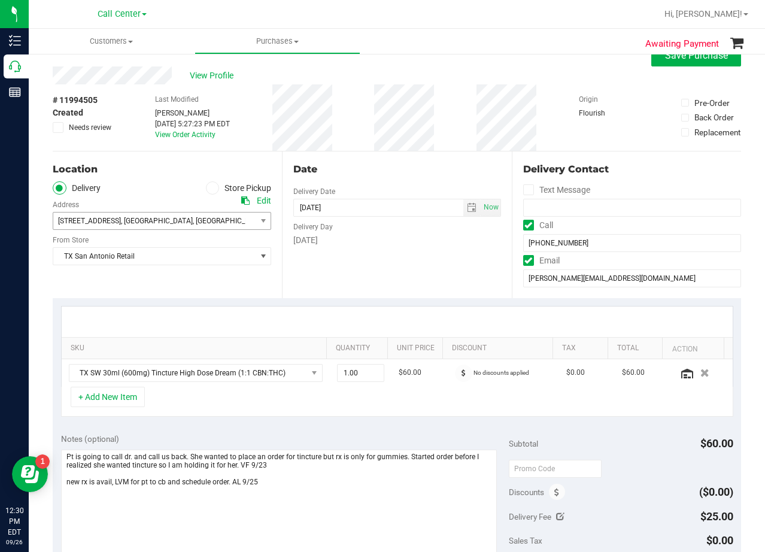
scroll to position [0, 0]
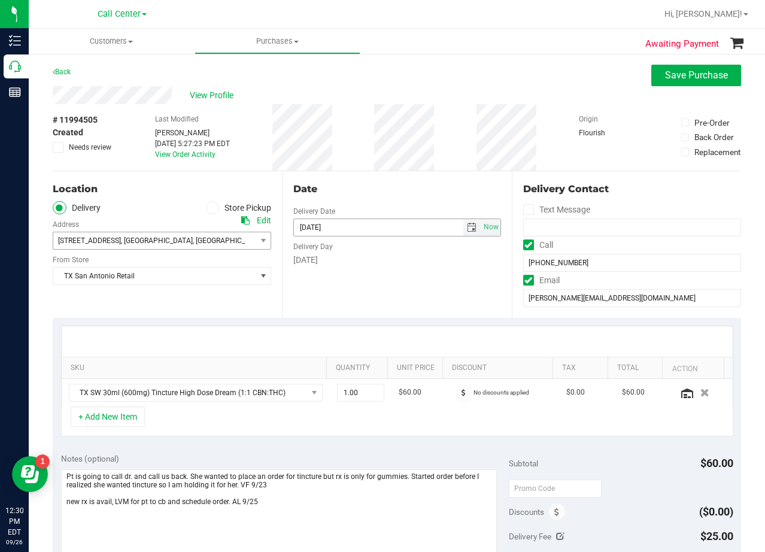
click at [468, 229] on span "select" at bounding box center [472, 228] width 10 height 10
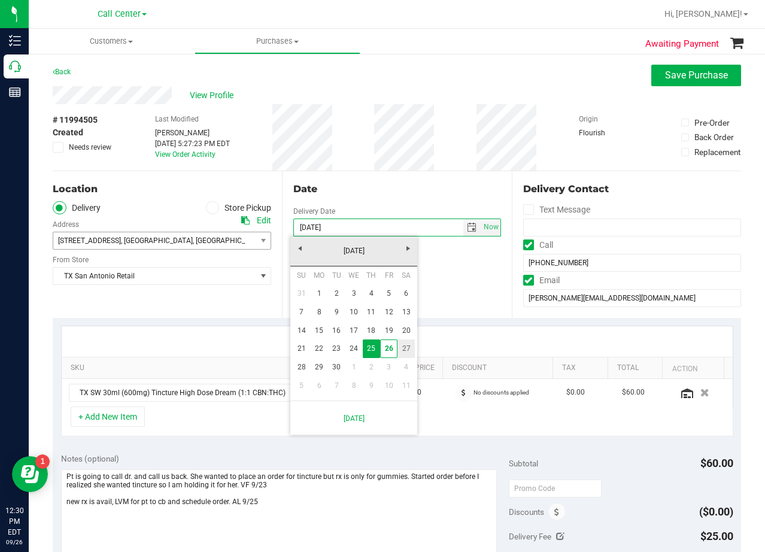
click at [403, 351] on link "27" at bounding box center [405, 348] width 17 height 19
type input "[DATE]"
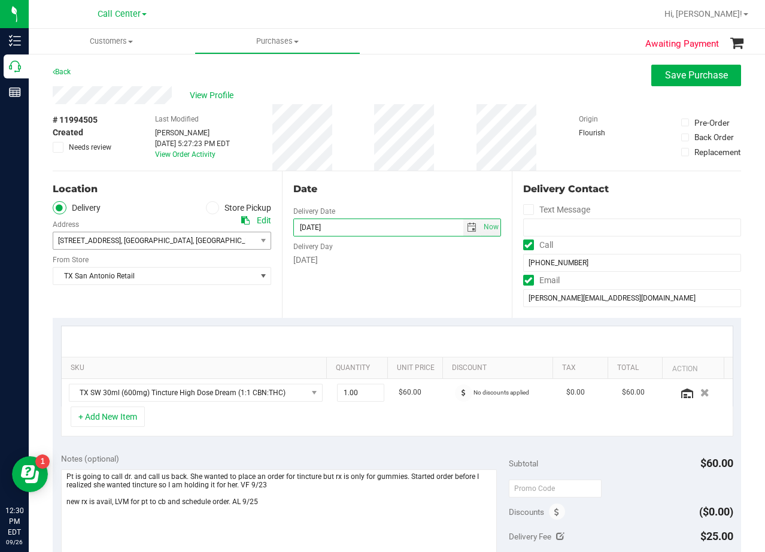
click at [393, 263] on div "[DATE]" at bounding box center [396, 260] width 207 height 13
click at [369, 186] on div "Date" at bounding box center [396, 189] width 207 height 14
click at [672, 74] on span "Save Purchase" at bounding box center [696, 74] width 63 height 11
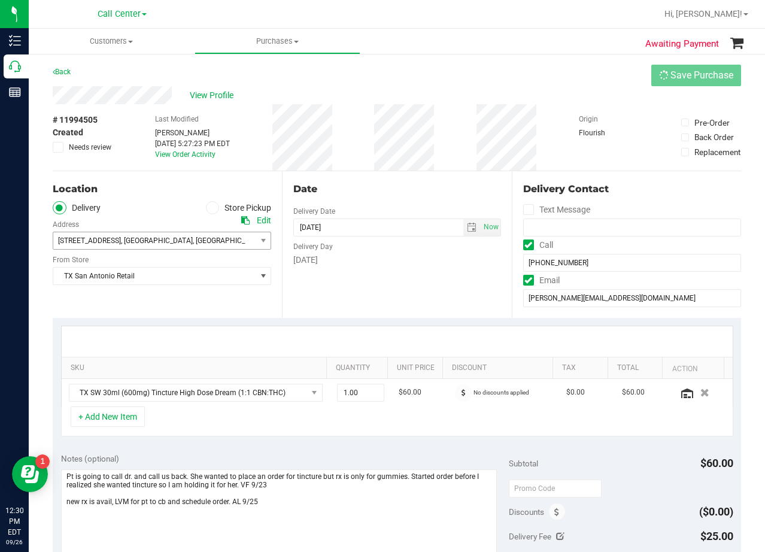
click at [374, 91] on div "View Profile" at bounding box center [397, 95] width 688 height 18
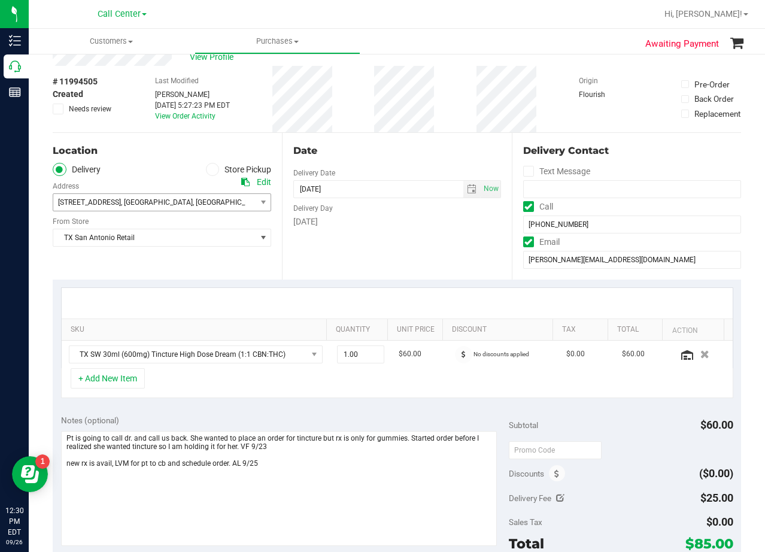
scroll to position [60, 0]
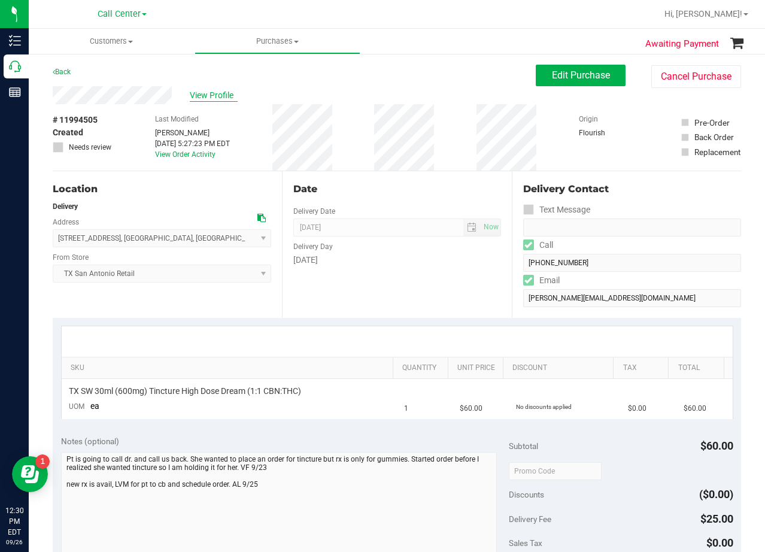
click at [215, 101] on span "View Profile" at bounding box center [214, 95] width 48 height 13
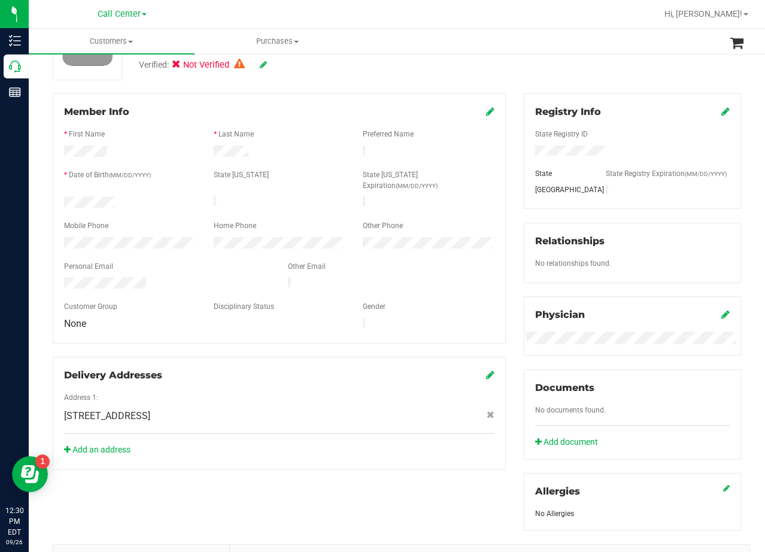
scroll to position [346, 0]
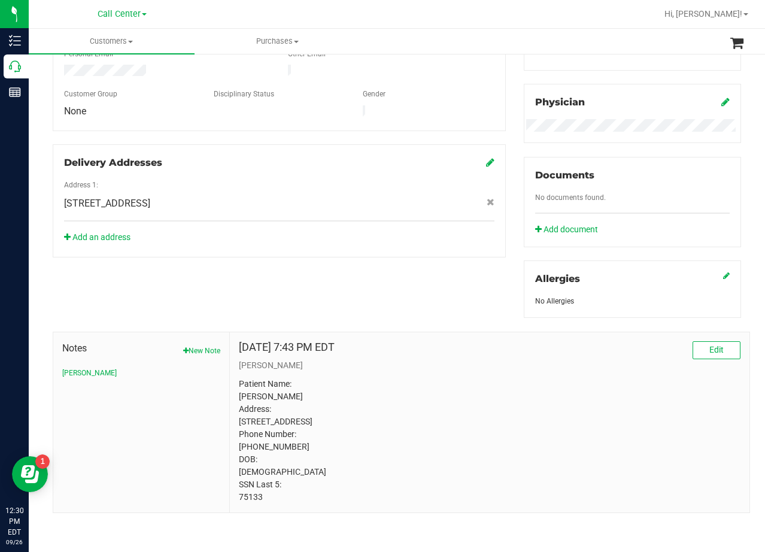
click at [111, 231] on div "Add an address" at bounding box center [279, 237] width 448 height 13
click at [109, 232] on link "Add an address" at bounding box center [97, 237] width 66 height 10
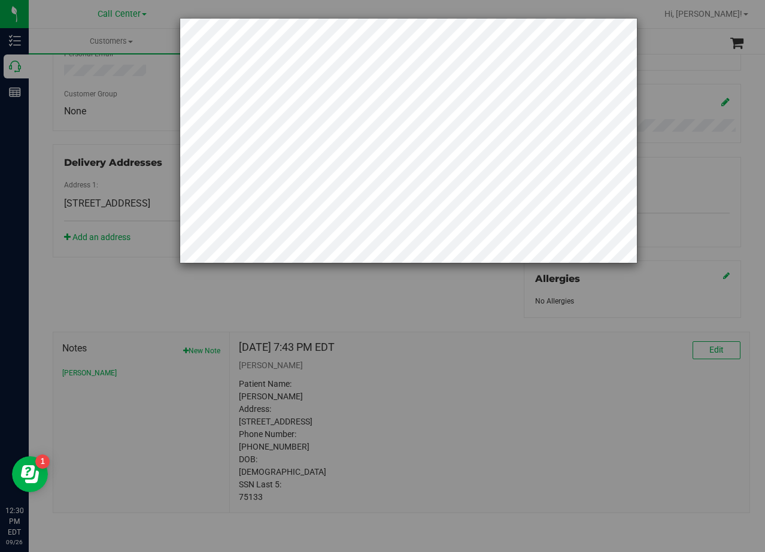
click at [306, 409] on div at bounding box center [387, 276] width 774 height 552
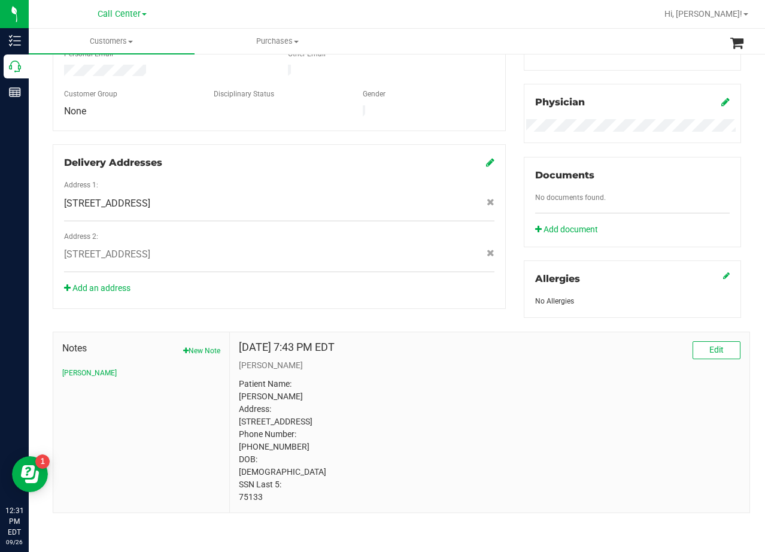
click at [408, 266] on div "Delivery Addresses Address 1: 7105 E Riverside Dr , Austin , TX 7874 Address 2:…" at bounding box center [279, 226] width 453 height 165
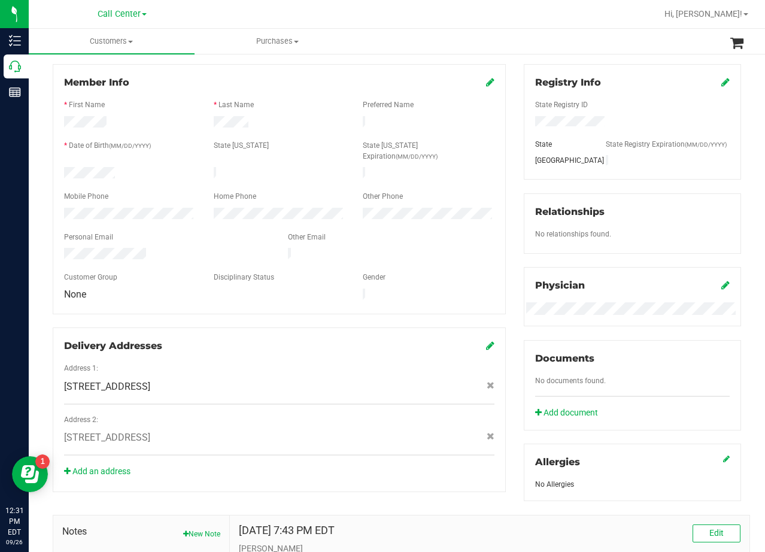
scroll to position [0, 0]
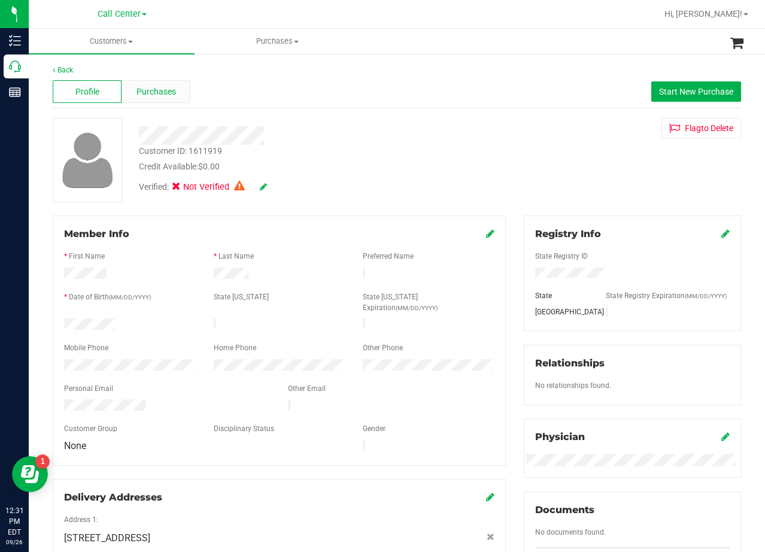
click at [160, 84] on div "Purchases" at bounding box center [156, 91] width 69 height 23
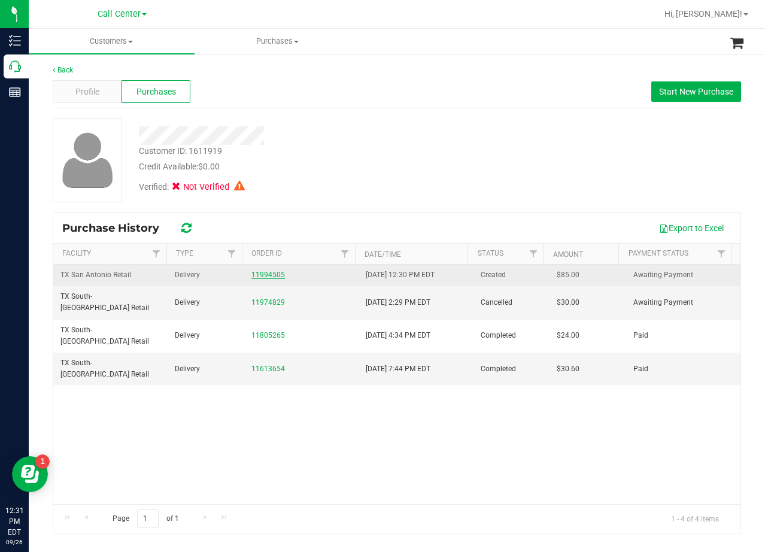
click at [271, 275] on link "11994505" at bounding box center [268, 275] width 34 height 8
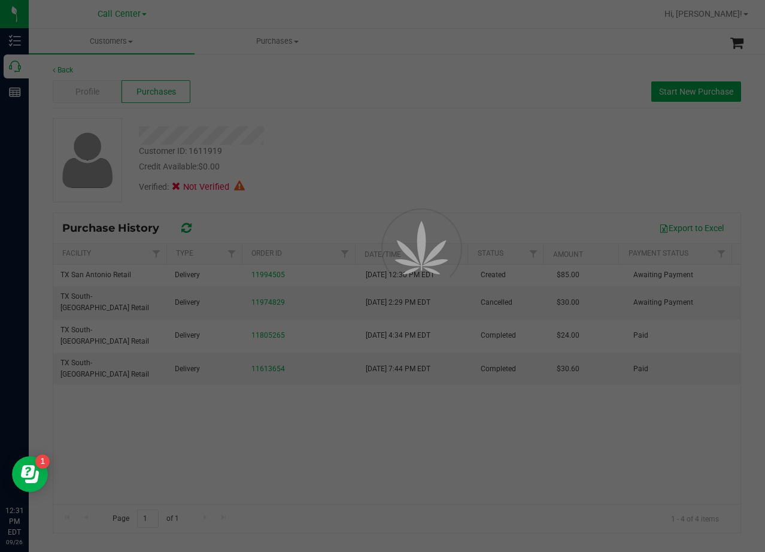
click at [357, 176] on div at bounding box center [382, 276] width 765 height 552
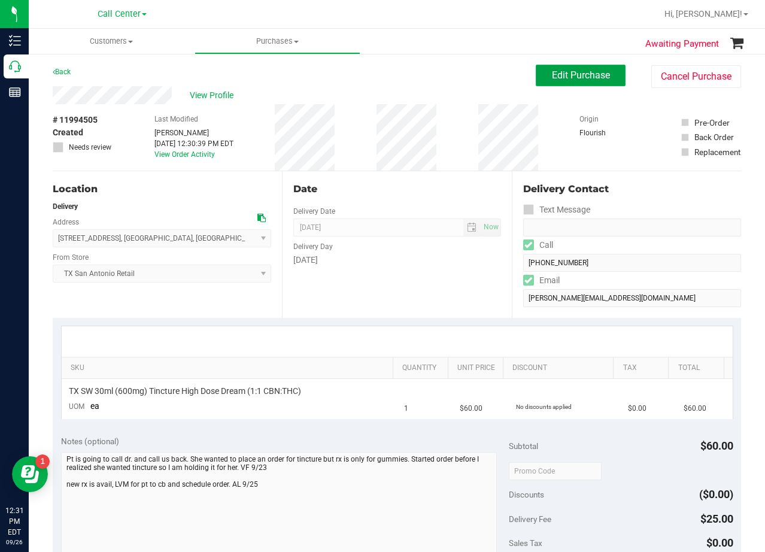
click at [552, 80] on span "Edit Purchase" at bounding box center [581, 74] width 58 height 11
click at [441, 92] on div "View Profile" at bounding box center [294, 95] width 483 height 18
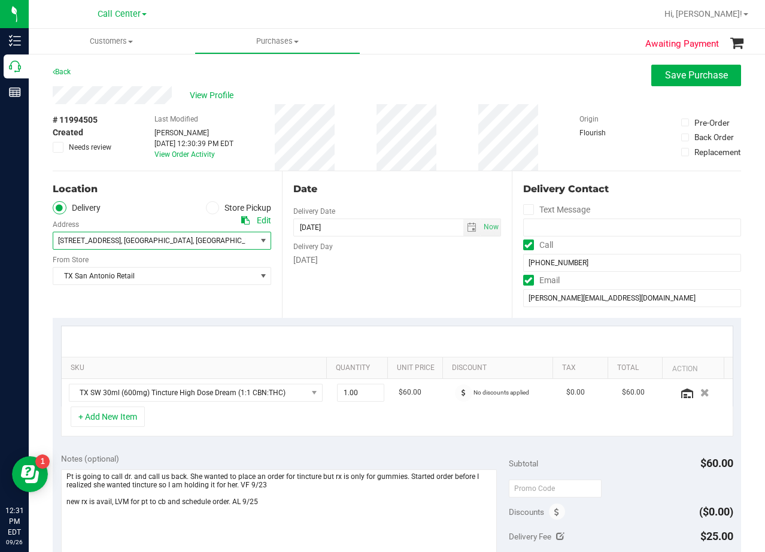
click at [250, 232] on span "7105 E Riverside Dr , Austin , TX 7874" at bounding box center [162, 241] width 218 height 18
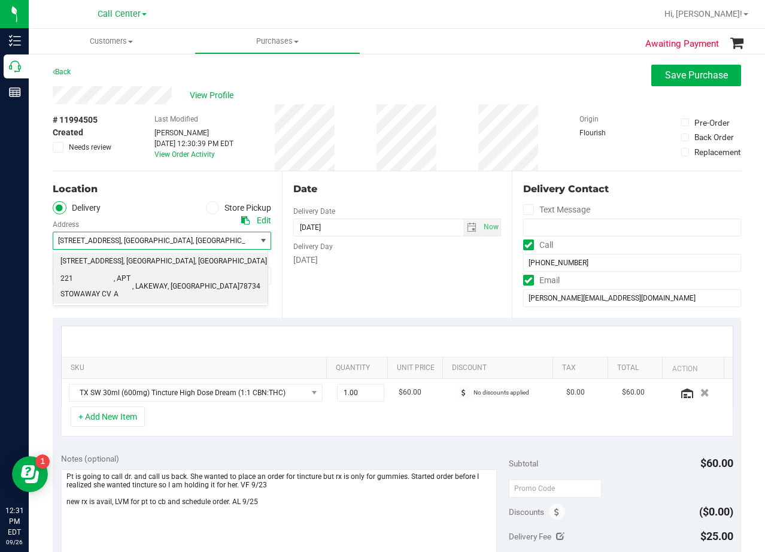
click at [231, 278] on li "221 STOWAWAY CV , APT A , LAKEWAY , TX 78734" at bounding box center [160, 286] width 214 height 33
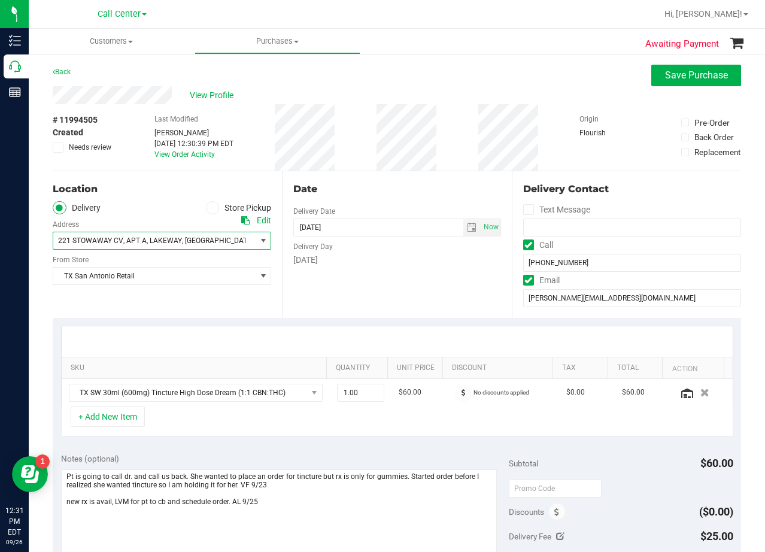
click at [377, 259] on div "[DATE]" at bounding box center [396, 260] width 207 height 13
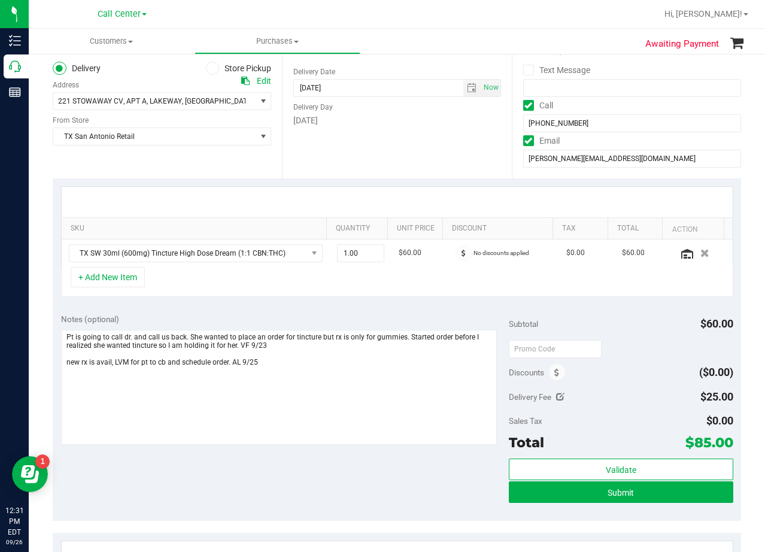
scroll to position [120, 0]
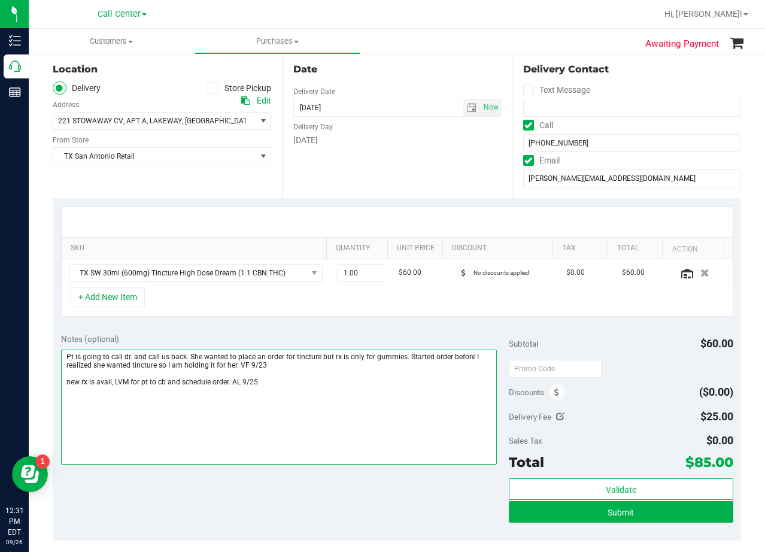
click at [323, 388] on textarea at bounding box center [279, 407] width 436 height 115
click at [116, 398] on textarea at bounding box center [279, 407] width 436 height 115
type textarea "Pt is going to call dr. and call us back. She wanted to place an order for tinc…"
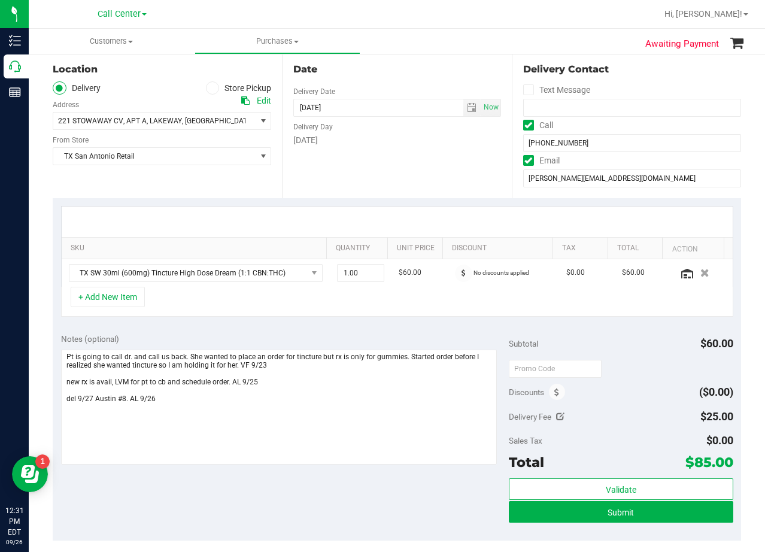
click at [375, 321] on div "SKU Quantity Unit Price Discount Tax Total Action TX SW 30ml (600mg) Tincture H…" at bounding box center [397, 261] width 688 height 127
click at [388, 165] on div "Date Delivery Date [DATE] Now [DATE] 08:00 AM Now Delivery Day [DATE]" at bounding box center [396, 124] width 229 height 147
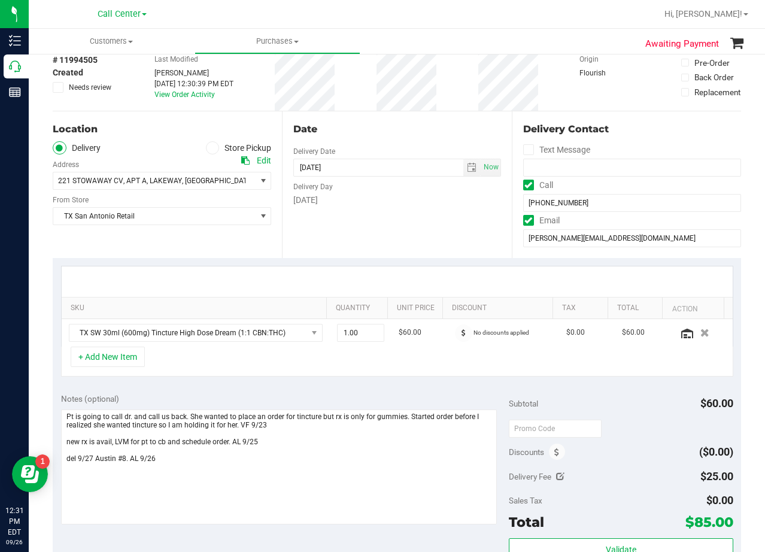
click at [386, 126] on div "Date" at bounding box center [396, 129] width 207 height 14
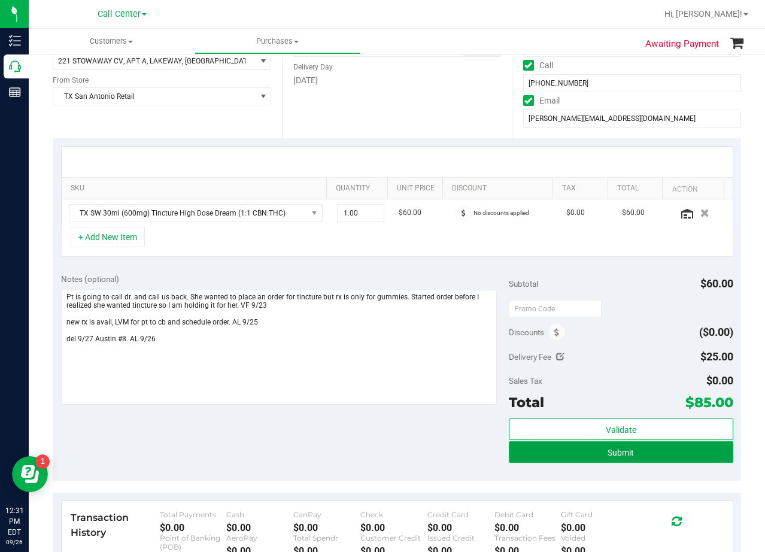
click at [548, 454] on button "Submit" at bounding box center [621, 452] width 224 height 22
click at [383, 268] on div "Notes (optional) Subtotal $60.00 Discounts ($0.00) Delivery Fee $25.00 Sales Ta…" at bounding box center [397, 372] width 688 height 215
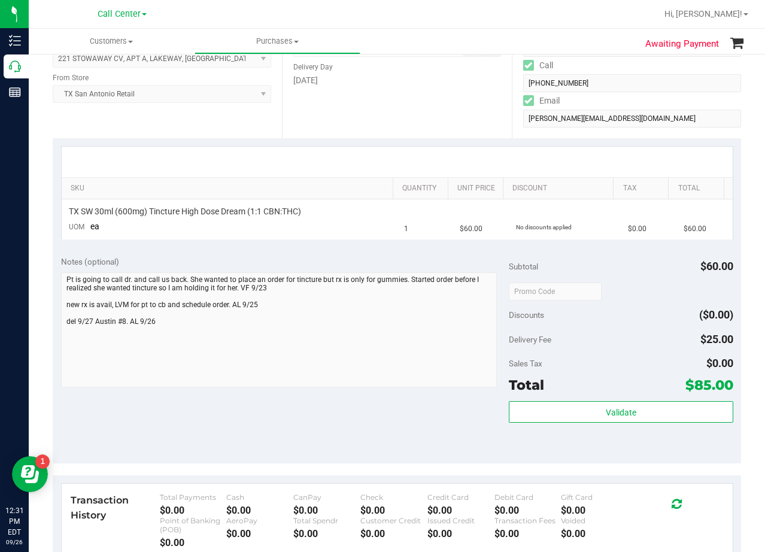
drag, startPoint x: 449, startPoint y: 133, endPoint x: 423, endPoint y: 136, distance: 25.9
click at [449, 133] on div "Date Delivery Date [DATE] Now [DATE] 08:00 AM Now Delivery Day [DATE]" at bounding box center [396, 65] width 229 height 147
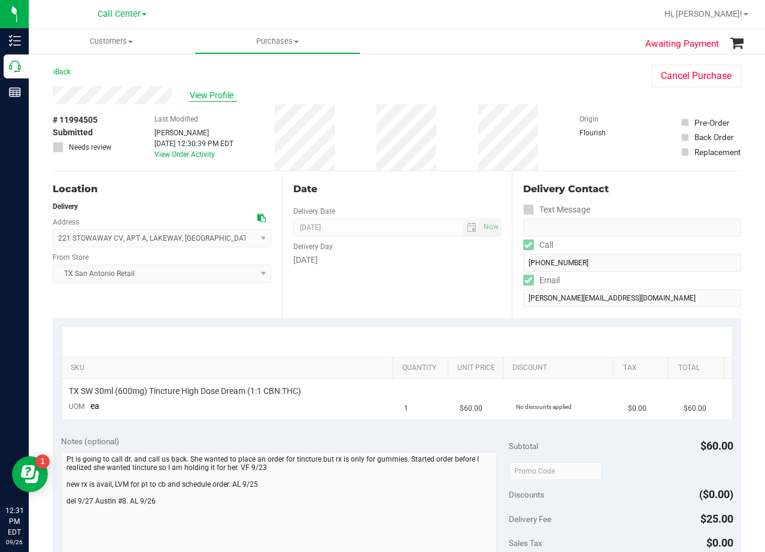
click at [204, 98] on span "View Profile" at bounding box center [214, 95] width 48 height 13
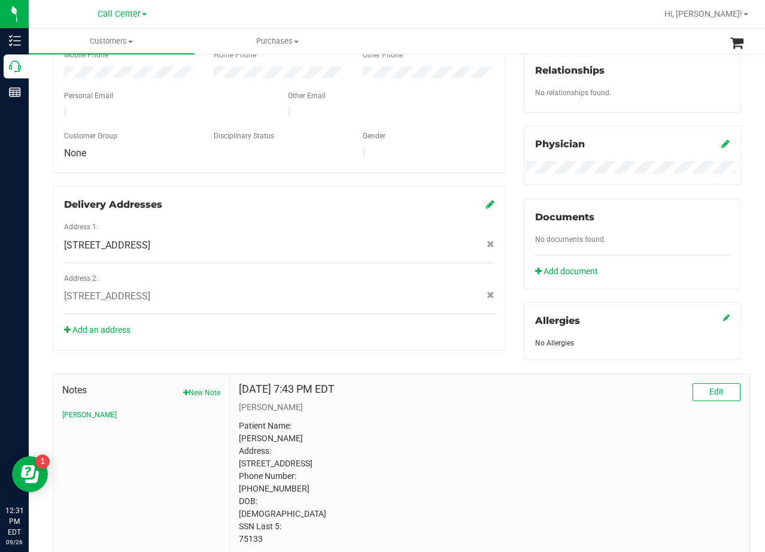
scroll to position [346, 0]
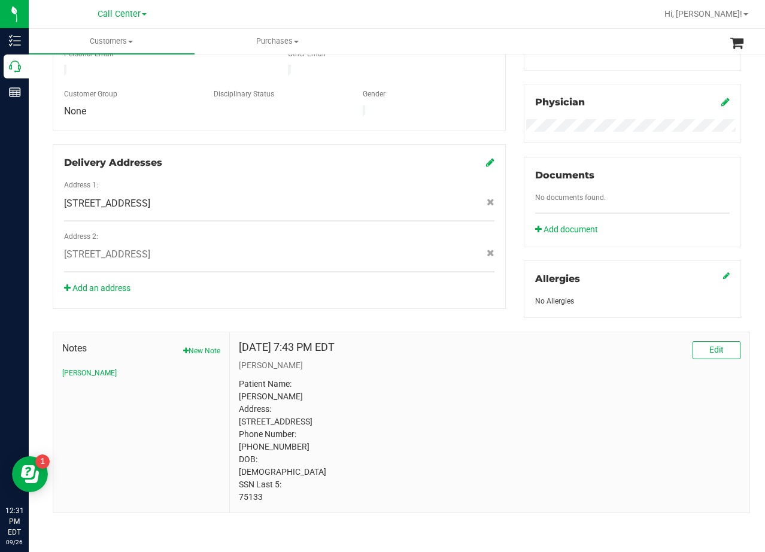
click at [515, 195] on div "Registry Info State Registry ID State State Registry Expiration (MM/DD/YYYY) TX…" at bounding box center [632, 99] width 235 height 437
click at [515, 90] on div "Registry Info State Registry ID State State Registry Expiration (MM/DD/YYYY) TX…" at bounding box center [632, 99] width 235 height 437
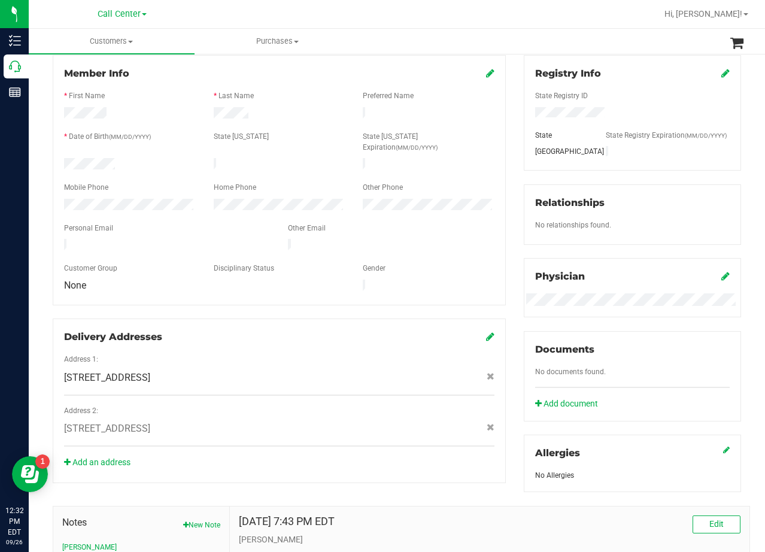
scroll to position [0, 0]
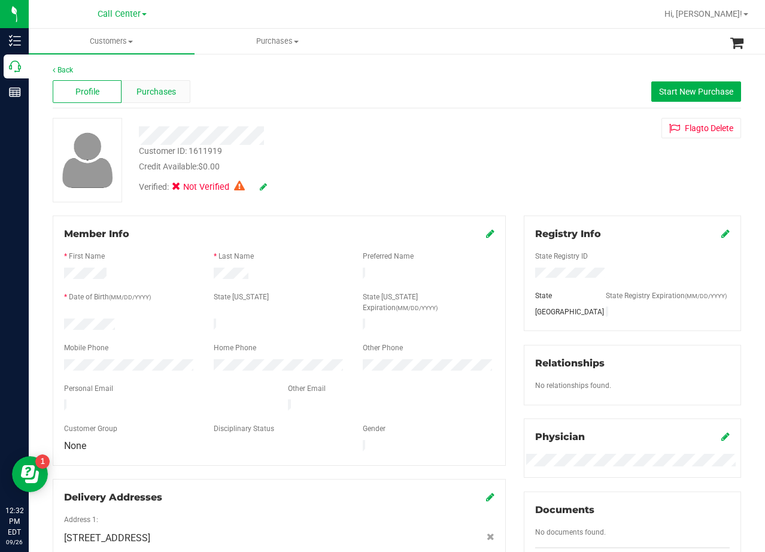
click at [167, 88] on span "Purchases" at bounding box center [156, 92] width 40 height 13
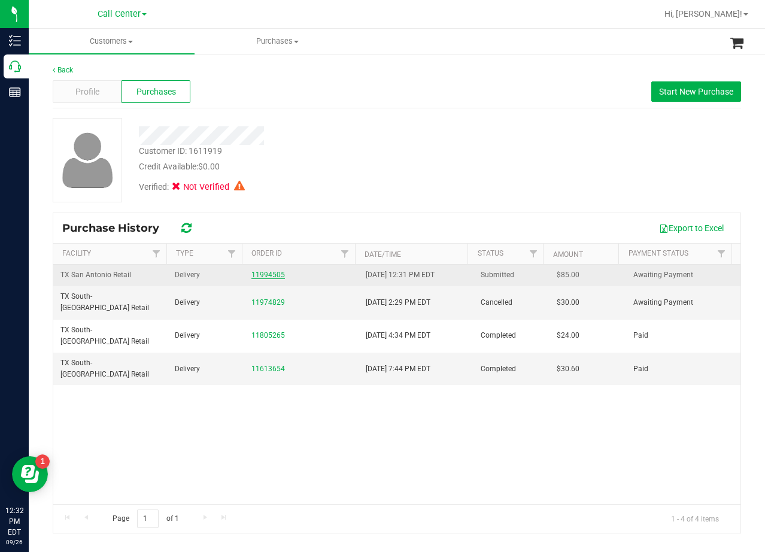
click at [258, 274] on link "11994505" at bounding box center [268, 275] width 34 height 8
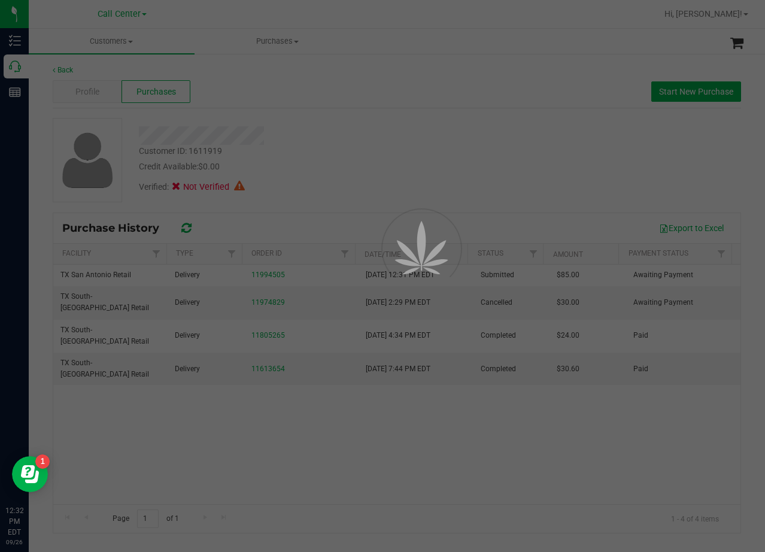
click at [317, 136] on div at bounding box center [382, 276] width 765 height 552
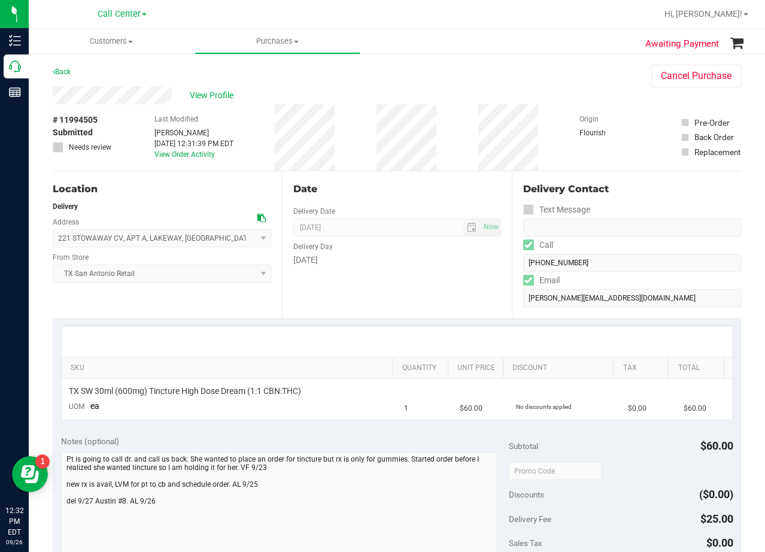
click at [417, 80] on div "Back Cancel Purchase" at bounding box center [397, 76] width 688 height 22
click at [408, 88] on div "View Profile" at bounding box center [340, 95] width 575 height 18
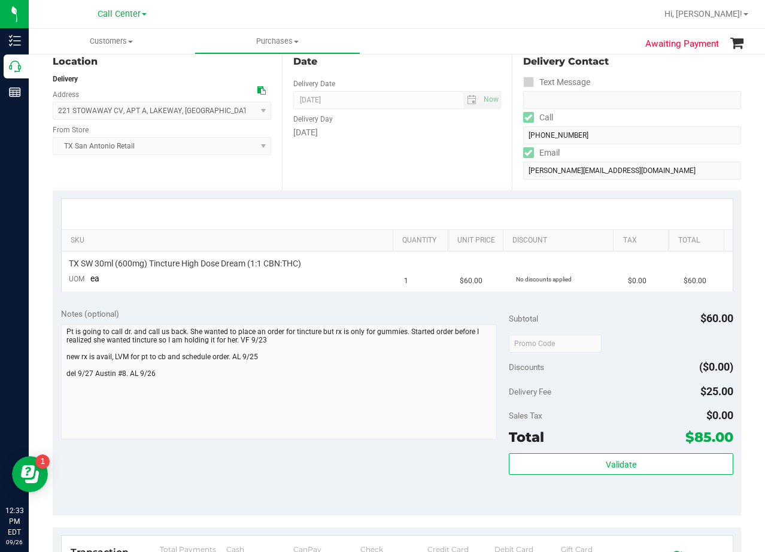
click at [405, 87] on div "Date Delivery Date [DATE] Now [DATE] 08:00 AM Now Delivery Day [DATE]" at bounding box center [396, 117] width 229 height 147
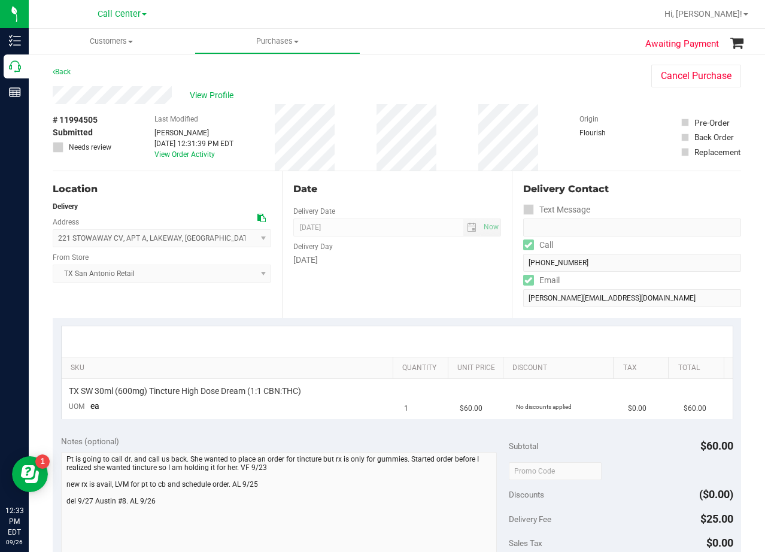
click at [405, 87] on div "View Profile" at bounding box center [340, 95] width 575 height 18
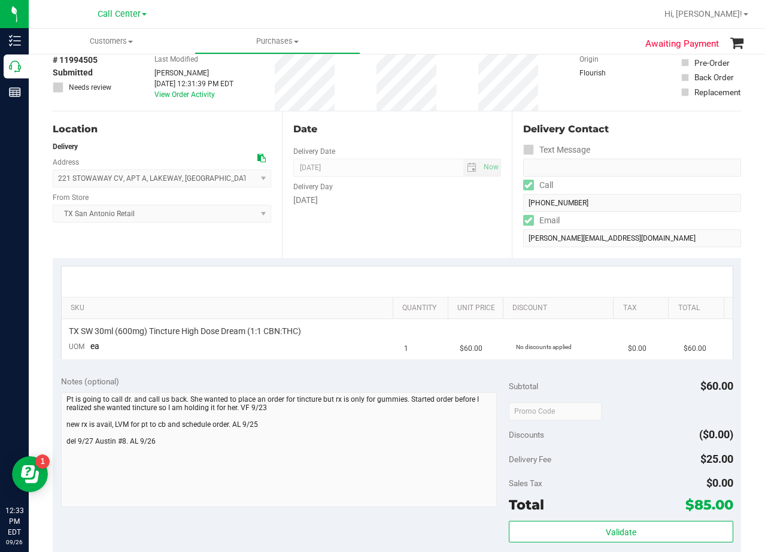
scroll to position [120, 0]
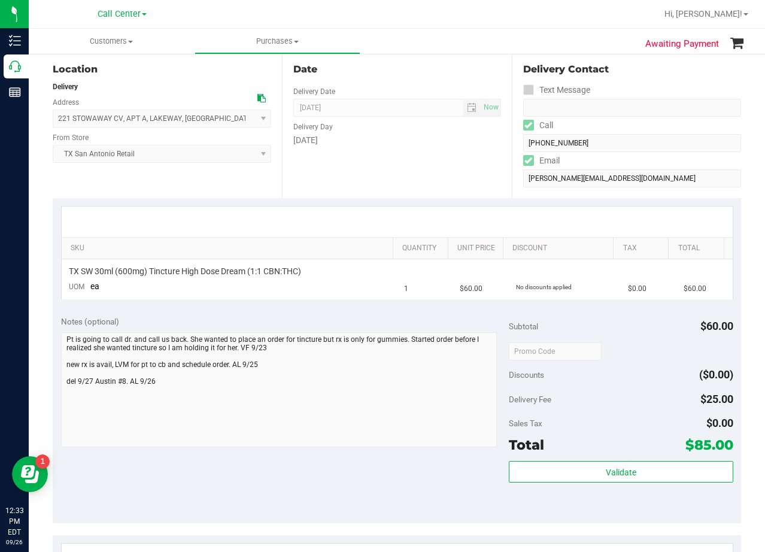
click at [420, 160] on div "Date Delivery Date [DATE] Now [DATE] 08:00 AM Now Delivery Day [DATE]" at bounding box center [396, 124] width 229 height 147
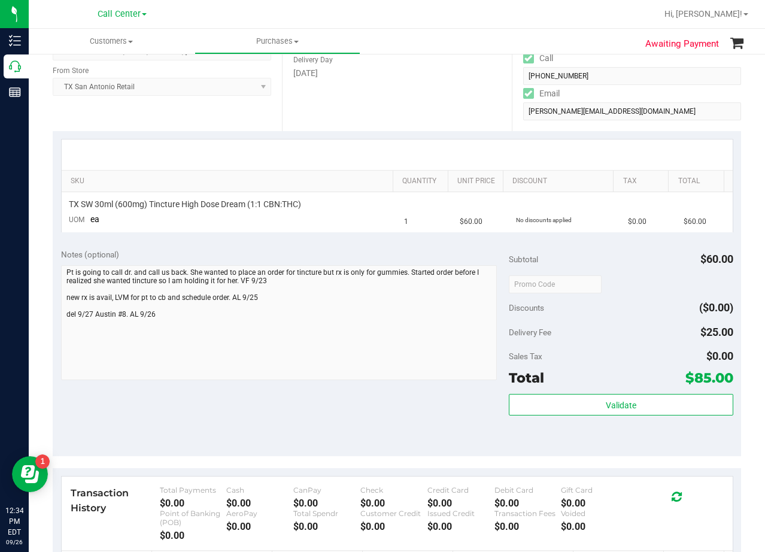
scroll to position [239, 0]
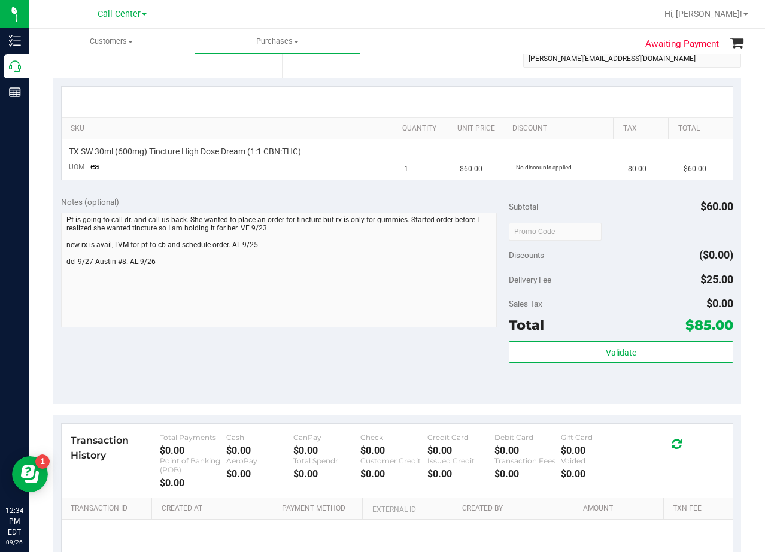
click at [703, 200] on span "$60.00" at bounding box center [716, 206] width 33 height 13
click at [703, 201] on span "$60.00" at bounding box center [716, 206] width 33 height 13
click at [700, 281] on span "$25.00" at bounding box center [716, 279] width 33 height 13
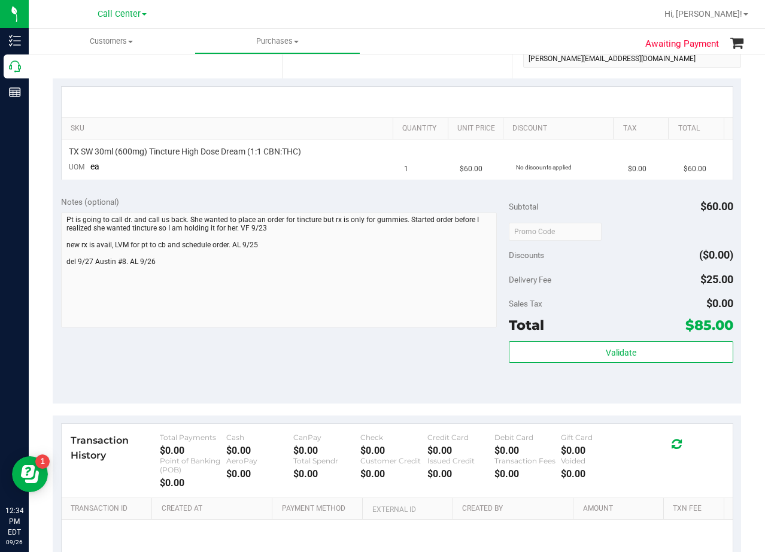
click at [700, 281] on span "$25.00" at bounding box center [716, 279] width 33 height 13
click at [658, 269] on div "Delivery Fee $25.00" at bounding box center [621, 280] width 224 height 22
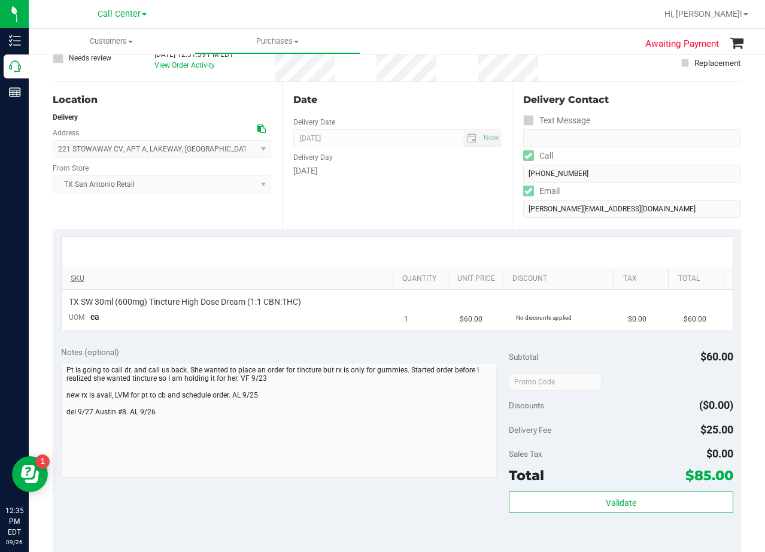
scroll to position [60, 0]
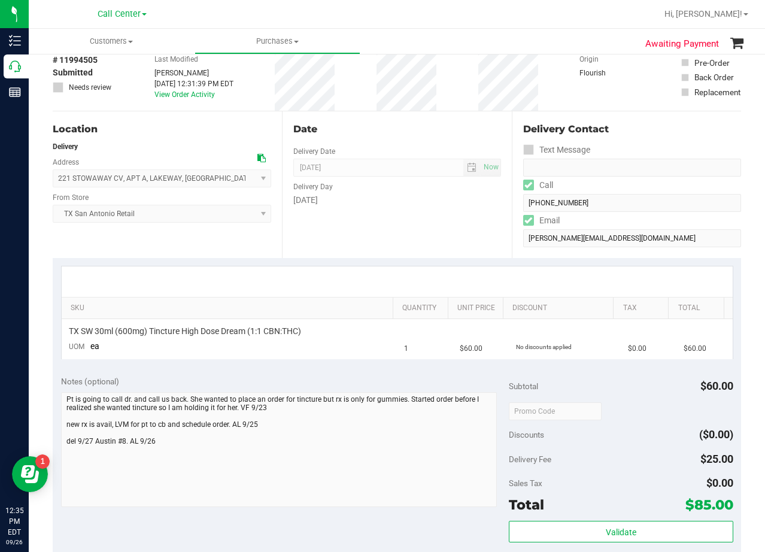
click at [370, 284] on div at bounding box center [397, 281] width 671 height 31
click at [386, 242] on div "Date Delivery Date [DATE] Now [DATE] 08:00 AM Now Delivery Day [DATE]" at bounding box center [396, 184] width 229 height 147
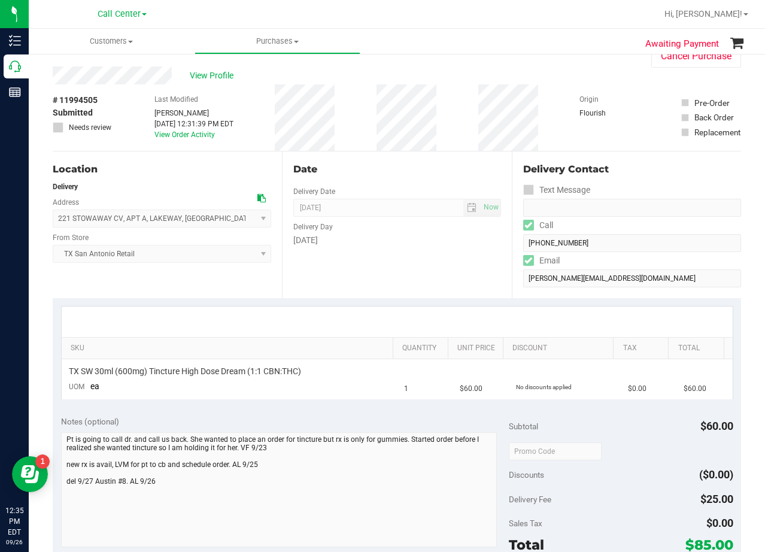
scroll to position [0, 0]
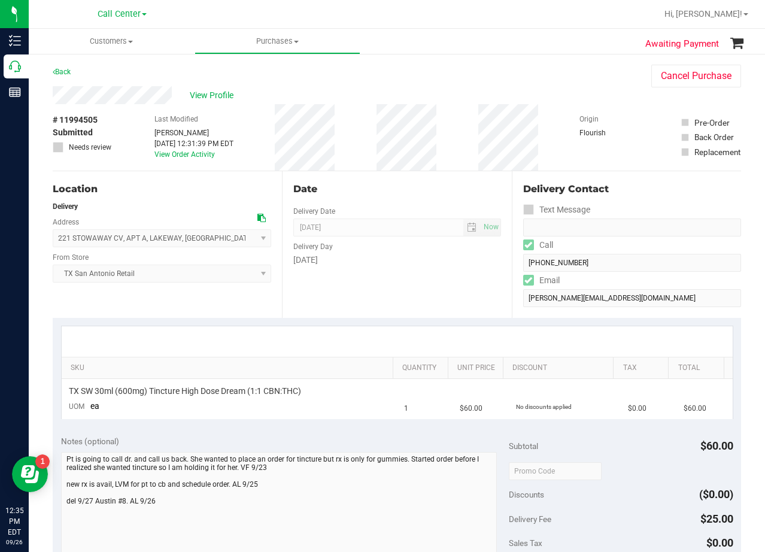
click at [402, 187] on div "Date" at bounding box center [396, 189] width 207 height 14
click at [396, 83] on div "Back Cancel Purchase" at bounding box center [397, 76] width 688 height 22
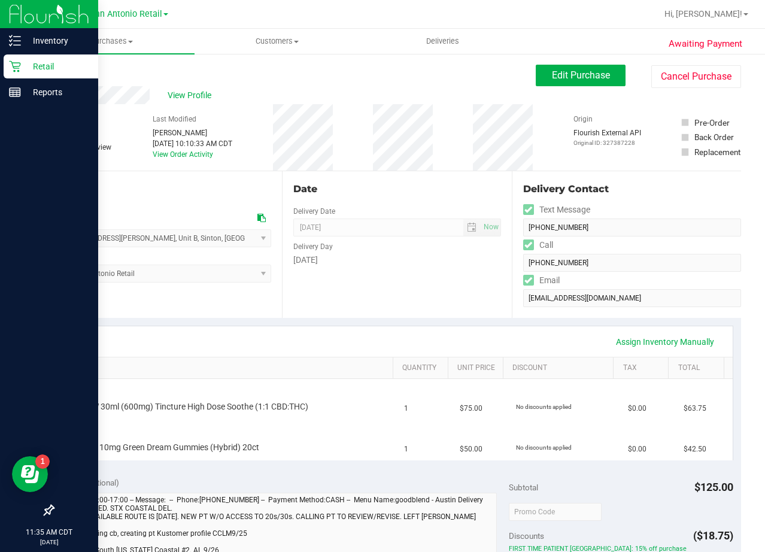
click at [18, 65] on icon at bounding box center [15, 66] width 12 height 12
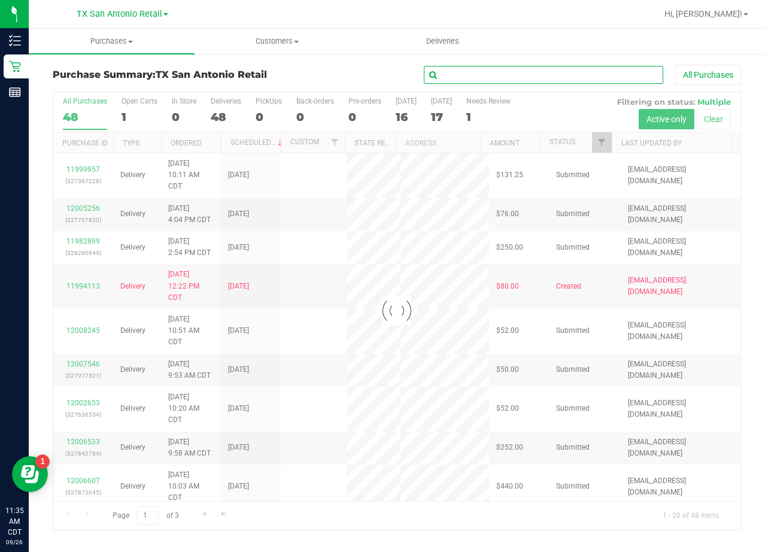
drag, startPoint x: 491, startPoint y: 77, endPoint x: 485, endPoint y: 77, distance: 6.6
click at [492, 77] on input "text" at bounding box center [543, 75] width 239 height 18
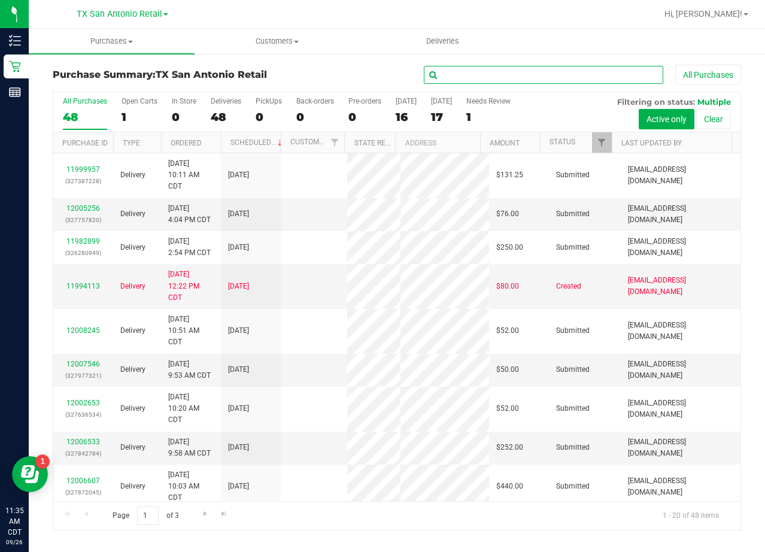
paste input "BARBARA CARTER"
type input "BARBARA CARTER"
click at [352, 73] on div "BARBARA CARTER All Purchases" at bounding box center [511, 75] width 459 height 20
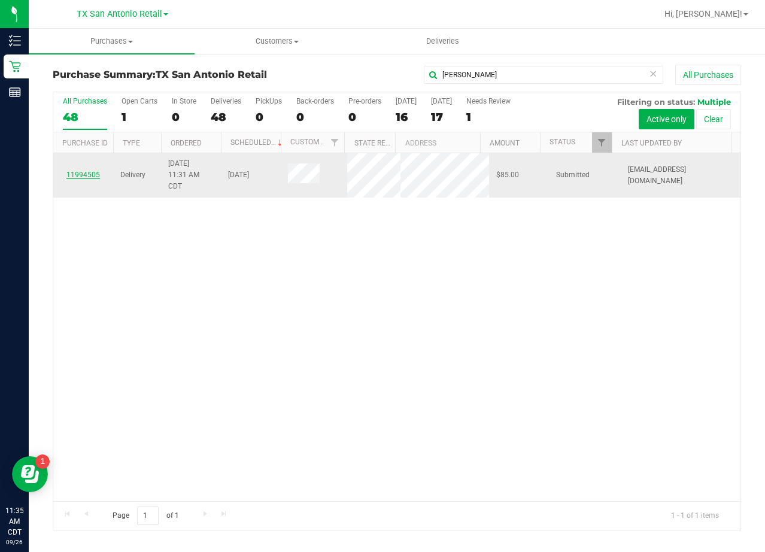
drag, startPoint x: 87, startPoint y: 169, endPoint x: 94, endPoint y: 175, distance: 9.4
click at [87, 170] on div "11994505" at bounding box center [82, 174] width 45 height 11
click at [95, 176] on link "11994505" at bounding box center [83, 175] width 34 height 8
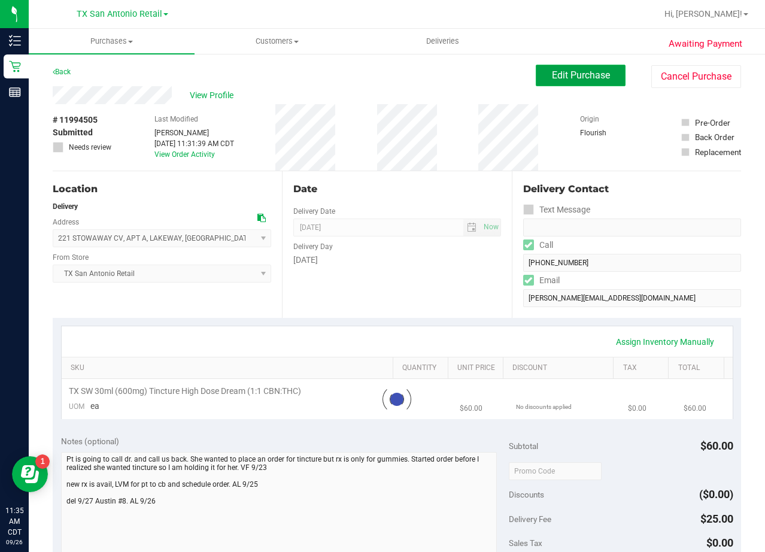
click at [562, 80] on span "Edit Purchase" at bounding box center [581, 74] width 58 height 11
click at [437, 85] on div "Back Edit Purchase Cancel Purchase" at bounding box center [397, 76] width 688 height 22
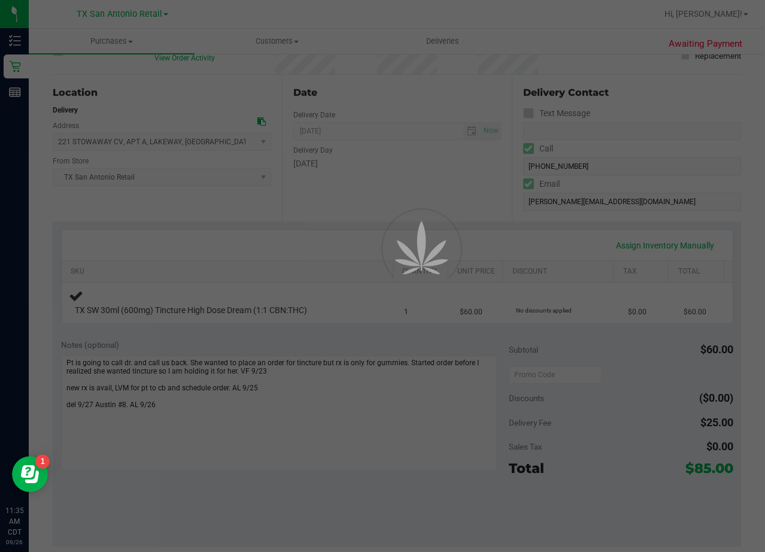
scroll to position [120, 0]
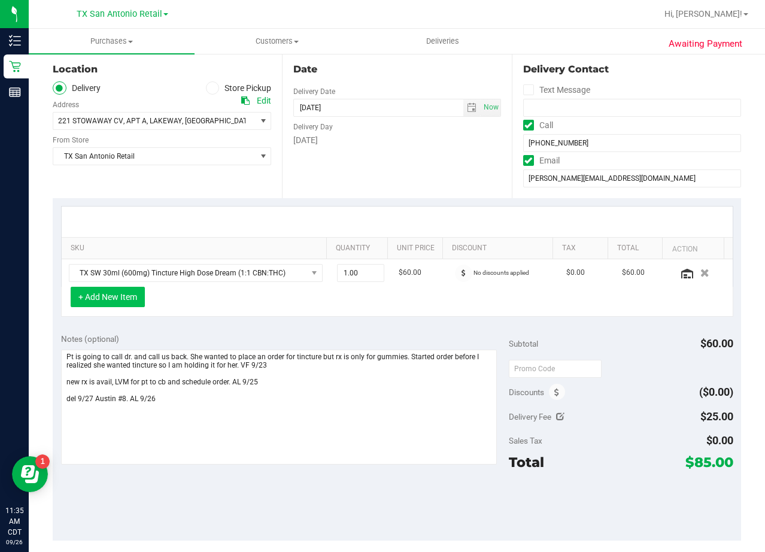
click at [116, 298] on button "+ Add New Item" at bounding box center [108, 297] width 74 height 20
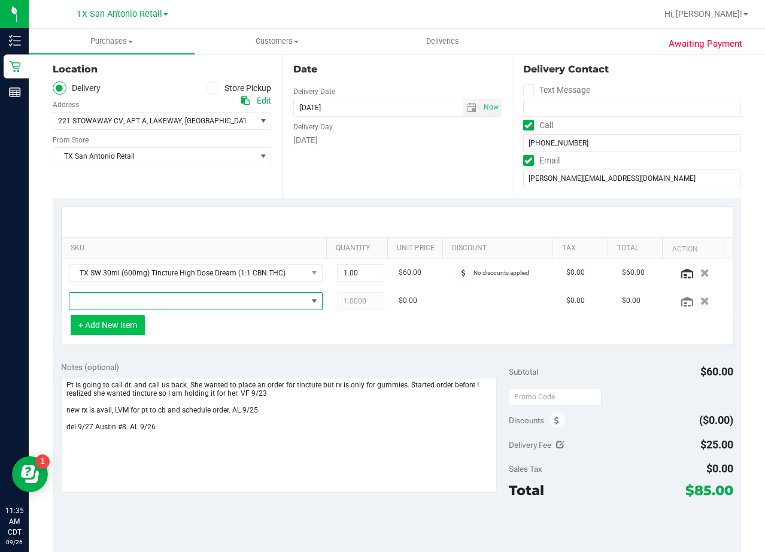
click at [134, 304] on span "NO DATA FOUND" at bounding box center [188, 301] width 238 height 17
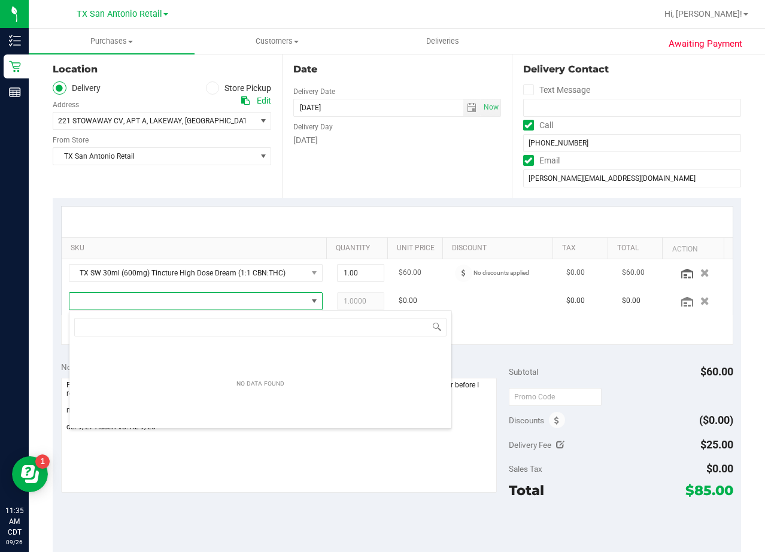
scroll to position [18, 247]
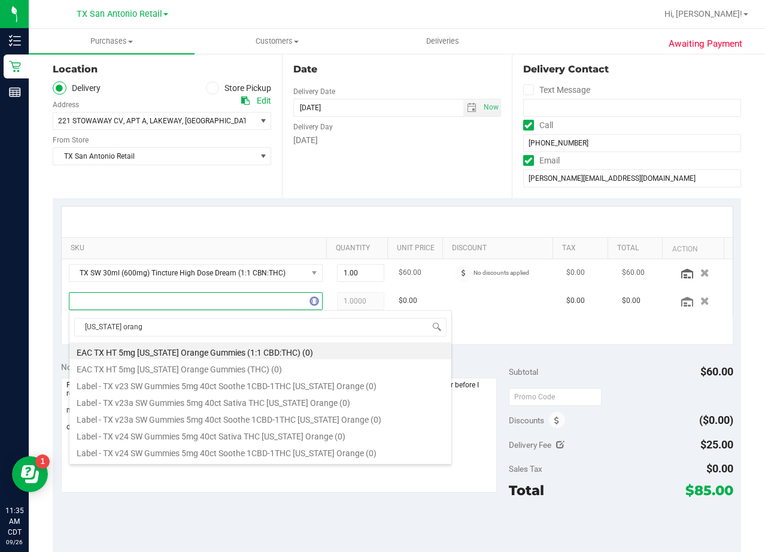
type input "texas orange"
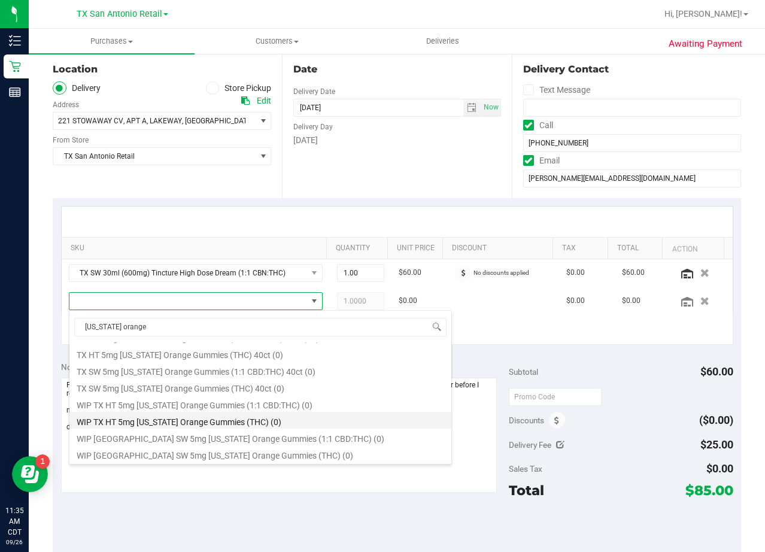
scroll to position [139, 0]
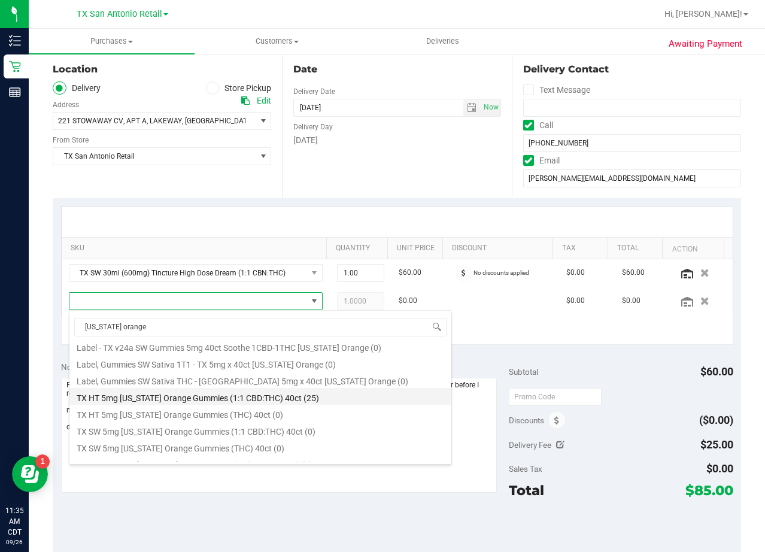
click at [184, 400] on li "TX HT 5mg Texas Orange Gummies (1:1 CBD:THC) 40ct (25)" at bounding box center [260, 396] width 382 height 17
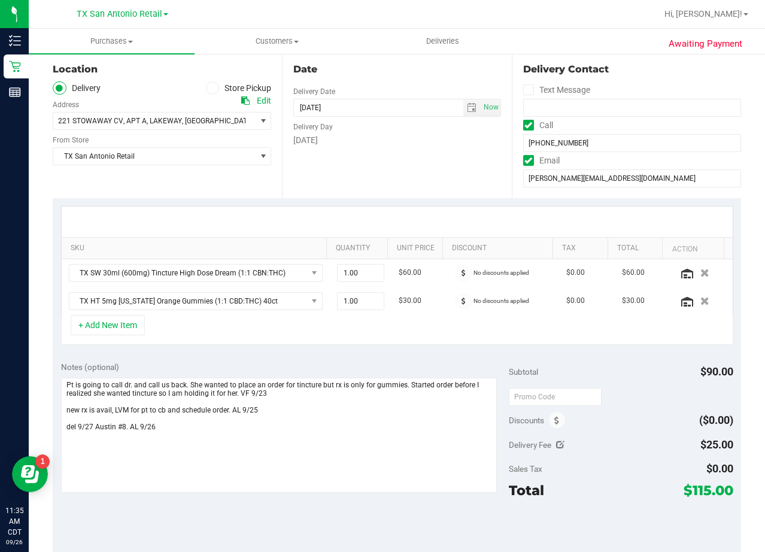
click at [454, 195] on div "Date Delivery Date [DATE] Now [DATE] 08:00 AM Now Delivery Day [DATE]" at bounding box center [396, 124] width 229 height 147
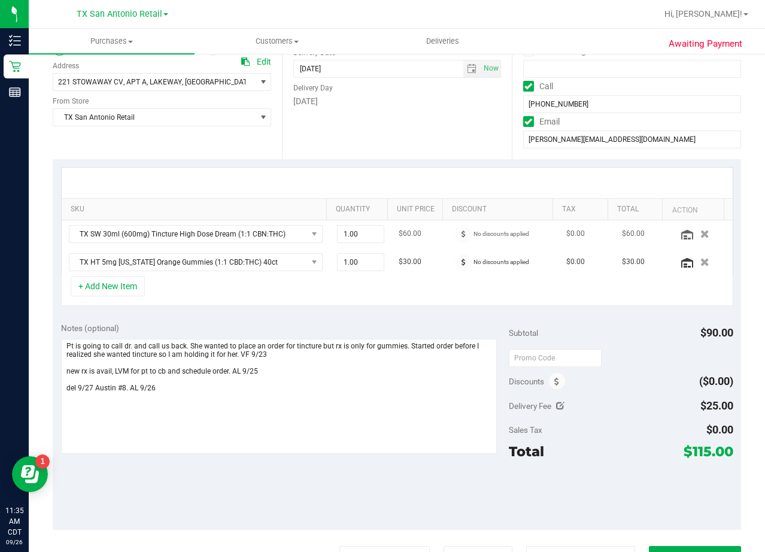
scroll to position [180, 0]
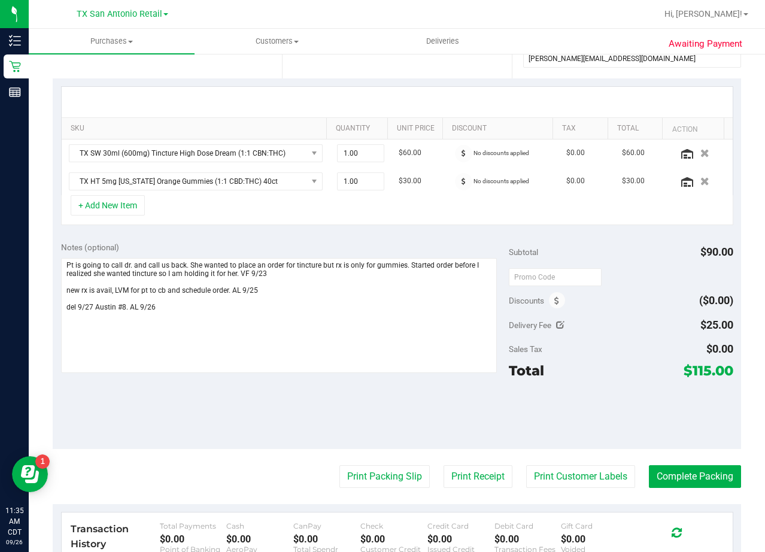
click at [426, 232] on div "SKU Quantity Unit Price Discount Tax Total Action TX SW 30ml (600mg) Tincture H…" at bounding box center [397, 155] width 688 height 155
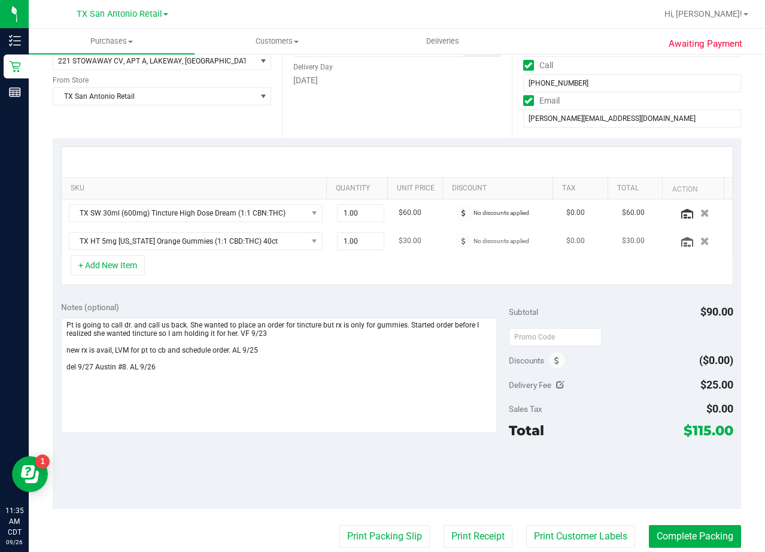
scroll to position [239, 0]
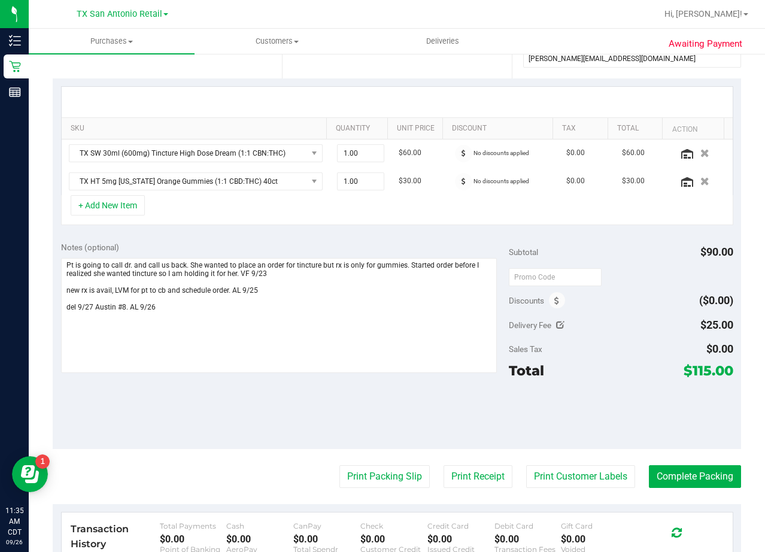
click at [432, 205] on div "+ Add New Item" at bounding box center [397, 210] width 672 height 30
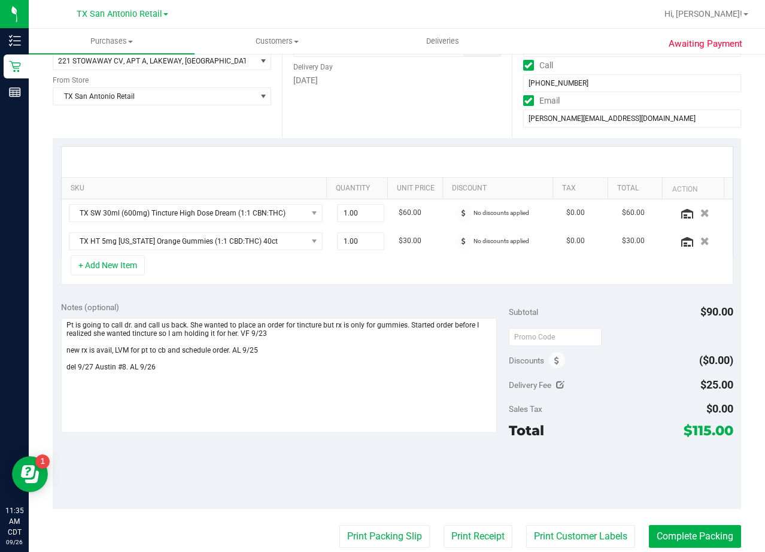
click at [391, 153] on div at bounding box center [397, 162] width 671 height 31
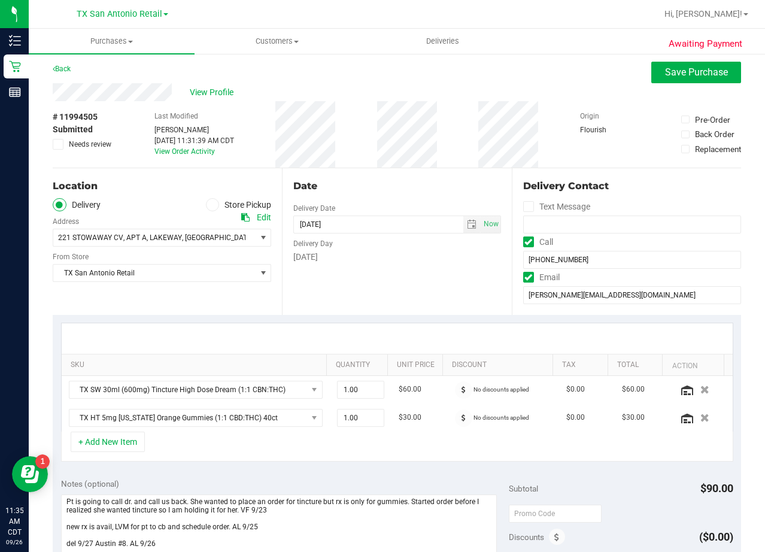
scroll to position [0, 0]
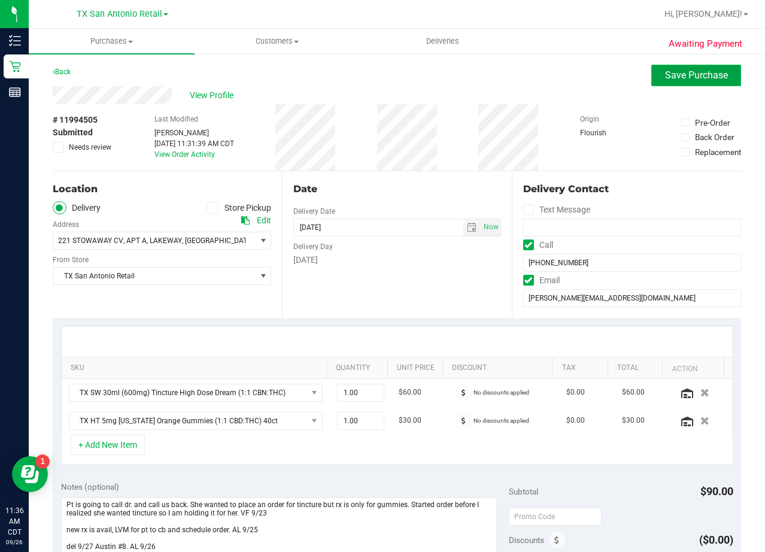
click at [654, 72] on button "Save Purchase" at bounding box center [696, 76] width 90 height 22
click at [423, 78] on div "Back Save Purchase" at bounding box center [397, 76] width 688 height 22
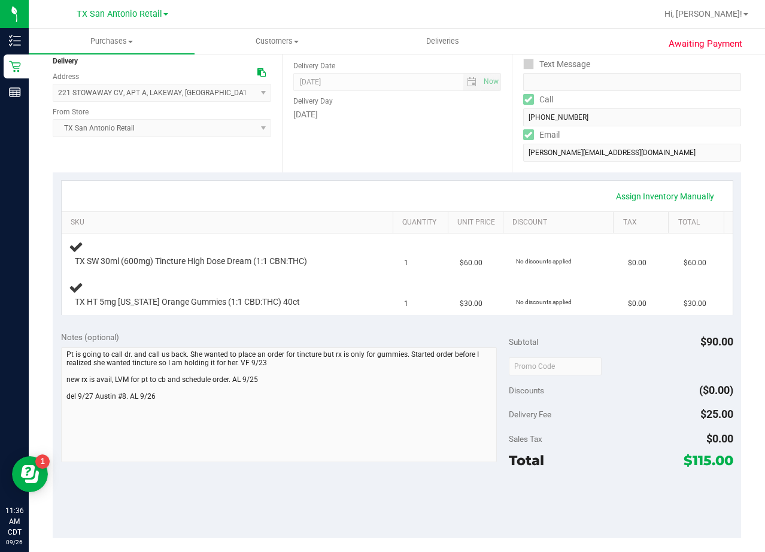
scroll to position [180, 0]
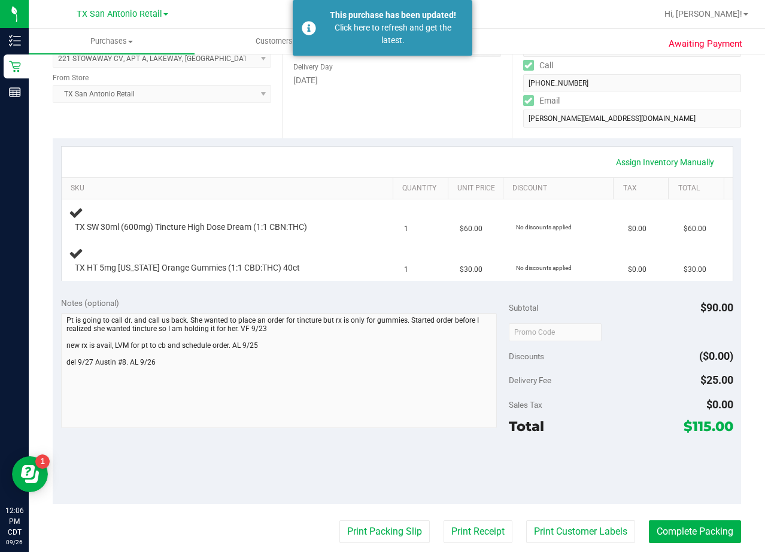
click at [447, 135] on div "Date Delivery Date [DATE] Now [DATE] 08:00 AM Now Delivery Day [DATE]" at bounding box center [396, 65] width 229 height 147
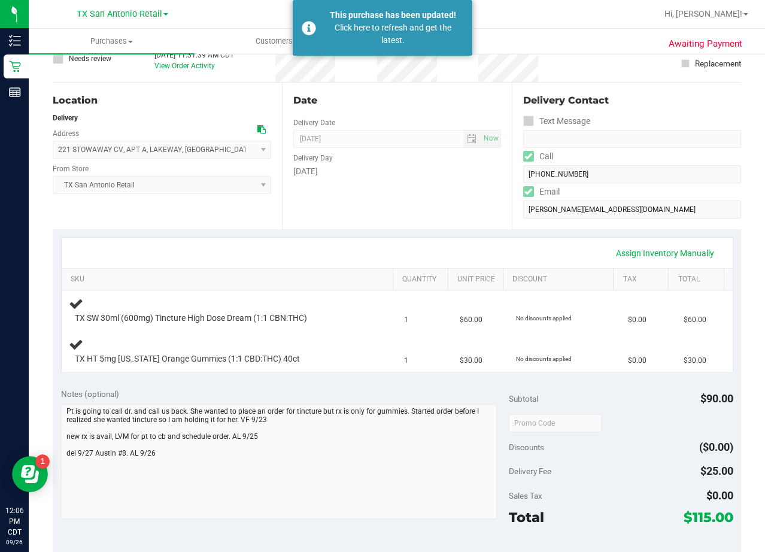
scroll to position [0, 0]
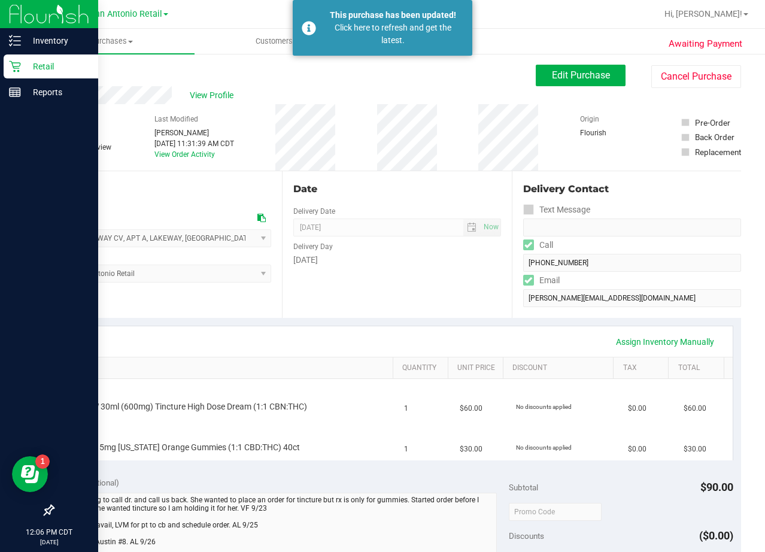
click at [23, 63] on p "Retail" at bounding box center [57, 66] width 72 height 14
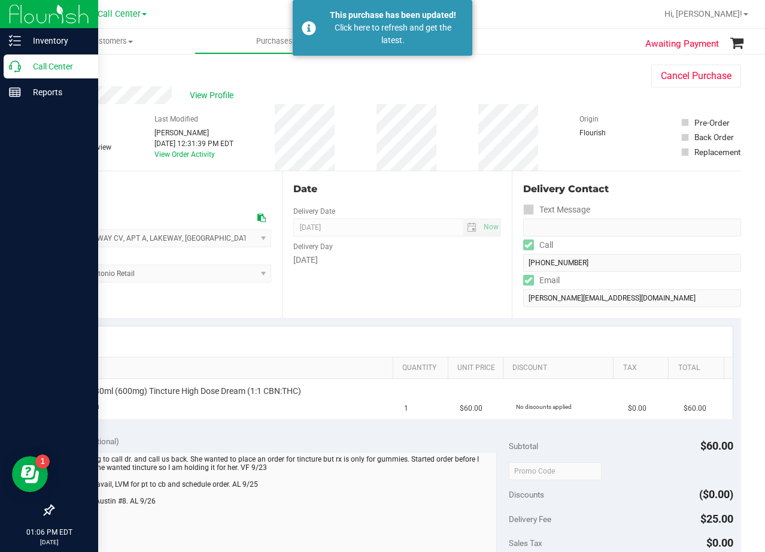
click at [23, 71] on p "Call Center" at bounding box center [57, 66] width 72 height 14
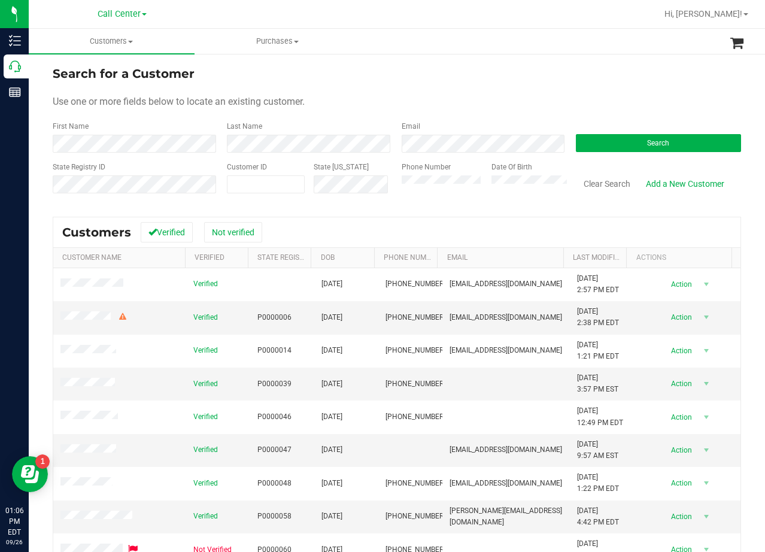
click at [421, 97] on div "Use one or more fields below to locate an existing customer." at bounding box center [397, 102] width 688 height 14
click at [624, 141] on button "Search" at bounding box center [658, 143] width 165 height 18
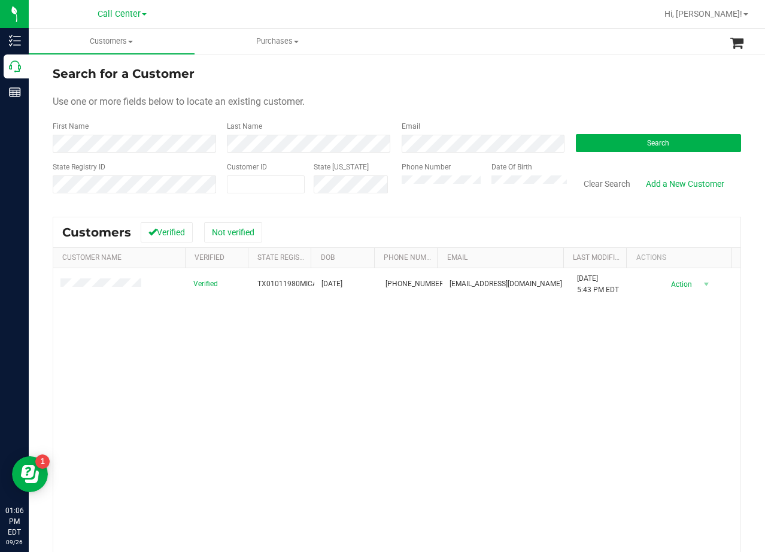
click at [524, 56] on call-center "Customers All customers Add a new customer All physicians Purchases All purchas…" at bounding box center [397, 343] width 736 height 628
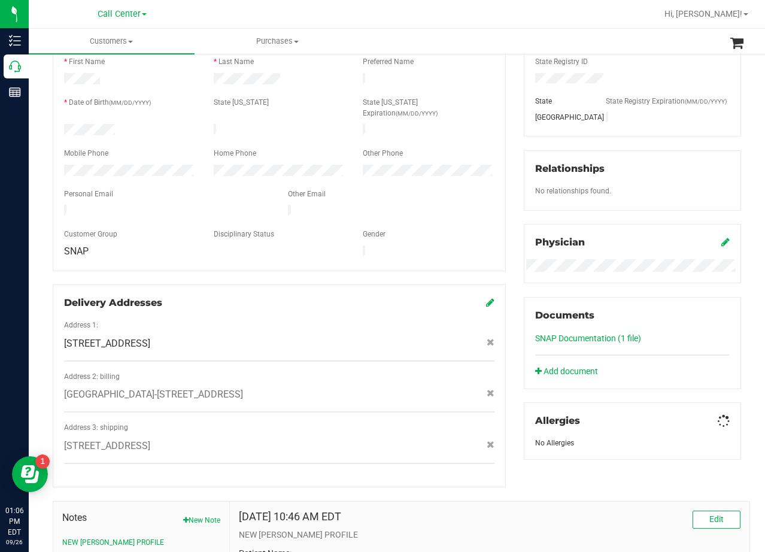
scroll to position [354, 0]
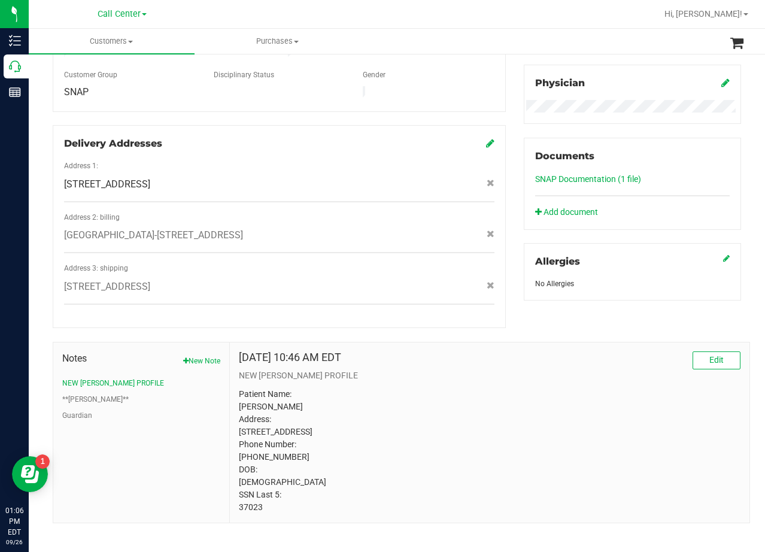
click at [433, 369] on p "NEW [PERSON_NAME] PROFILE" at bounding box center [490, 375] width 502 height 13
click at [250, 496] on p "Patient Name: [PERSON_NAME] Address: [STREET_ADDRESS] Phone Number: [PHONE_NUMB…" at bounding box center [490, 451] width 502 height 126
click at [250, 495] on p "Patient Name: [PERSON_NAME] Address: [STREET_ADDRESS] Phone Number: [PHONE_NUMB…" at bounding box center [490, 451] width 502 height 126
copy p "37023"
click at [447, 408] on p "Patient Name: [PERSON_NAME] Address: [STREET_ADDRESS] Phone Number: [PHONE_NUMB…" at bounding box center [490, 451] width 502 height 126
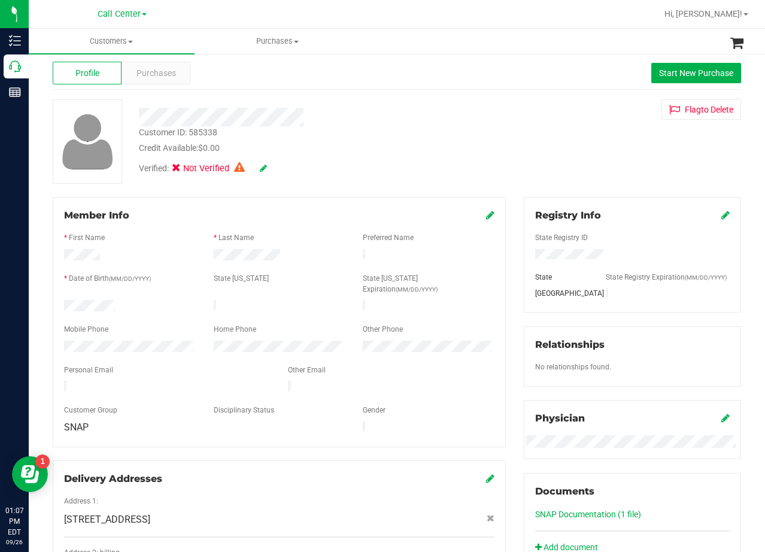
scroll to position [0, 0]
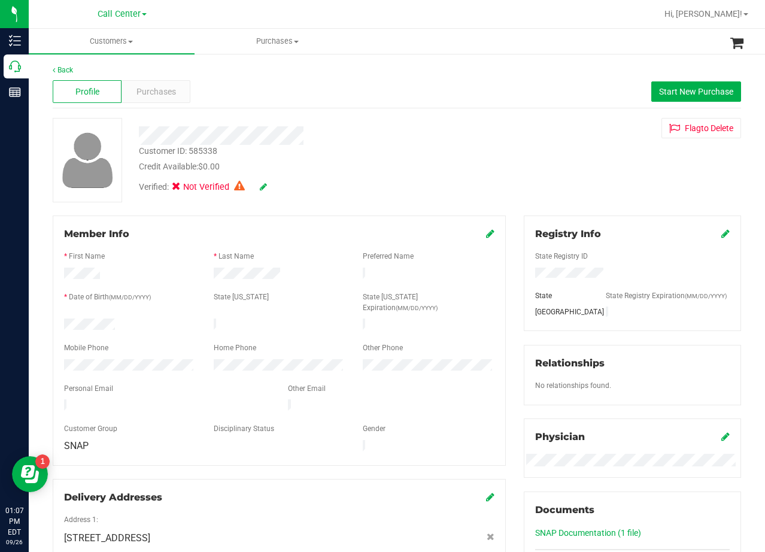
click at [706, 62] on div "Back Profile Purchases Start New Purchase Customer ID: 585338 Credit Available:…" at bounding box center [397, 484] width 736 height 863
click at [693, 81] on div "Profile Purchases Start New Purchase" at bounding box center [397, 91] width 688 height 33
click at [690, 86] on button "Start New Purchase" at bounding box center [696, 91] width 90 height 20
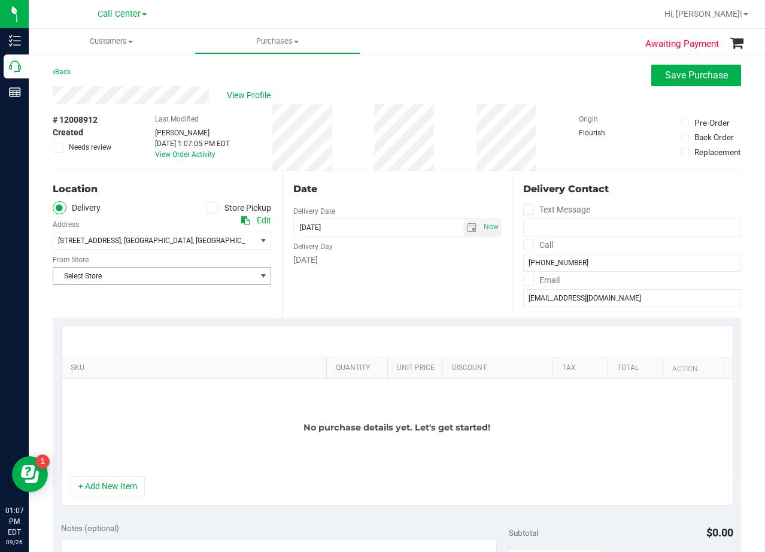
click at [204, 272] on span "Select Store" at bounding box center [154, 276] width 202 height 17
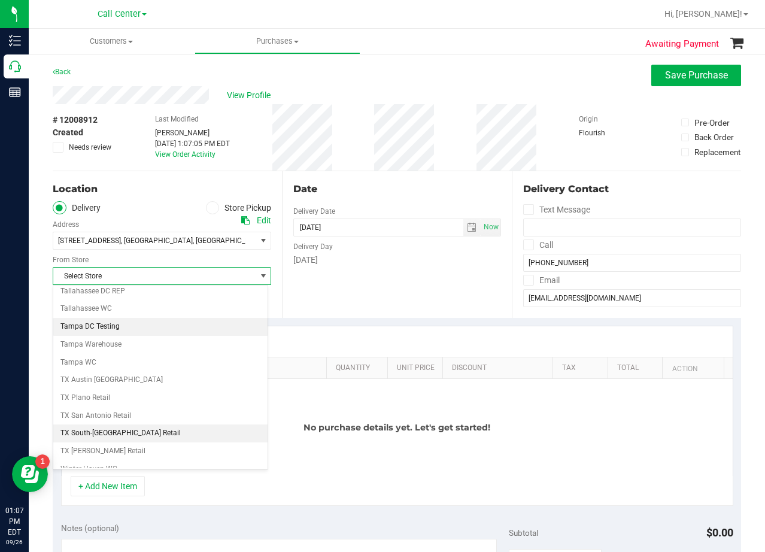
scroll to position [870, 0]
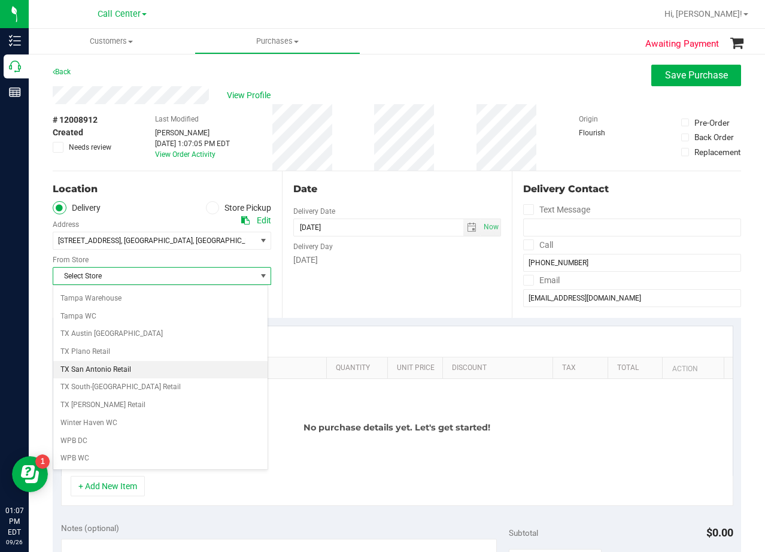
click at [151, 365] on li "TX San Antonio Retail" at bounding box center [160, 370] width 214 height 18
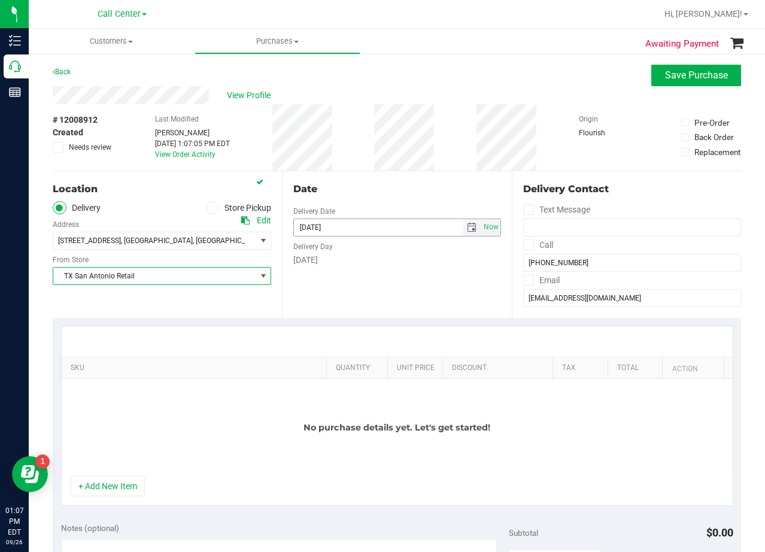
click at [467, 224] on span "select" at bounding box center [472, 228] width 10 height 10
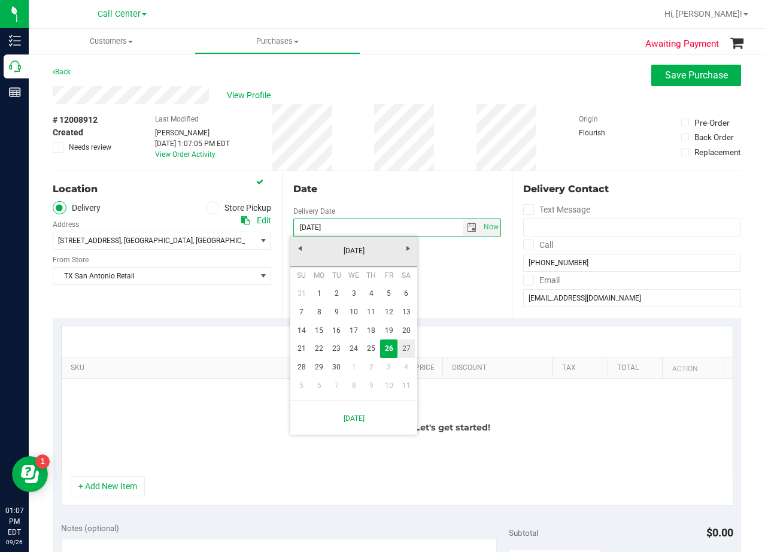
click at [403, 343] on link "27" at bounding box center [405, 348] width 17 height 19
type input "[DATE]"
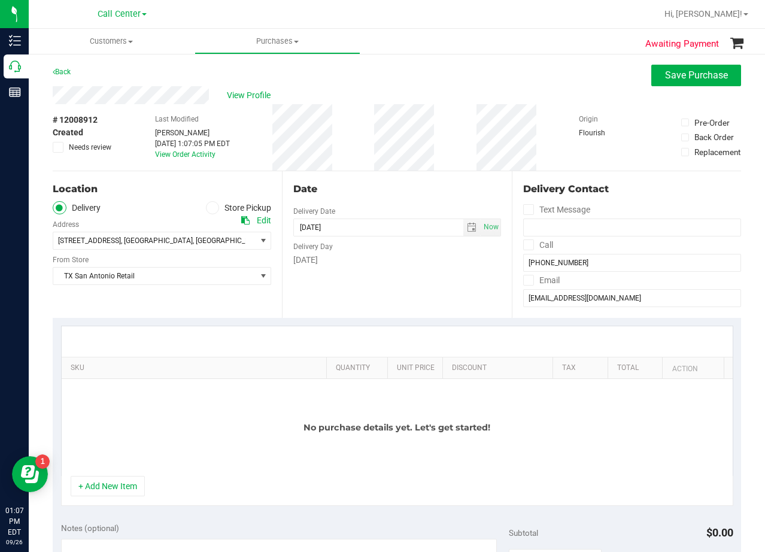
click at [104, 463] on div "No purchase details yet. Let's get started!" at bounding box center [397, 427] width 671 height 97
click at [110, 481] on button "+ Add New Item" at bounding box center [108, 486] width 74 height 20
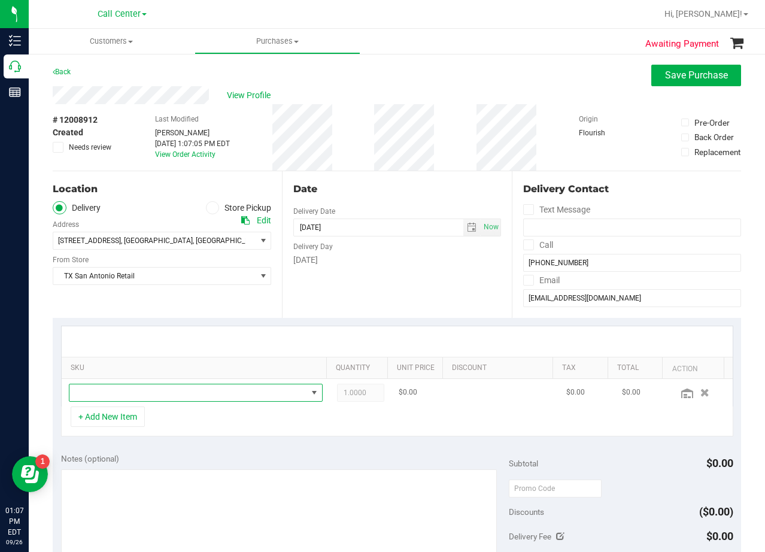
click at [130, 393] on span "NO DATA FOUND" at bounding box center [188, 392] width 238 height 17
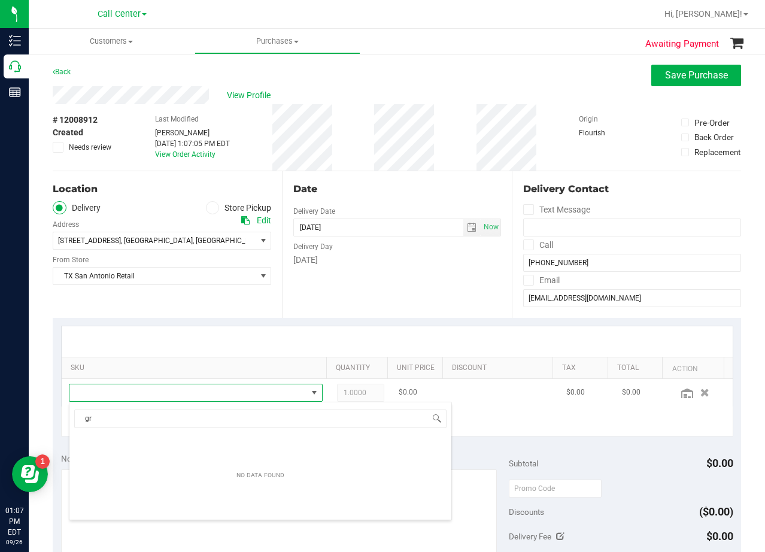
scroll to position [18, 241]
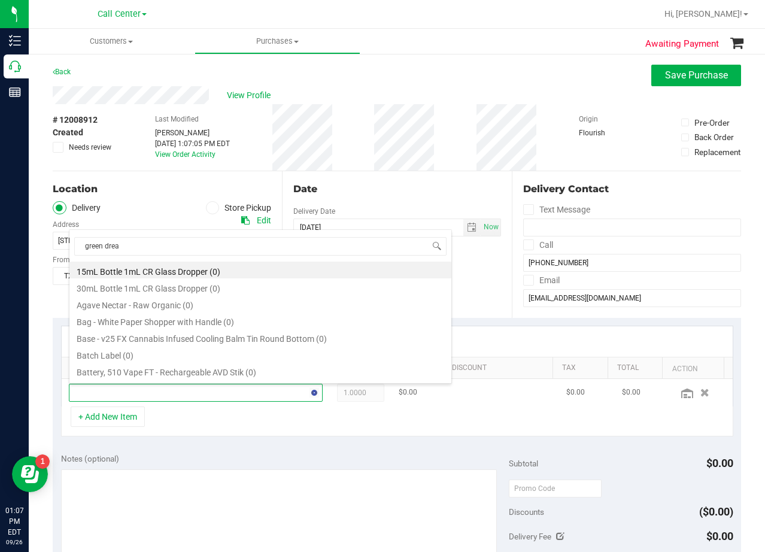
type input "green dream"
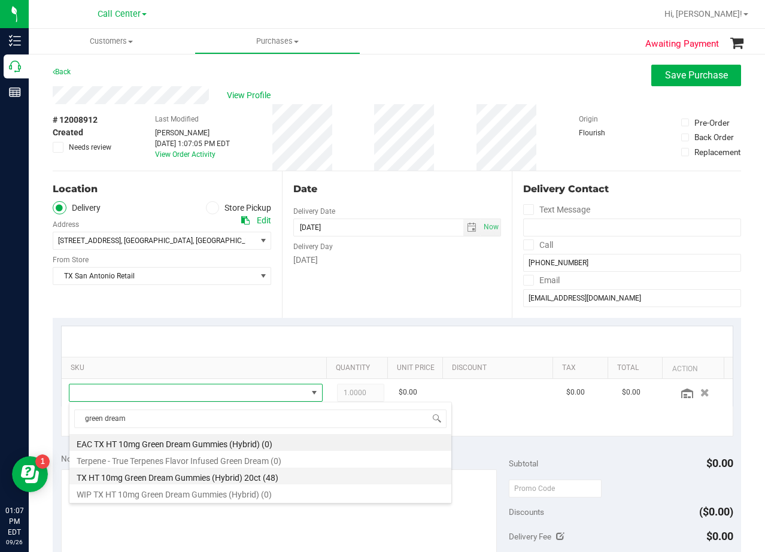
click at [268, 479] on li "TX HT 10mg Green Dream Gummies (Hybrid) 20ct (48)" at bounding box center [260, 476] width 382 height 17
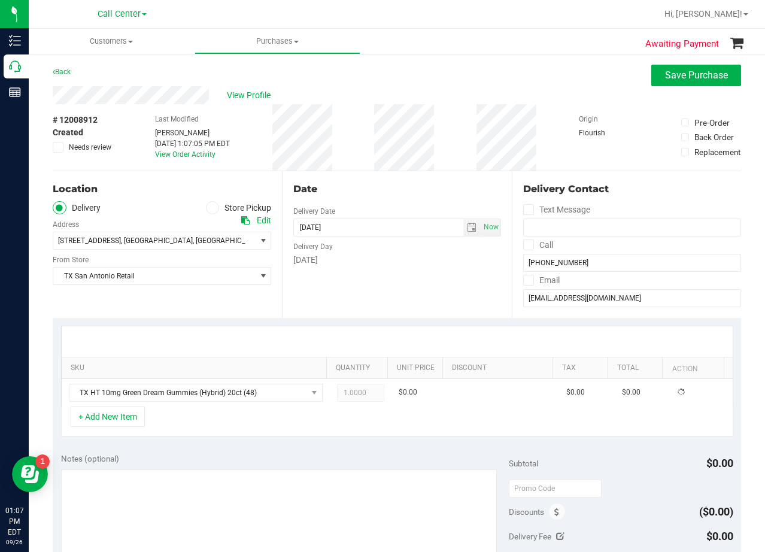
drag, startPoint x: 317, startPoint y: 449, endPoint x: 384, endPoint y: 360, distance: 111.5
click at [317, 449] on div "Notes (optional) Subtotal $0.00 Discounts ($0.00) Delivery Fee $0.00 Sales Tax …" at bounding box center [397, 552] width 688 height 215
click at [451, 331] on div at bounding box center [397, 341] width 671 height 31
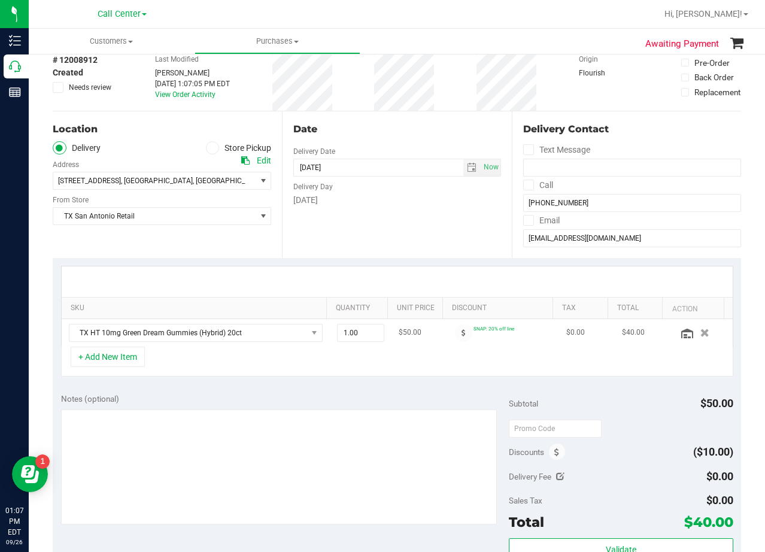
scroll to position [120, 0]
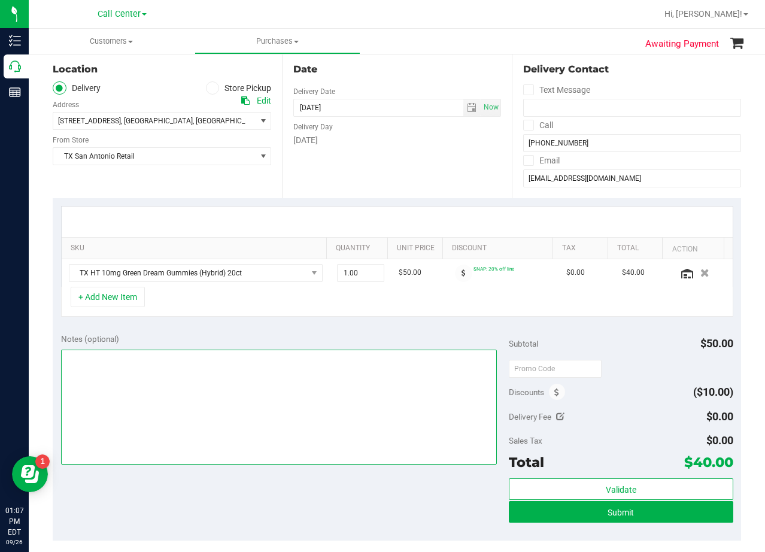
click at [413, 387] on textarea at bounding box center [279, 407] width 436 height 115
type textarea "pu 9/27 [GEOGRAPHIC_DATA]. AL 9/26"
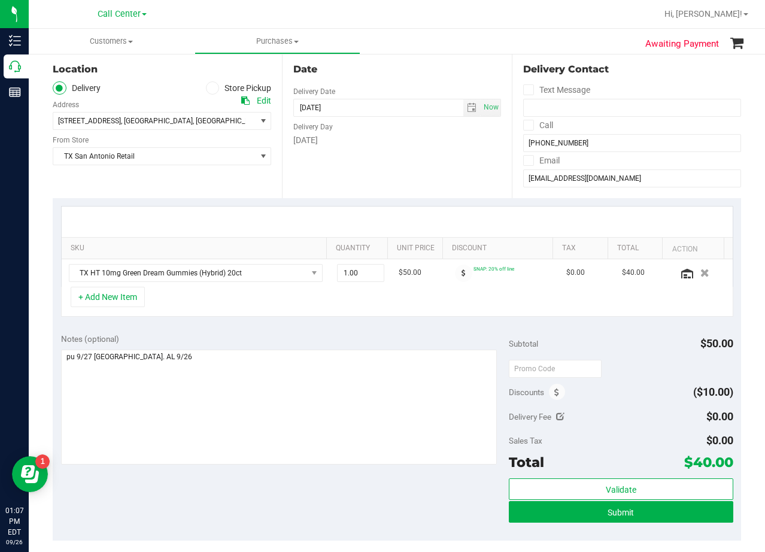
click at [444, 338] on div "Notes (optional)" at bounding box center [285, 339] width 448 height 12
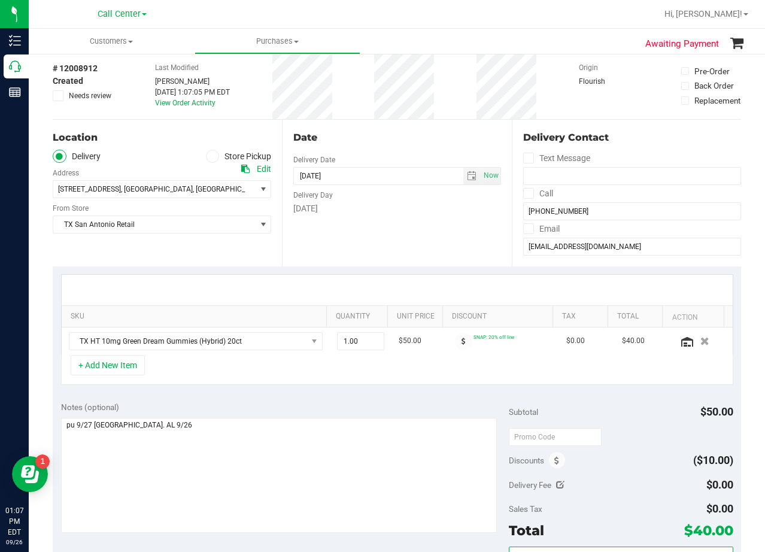
scroll to position [0, 0]
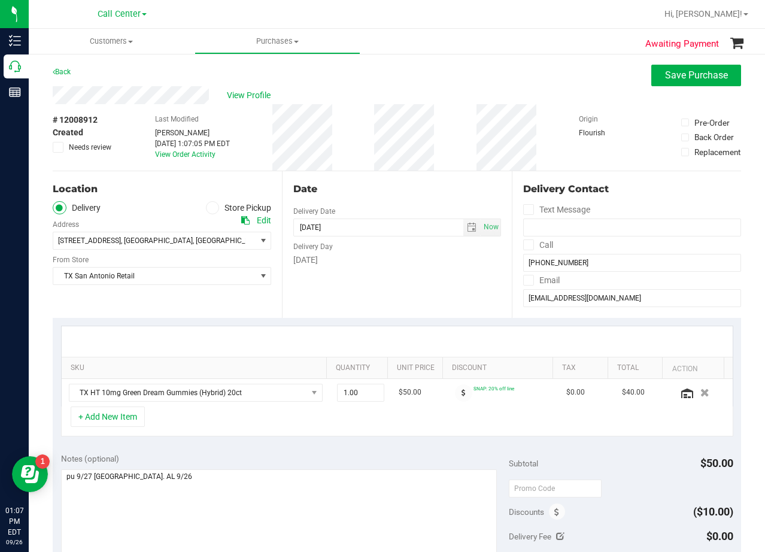
click at [421, 283] on div "Date Delivery Date [DATE] Now [DATE] 08:00 AM Now Delivery Day [DATE]" at bounding box center [396, 244] width 229 height 147
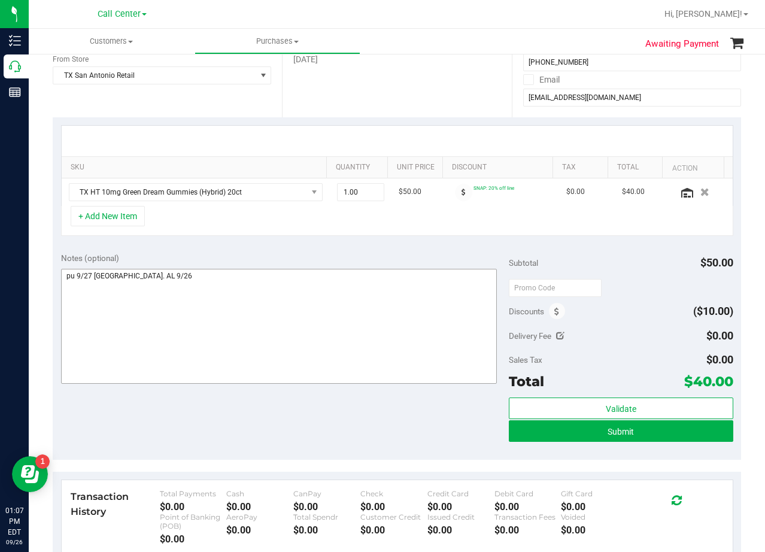
scroll to position [120, 0]
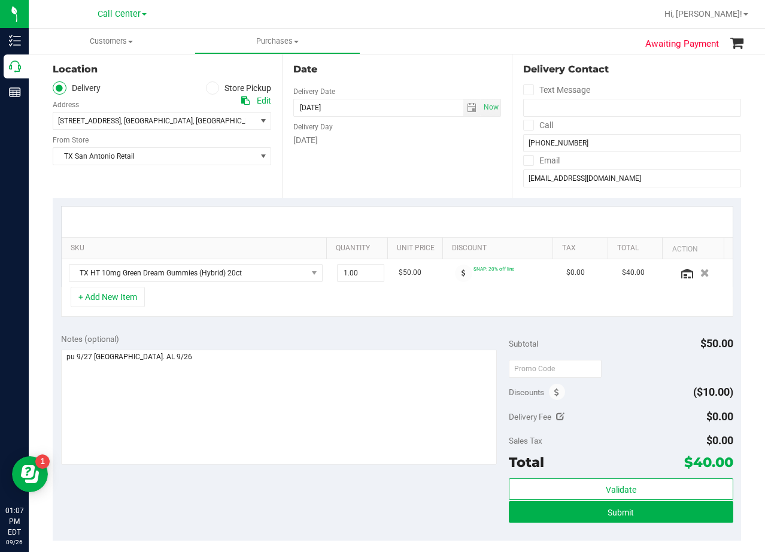
click at [381, 198] on div "SKU Quantity Unit Price Discount Tax Total Action TX HT 10mg Green Dream Gummie…" at bounding box center [397, 261] width 688 height 127
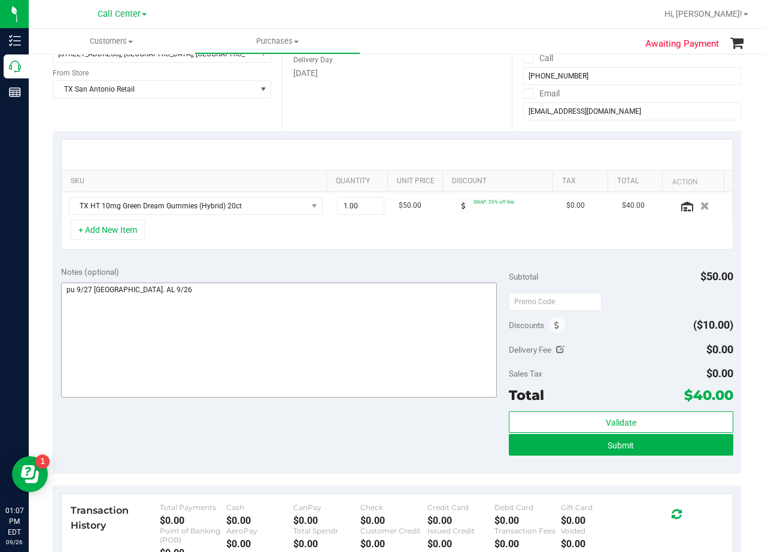
scroll to position [239, 0]
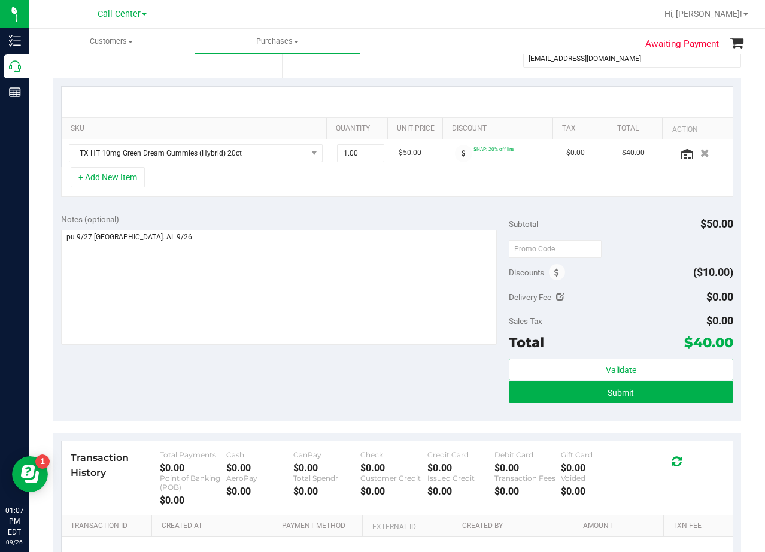
click at [423, 83] on div "SKU Quantity Unit Price Discount Tax Total Action TX HT 10mg Green Dream Gummie…" at bounding box center [397, 141] width 688 height 127
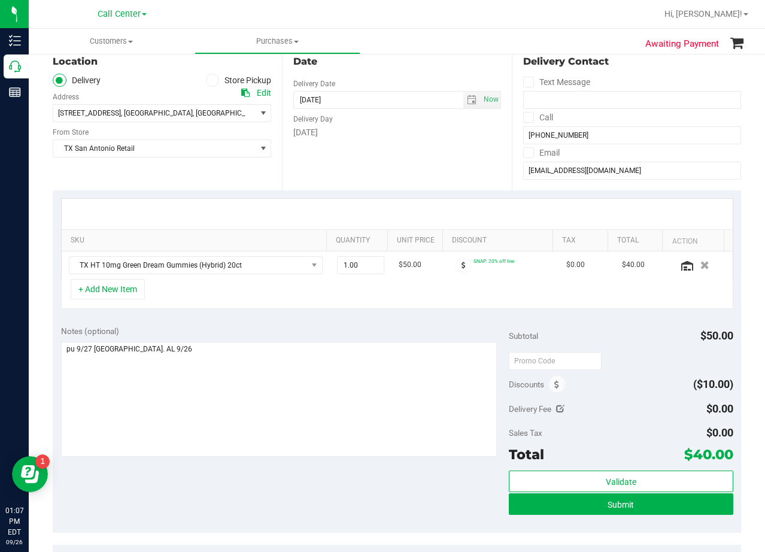
scroll to position [0, 0]
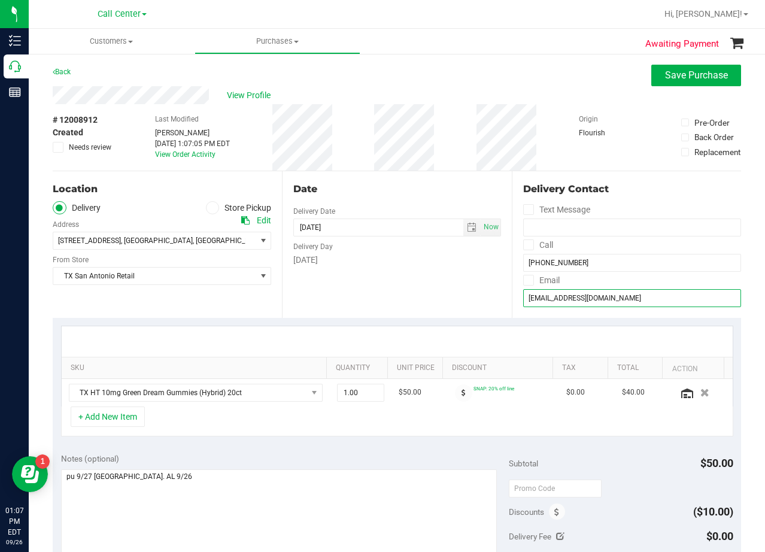
click at [563, 299] on input "[EMAIL_ADDRESS][DOMAIN_NAME]" at bounding box center [632, 298] width 218 height 18
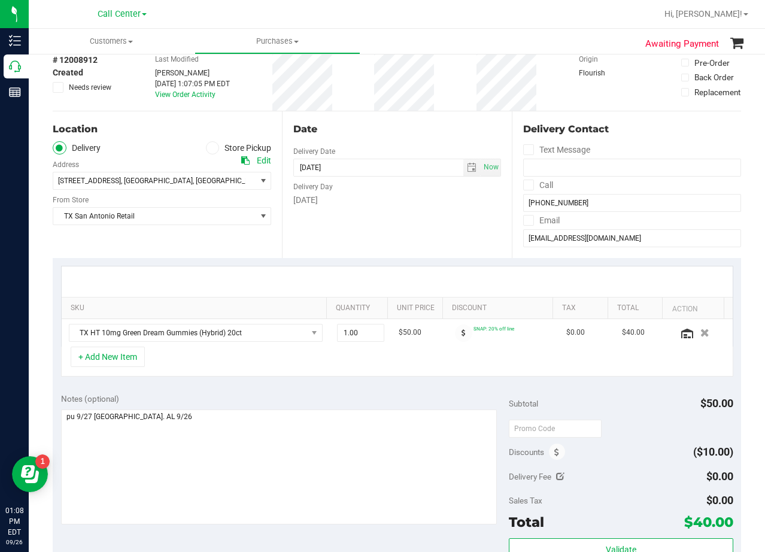
click at [454, 116] on div "Date Delivery Date [DATE] Now [DATE] 08:00 AM Now Delivery Day [DATE]" at bounding box center [396, 184] width 229 height 147
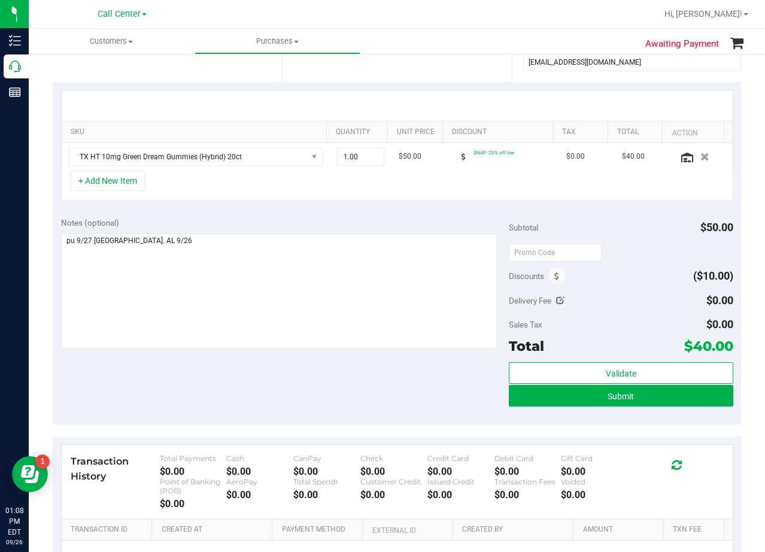
scroll to position [180, 0]
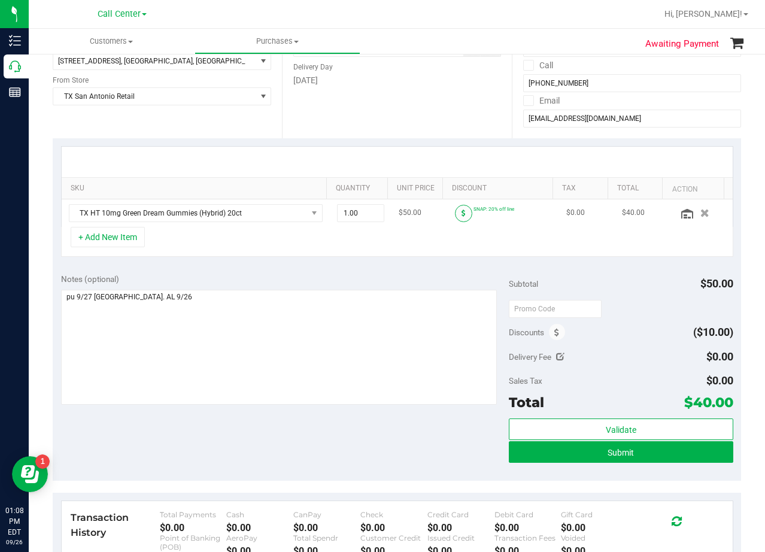
click at [462, 215] on icon at bounding box center [464, 213] width 4 height 7
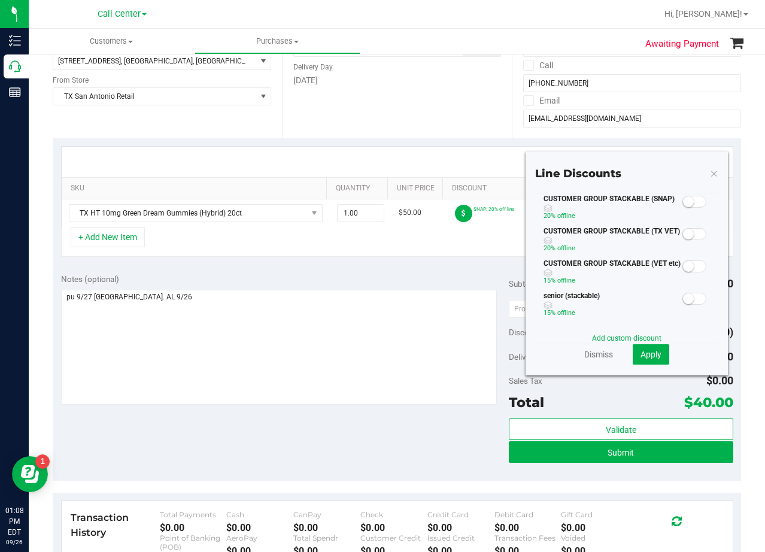
click at [682, 194] on div at bounding box center [694, 200] width 25 height 15
click at [690, 202] on span at bounding box center [694, 202] width 24 height 12
click at [650, 351] on span "Apply" at bounding box center [651, 355] width 21 height 10
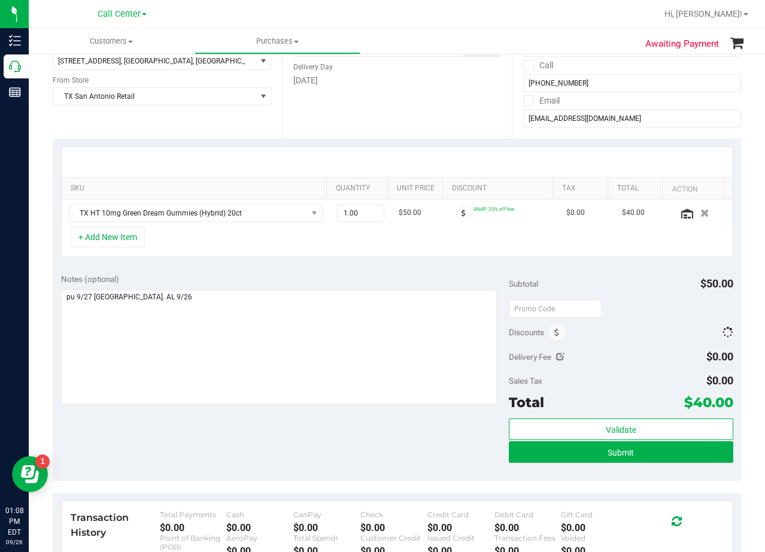
click at [642, 372] on div "Sales Tax $0.00" at bounding box center [621, 381] width 224 height 22
click at [545, 309] on input "text" at bounding box center [555, 309] width 93 height 18
type input "TXAIQ10"
click at [642, 258] on div "SKU Quantity Unit Price Discount Tax Total Action TX HT 10mg Green Dream Gummie…" at bounding box center [397, 201] width 688 height 127
click at [610, 285] on div "Subtotal $50.00" at bounding box center [621, 284] width 224 height 22
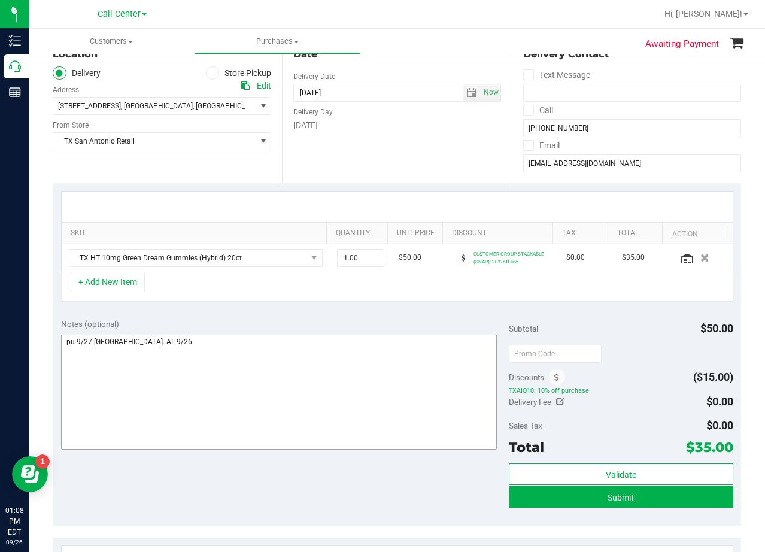
scroll to position [359, 0]
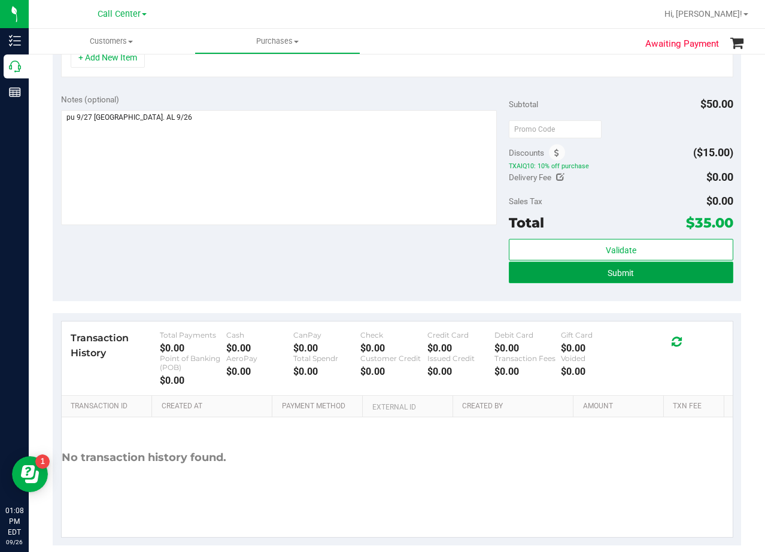
click at [535, 279] on button "Submit" at bounding box center [621, 273] width 224 height 22
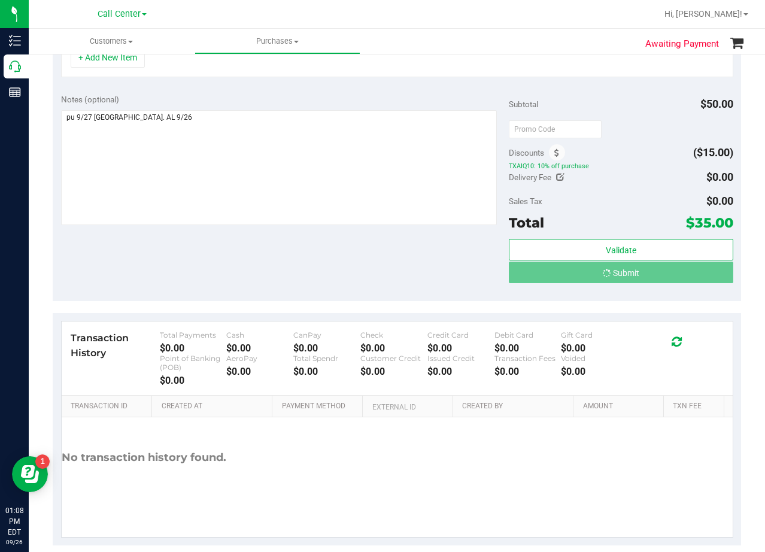
scroll to position [341, 0]
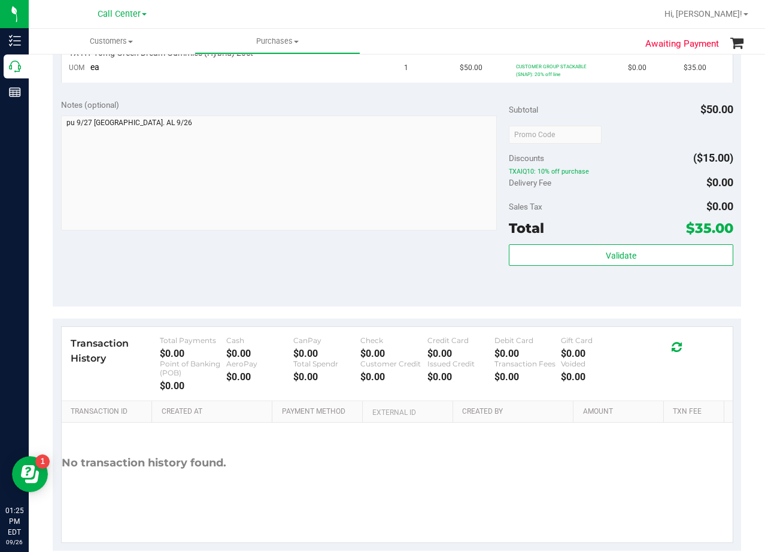
drag, startPoint x: 472, startPoint y: 237, endPoint x: 457, endPoint y: 236, distance: 14.4
click at [469, 238] on div "Notes (optional) Subtotal $50.00 Discounts ($15.00) TXAIQ10: 10% off purchase D…" at bounding box center [397, 198] width 688 height 215
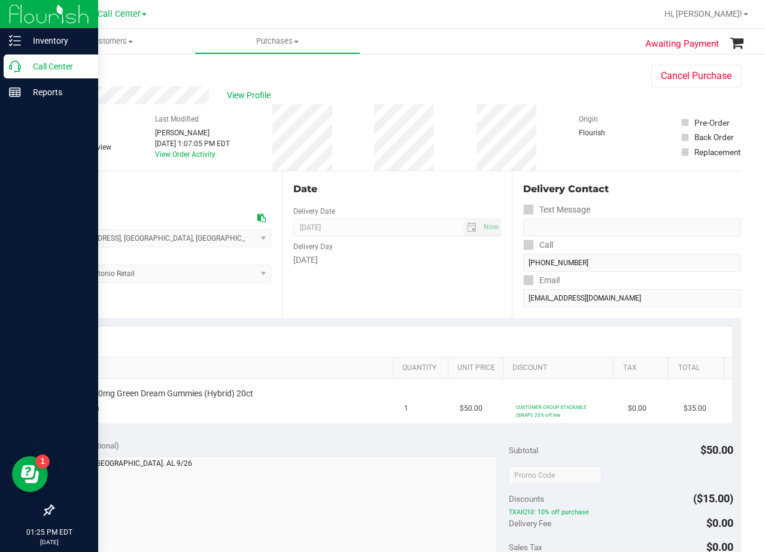
click at [19, 68] on icon at bounding box center [15, 66] width 12 height 12
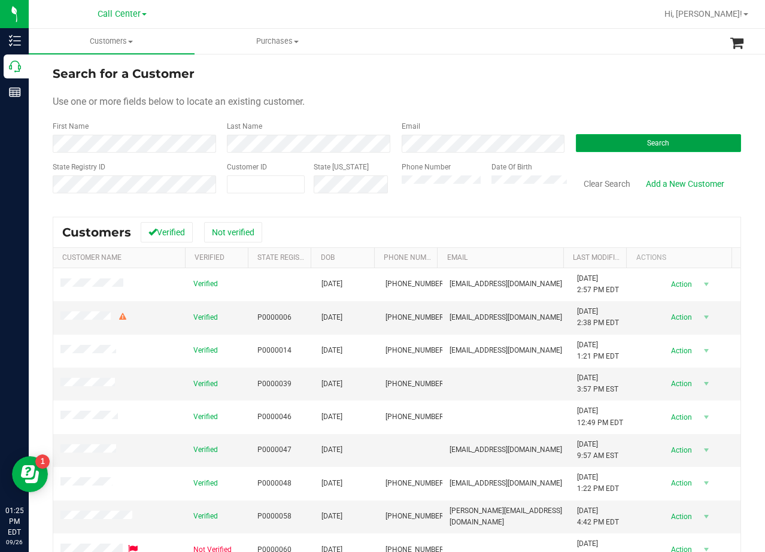
click at [620, 150] on button "Search" at bounding box center [658, 143] width 165 height 18
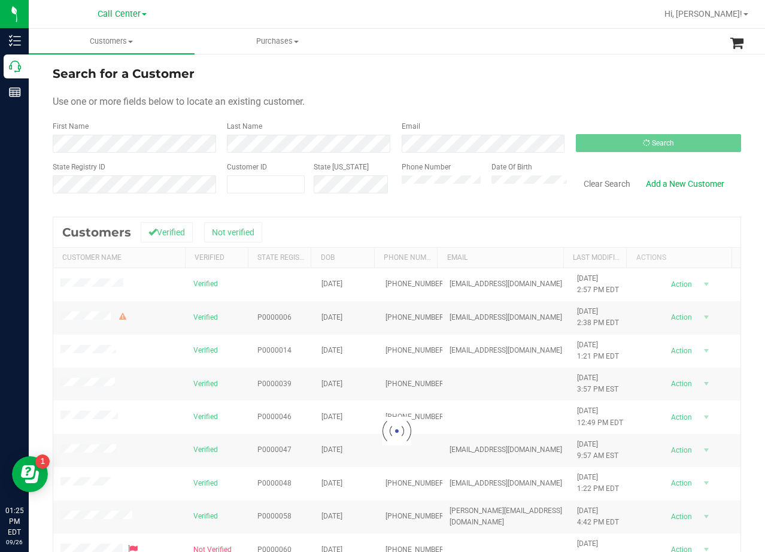
click at [502, 86] on form "Search for a Customer Use one or more fields below to locate an existing custom…" at bounding box center [397, 134] width 688 height 139
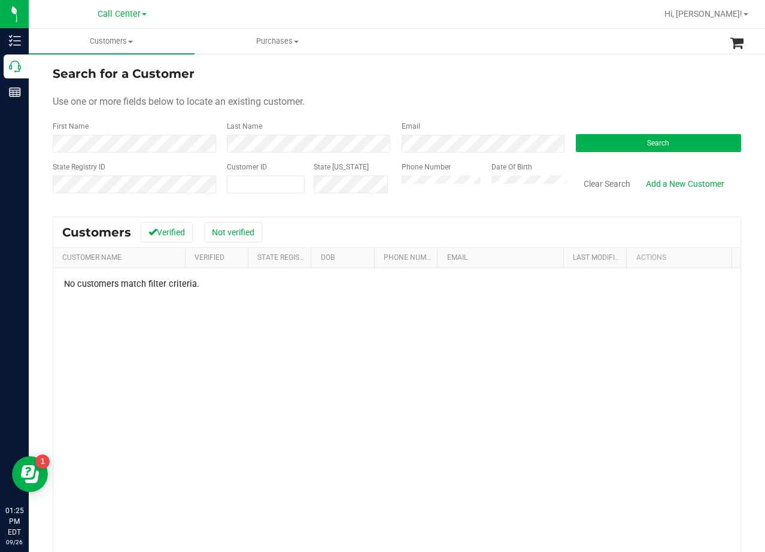
click at [437, 96] on div "Use one or more fields below to locate an existing customer." at bounding box center [397, 102] width 688 height 14
click at [606, 84] on form "Search for a Customer Use one or more fields below to locate an existing custom…" at bounding box center [397, 134] width 688 height 139
